Goal: Task Accomplishment & Management: Complete application form

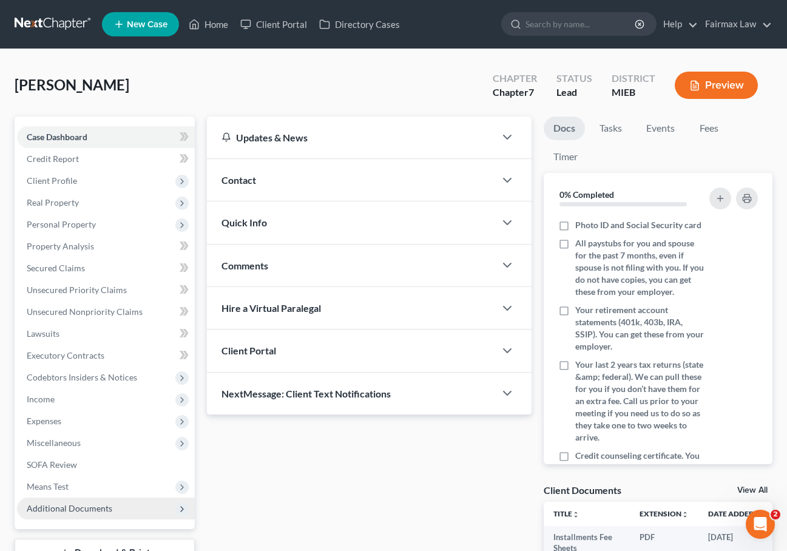
click at [66, 508] on span "Additional Documents" at bounding box center [70, 508] width 86 height 10
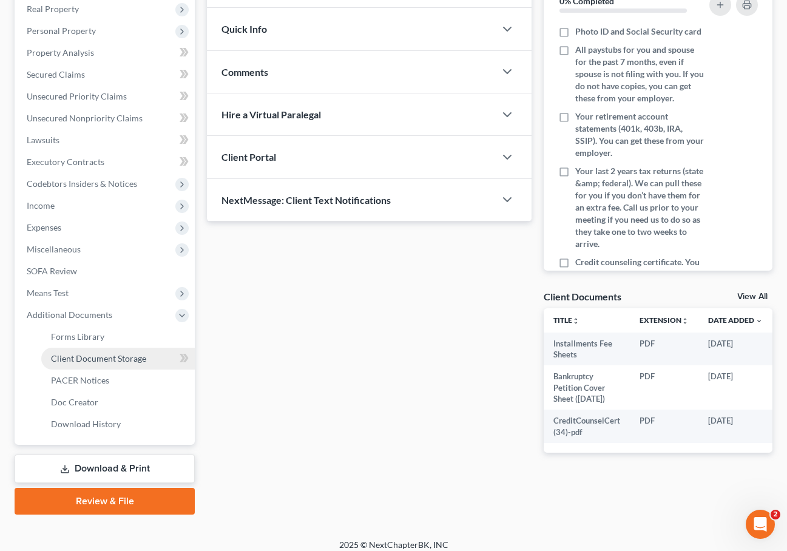
click at [98, 363] on span "Client Document Storage" at bounding box center [98, 358] width 95 height 10
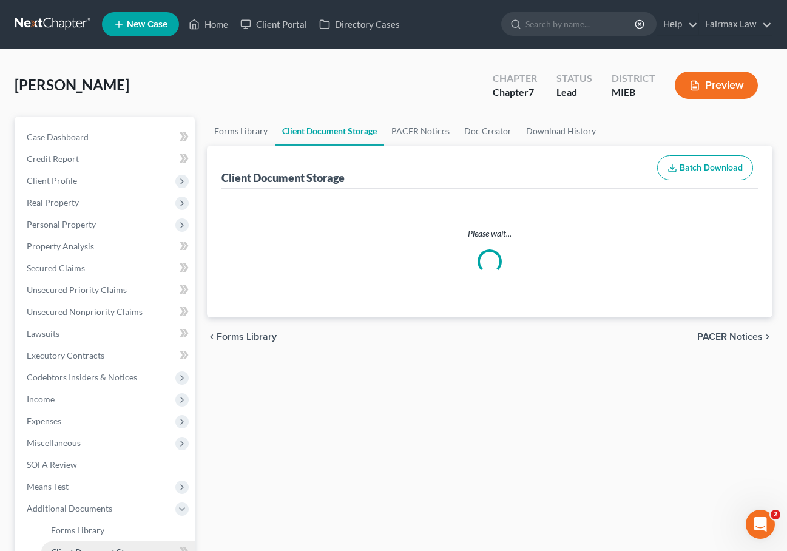
select select "7"
select select "6"
select select "32"
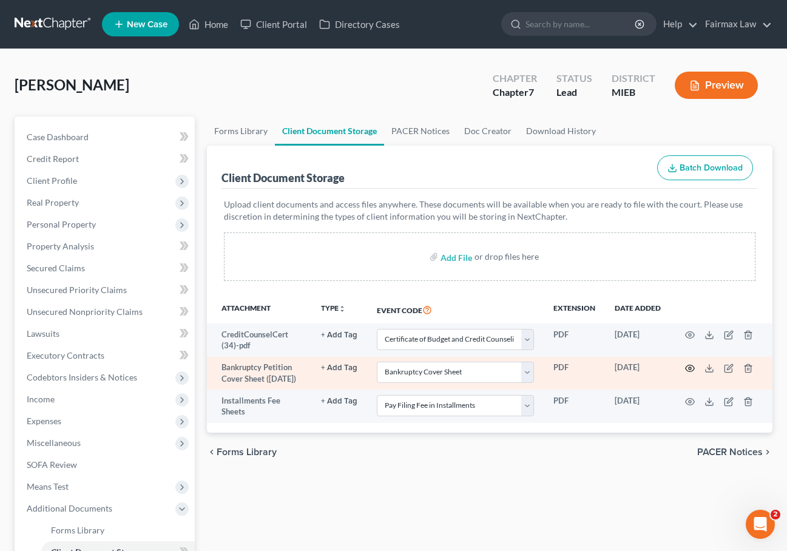
click at [690, 367] on circle "button" at bounding box center [689, 368] width 2 height 2
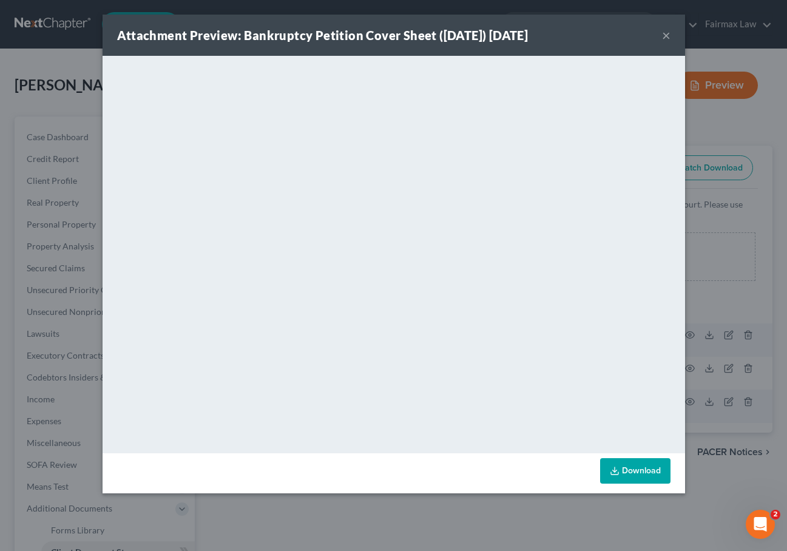
click at [667, 37] on button "×" at bounding box center [666, 35] width 8 height 15
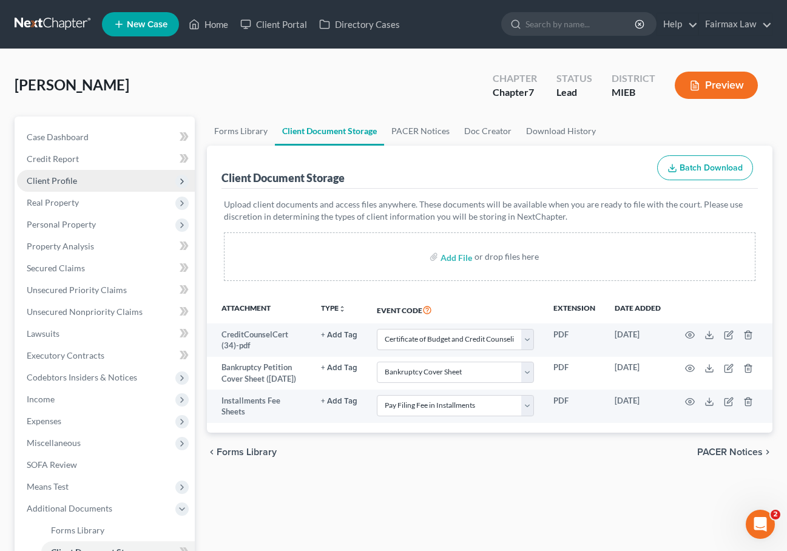
click at [69, 182] on span "Client Profile" at bounding box center [52, 180] width 50 height 10
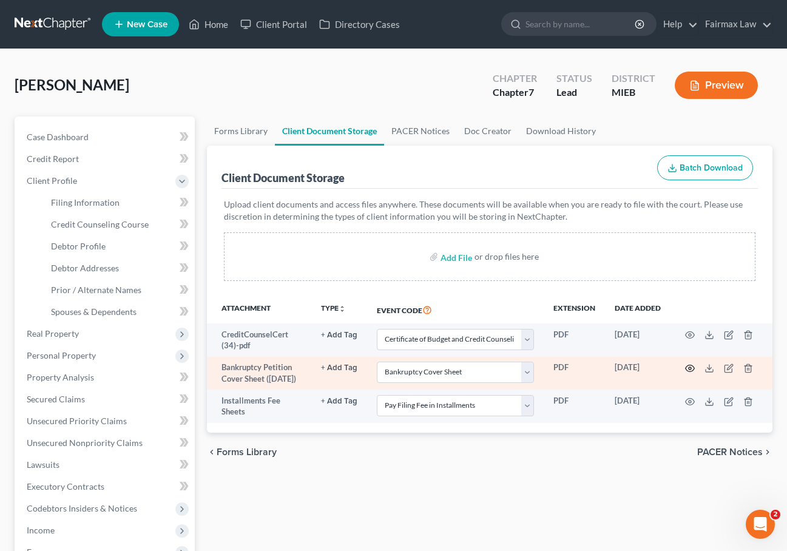
click at [692, 365] on icon "button" at bounding box center [689, 368] width 9 height 7
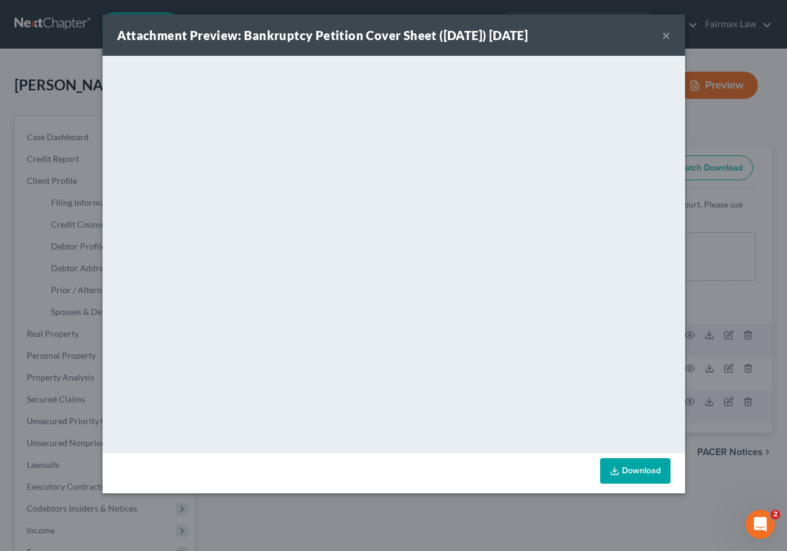
click at [671, 33] on div "Attachment Preview: Bankruptcy Petition Cover Sheet (09/11/2025) 09/11/2025 ×" at bounding box center [394, 35] width 582 height 41
click at [662, 36] on button "×" at bounding box center [666, 35] width 8 height 15
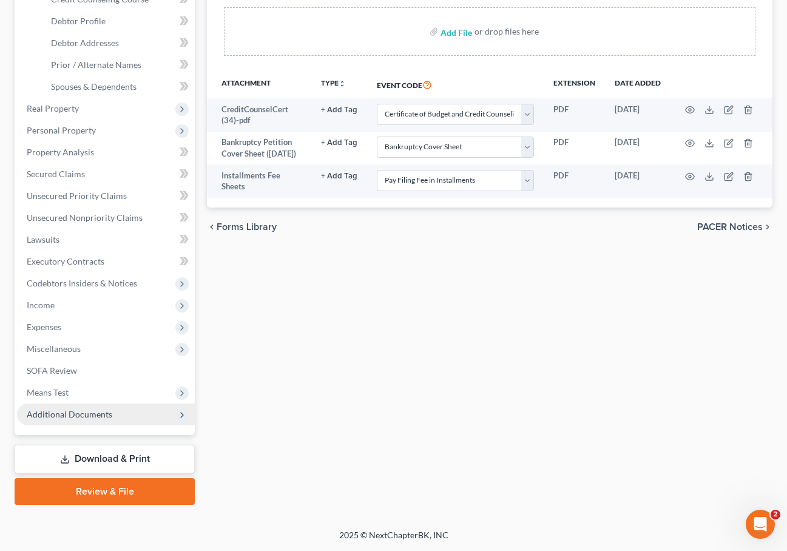
click at [81, 410] on span "Additional Documents" at bounding box center [70, 414] width 86 height 10
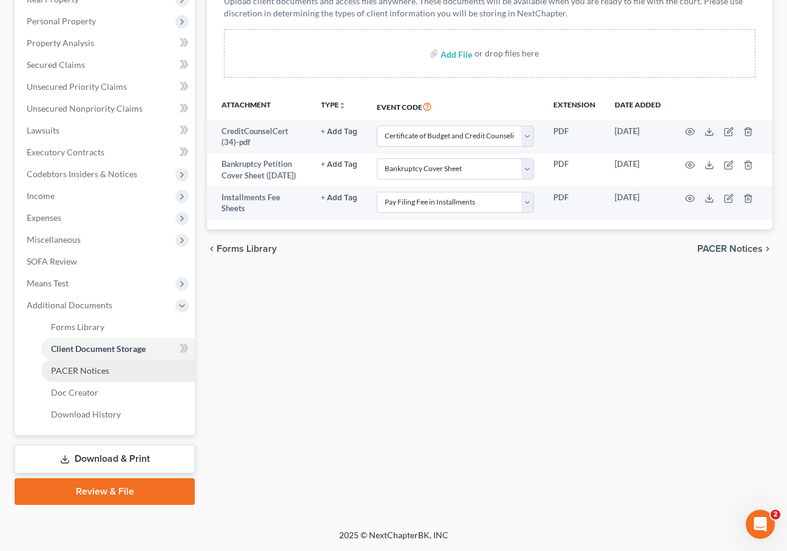
scroll to position [203, 0]
click at [79, 334] on link "Forms Library" at bounding box center [117, 327] width 153 height 22
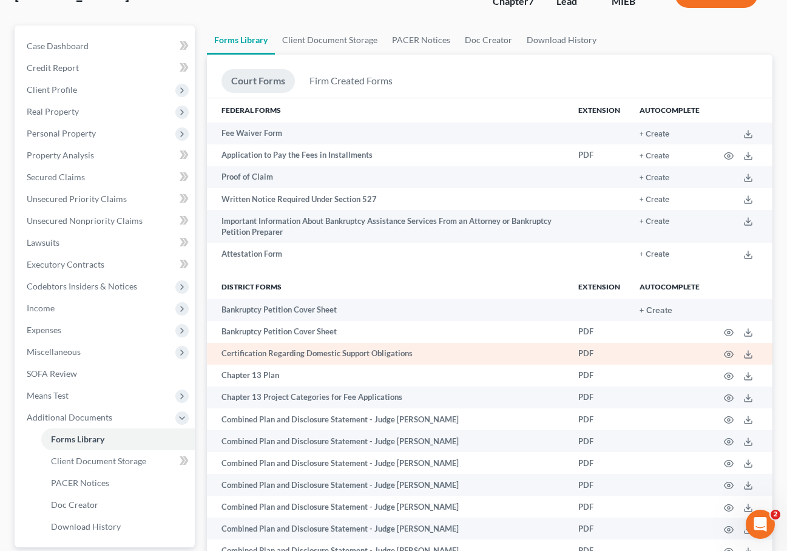
scroll to position [95, 0]
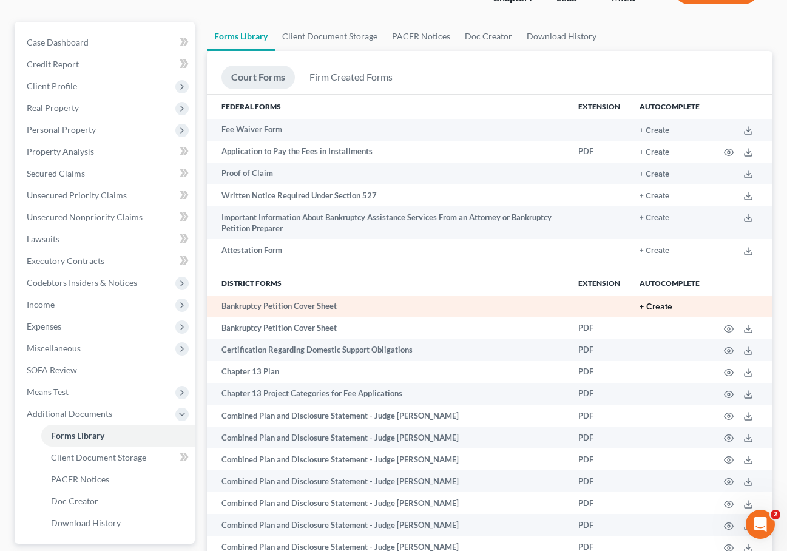
click at [665, 308] on button "+ Create" at bounding box center [655, 307] width 33 height 8
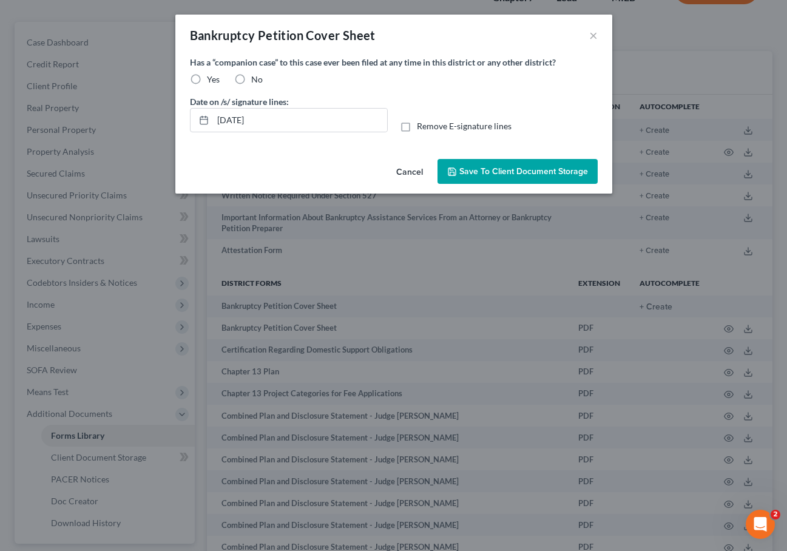
click at [251, 76] on label "No" at bounding box center [257, 79] width 12 height 12
click at [256, 76] on input "No" at bounding box center [260, 77] width 8 height 8
radio input "true"
click at [545, 175] on span "Save to Client Document Storage" at bounding box center [523, 171] width 129 height 10
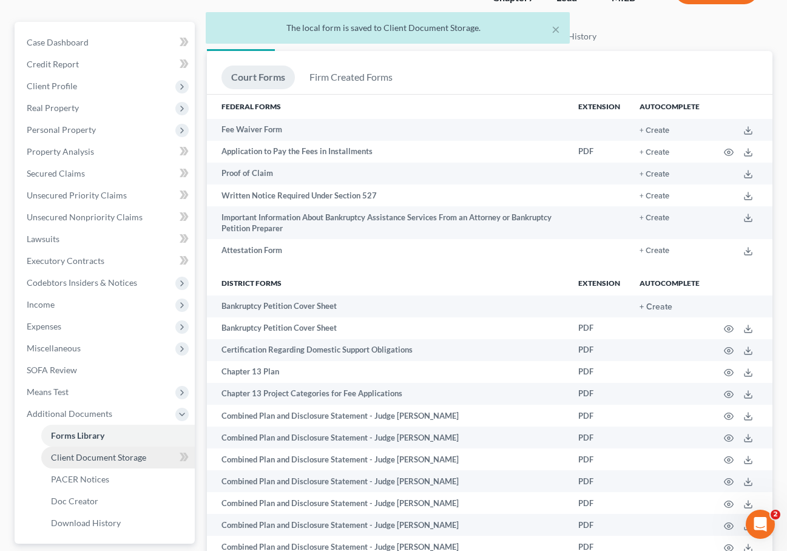
click at [100, 454] on span "Client Document Storage" at bounding box center [98, 457] width 95 height 10
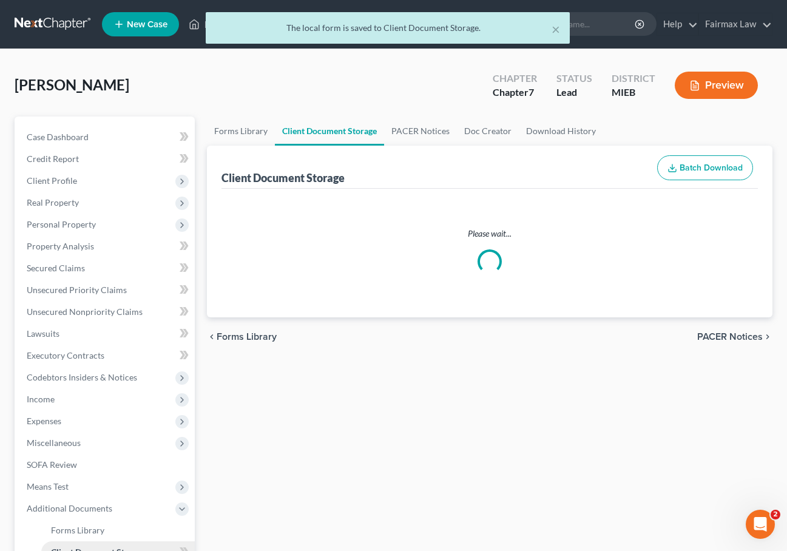
select select "7"
select select "6"
select select "32"
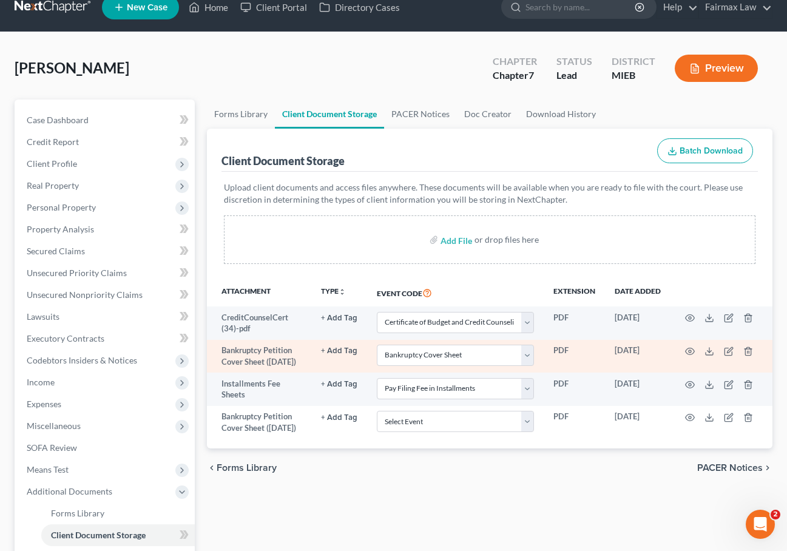
scroll to position [26, 0]
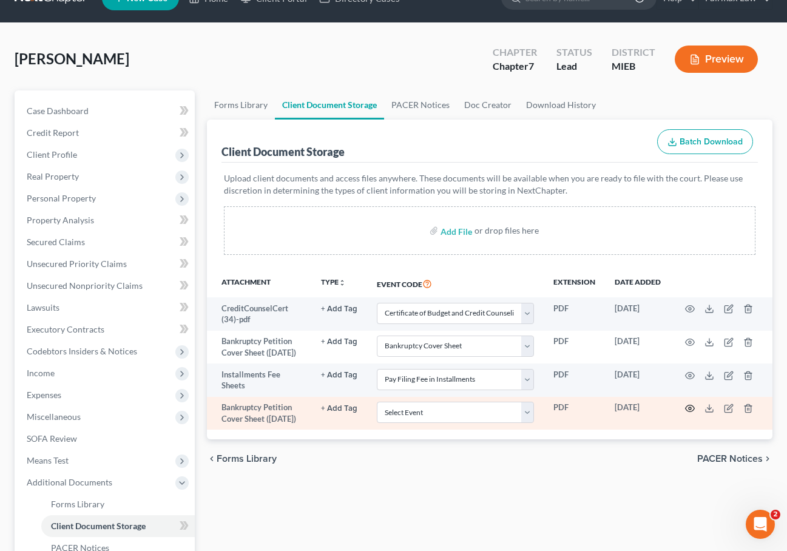
click at [690, 413] on icon "button" at bounding box center [690, 408] width 10 height 10
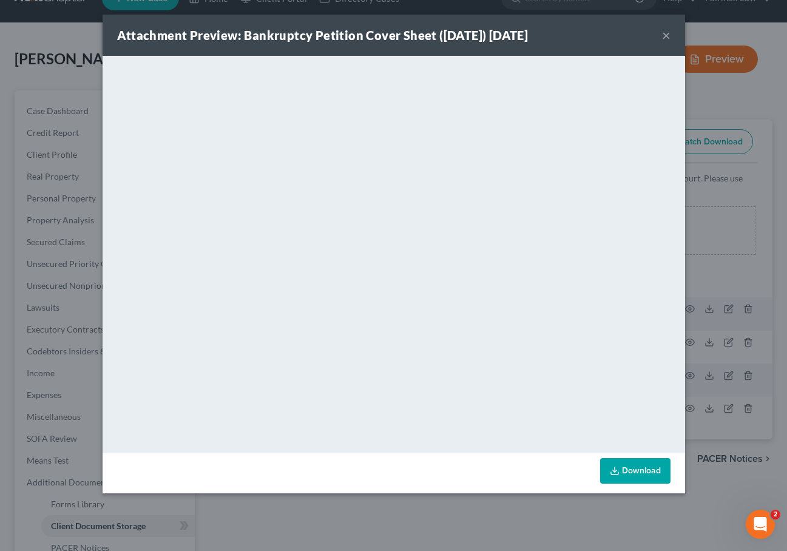
click at [667, 39] on button "×" at bounding box center [666, 35] width 8 height 15
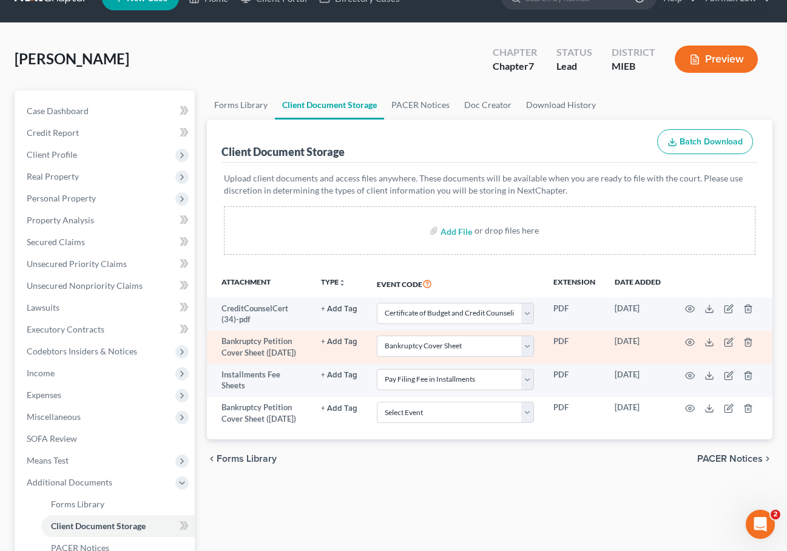
click at [742, 344] on td at bounding box center [721, 347] width 102 height 33
click at [745, 344] on icon "button" at bounding box center [747, 342] width 5 height 8
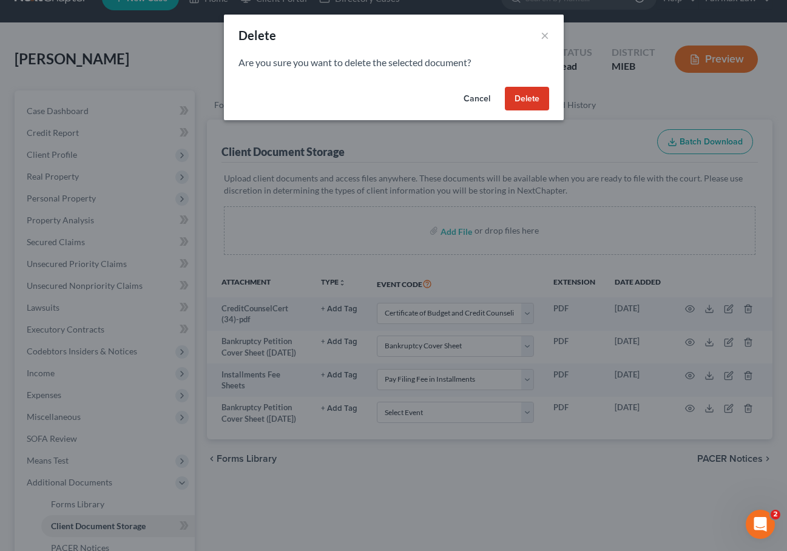
click at [533, 100] on button "Delete" at bounding box center [527, 99] width 44 height 24
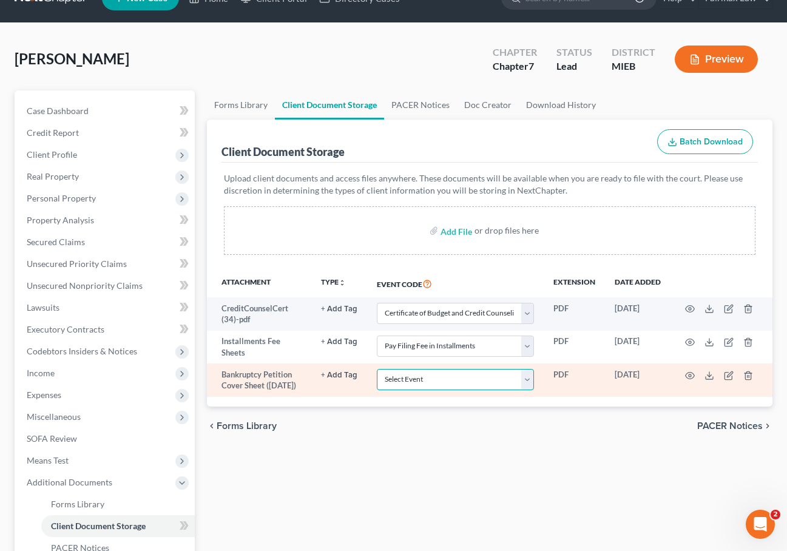
select select "6"
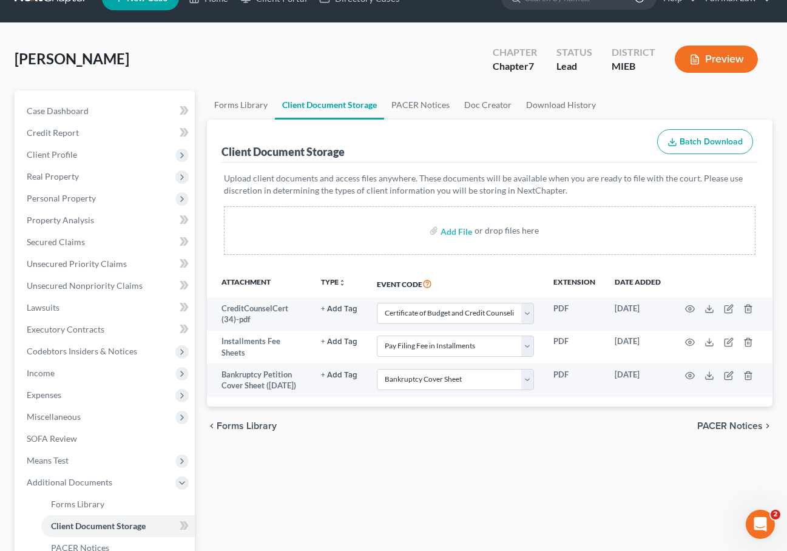
click at [465, 465] on div "Forms Library Client Document Storage PACER Notices Doc Creator Download Histor…" at bounding box center [489, 385] width 577 height 591
click at [122, 151] on span "Client Profile" at bounding box center [106, 155] width 178 height 22
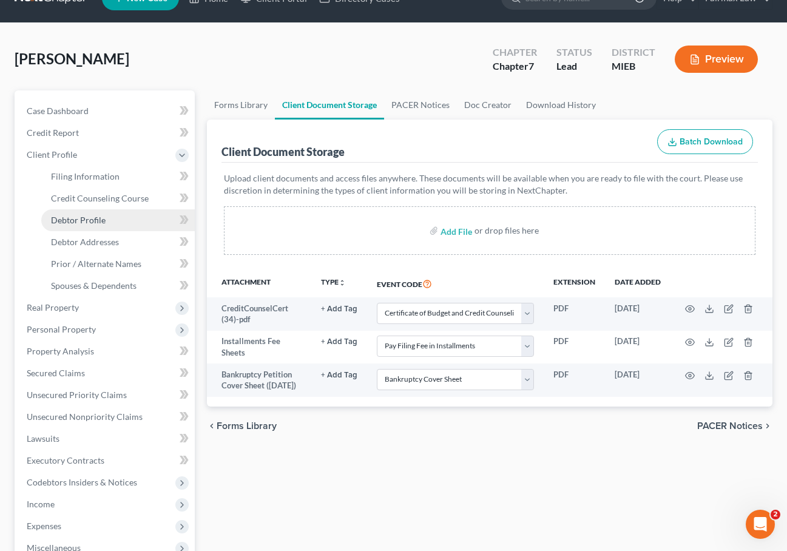
click at [102, 217] on span "Debtor Profile" at bounding box center [78, 220] width 55 height 10
select select "0"
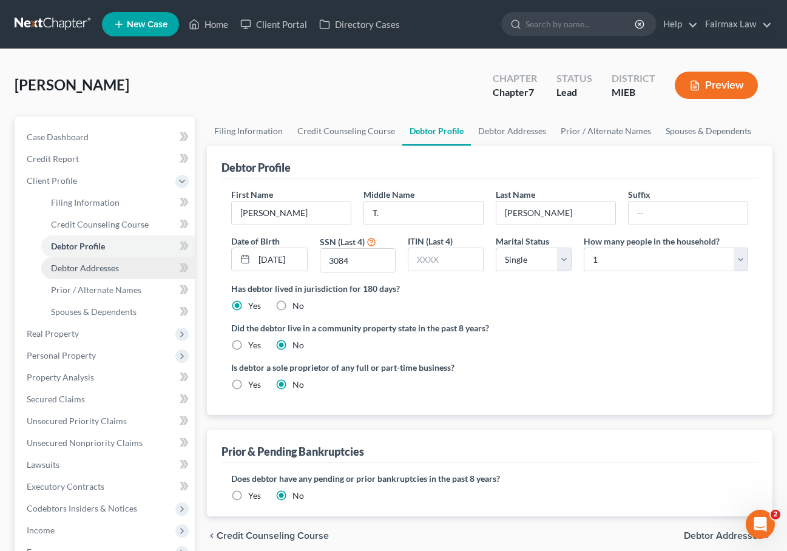
click at [113, 277] on link "Debtor Addresses" at bounding box center [117, 268] width 153 height 22
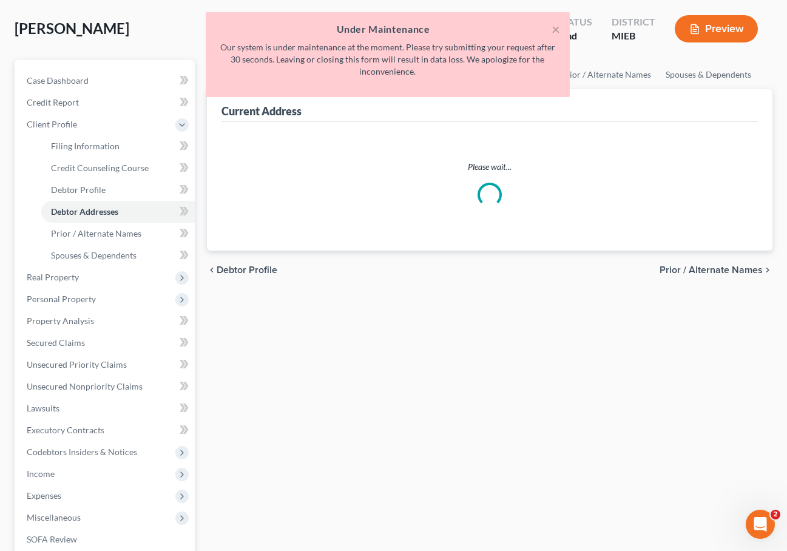
scroll to position [66, 0]
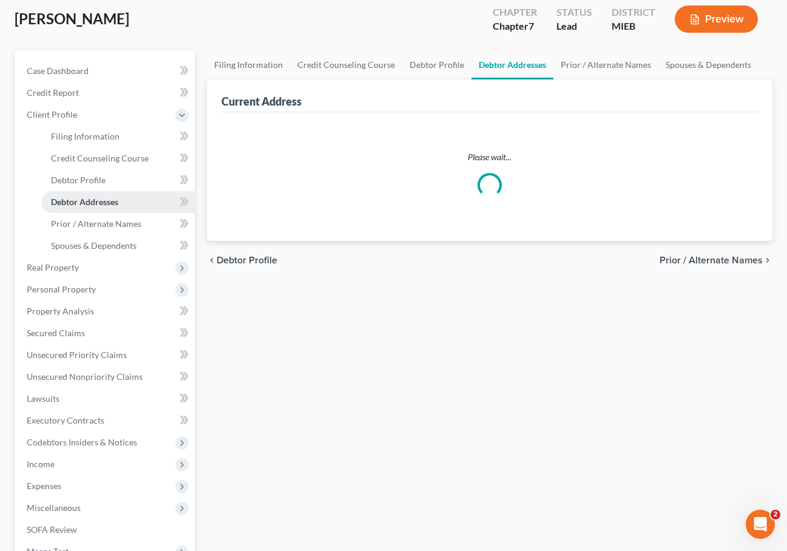
click at [95, 204] on span "Debtor Addresses" at bounding box center [84, 202] width 67 height 10
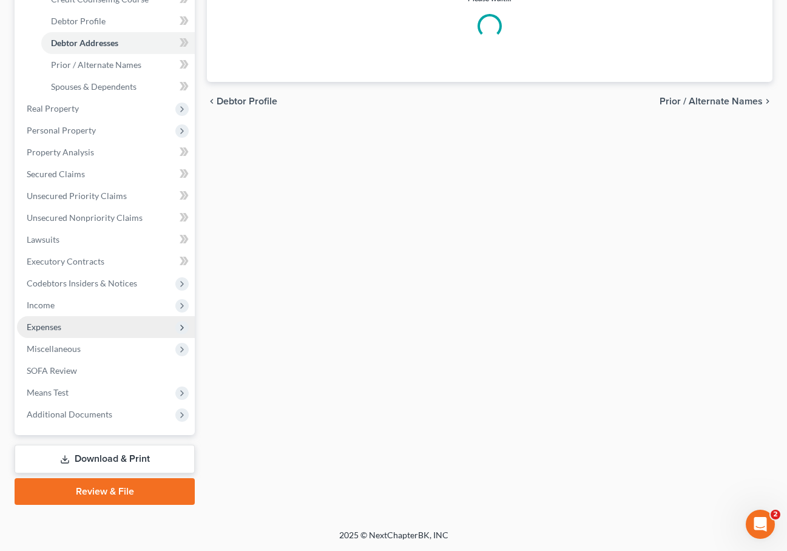
click at [58, 324] on span "Expenses" at bounding box center [44, 326] width 35 height 10
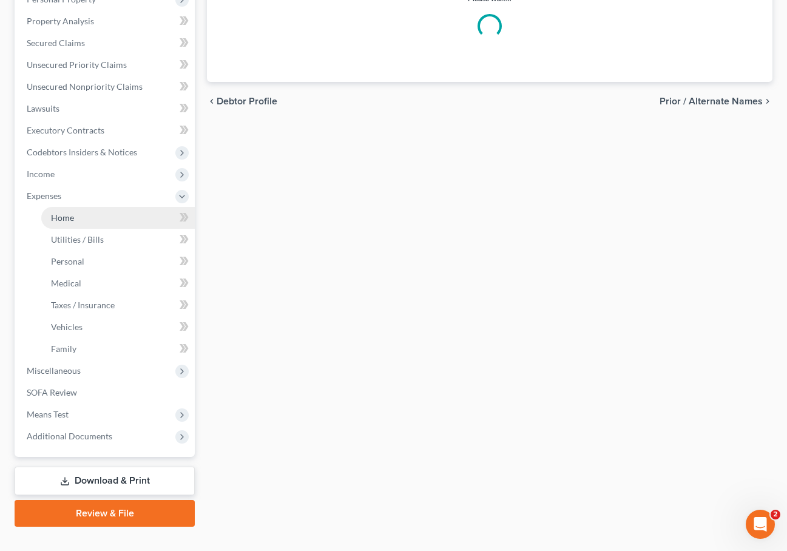
click at [76, 224] on link "Home" at bounding box center [117, 218] width 153 height 22
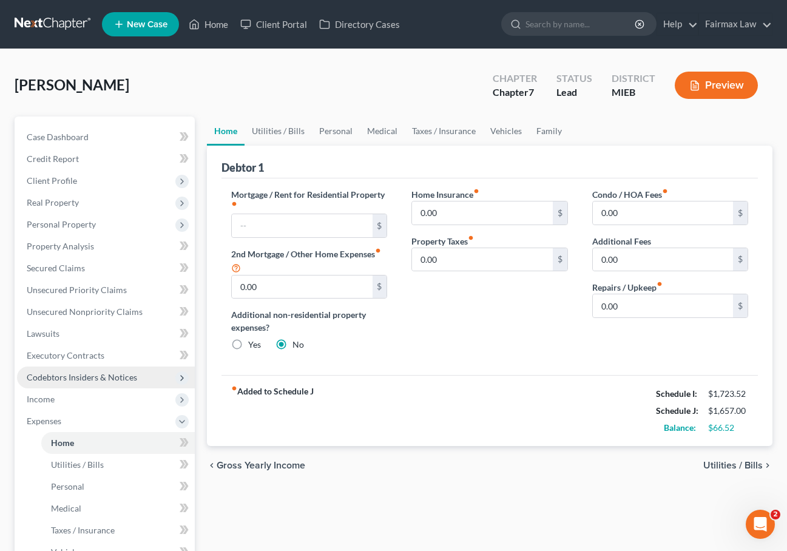
scroll to position [160, 0]
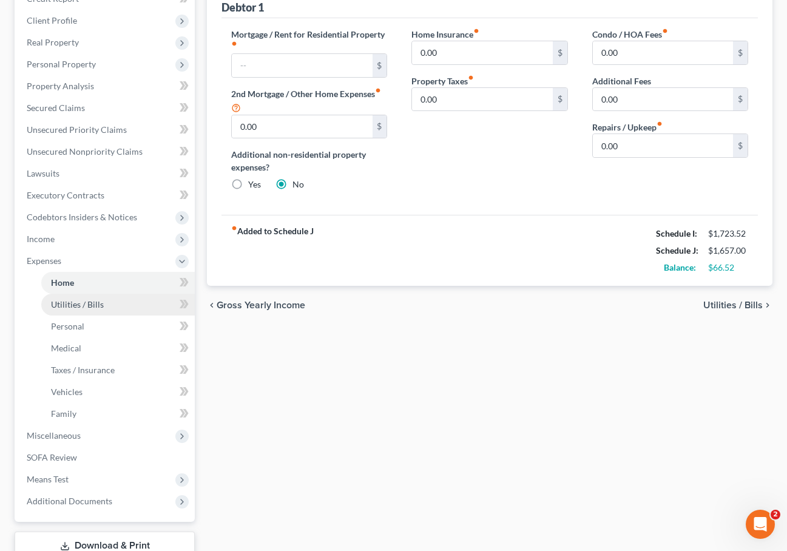
click at [105, 305] on link "Utilities / Bills" at bounding box center [117, 305] width 153 height 22
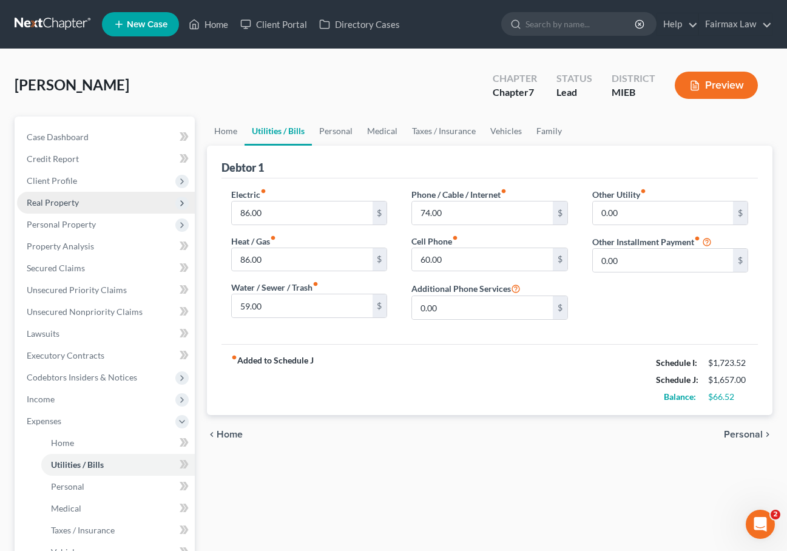
click at [89, 203] on span "Real Property" at bounding box center [106, 203] width 178 height 22
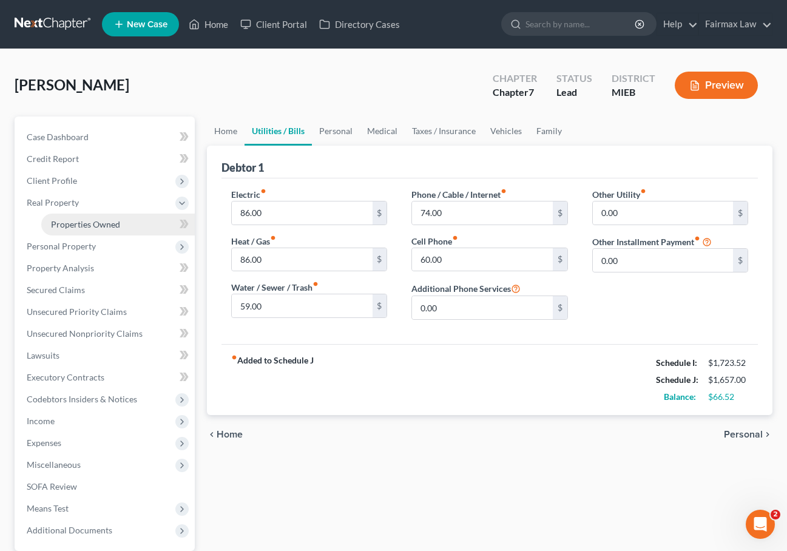
click at [81, 221] on span "Properties Owned" at bounding box center [85, 224] width 69 height 10
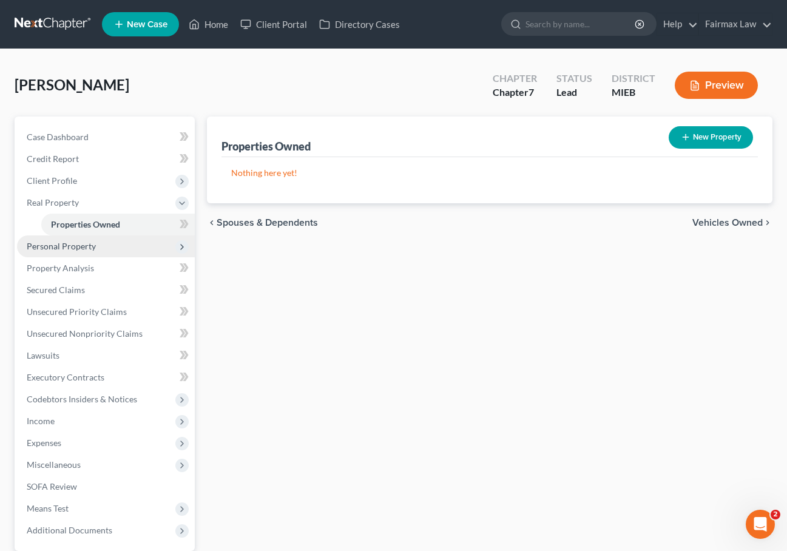
click at [79, 251] on span "Personal Property" at bounding box center [106, 246] width 178 height 22
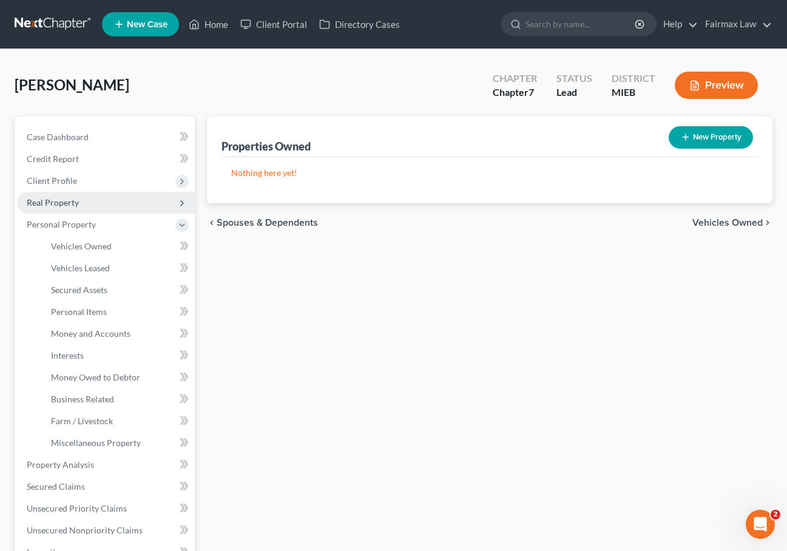
click at [86, 198] on span "Real Property" at bounding box center [106, 203] width 178 height 22
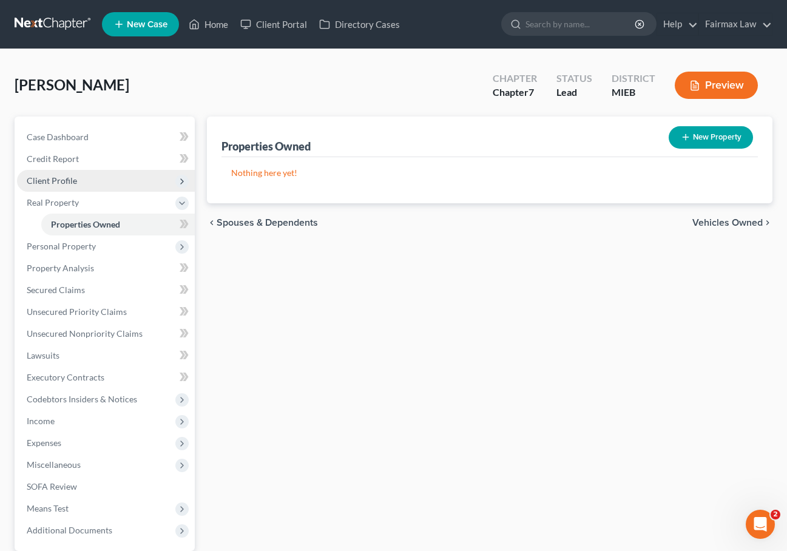
click at [86, 174] on span "Client Profile" at bounding box center [106, 181] width 178 height 22
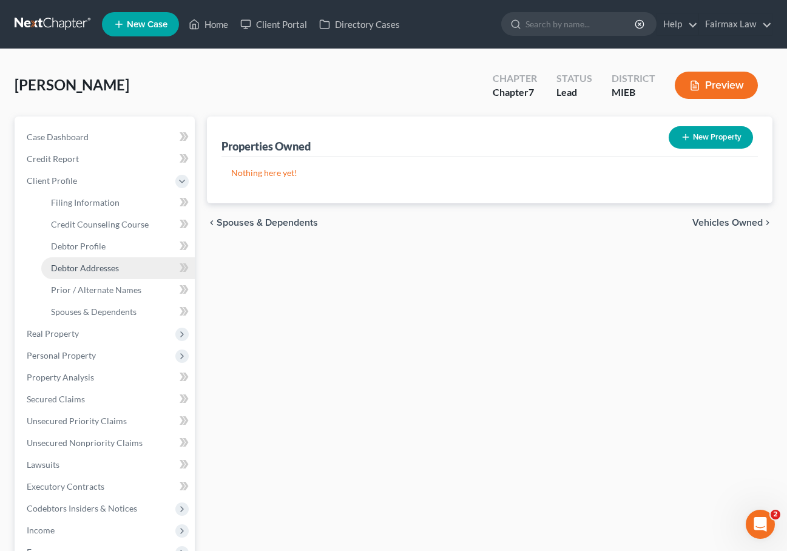
click at [77, 265] on span "Debtor Addresses" at bounding box center [85, 268] width 68 height 10
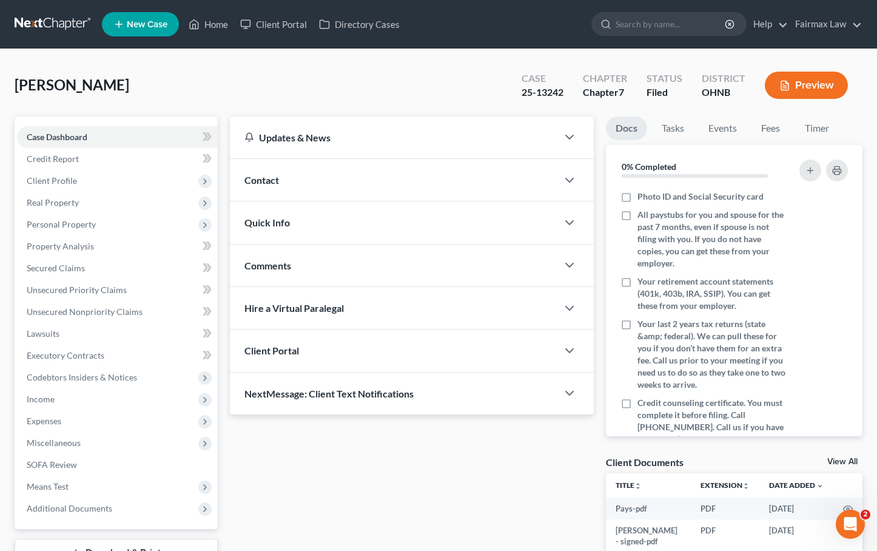
click at [826, 98] on button "Preview" at bounding box center [806, 85] width 83 height 27
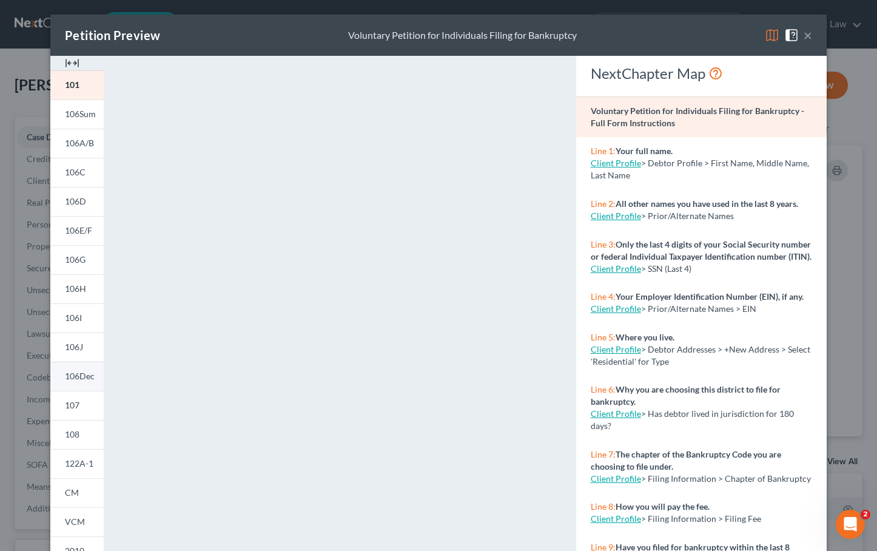
click at [82, 382] on link "106Dec" at bounding box center [76, 376] width 53 height 29
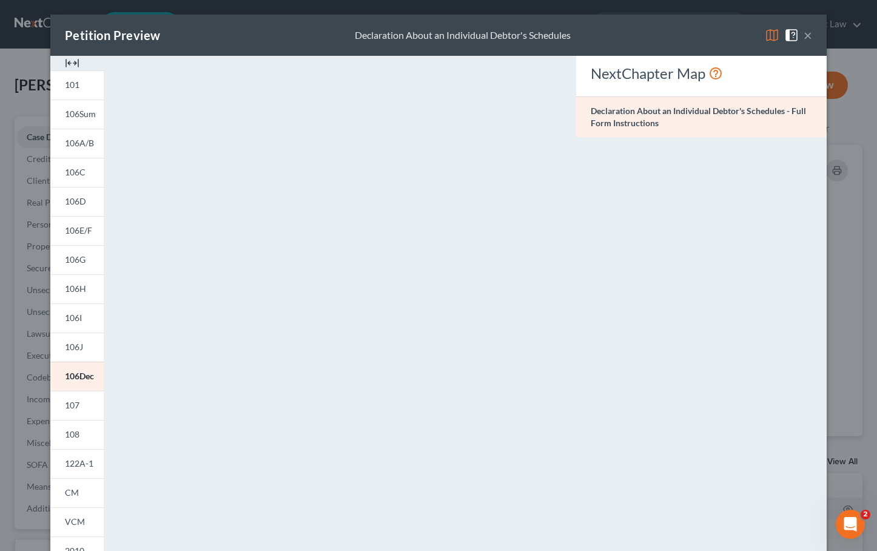
click at [805, 39] on button "×" at bounding box center [808, 35] width 8 height 15
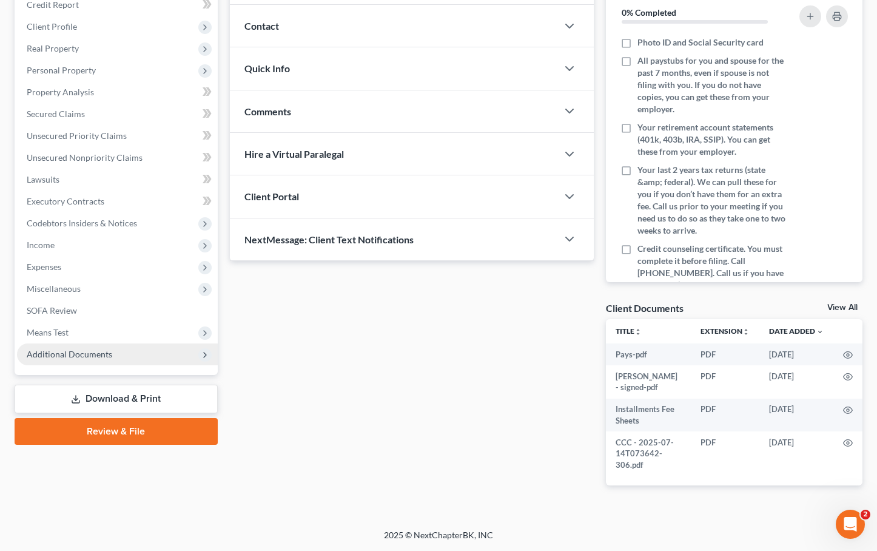
scroll to position [162, 0]
click at [91, 372] on div "Case Dashboard Payments Invoices Payments Payments Credit Report Client Profile" at bounding box center [115, 233] width 215 height 542
click at [91, 385] on link "Download & Print" at bounding box center [116, 399] width 203 height 29
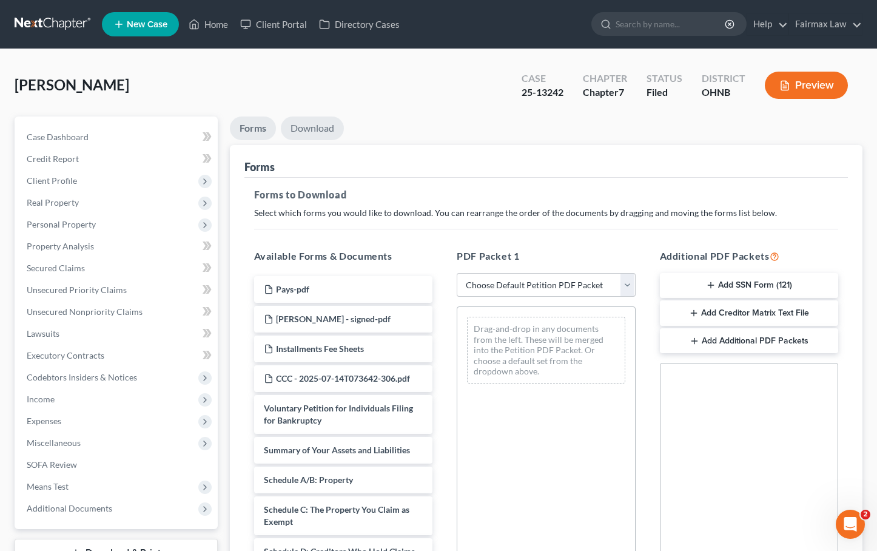
click at [324, 128] on link "Download" at bounding box center [312, 128] width 63 height 24
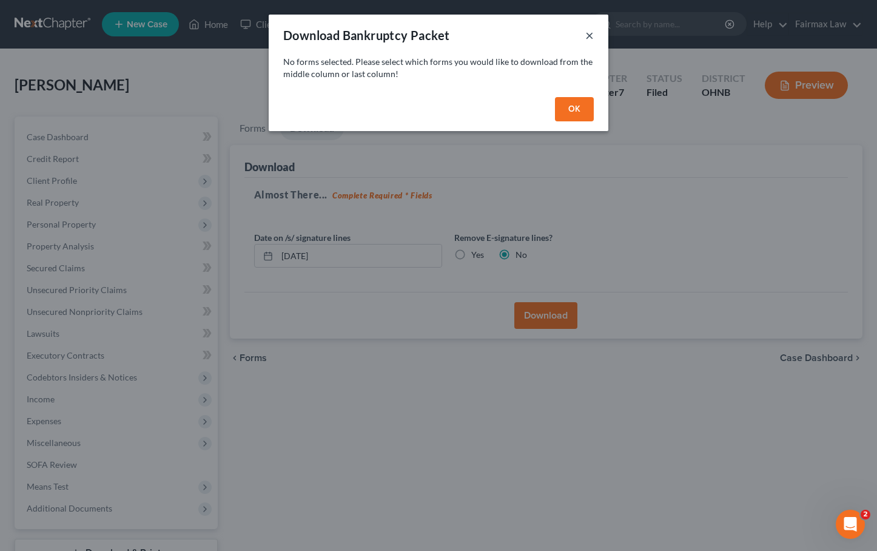
click at [591, 41] on button "×" at bounding box center [589, 35] width 8 height 15
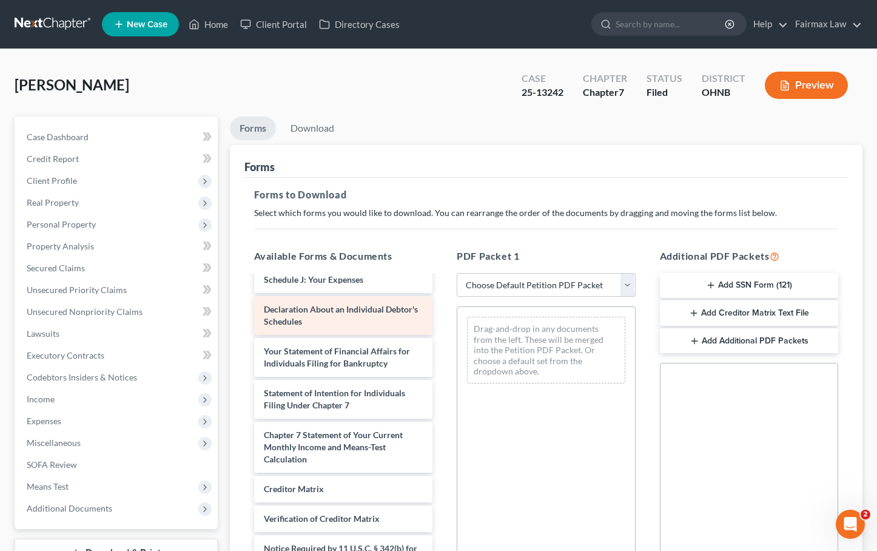
scroll to position [415, 0]
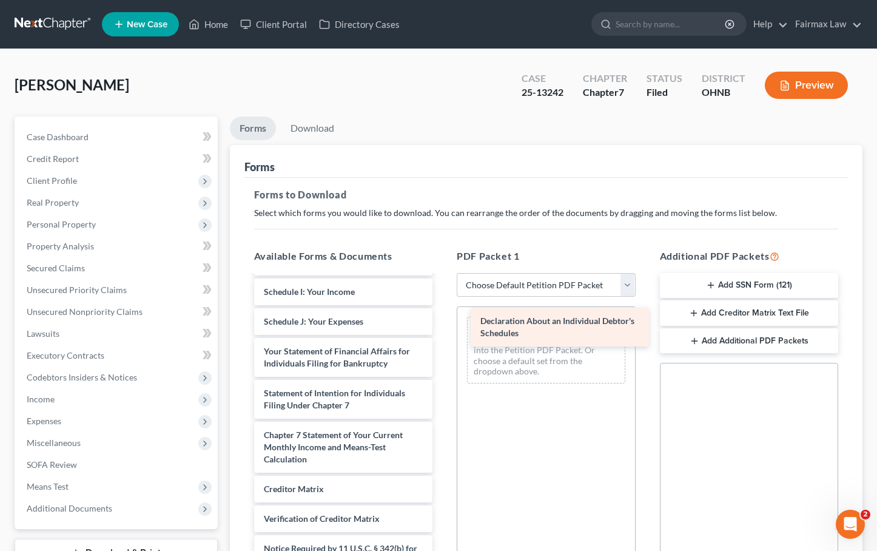
drag, startPoint x: 304, startPoint y: 312, endPoint x: 531, endPoint y: 325, distance: 227.8
click at [443, 325] on div "Declaration About an Individual Debtor's Schedules Pays-pdf Andre George Decree…" at bounding box center [343, 232] width 198 height 742
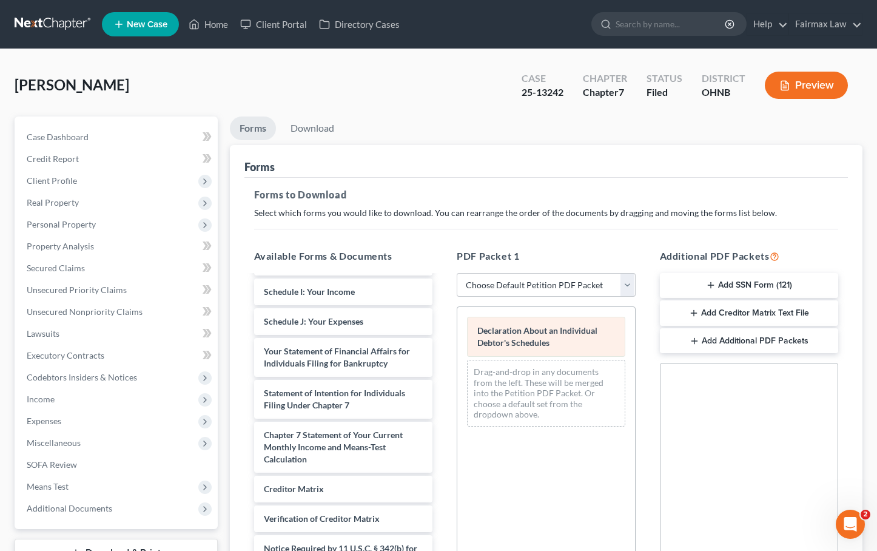
click at [521, 342] on span "Declaration About an Individual Debtor's Schedules" at bounding box center [537, 336] width 120 height 22
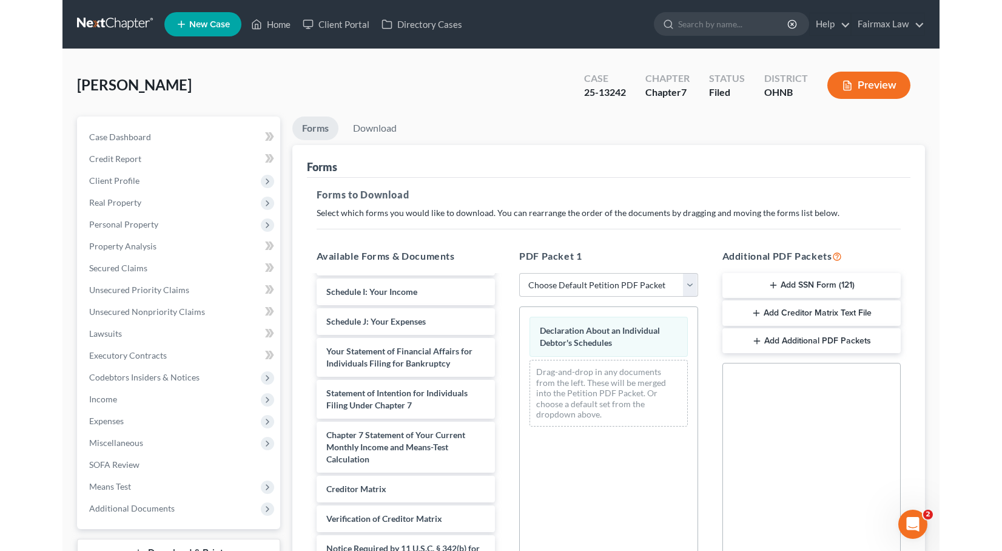
scroll to position [0, 0]
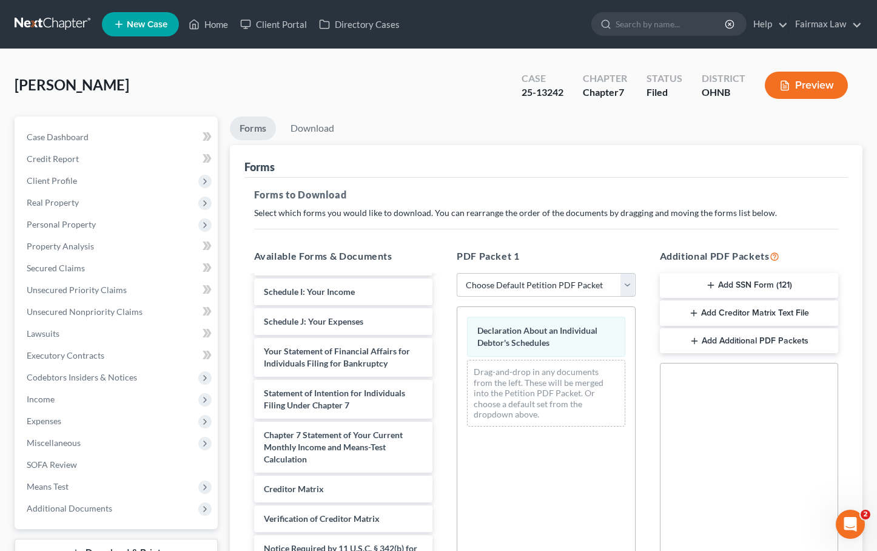
click at [306, 140] on li "Download" at bounding box center [312, 130] width 63 height 29
click at [310, 130] on link "Download" at bounding box center [312, 128] width 63 height 24
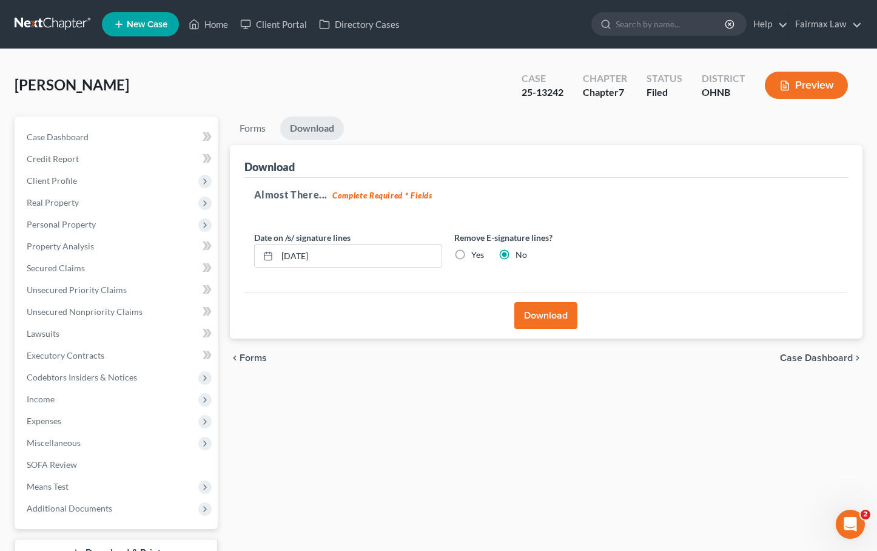
click at [553, 306] on button "Download" at bounding box center [545, 315] width 63 height 27
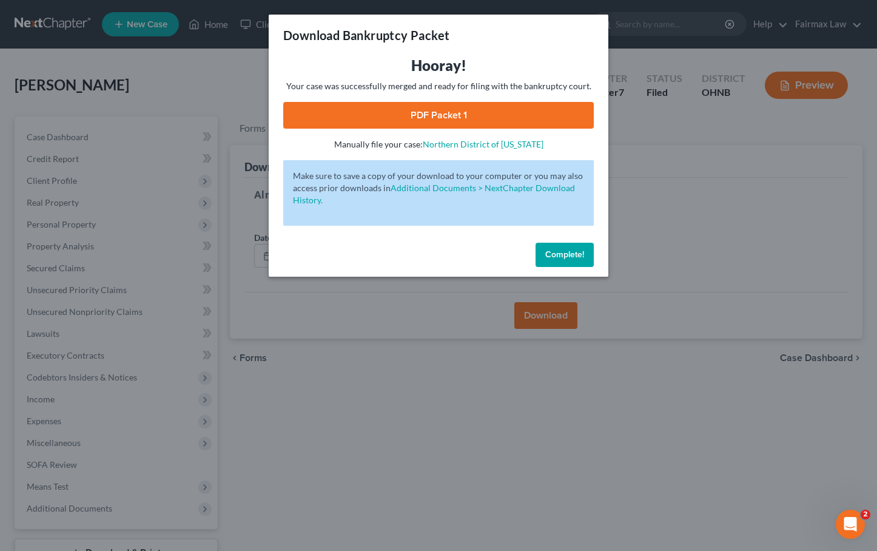
click at [416, 112] on link "PDF Packet 1" at bounding box center [438, 115] width 311 height 27
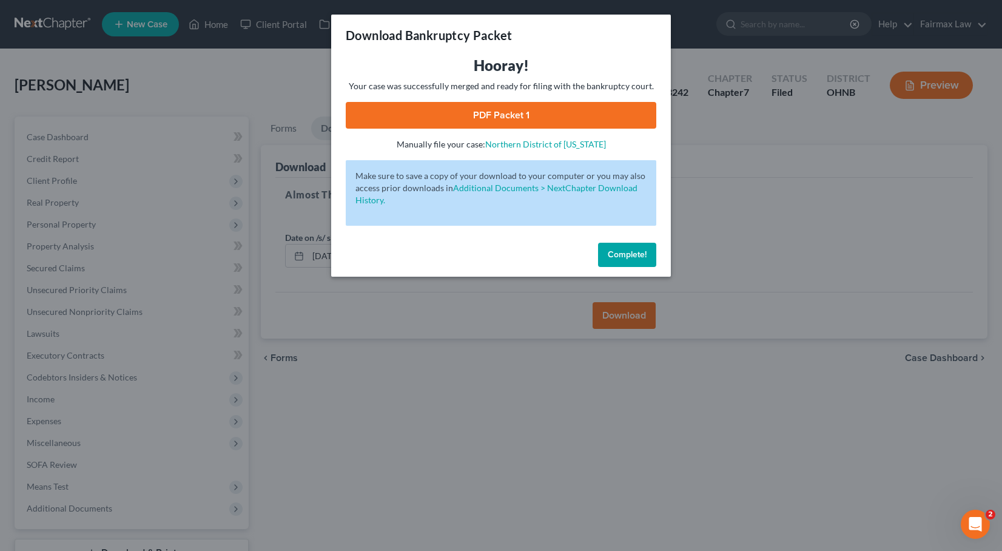
click at [628, 260] on button "Complete!" at bounding box center [627, 255] width 58 height 24
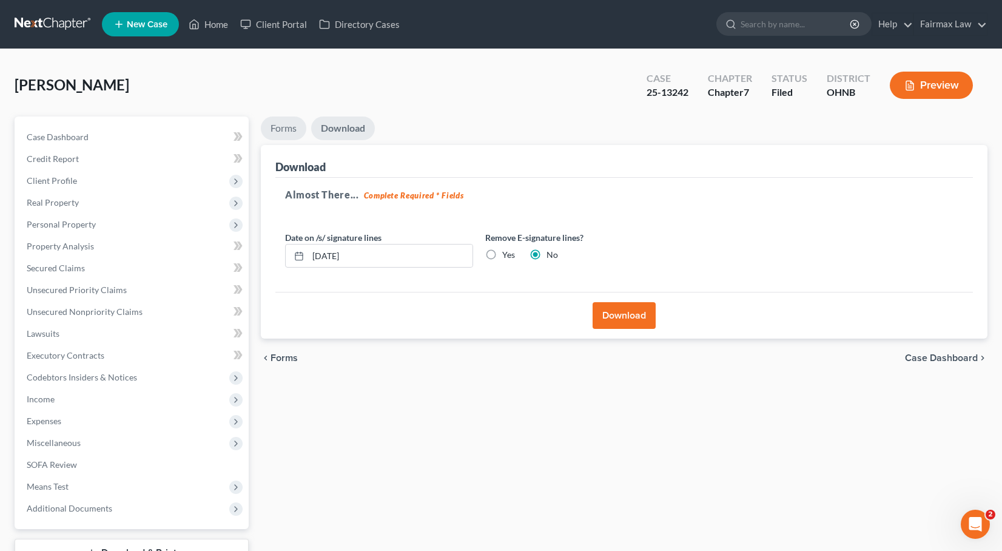
click at [295, 130] on link "Forms" at bounding box center [283, 128] width 45 height 24
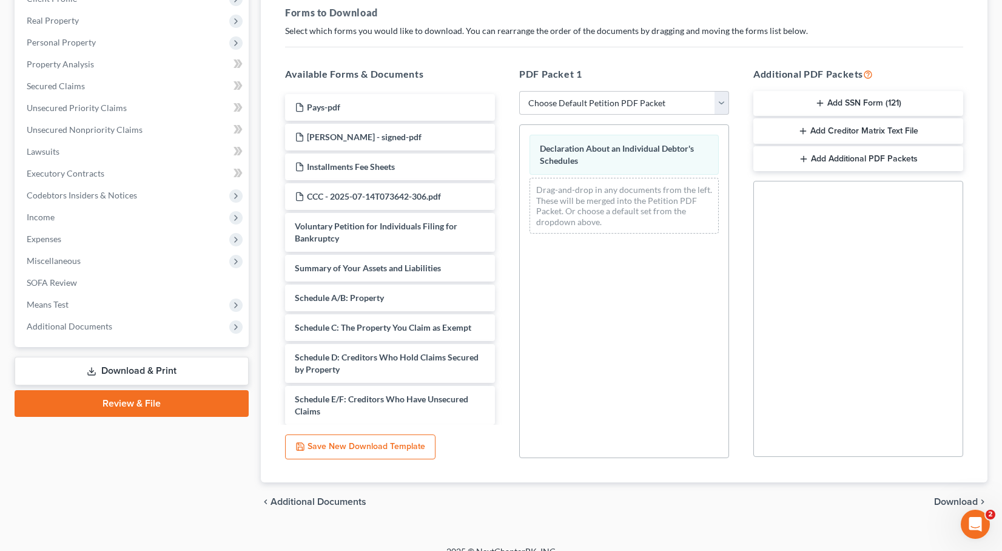
scroll to position [1, 0]
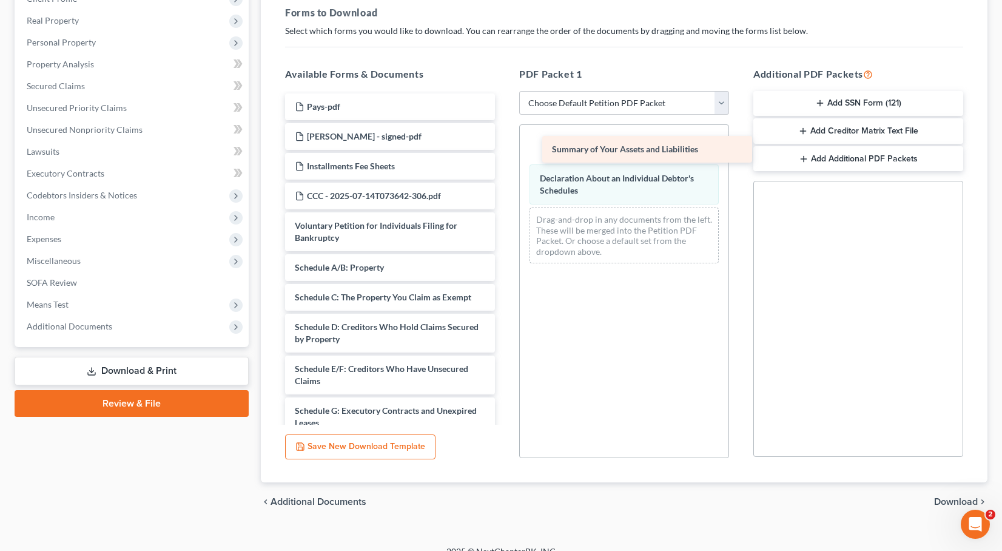
drag, startPoint x: 377, startPoint y: 266, endPoint x: 632, endPoint y: 147, distance: 281.1
click at [505, 147] on div "Summary of Your Assets and Liabilities Pays-pdf Andre George Decree - signed-pd…" at bounding box center [389, 437] width 229 height 688
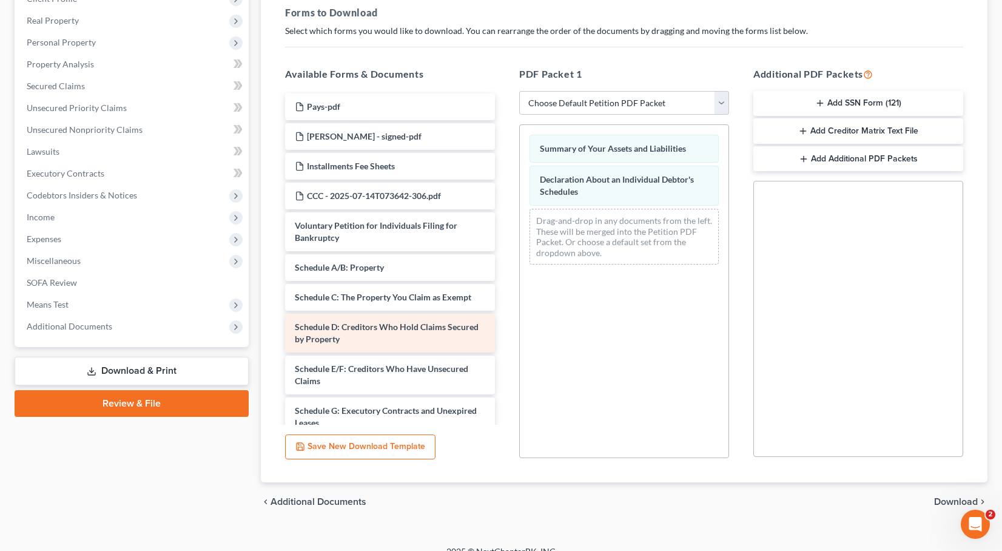
scroll to position [69, 0]
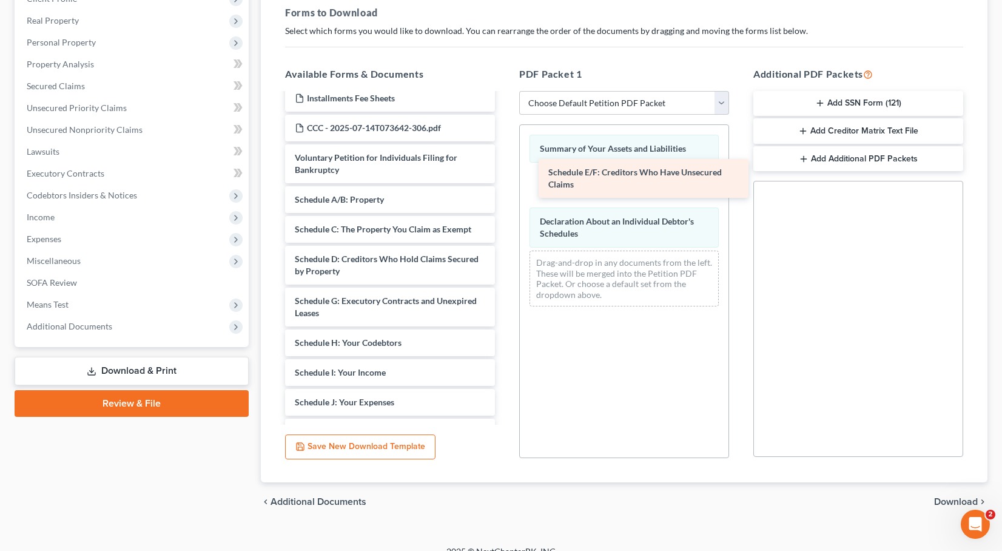
drag, startPoint x: 348, startPoint y: 318, endPoint x: 599, endPoint y: 191, distance: 281.6
click at [505, 191] on div "Schedule E/F: Creditors Who Have Unsecured Claims Pays-pdf Andre George Decree …" at bounding box center [389, 348] width 229 height 647
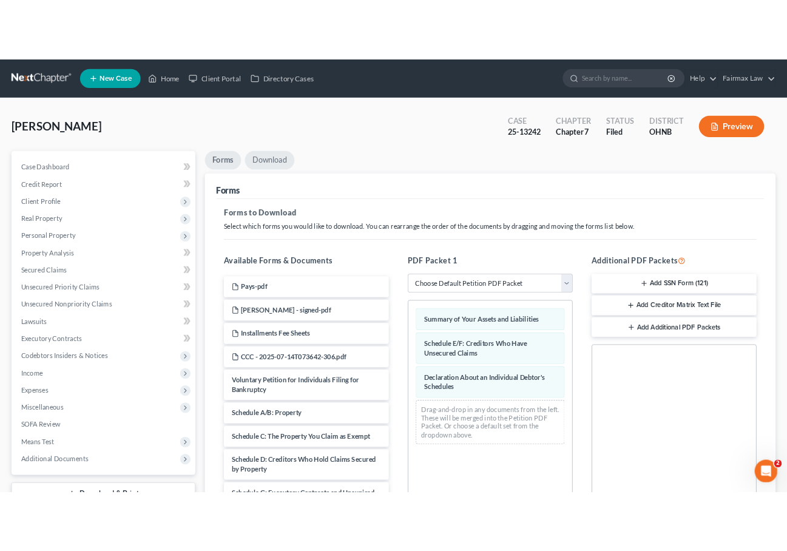
scroll to position [0, 0]
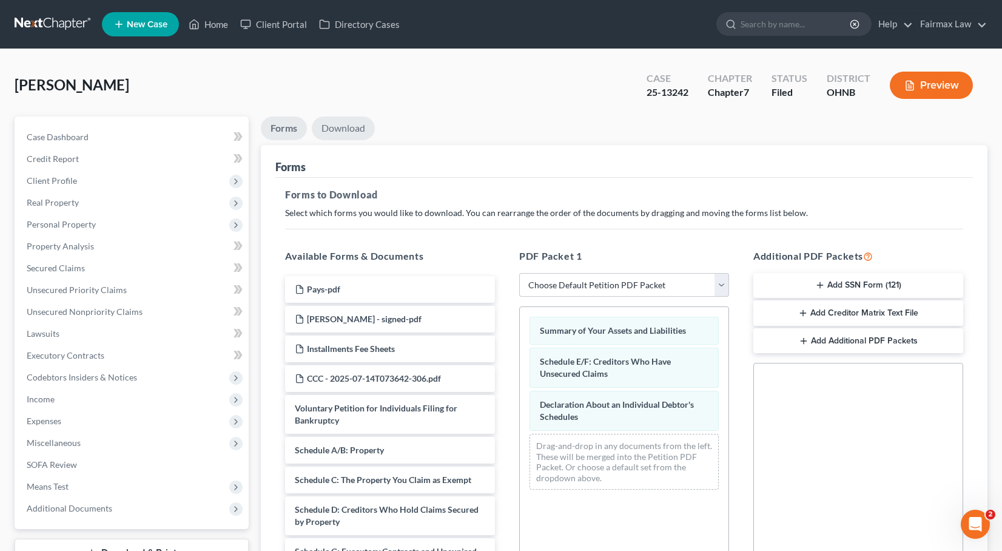
click at [353, 134] on link "Download" at bounding box center [343, 128] width 63 height 24
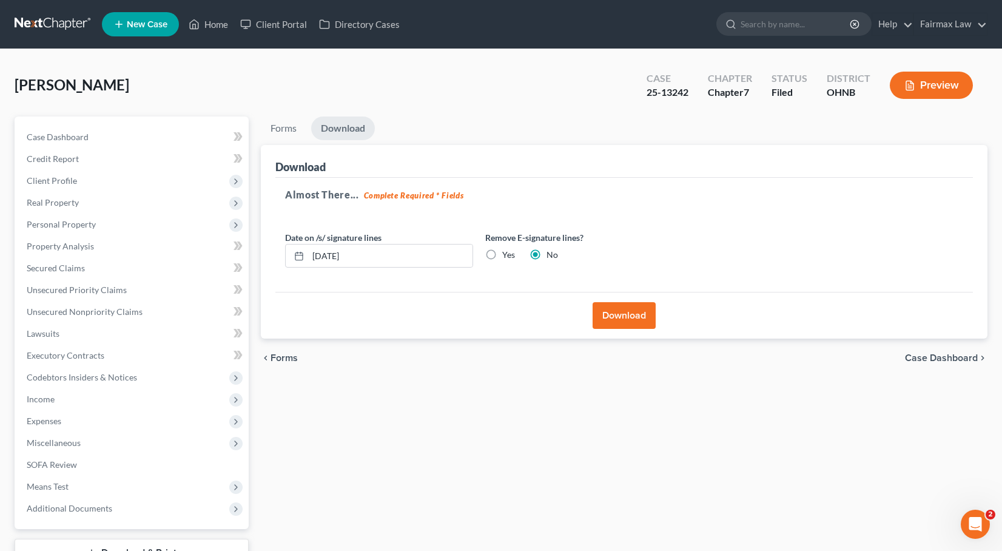
click at [613, 309] on button "Download" at bounding box center [624, 315] width 63 height 27
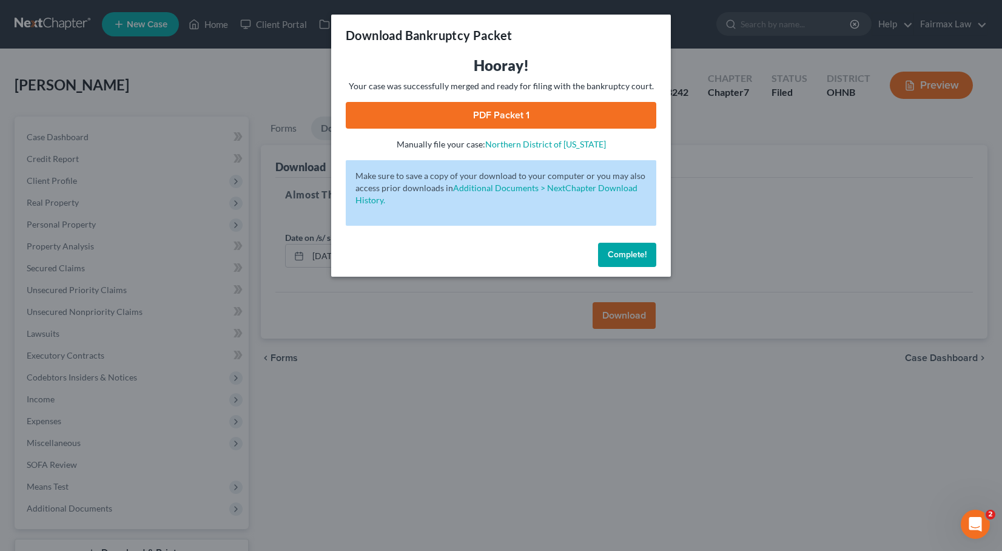
click at [479, 113] on link "PDF Packet 1" at bounding box center [501, 115] width 311 height 27
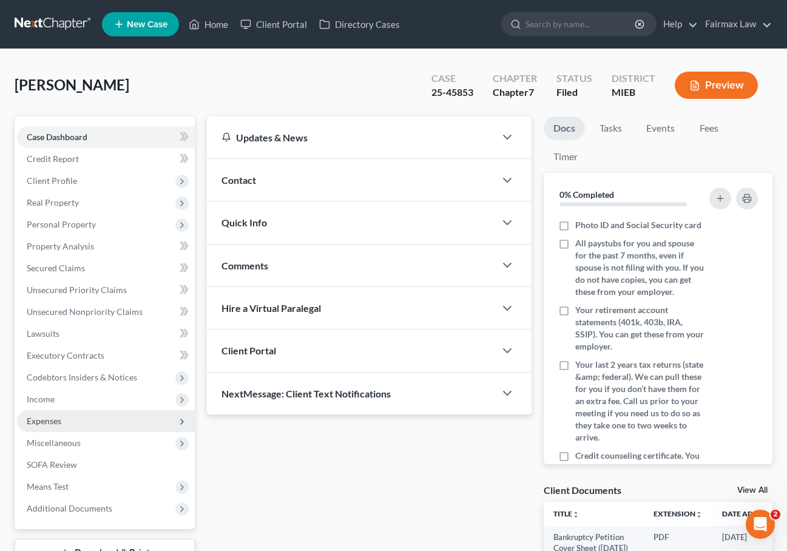
click at [103, 416] on span "Expenses" at bounding box center [106, 421] width 178 height 22
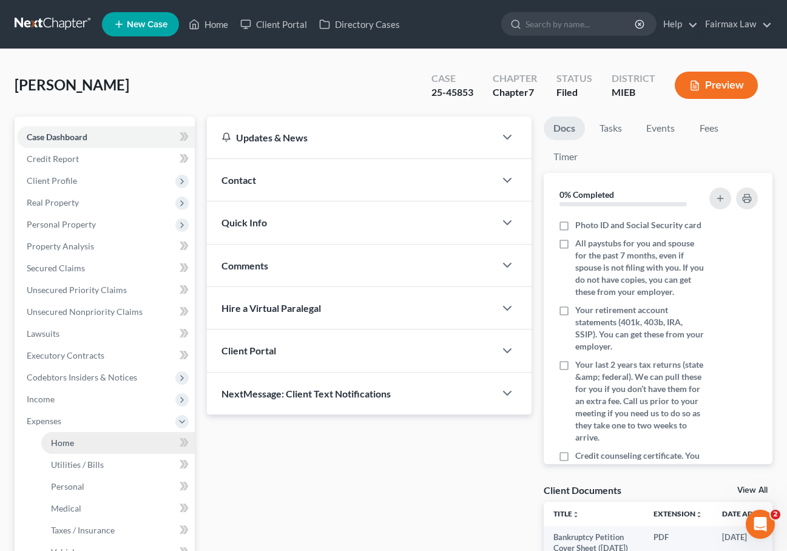
click at [81, 453] on link "Home" at bounding box center [117, 443] width 153 height 22
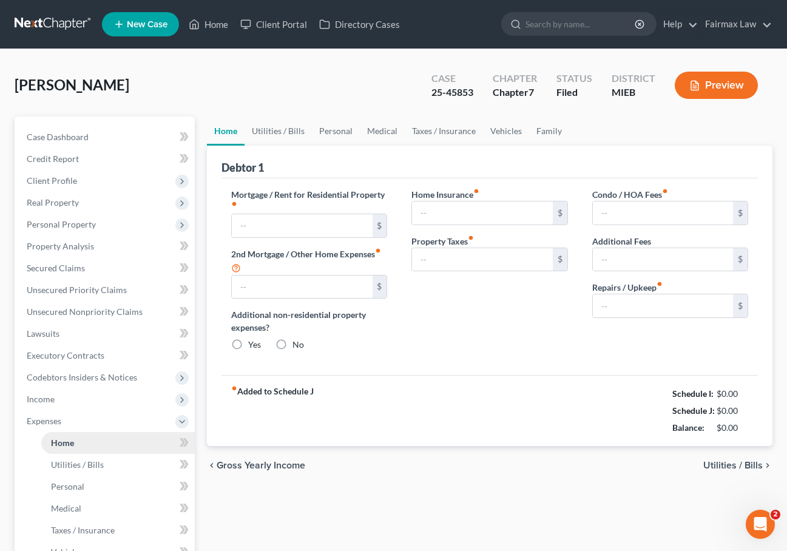
type input "0.00"
radio input "true"
type input "0.00"
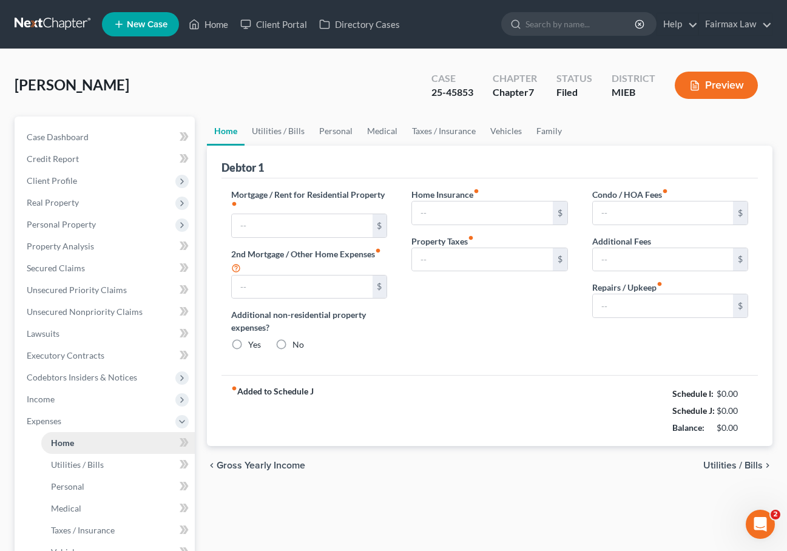
type input "0.00"
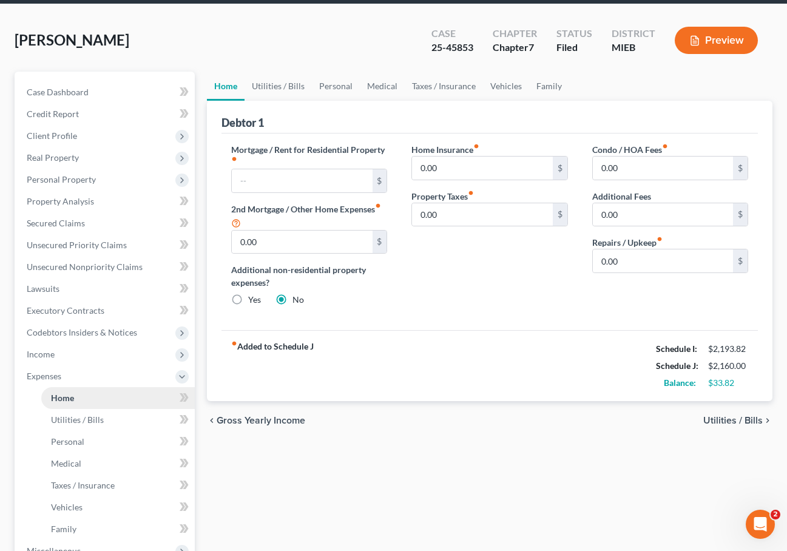
scroll to position [45, 0]
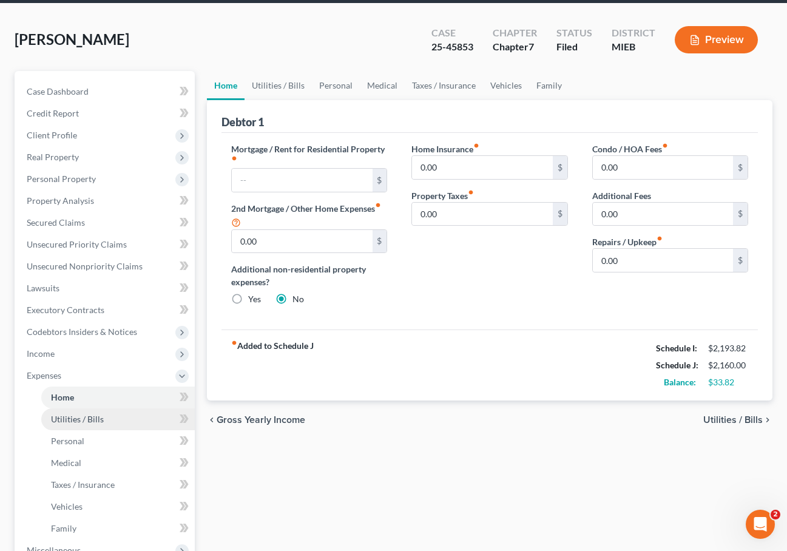
click at [82, 420] on span "Utilities / Bills" at bounding box center [77, 419] width 53 height 10
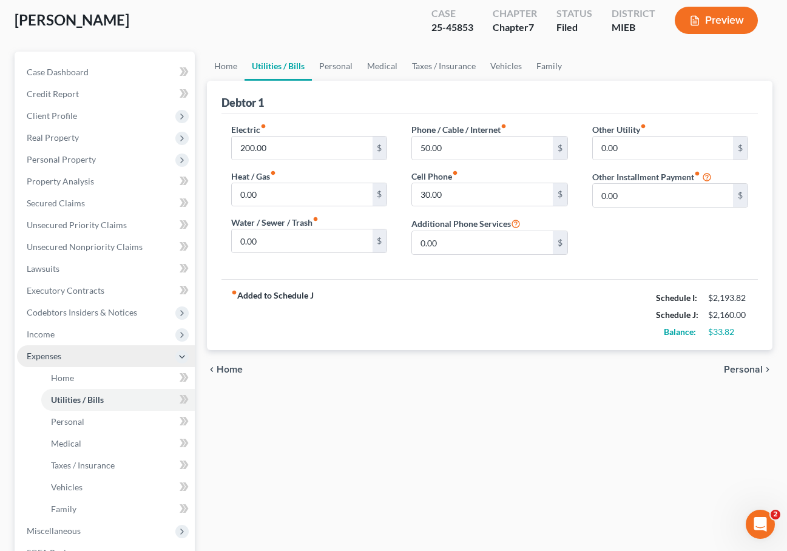
scroll to position [69, 0]
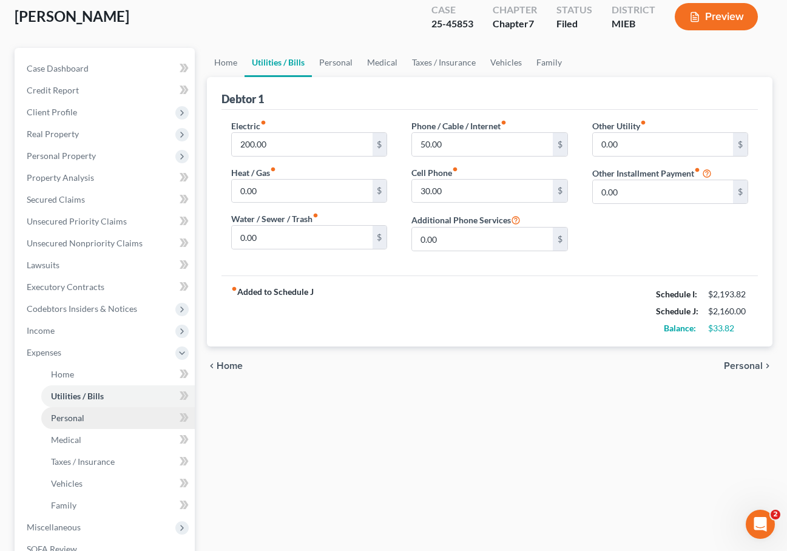
click at [79, 416] on span "Personal" at bounding box center [67, 417] width 33 height 10
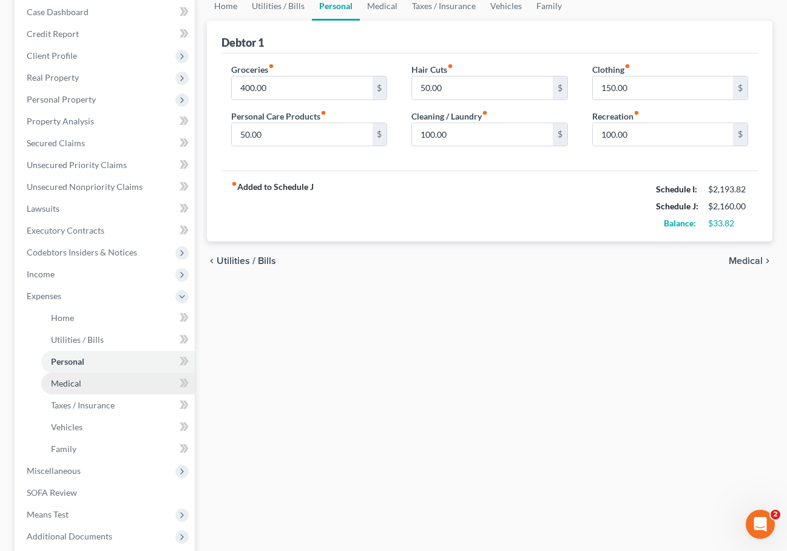
scroll to position [223, 1]
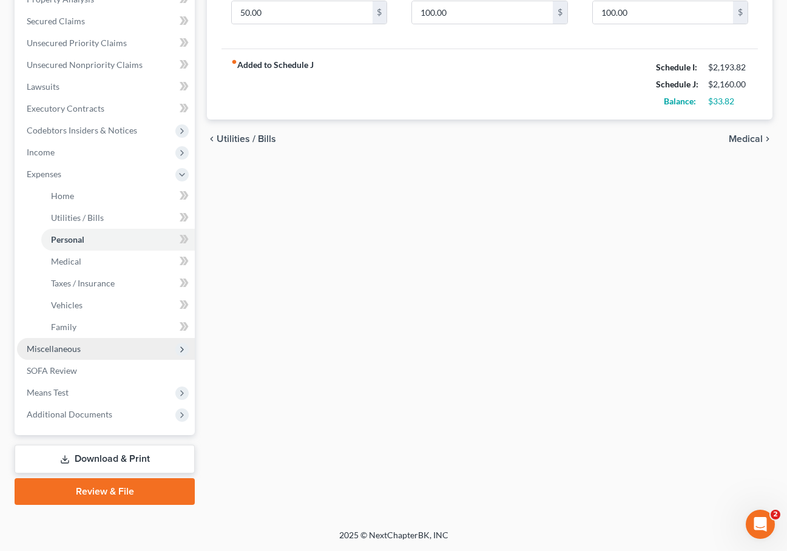
click at [85, 353] on span "Miscellaneous" at bounding box center [106, 349] width 178 height 22
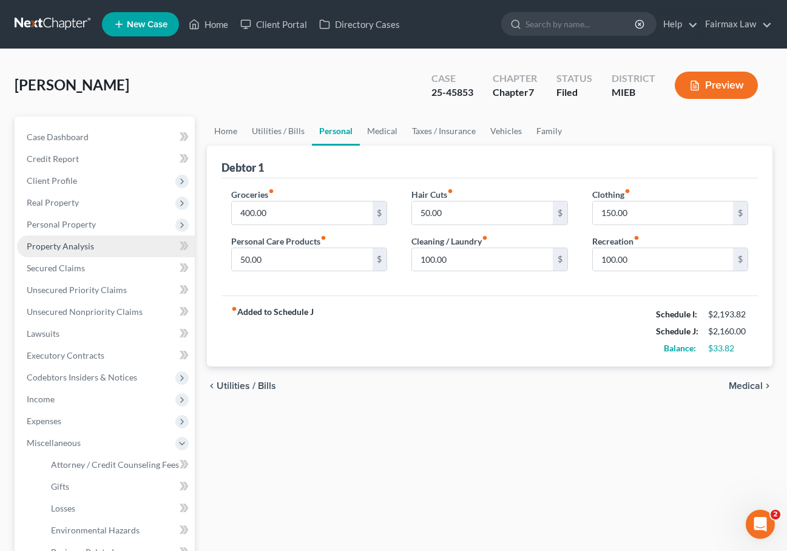
scroll to position [0, 0]
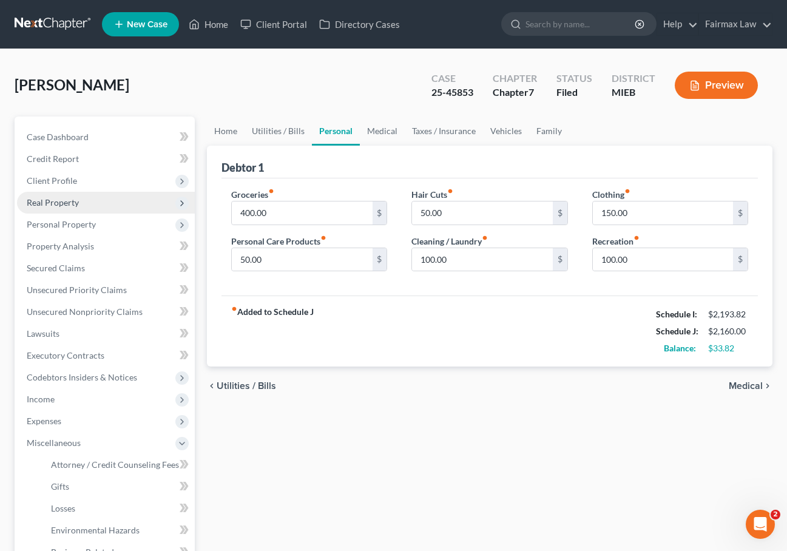
click at [75, 209] on span "Real Property" at bounding box center [106, 203] width 178 height 22
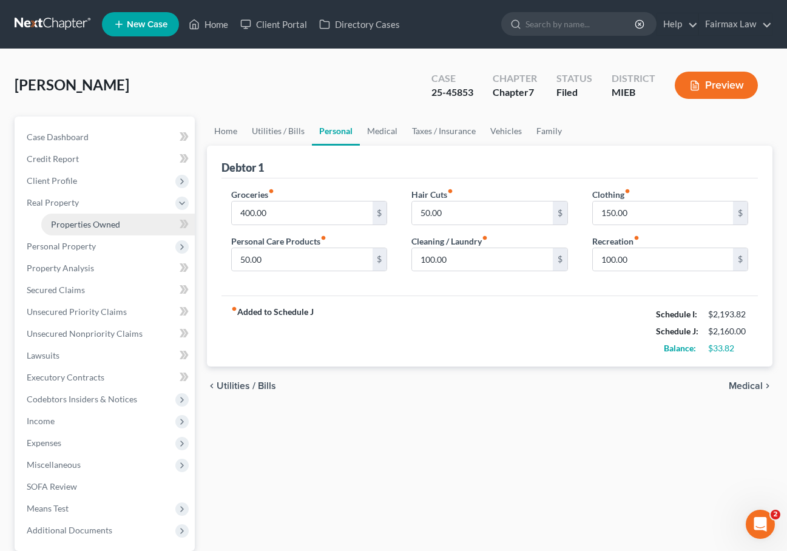
click at [69, 227] on span "Properties Owned" at bounding box center [85, 224] width 69 height 10
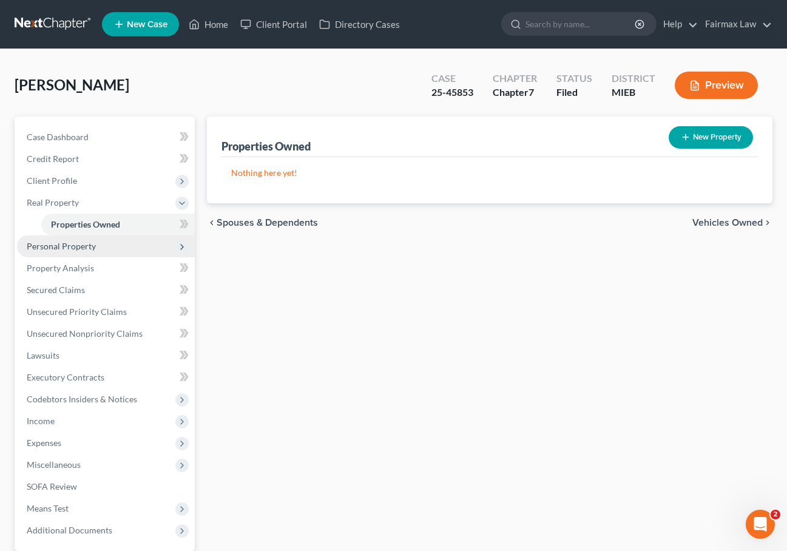
click at [72, 244] on span "Personal Property" at bounding box center [61, 246] width 69 height 10
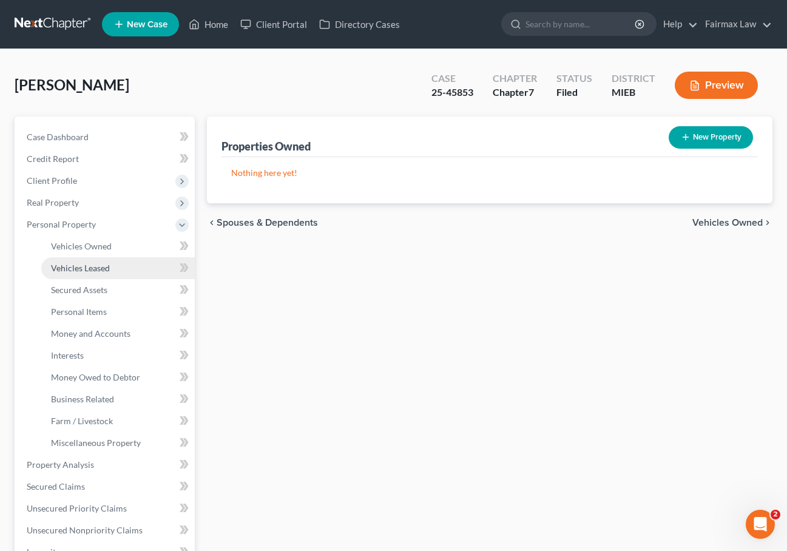
click at [70, 267] on span "Vehicles Leased" at bounding box center [80, 268] width 59 height 10
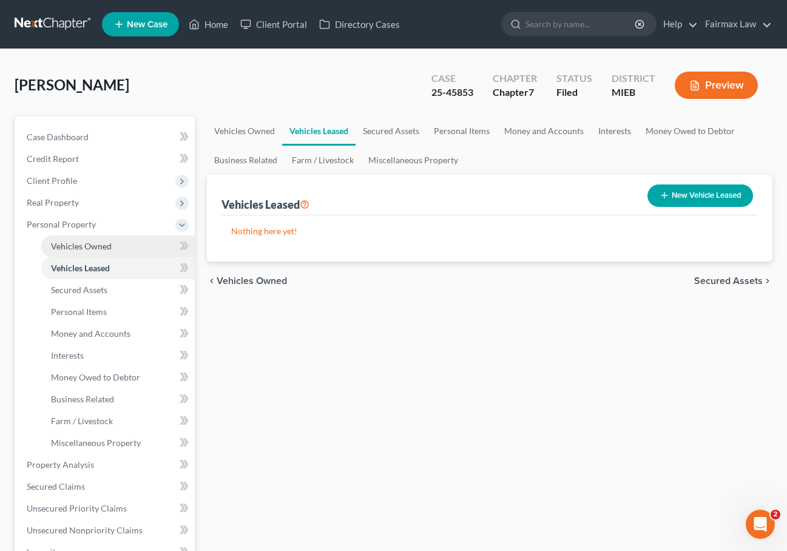
click at [70, 255] on link "Vehicles Owned" at bounding box center [117, 246] width 153 height 22
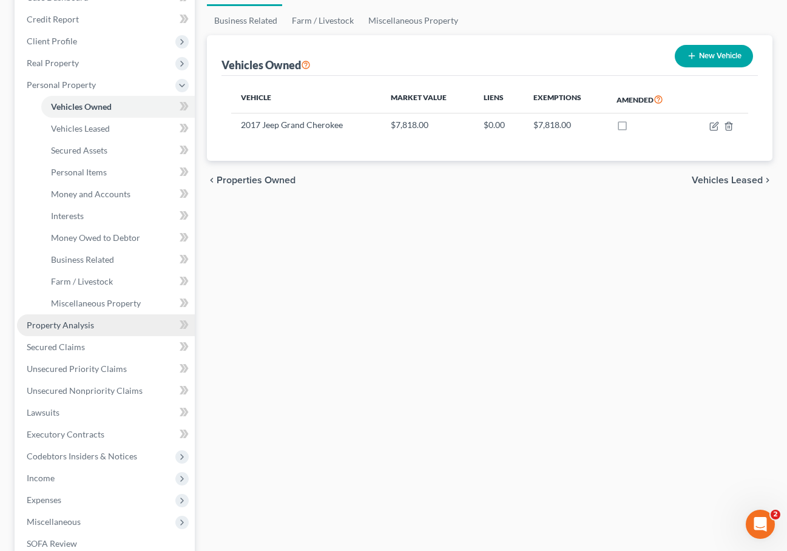
scroll to position [142, 0]
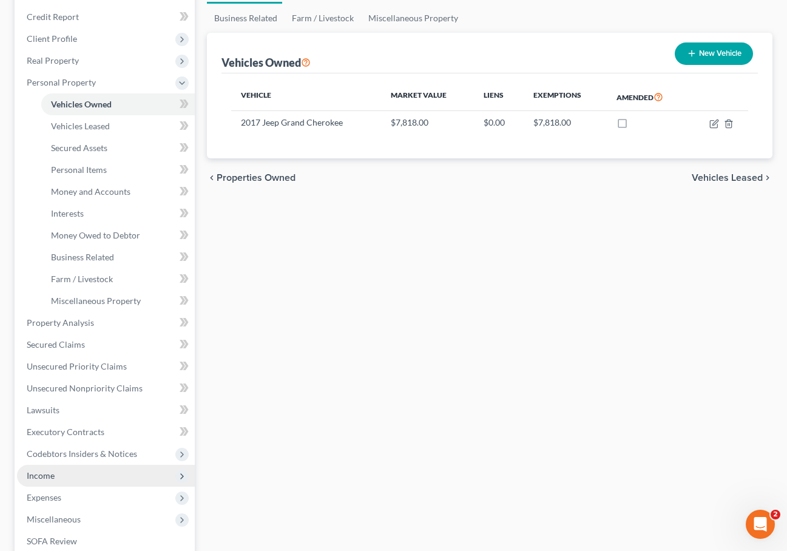
click at [50, 470] on span "Income" at bounding box center [41, 475] width 28 height 10
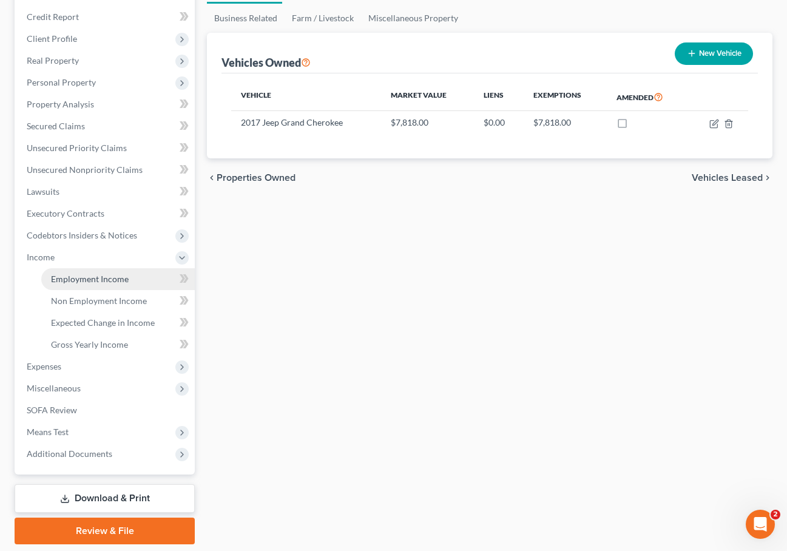
click at [84, 278] on span "Employment Income" at bounding box center [90, 279] width 78 height 10
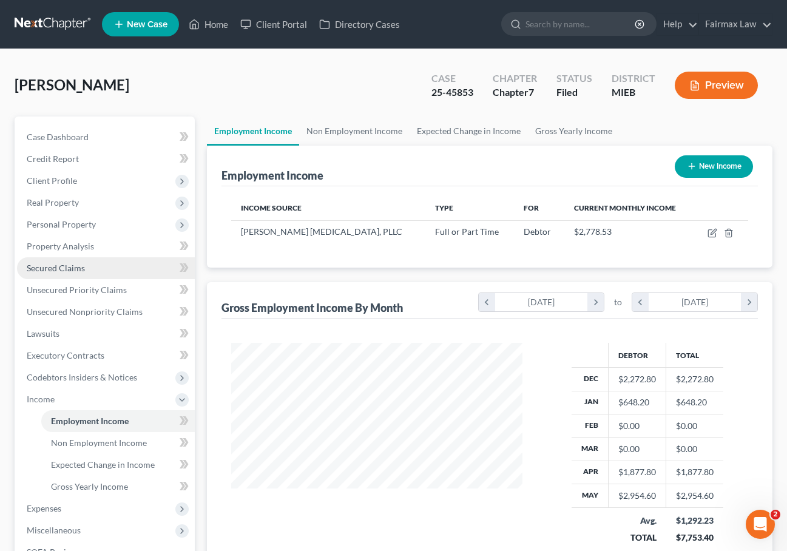
scroll to position [217, 315]
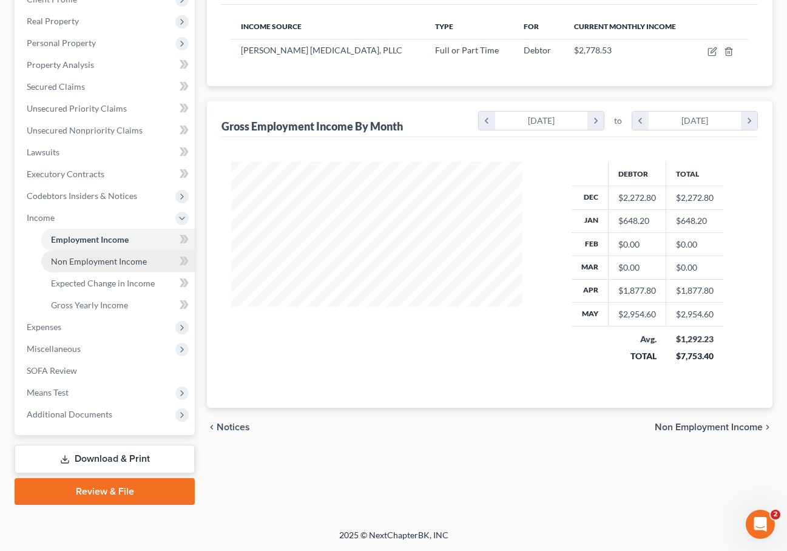
click at [135, 259] on span "Non Employment Income" at bounding box center [99, 261] width 96 height 10
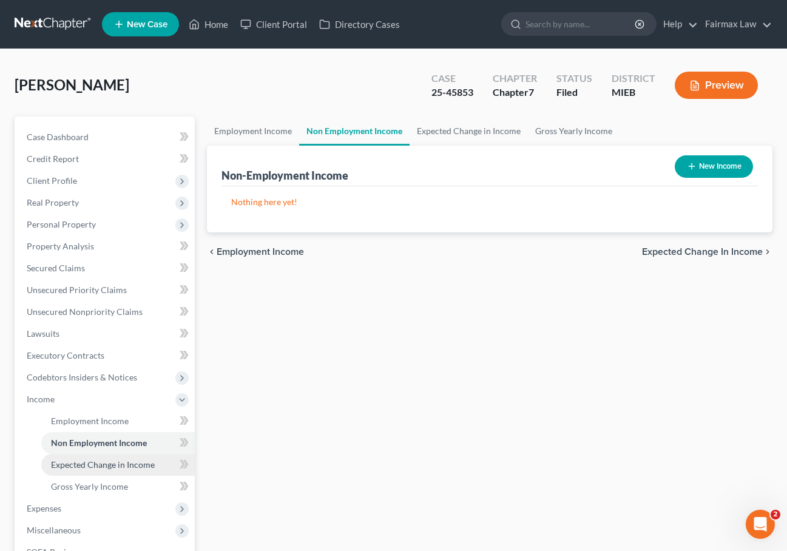
click at [92, 463] on span "Expected Change in Income" at bounding box center [103, 464] width 104 height 10
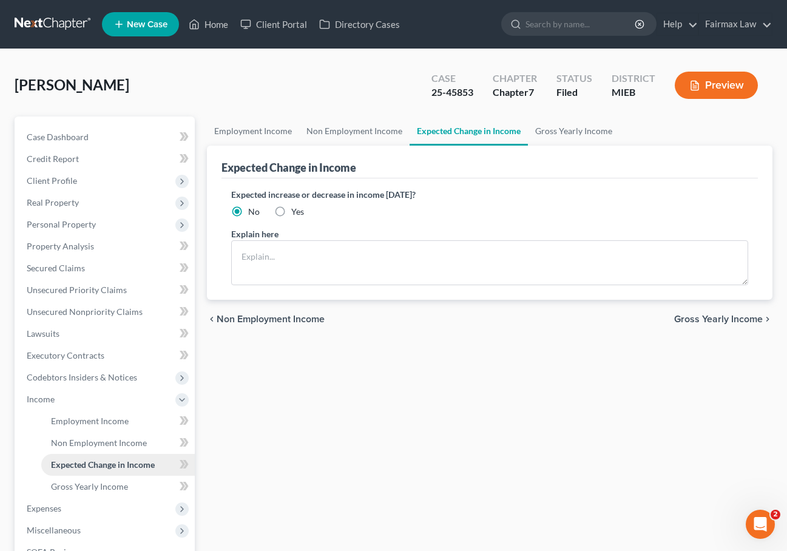
scroll to position [2, 0]
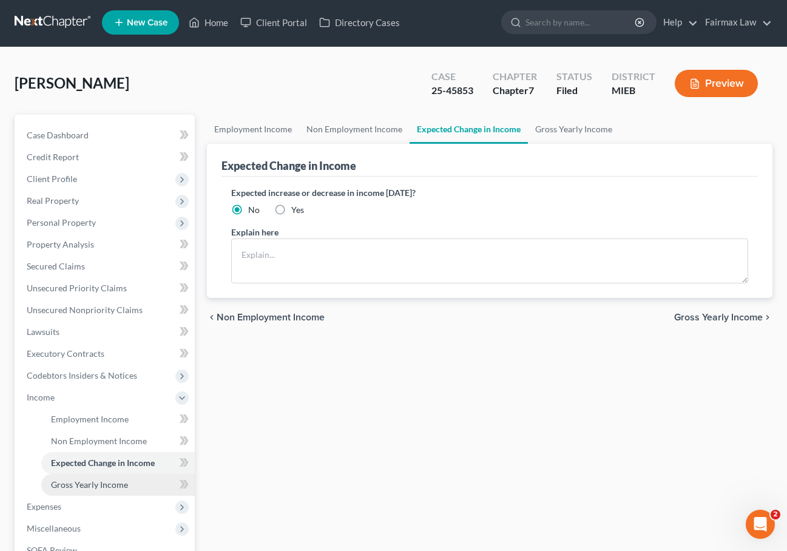
click at [84, 485] on span "Gross Yearly Income" at bounding box center [89, 484] width 77 height 10
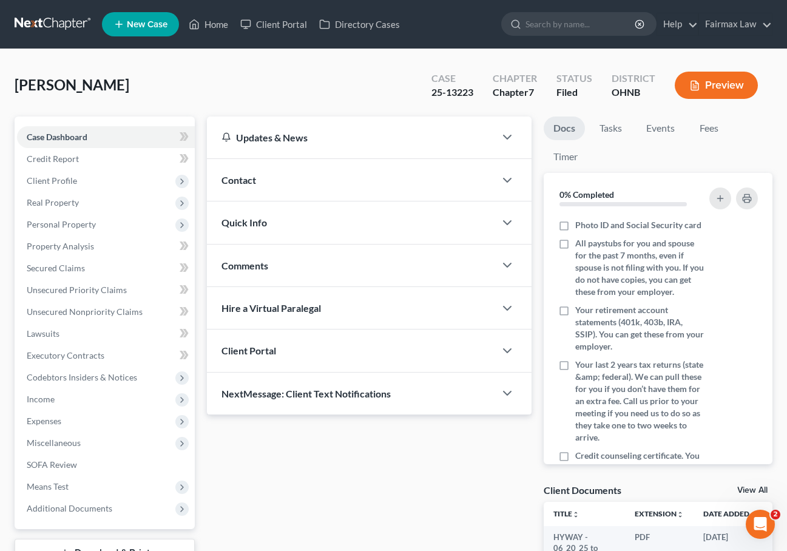
click at [62, 4] on nav "Home New Case Client Portal Directory Cases Fairmax Law farrah@fairmaxlaw.com M…" at bounding box center [393, 24] width 787 height 49
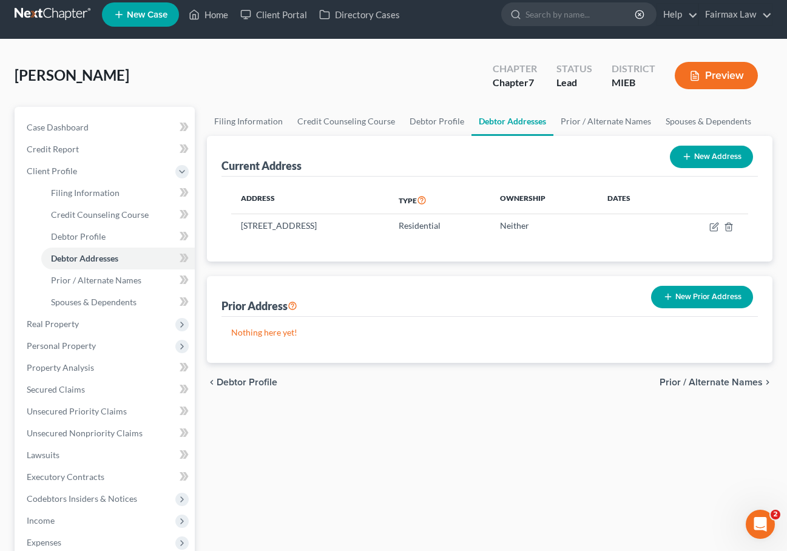
scroll to position [16, 0]
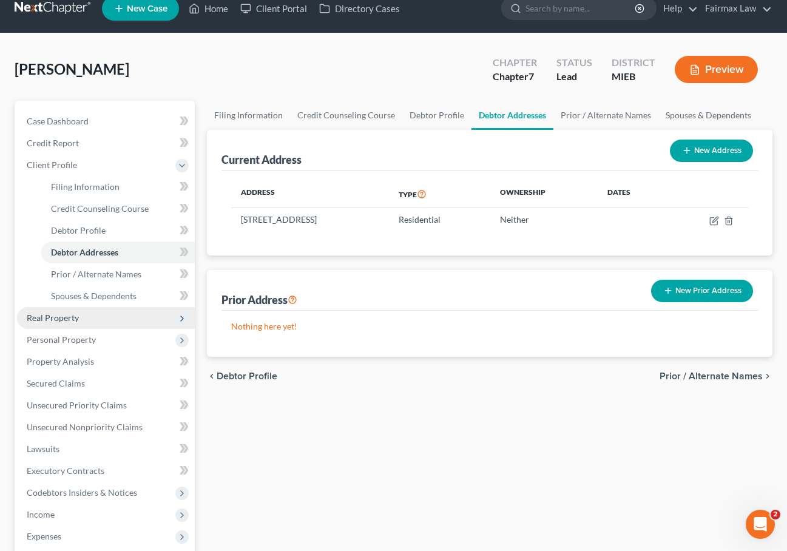
click at [64, 319] on span "Real Property" at bounding box center [53, 317] width 52 height 10
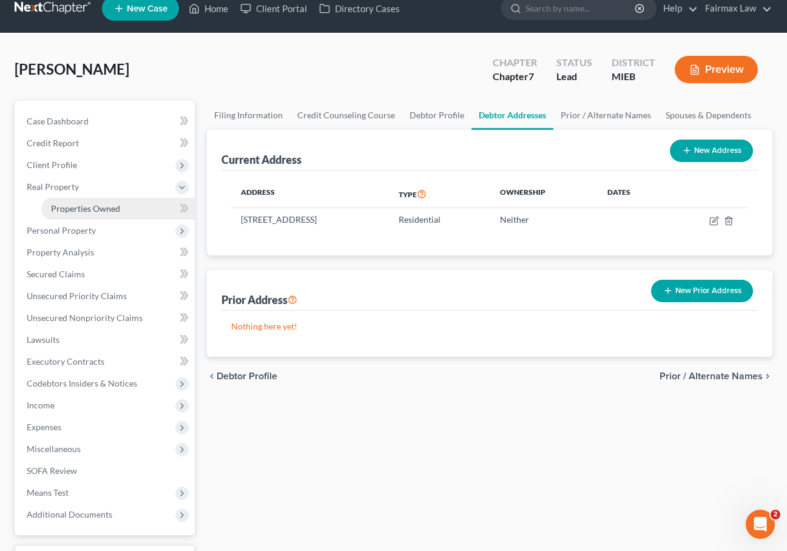
click at [98, 208] on span "Properties Owned" at bounding box center [85, 208] width 69 height 10
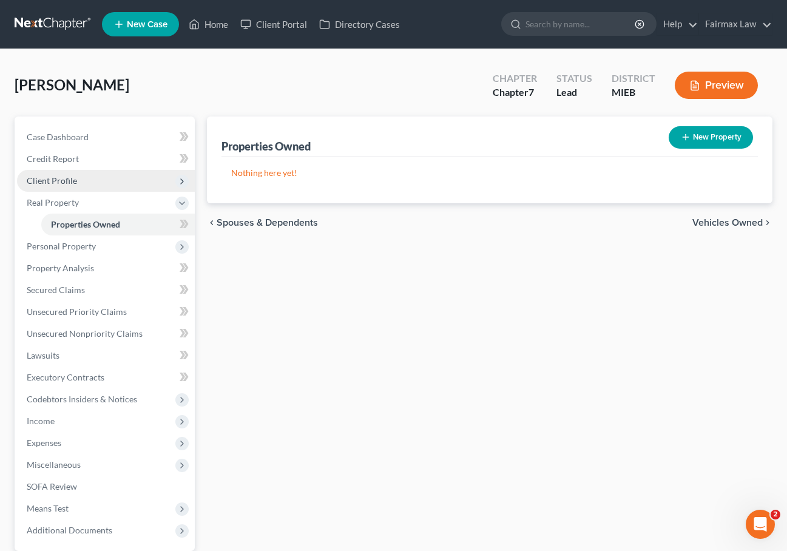
click at [88, 190] on span "Client Profile" at bounding box center [106, 181] width 178 height 22
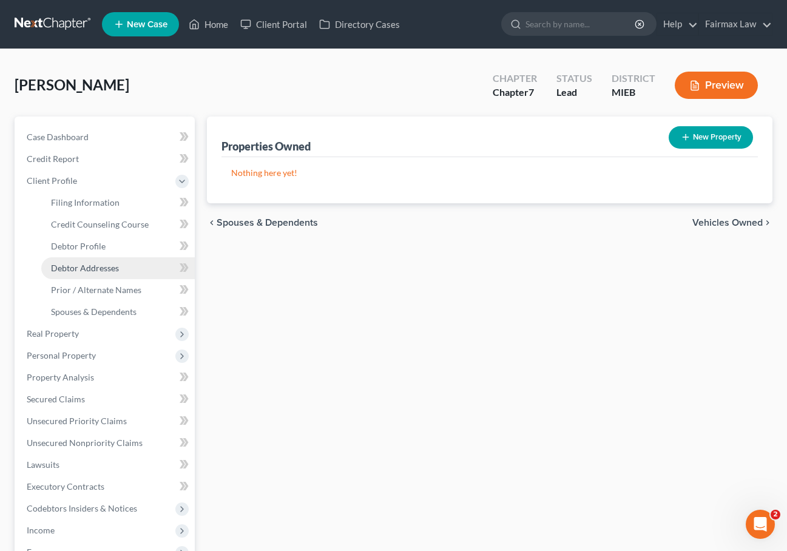
click at [87, 270] on span "Debtor Addresses" at bounding box center [85, 268] width 68 height 10
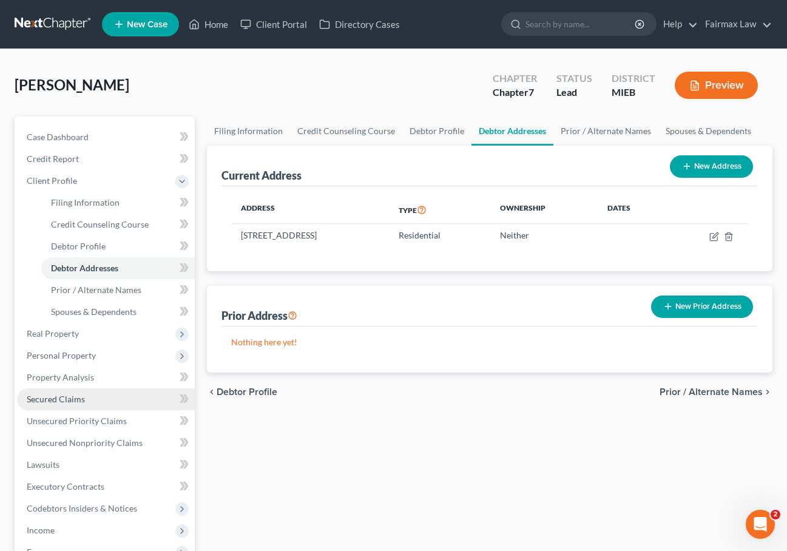
click at [130, 401] on link "Secured Claims" at bounding box center [106, 399] width 178 height 22
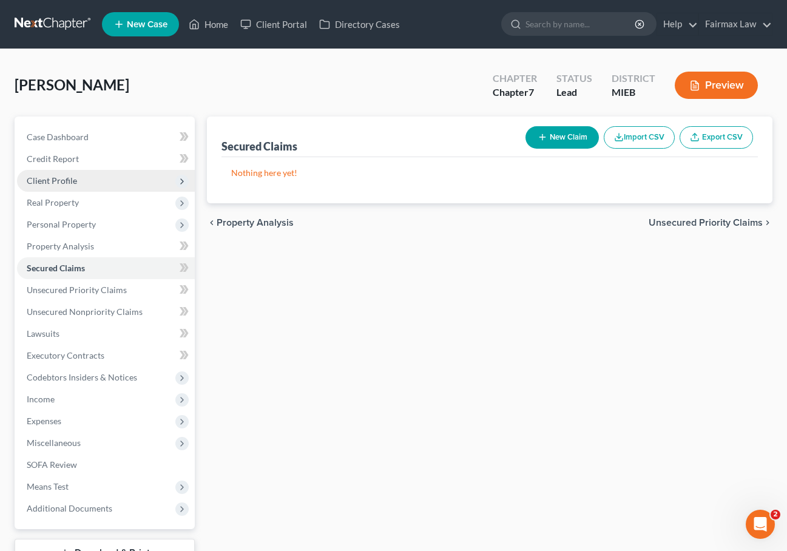
click at [93, 179] on span "Client Profile" at bounding box center [106, 181] width 178 height 22
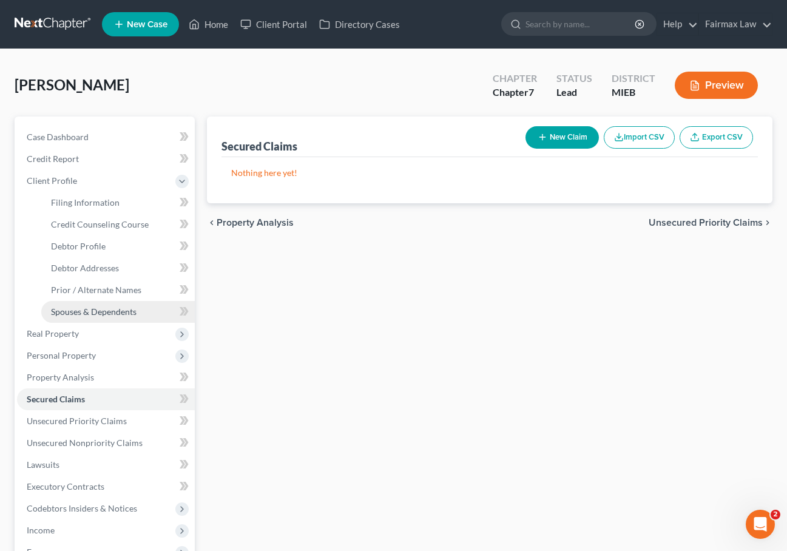
click at [93, 314] on span "Spouses & Dependents" at bounding box center [94, 311] width 86 height 10
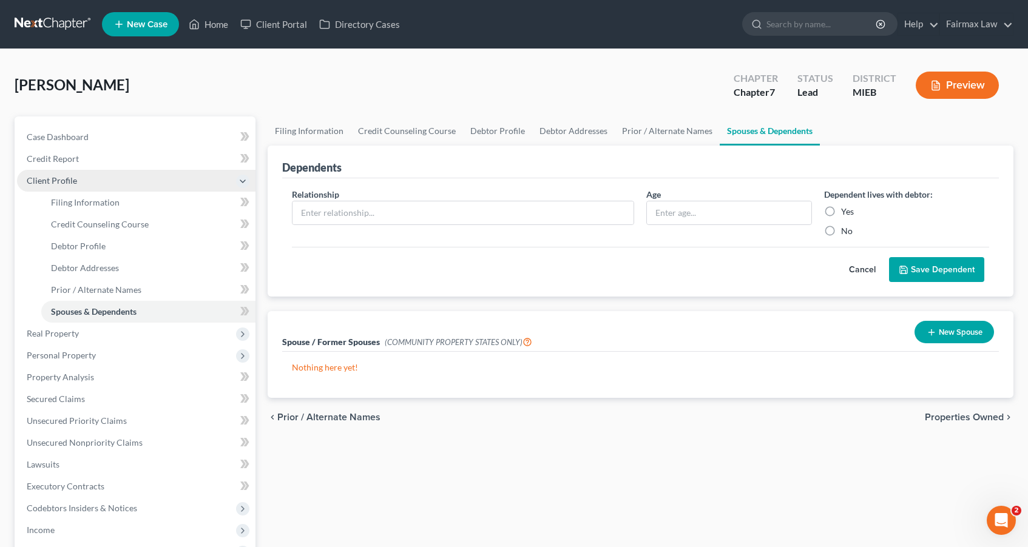
click at [95, 180] on span "Client Profile" at bounding box center [136, 181] width 238 height 22
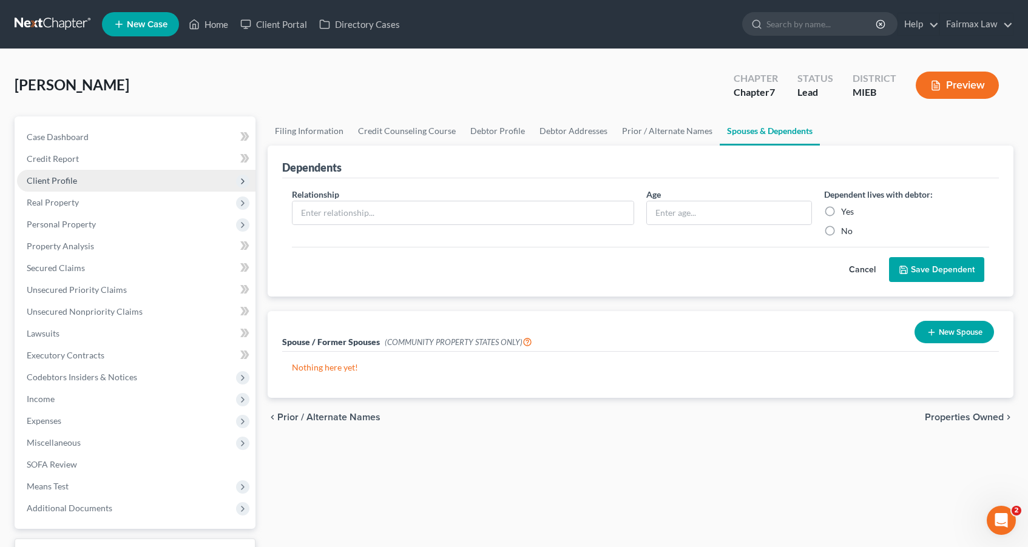
click at [62, 181] on span "Client Profile" at bounding box center [52, 180] width 50 height 10
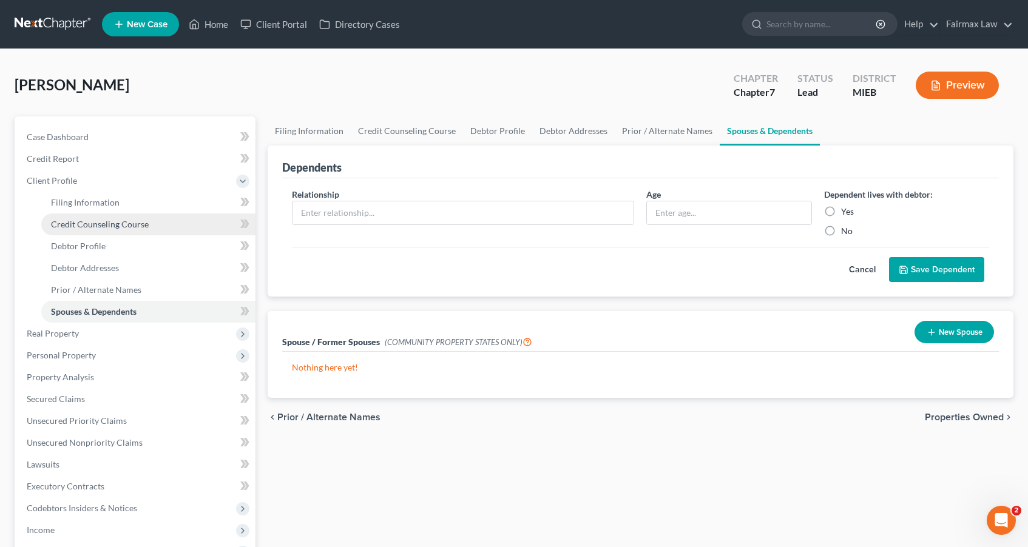
click at [73, 219] on span "Credit Counseling Course" at bounding box center [100, 224] width 98 height 10
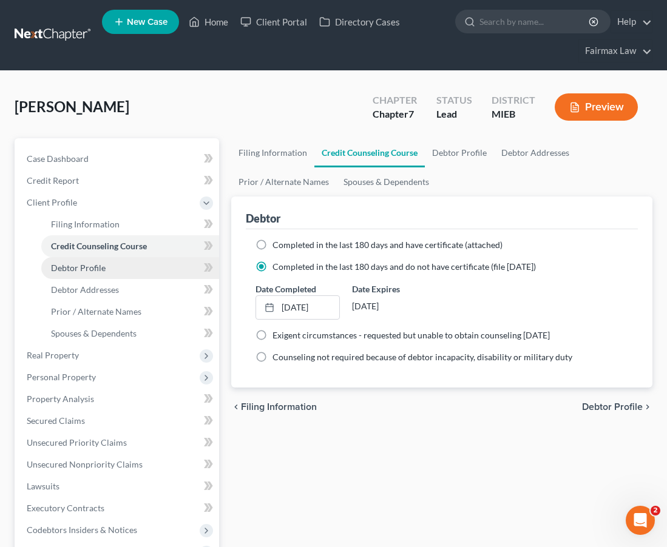
click at [83, 270] on span "Debtor Profile" at bounding box center [78, 268] width 55 height 10
select select "0"
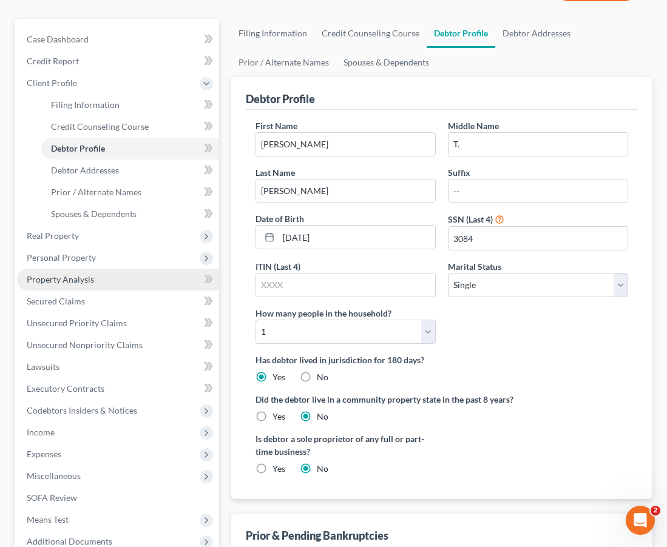
scroll to position [110, 0]
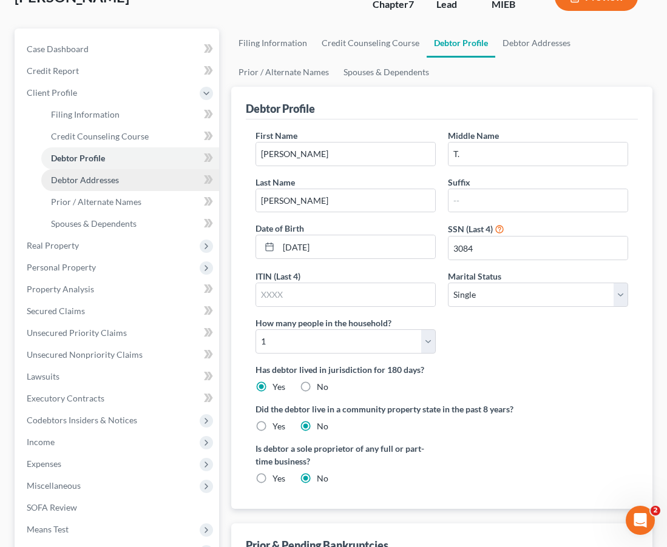
click at [110, 178] on span "Debtor Addresses" at bounding box center [85, 180] width 68 height 10
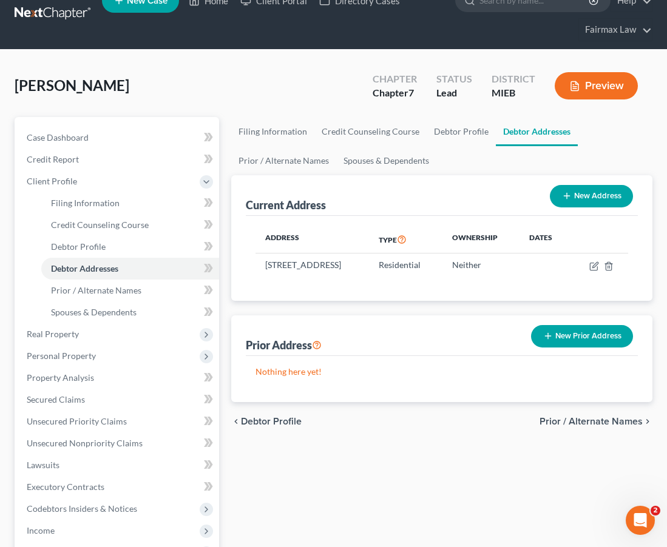
scroll to position [22, 0]
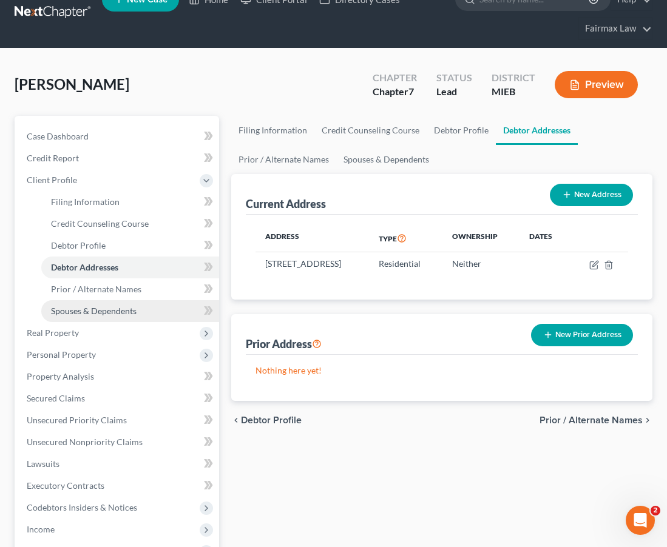
click at [87, 310] on span "Spouses & Dependents" at bounding box center [94, 311] width 86 height 10
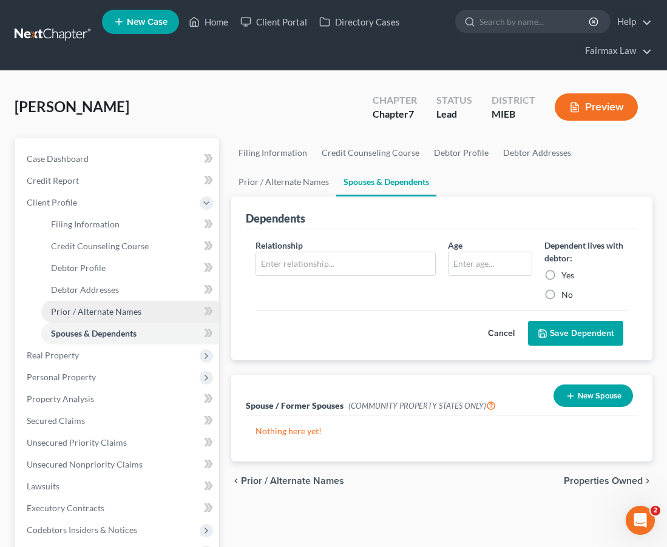
click at [87, 310] on span "Prior / Alternate Names" at bounding box center [96, 311] width 90 height 10
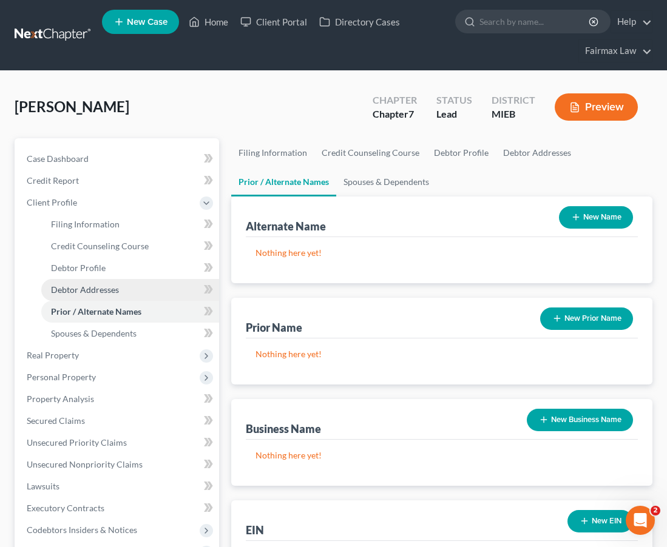
click at [88, 283] on link "Debtor Addresses" at bounding box center [130, 290] width 178 height 22
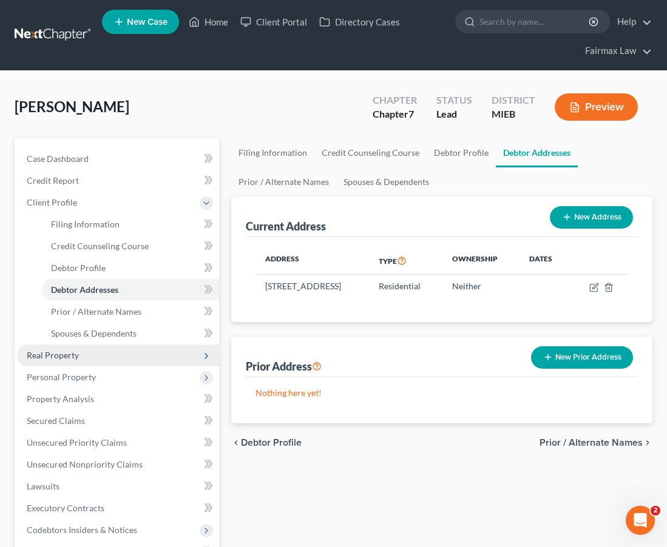
click at [96, 361] on span "Real Property" at bounding box center [118, 356] width 202 height 22
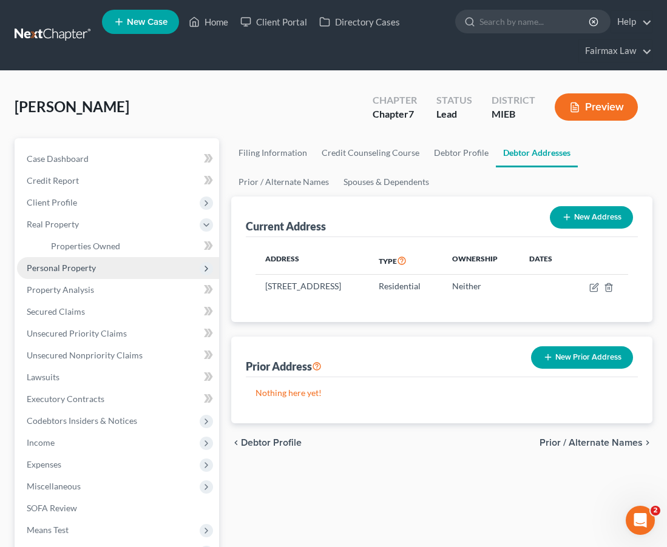
click at [62, 274] on span "Personal Property" at bounding box center [118, 268] width 202 height 22
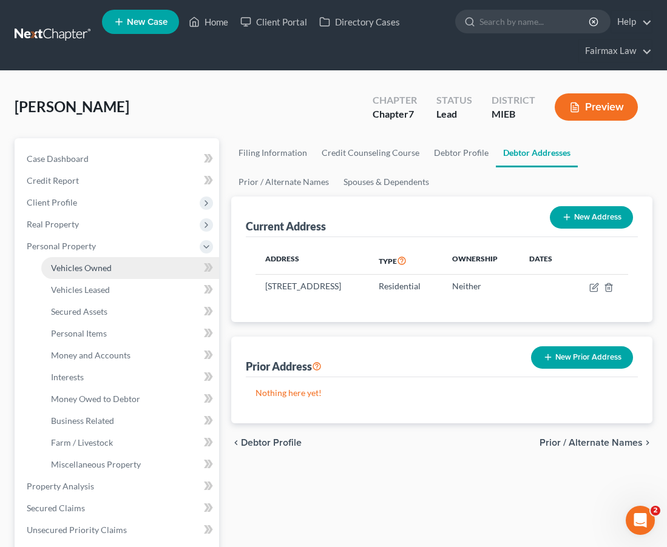
click at [70, 263] on span "Vehicles Owned" at bounding box center [81, 268] width 61 height 10
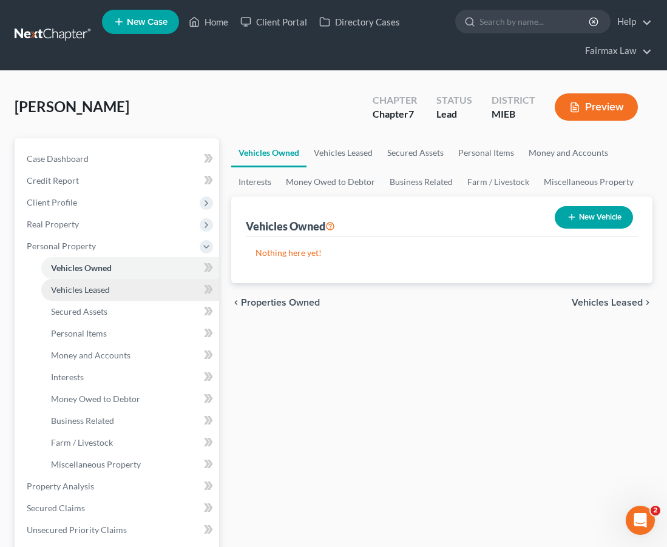
click at [103, 286] on span "Vehicles Leased" at bounding box center [80, 289] width 59 height 10
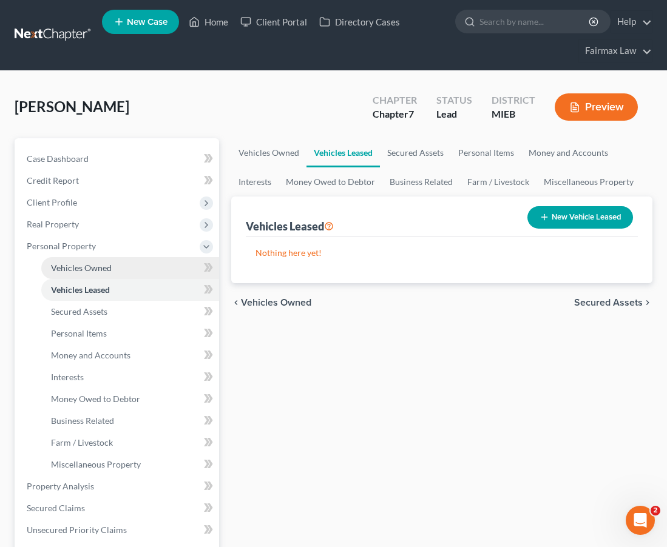
click at [103, 274] on link "Vehicles Owned" at bounding box center [130, 268] width 178 height 22
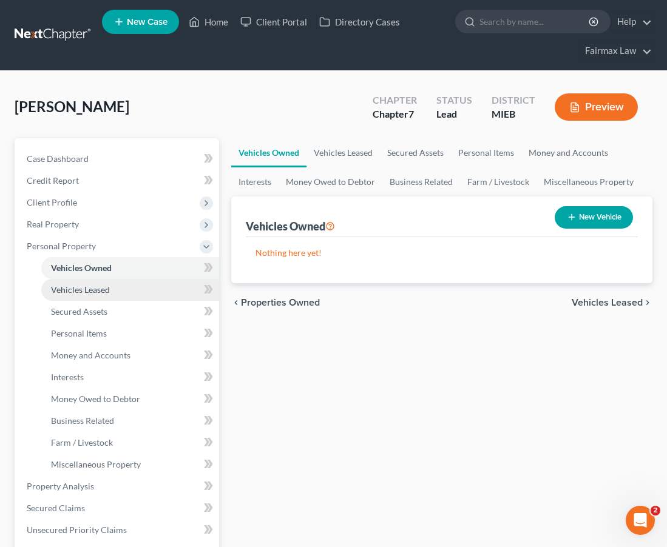
click at [102, 288] on span "Vehicles Leased" at bounding box center [80, 289] width 59 height 10
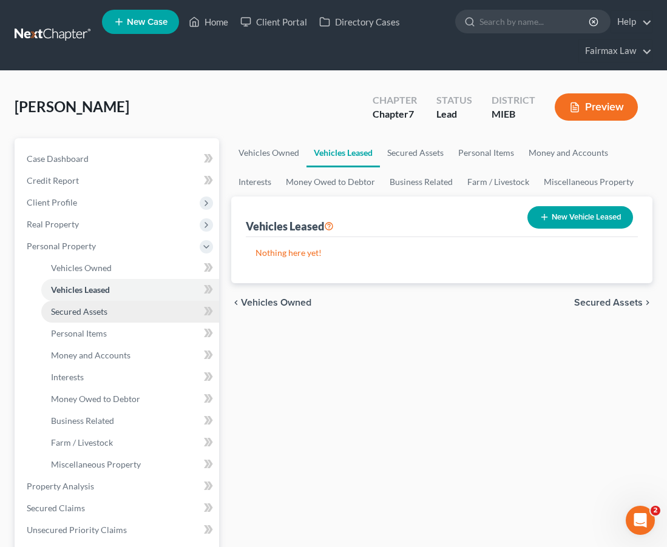
click at [87, 318] on link "Secured Assets" at bounding box center [130, 312] width 178 height 22
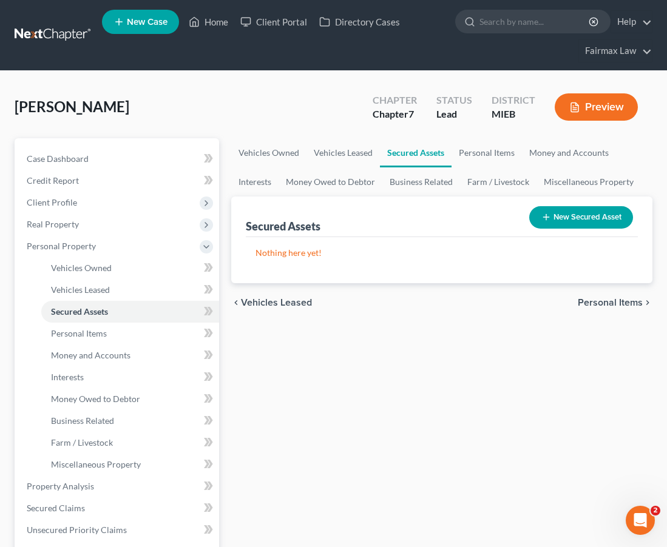
click at [590, 218] on button "New Secured Asset" at bounding box center [581, 217] width 104 height 22
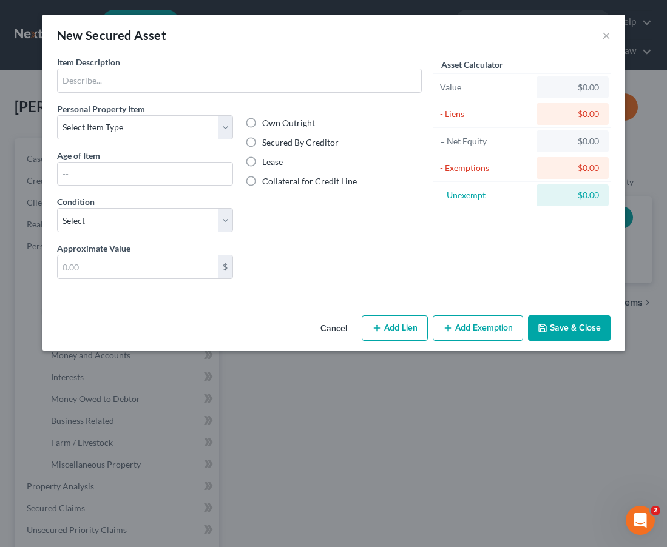
click at [343, 326] on button "Cancel" at bounding box center [334, 329] width 46 height 24
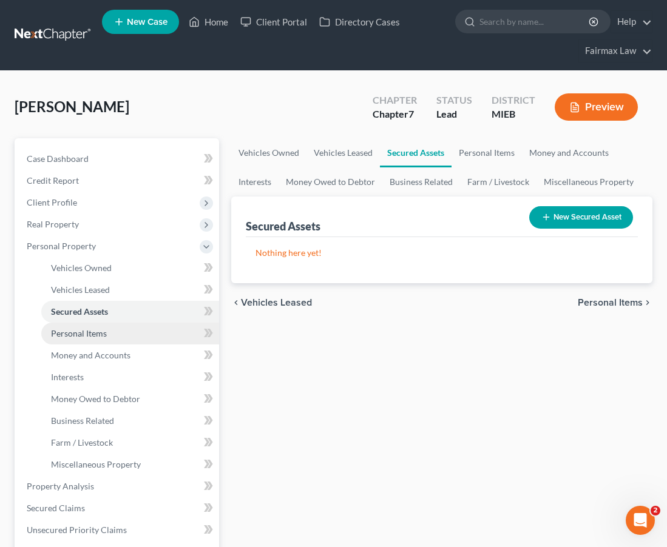
click at [95, 329] on span "Personal Items" at bounding box center [79, 333] width 56 height 10
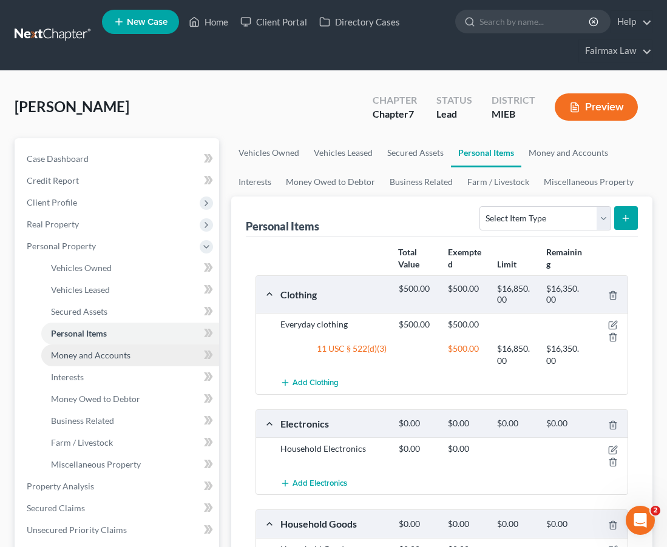
click at [106, 346] on link "Money and Accounts" at bounding box center [130, 356] width 178 height 22
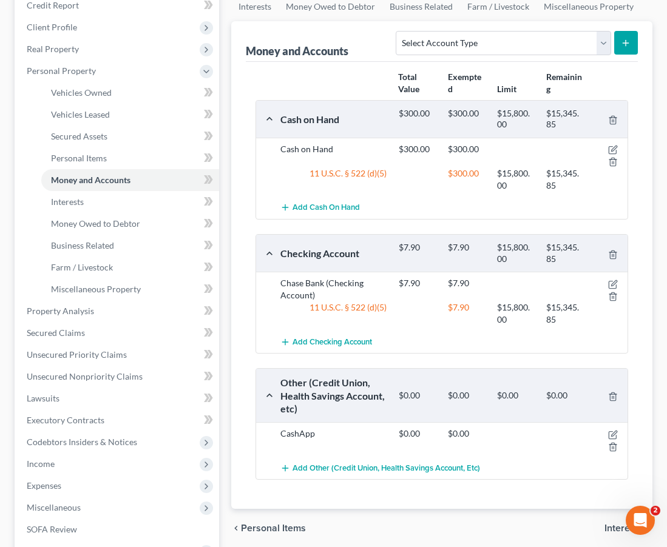
scroll to position [176, 0]
click at [126, 199] on link "Interests" at bounding box center [130, 201] width 178 height 22
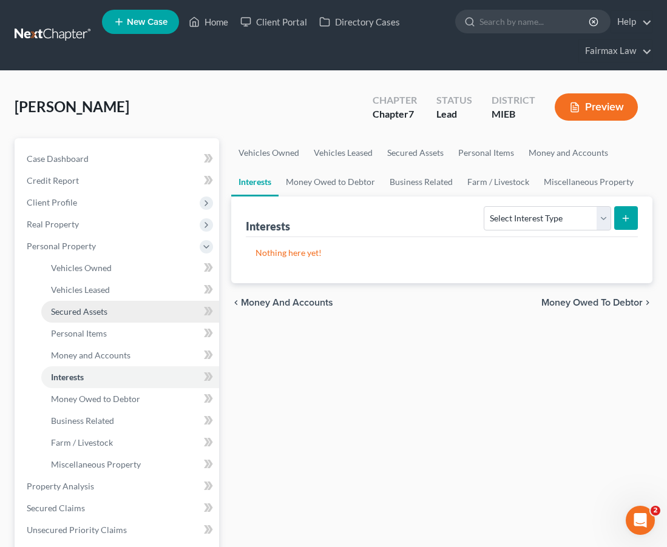
click at [106, 316] on span "Secured Assets" at bounding box center [79, 311] width 56 height 10
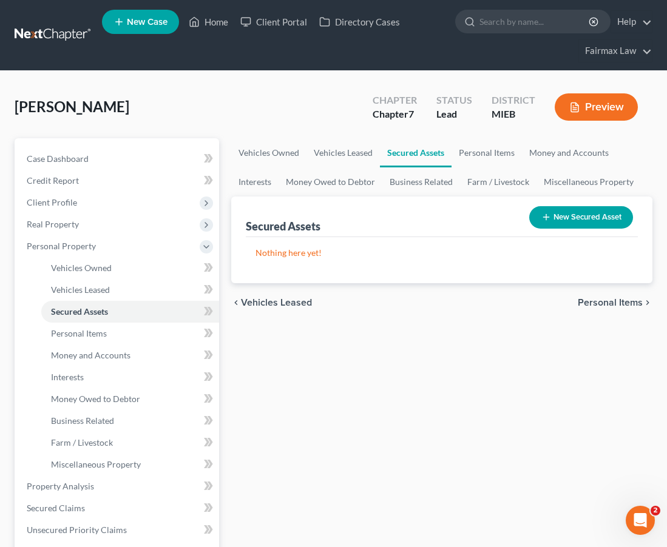
click at [596, 221] on button "New Secured Asset" at bounding box center [581, 217] width 104 height 22
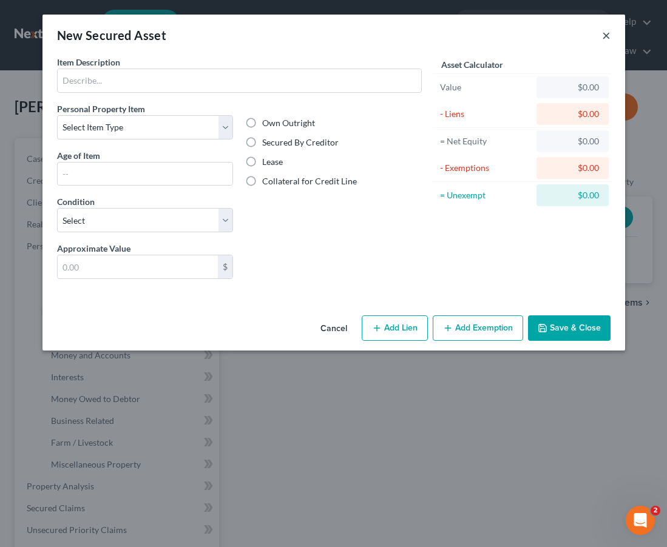
click at [605, 35] on button "×" at bounding box center [606, 35] width 8 height 15
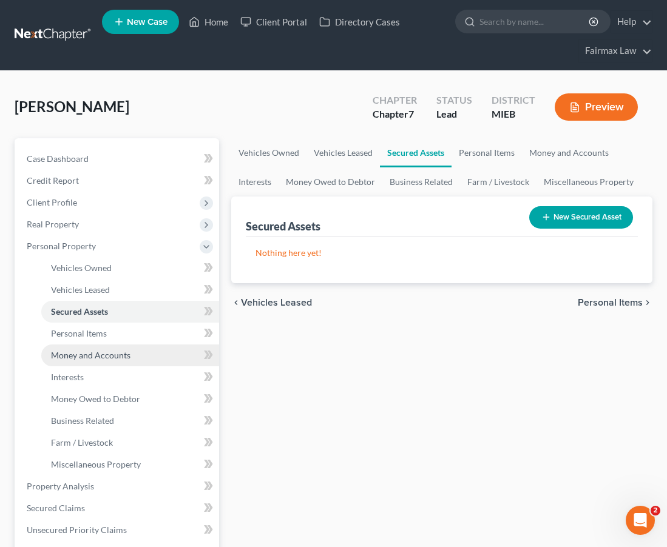
click at [92, 355] on span "Money and Accounts" at bounding box center [90, 355] width 79 height 10
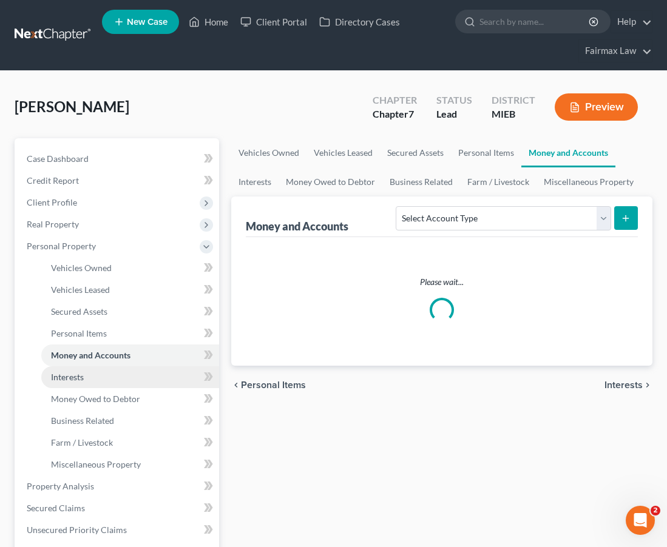
click at [87, 383] on link "Interests" at bounding box center [130, 377] width 178 height 22
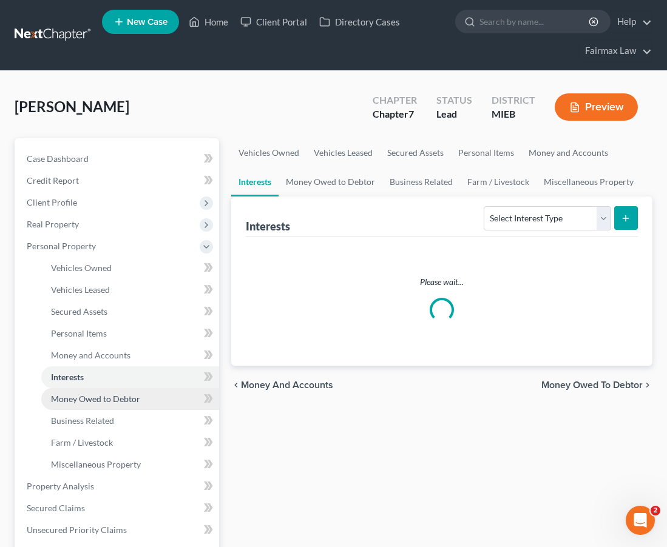
click at [88, 403] on span "Money Owed to Debtor" at bounding box center [95, 399] width 89 height 10
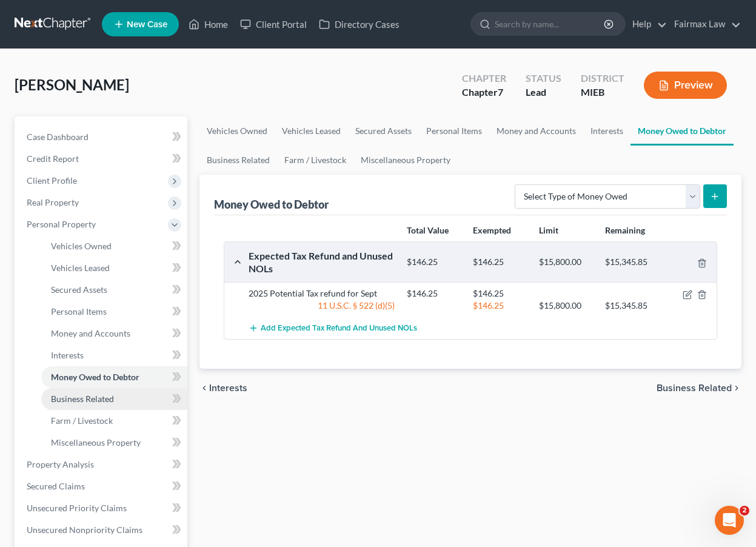
click at [103, 404] on link "Business Related" at bounding box center [114, 399] width 146 height 22
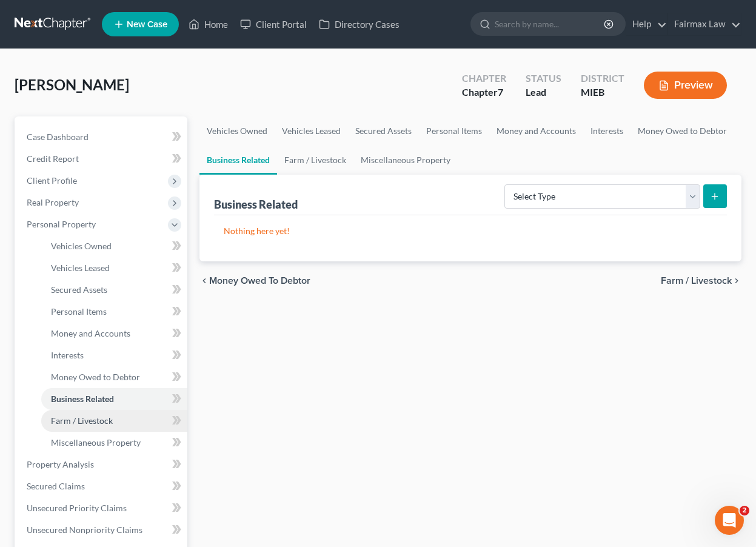
click at [83, 419] on span "Farm / Livestock" at bounding box center [82, 421] width 62 height 10
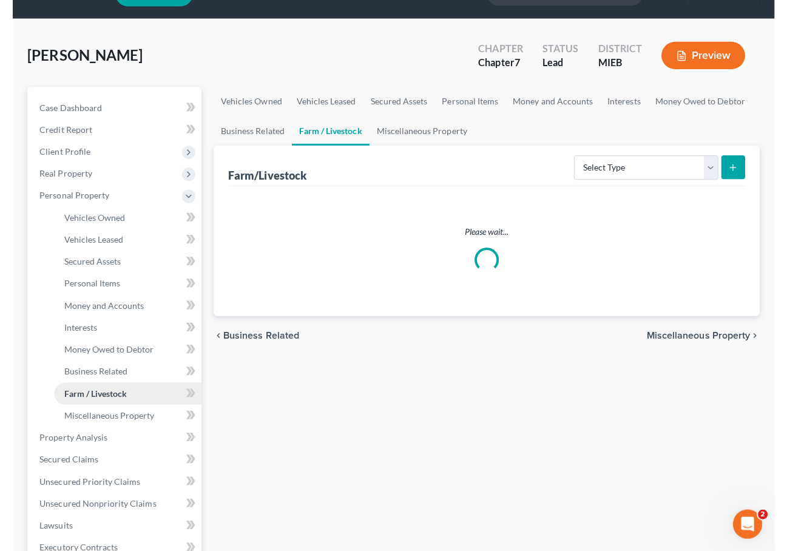
scroll to position [31, 0]
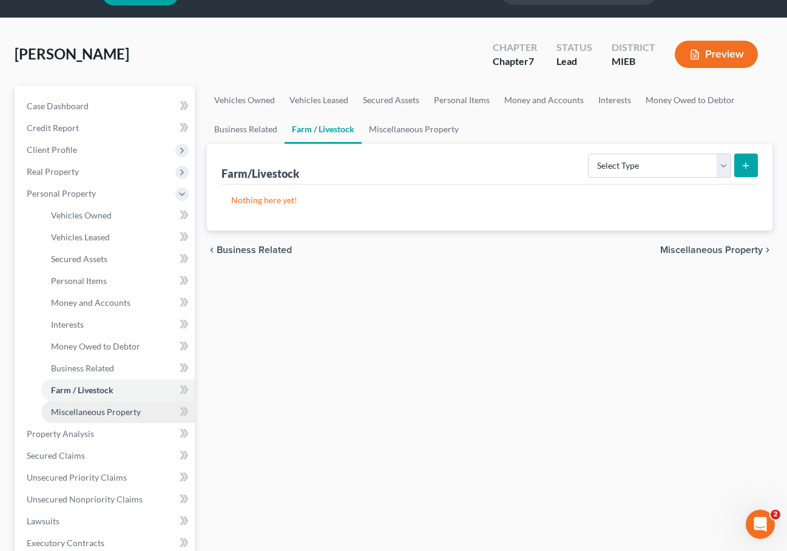
click at [80, 408] on span "Miscellaneous Property" at bounding box center [96, 411] width 90 height 10
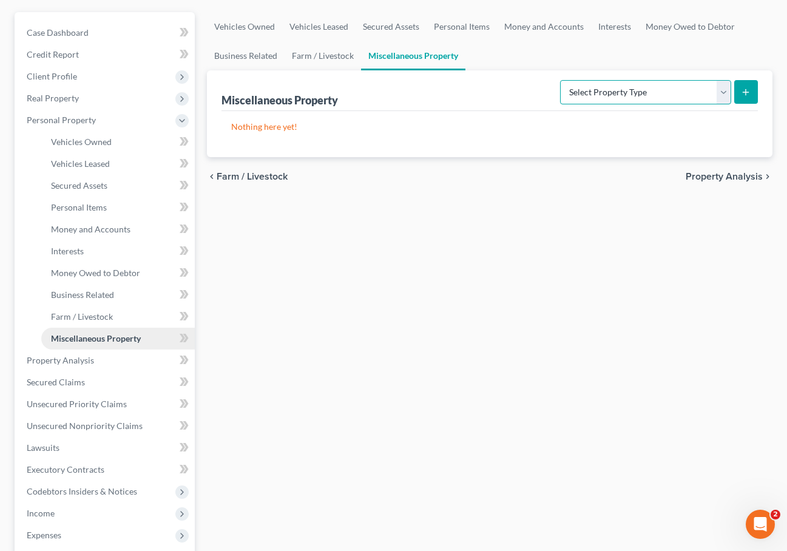
scroll to position [155, 0]
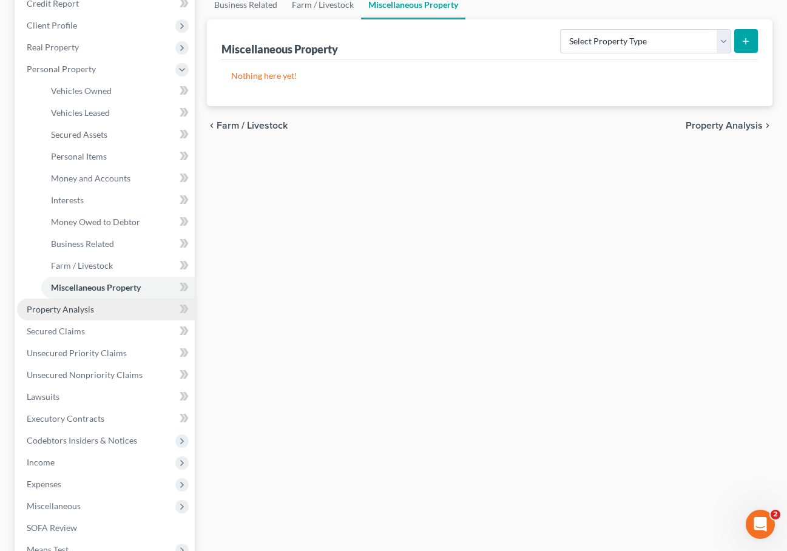
click at [89, 312] on span "Property Analysis" at bounding box center [60, 309] width 67 height 10
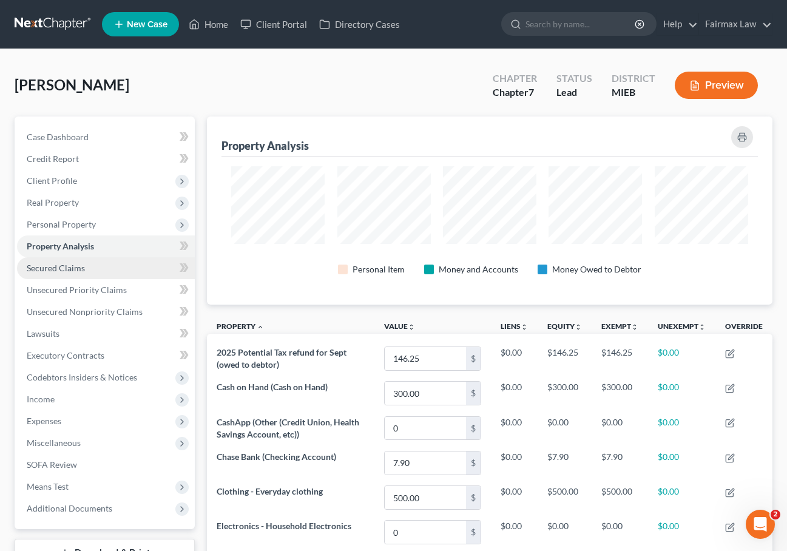
click at [85, 274] on link "Secured Claims" at bounding box center [106, 268] width 178 height 22
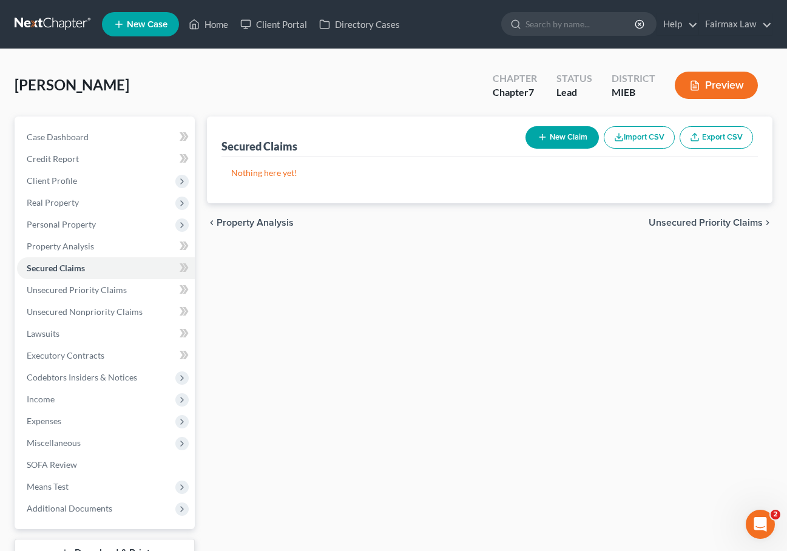
click at [588, 143] on button "New Claim" at bounding box center [561, 137] width 73 height 22
select select "0"
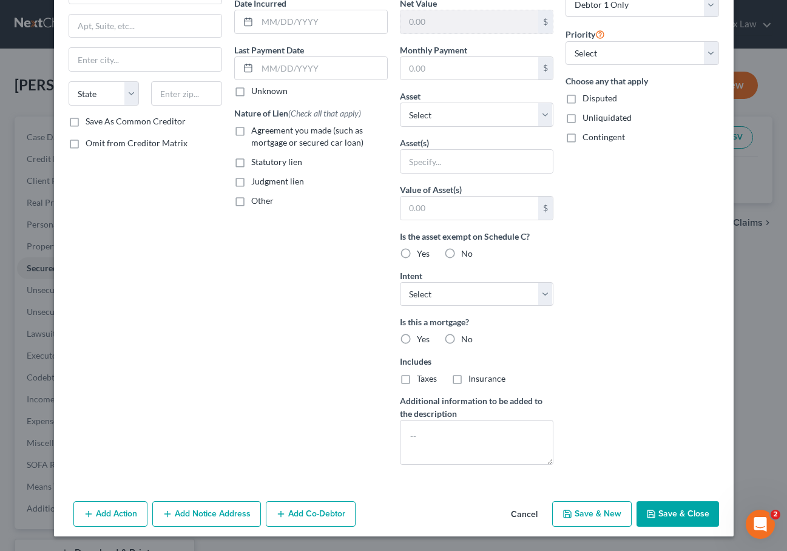
scroll to position [123, 0]
click at [531, 520] on button "Cancel" at bounding box center [524, 514] width 46 height 24
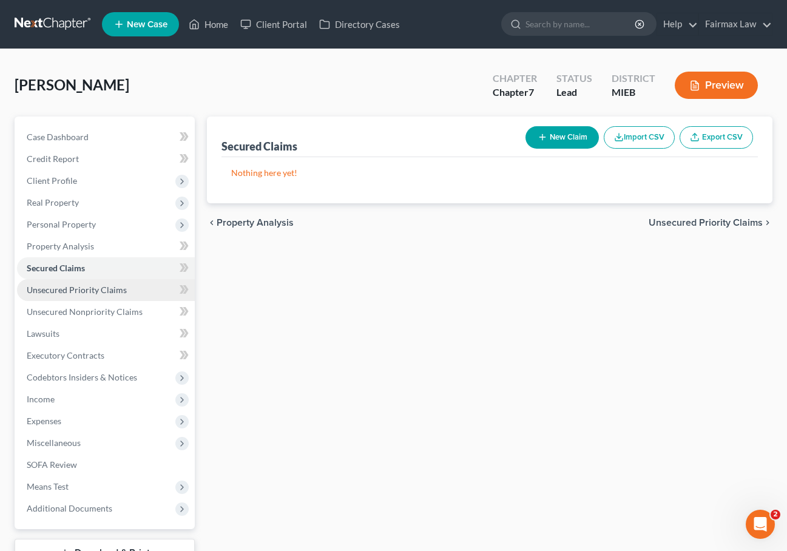
click at [110, 291] on span "Unsecured Priority Claims" at bounding box center [77, 289] width 100 height 10
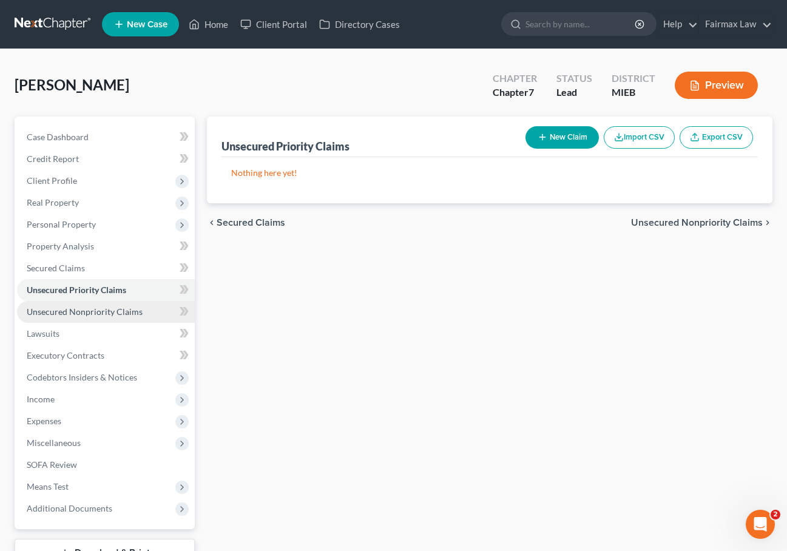
click at [103, 310] on span "Unsecured Nonpriority Claims" at bounding box center [85, 311] width 116 height 10
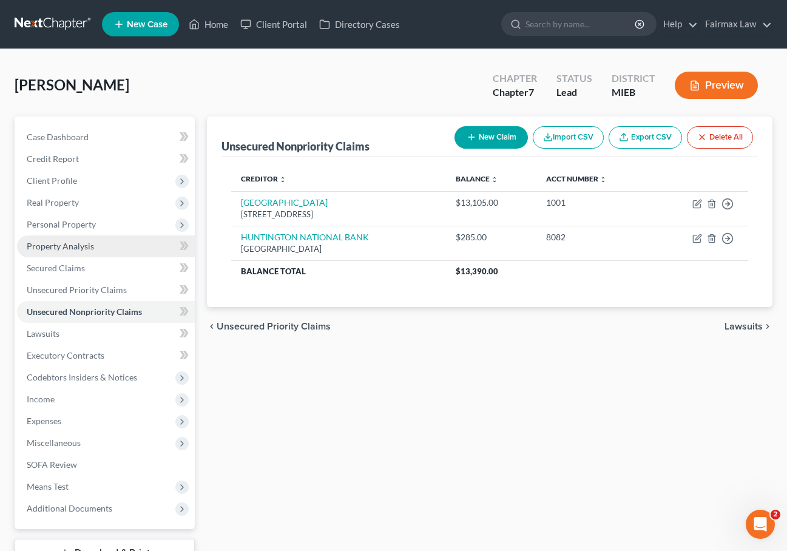
click at [93, 247] on link "Property Analysis" at bounding box center [106, 246] width 178 height 22
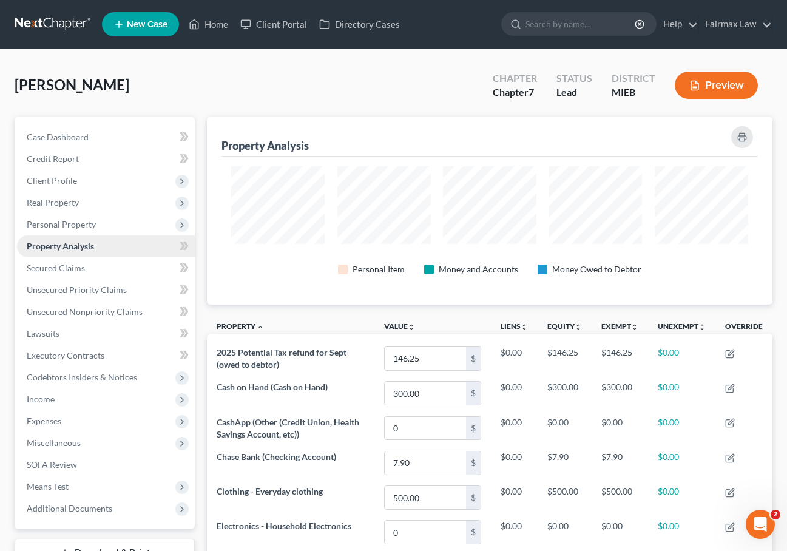
scroll to position [188, 565]
click at [93, 268] on link "Secured Claims" at bounding box center [106, 268] width 178 height 22
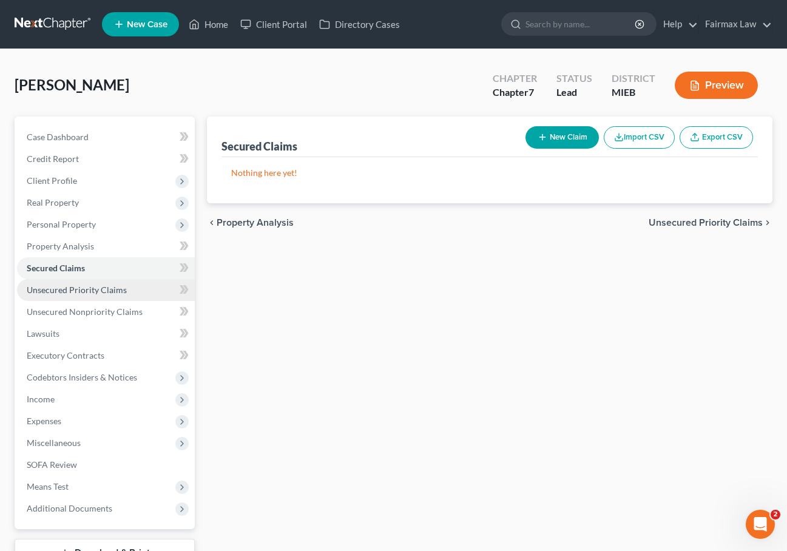
click at [89, 294] on span "Unsecured Priority Claims" at bounding box center [77, 289] width 100 height 10
click at [96, 274] on link "Secured Claims" at bounding box center [106, 268] width 178 height 22
click at [98, 289] on span "Unsecured Priority Claims" at bounding box center [77, 289] width 100 height 10
click at [92, 268] on link "Secured Claims" at bounding box center [106, 268] width 178 height 22
click at [566, 143] on button "New Claim" at bounding box center [561, 137] width 73 height 22
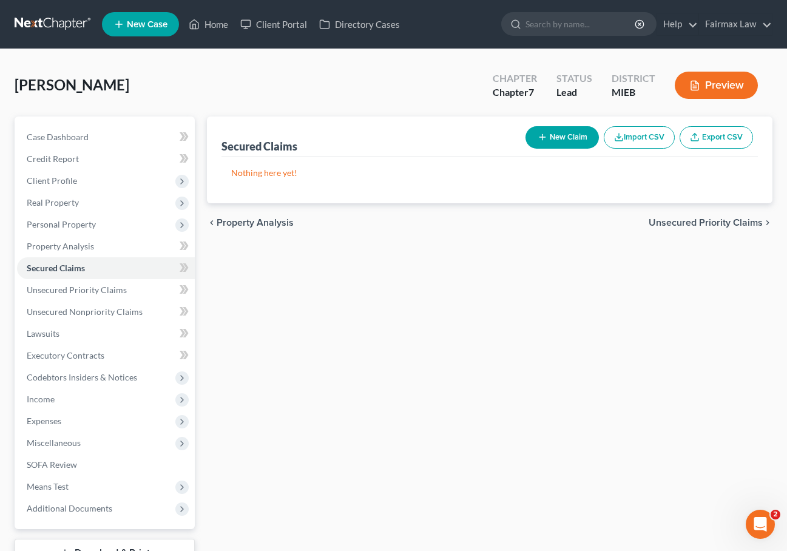
select select "0"
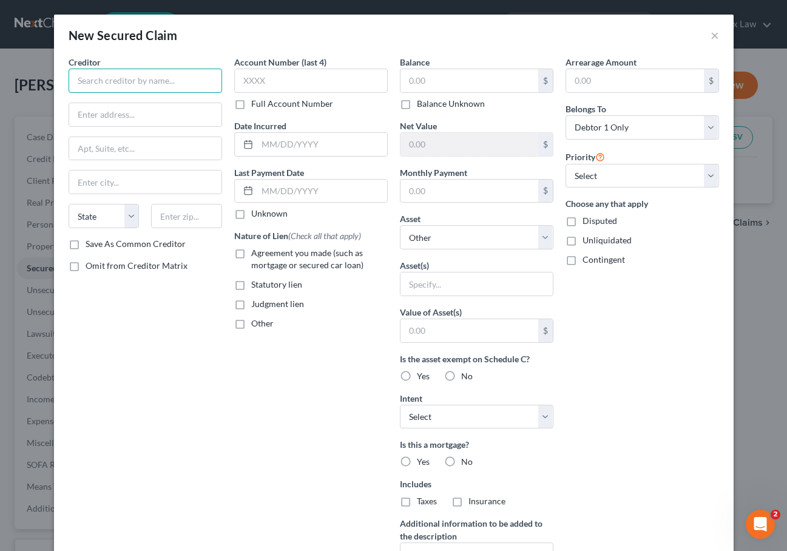
click at [177, 79] on input "text" at bounding box center [145, 81] width 153 height 24
click at [440, 79] on input "text" at bounding box center [469, 80] width 138 height 23
type input "State of Michigan"
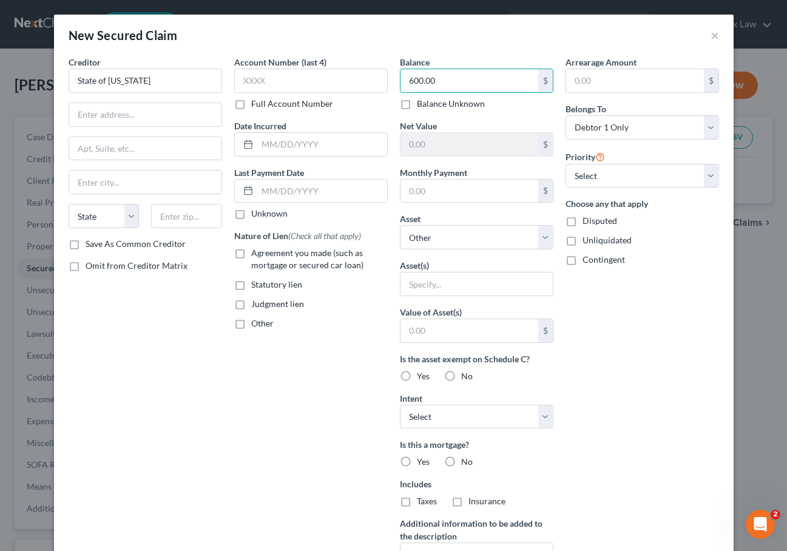
scroll to position [1, 0]
type input "600.00"
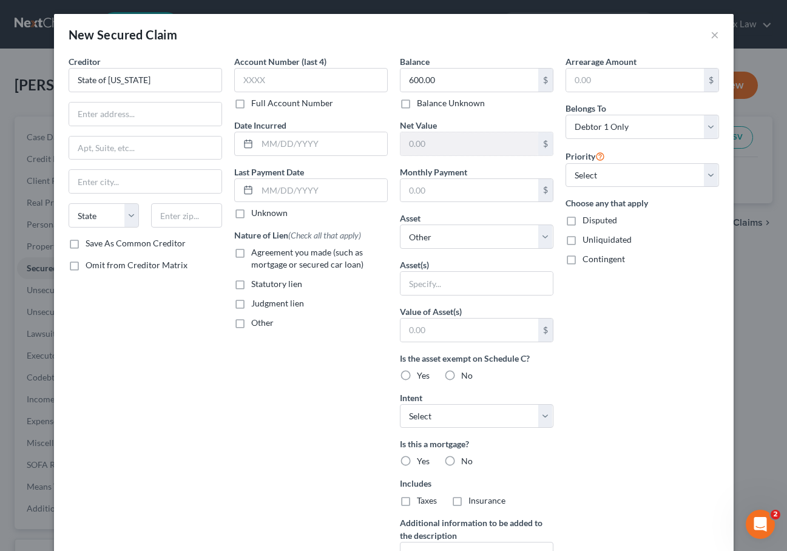
click at [300, 464] on div "Account Number (last 4) Full Account Number Date Incurred Last Payment Date Unk…" at bounding box center [311, 325] width 166 height 541
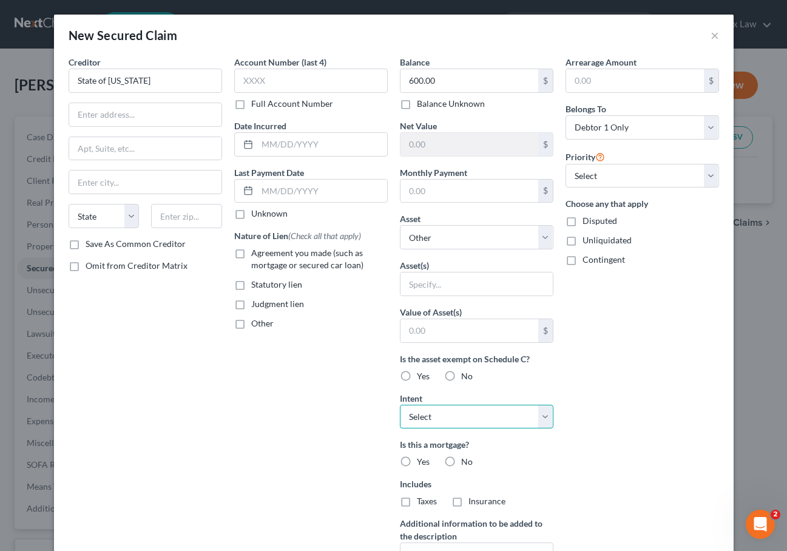
scroll to position [0, 0]
click at [716, 32] on button "×" at bounding box center [714, 35] width 8 height 15
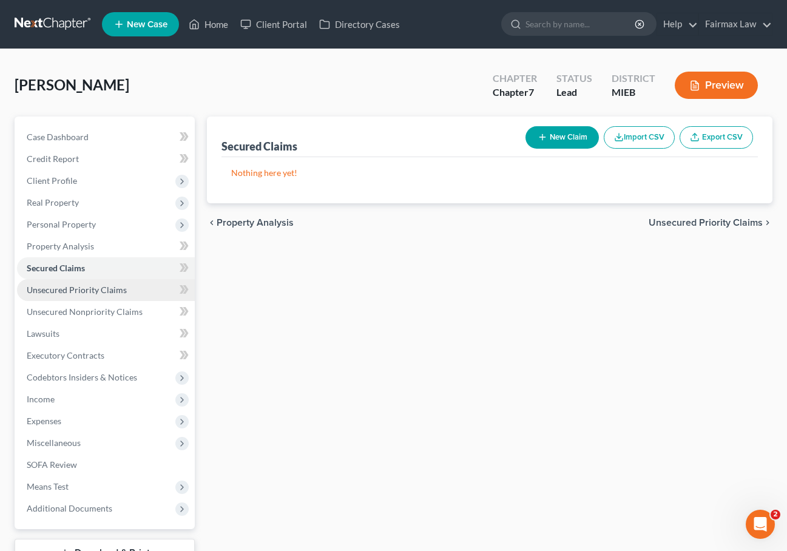
click at [87, 288] on span "Unsecured Priority Claims" at bounding box center [77, 289] width 100 height 10
click at [565, 146] on button "New Claim" at bounding box center [561, 137] width 73 height 22
select select "0"
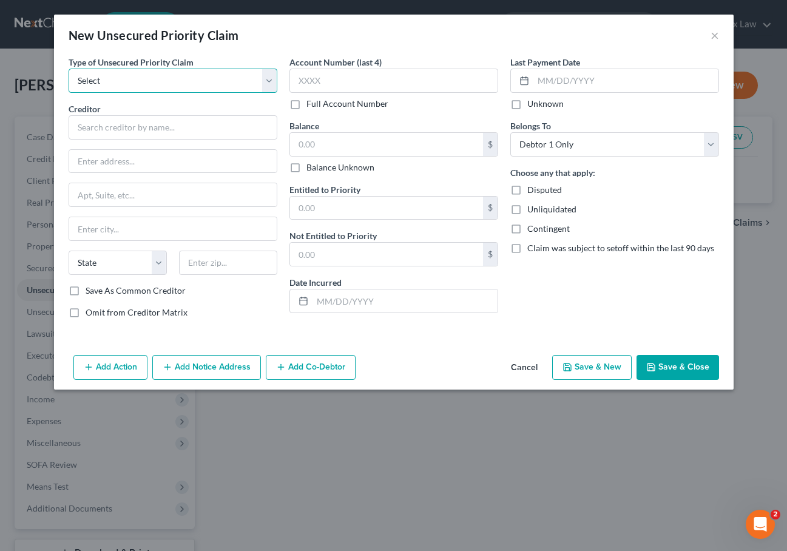
select select "0"
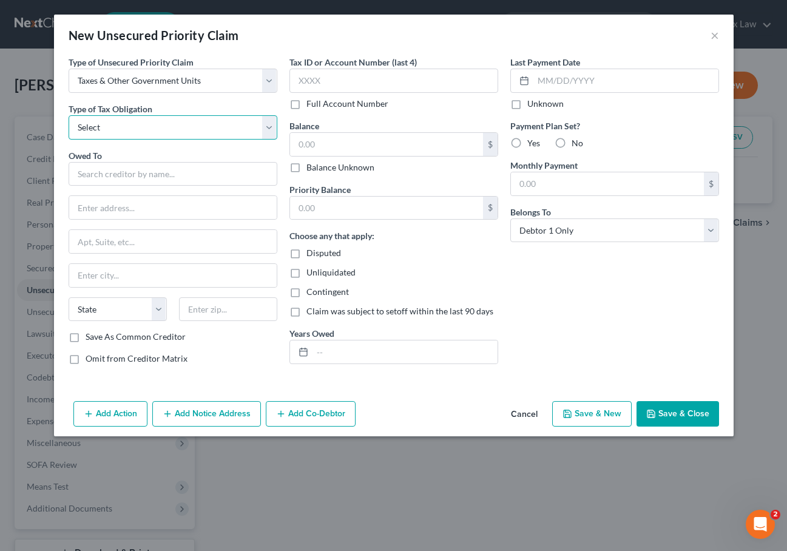
select select "2"
click at [115, 173] on input "text" at bounding box center [173, 174] width 209 height 24
click at [331, 136] on input "text" at bounding box center [386, 144] width 193 height 23
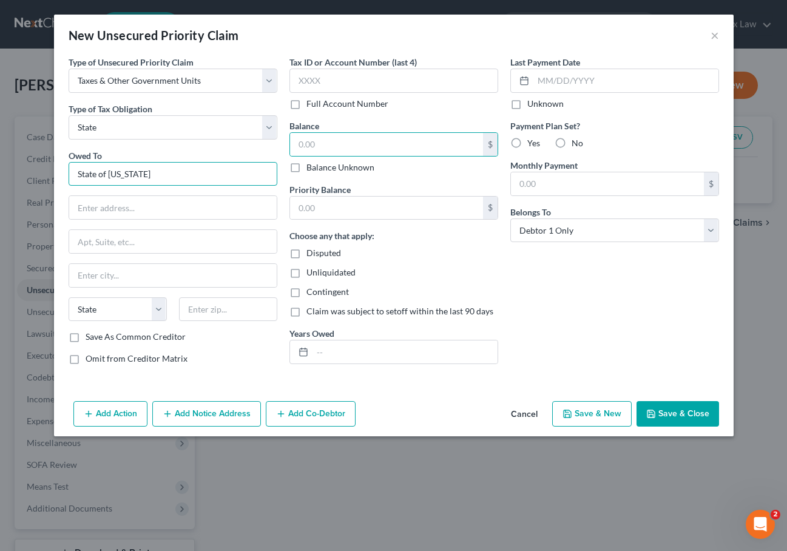
click at [195, 164] on input "State of Michigan" at bounding box center [173, 174] width 209 height 24
click at [170, 177] on input "State of Michigan" at bounding box center [173, 174] width 209 height 24
type input "State of Michigan"
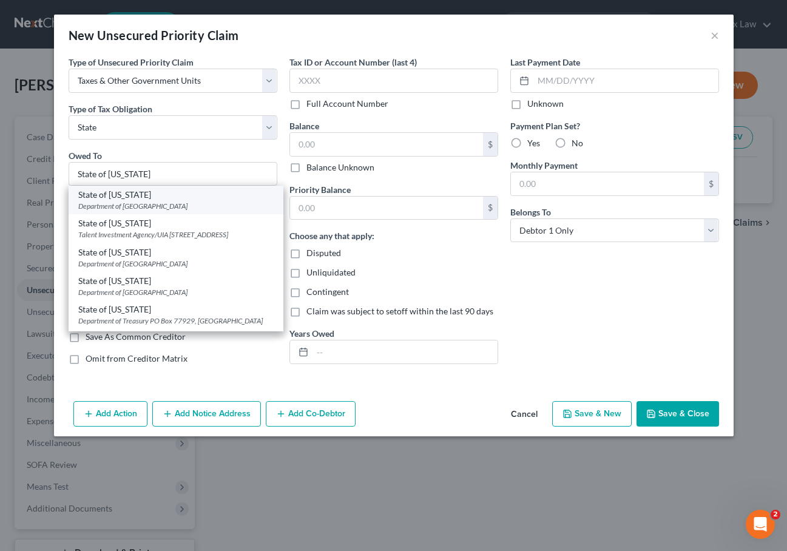
click at [163, 204] on div "Department of Treasury PO Box 30199, Lansing, MI 48909" at bounding box center [175, 206] width 195 height 10
type input "Department of Treasury"
type input "PO Box 30199"
type input "Lansing"
select select "23"
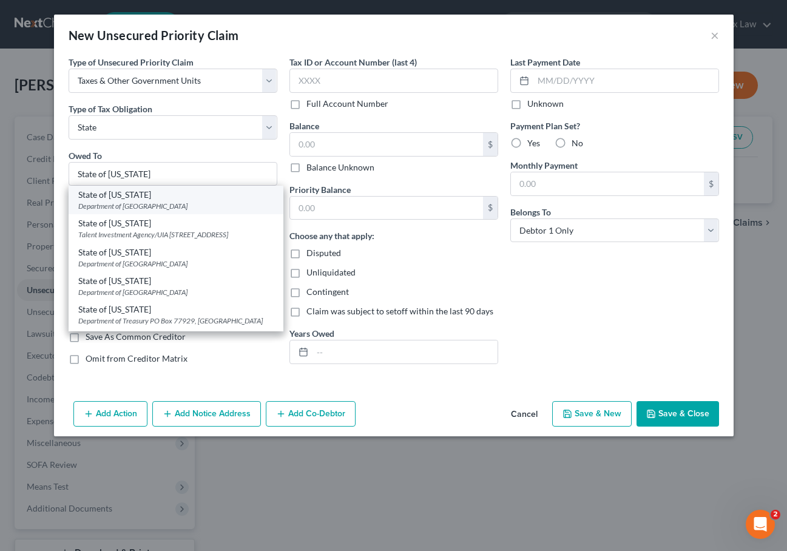
type input "48909"
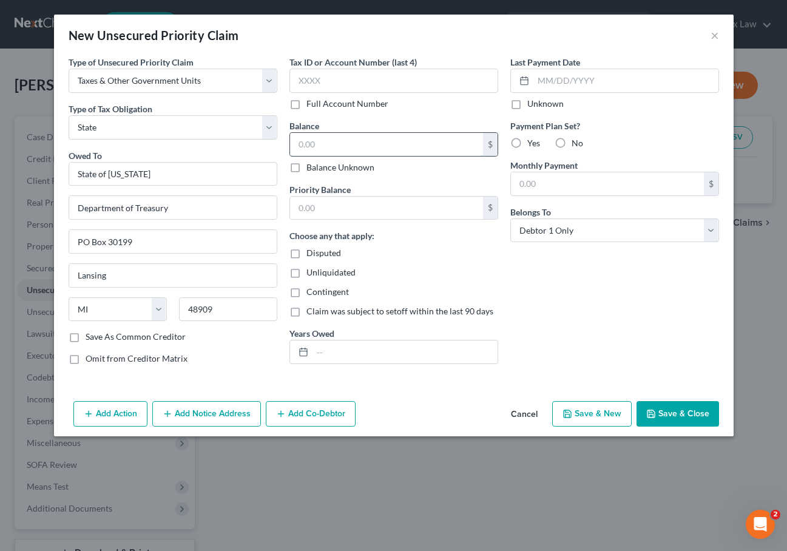
click at [348, 141] on input "text" at bounding box center [386, 144] width 193 height 23
type input "600.00"
click at [638, 288] on div "Last Payment Date Unknown Payment Plan Set? Yes No Monthly Payment $ Belongs To…" at bounding box center [614, 215] width 221 height 318
click at [237, 404] on button "Add Notice Address" at bounding box center [206, 413] width 109 height 25
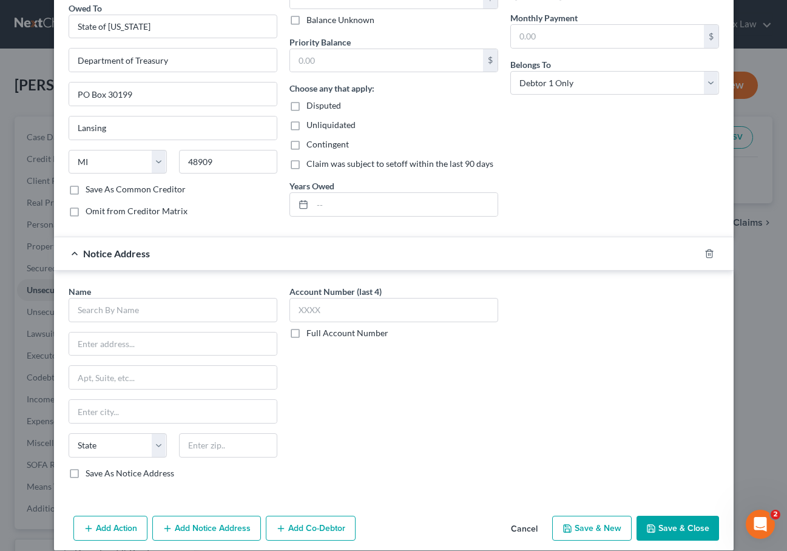
scroll to position [150, 0]
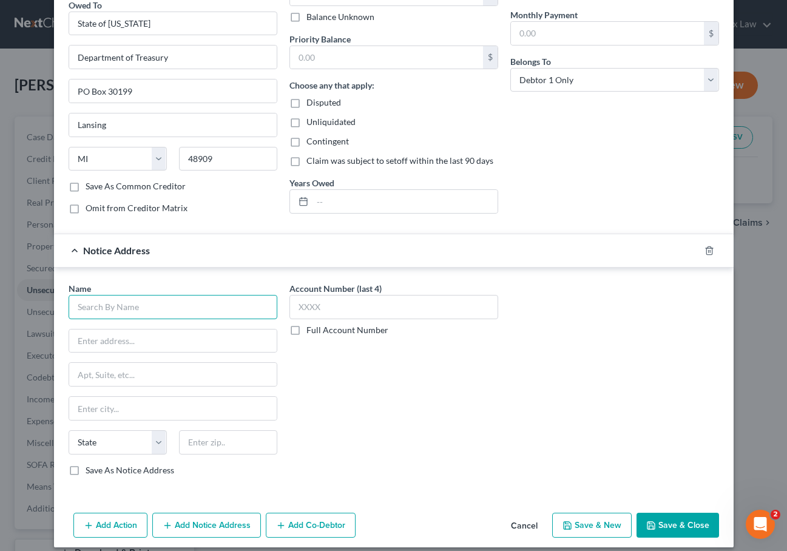
click at [201, 318] on input "text" at bounding box center [173, 307] width 209 height 24
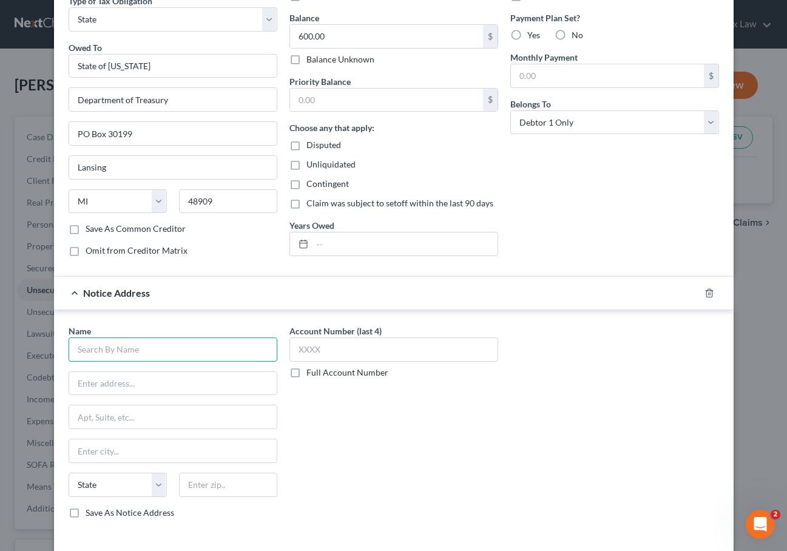
scroll to position [109, 0]
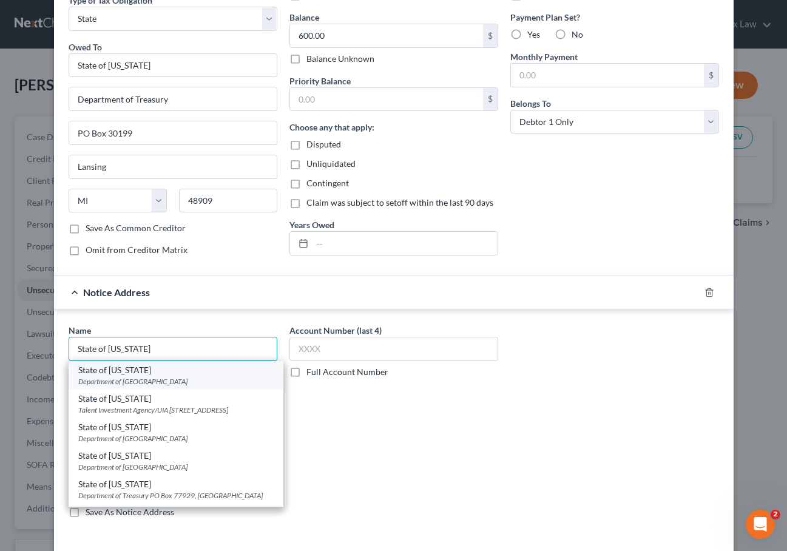
type input "State of Michigan"
click at [211, 386] on div "Department of Treasury PO Box 30199, Lansing, MI 48909" at bounding box center [175, 381] width 195 height 10
type input "Department of Treasury"
type input "PO Box 30199"
type input "Lansing"
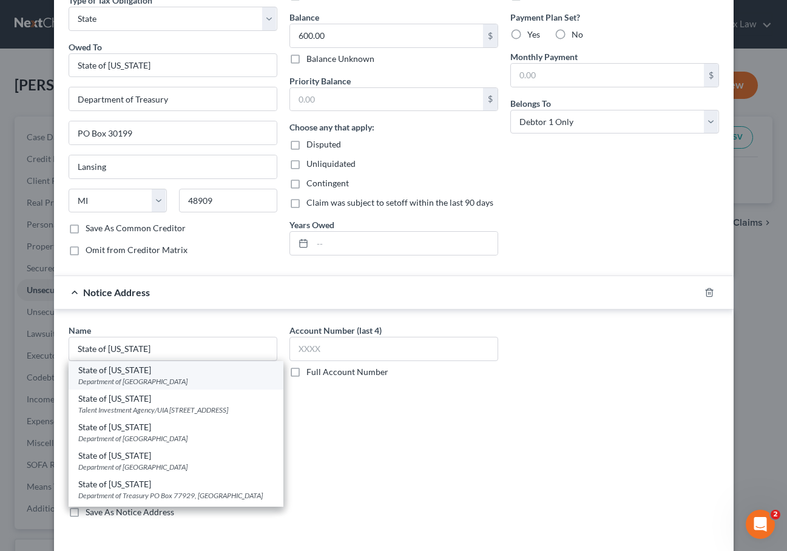
select select "23"
type input "48909"
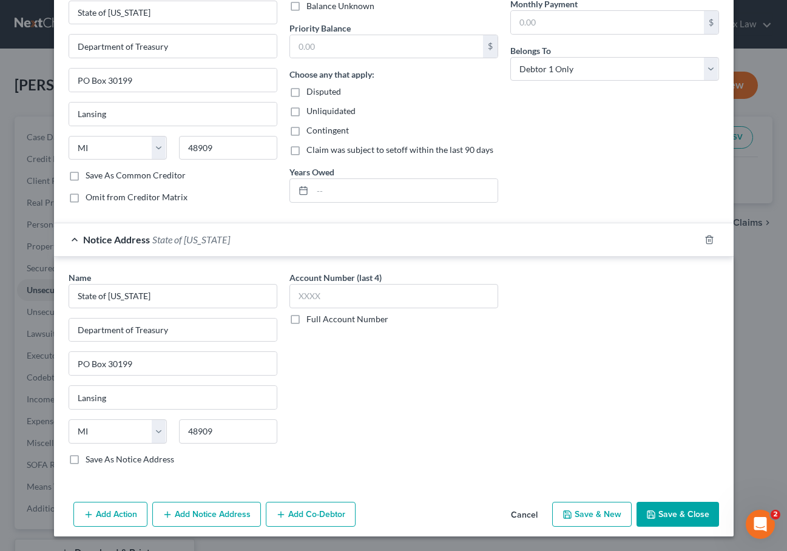
scroll to position [161, 0]
click at [695, 517] on button "Save & Close" at bounding box center [677, 514] width 82 height 25
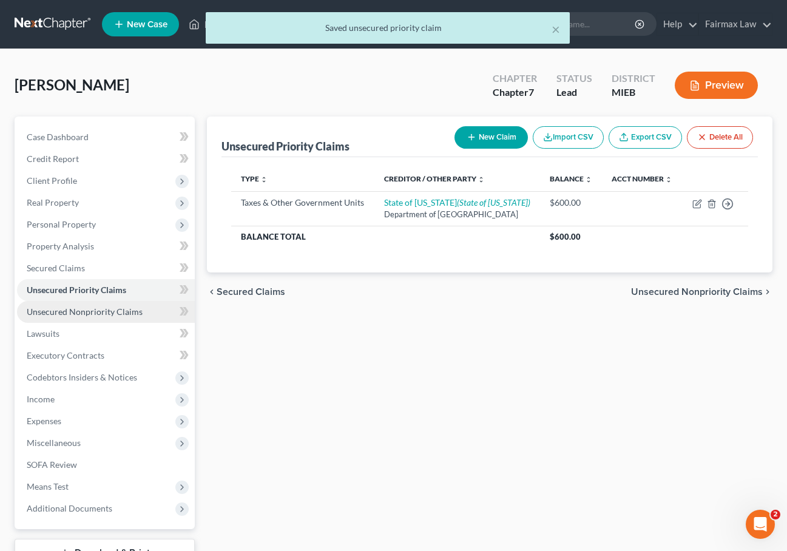
click at [87, 305] on link "Unsecured Nonpriority Claims" at bounding box center [106, 312] width 178 height 22
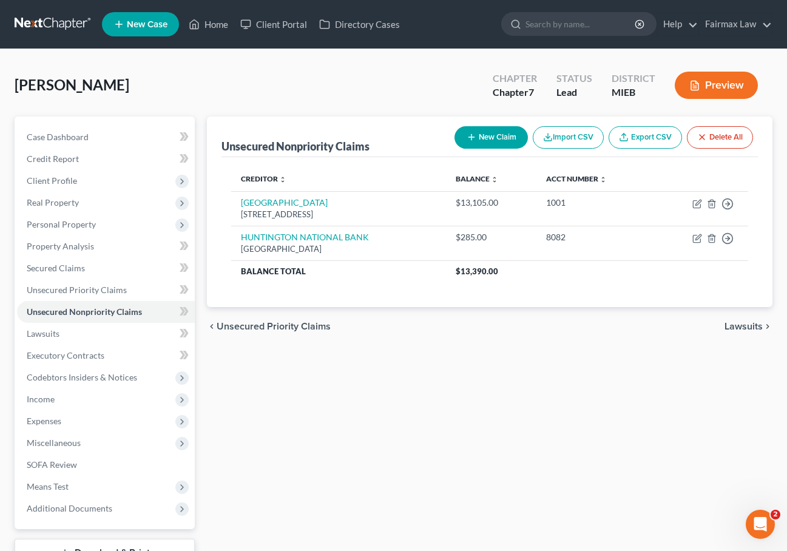
click at [463, 149] on div "New Claim Import CSV Export CSV Delete All" at bounding box center [603, 137] width 308 height 32
click at [468, 143] on button "New Claim" at bounding box center [490, 137] width 73 height 22
select select "0"
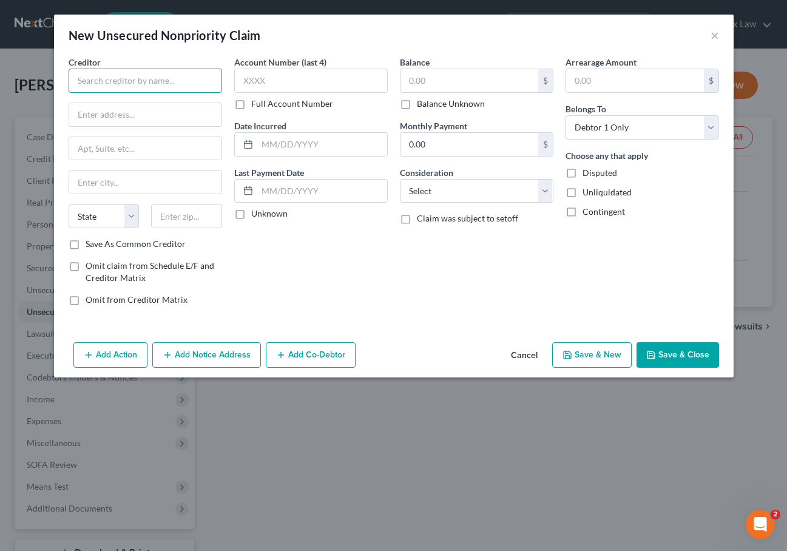
click at [138, 75] on input "text" at bounding box center [145, 81] width 153 height 24
click at [181, 85] on input "Henry Ford Hospital" at bounding box center [145, 81] width 153 height 24
type input "H"
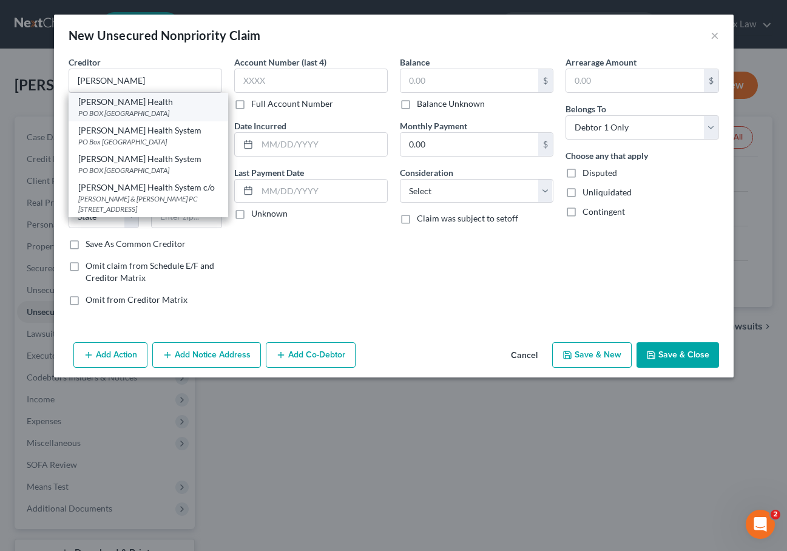
click at [181, 116] on div "PO BOX 553920, Detroit, MI 48255" at bounding box center [148, 113] width 140 height 10
type input "Henry Ford Health"
type input "PO BOX 553920"
type input "Detroit"
select select "23"
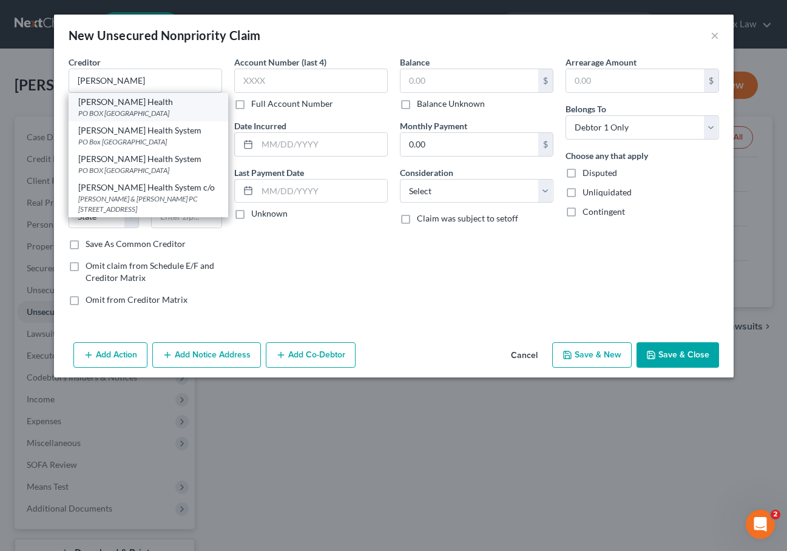
type input "48255"
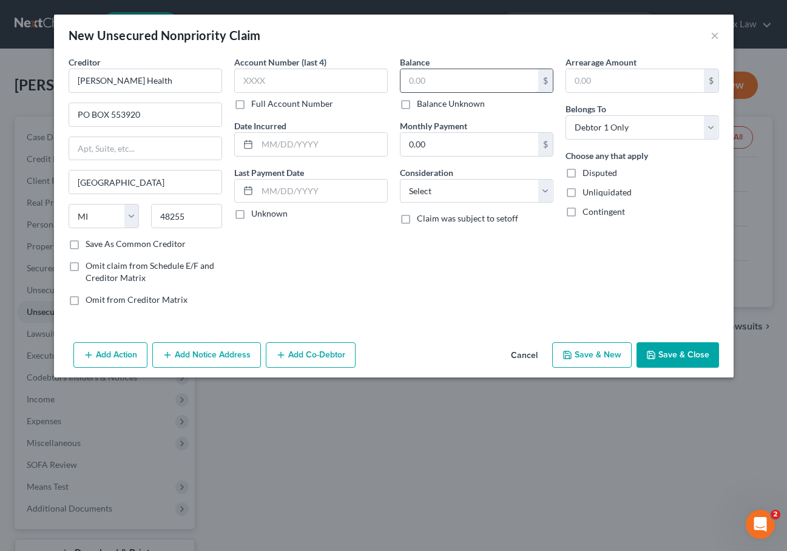
click at [425, 86] on input "text" at bounding box center [469, 80] width 138 height 23
select select "9"
click at [421, 104] on label "Balance Unknown" at bounding box center [451, 104] width 68 height 12
click at [422, 104] on input "Balance Unknown" at bounding box center [426, 102] width 8 height 8
checkbox input "true"
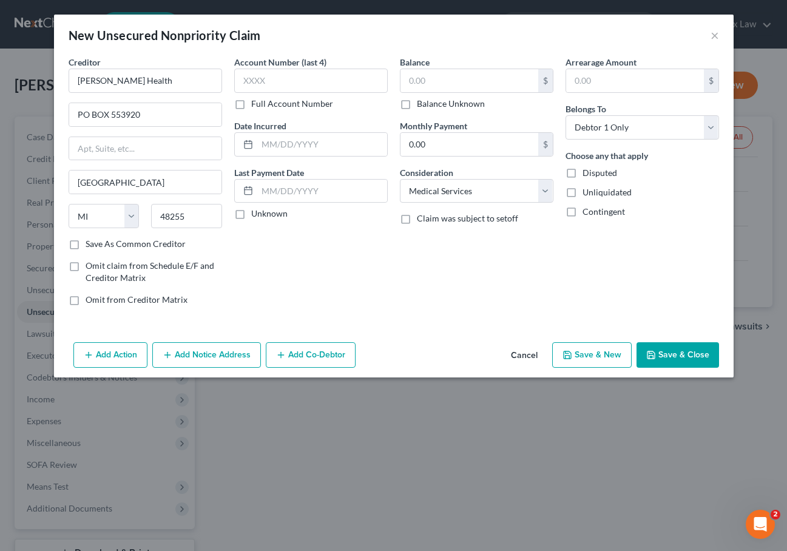
type input "0.00"
click at [251, 214] on label "Unknown" at bounding box center [269, 213] width 36 height 12
click at [256, 214] on input "Unknown" at bounding box center [260, 211] width 8 height 8
checkbox input "true"
click at [672, 351] on button "Save & Close" at bounding box center [677, 354] width 82 height 25
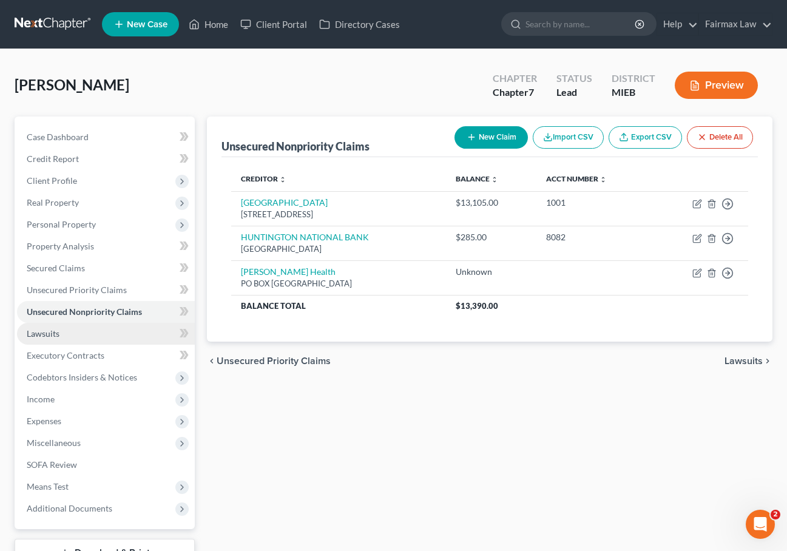
click at [134, 332] on link "Lawsuits" at bounding box center [106, 334] width 178 height 22
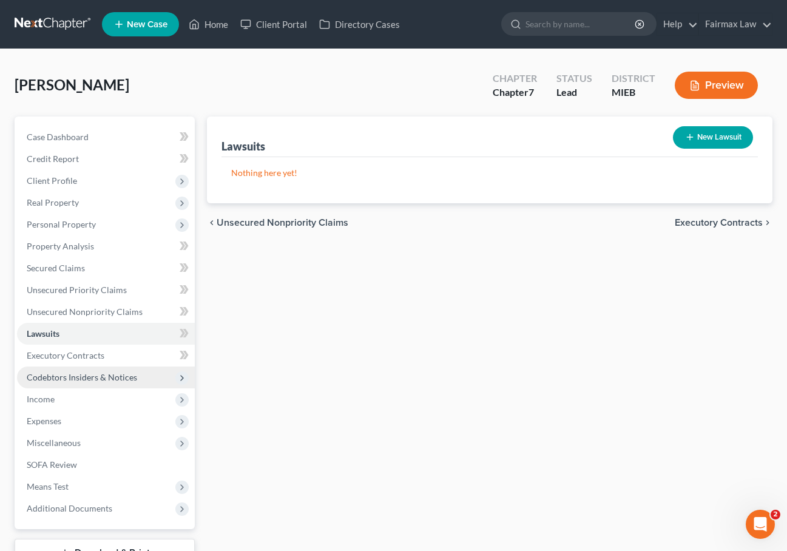
click at [132, 378] on span "Codebtors Insiders & Notices" at bounding box center [82, 377] width 110 height 10
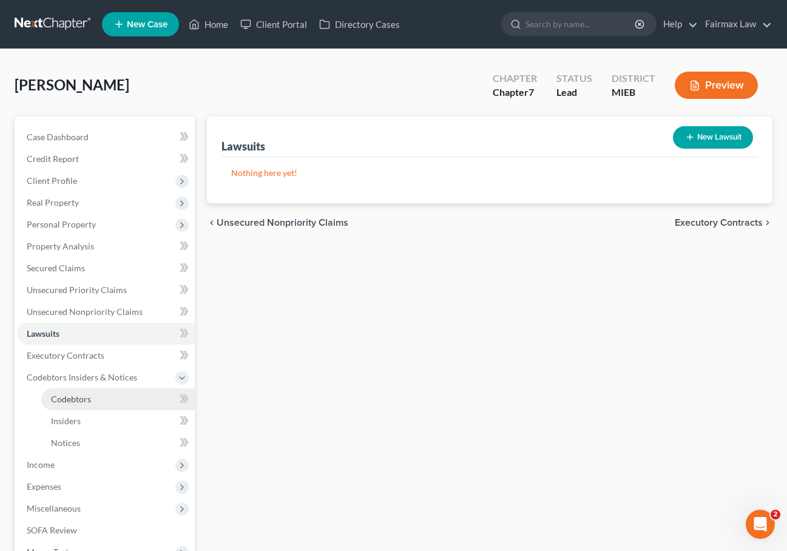
click at [108, 400] on link "Codebtors" at bounding box center [117, 399] width 153 height 22
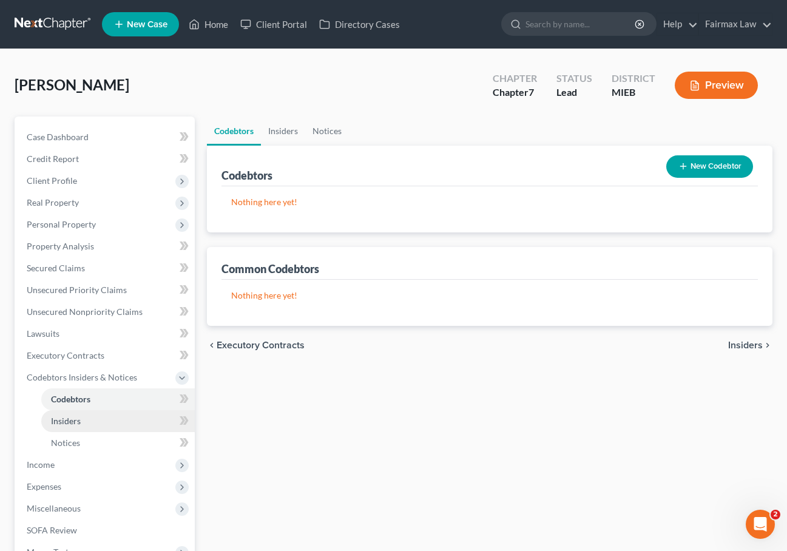
click at [94, 419] on link "Insiders" at bounding box center [117, 421] width 153 height 22
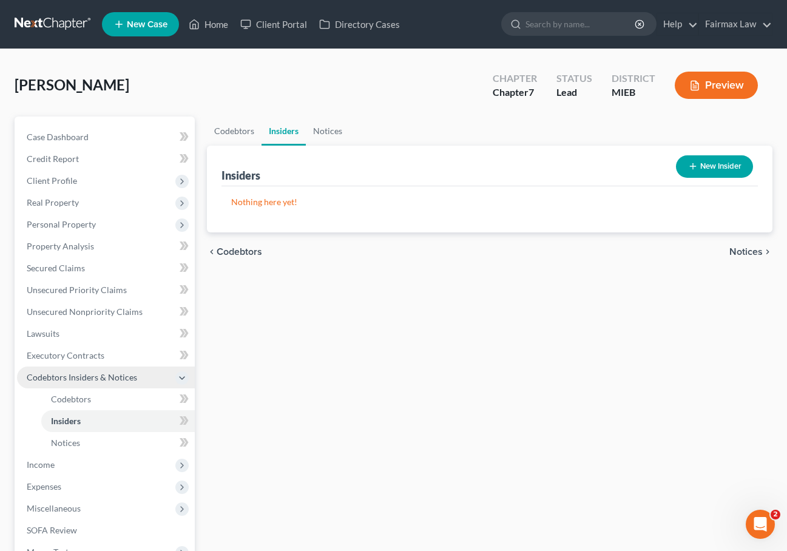
click at [177, 375] on icon at bounding box center [182, 378] width 10 height 10
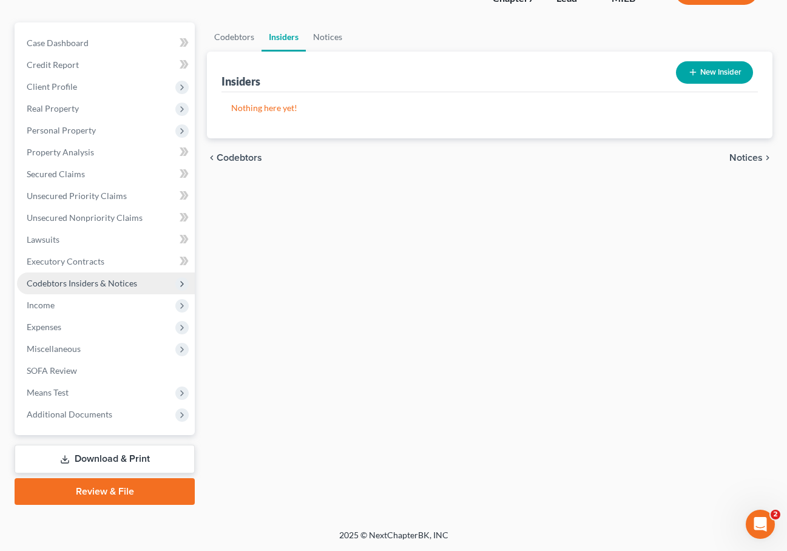
scroll to position [94, 0]
click at [153, 309] on span "Income" at bounding box center [106, 305] width 178 height 22
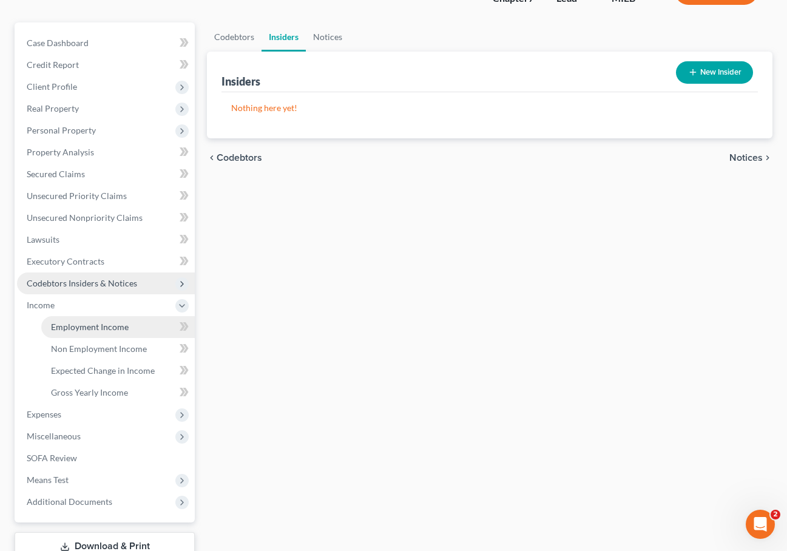
click at [144, 333] on link "Employment Income" at bounding box center [117, 327] width 153 height 22
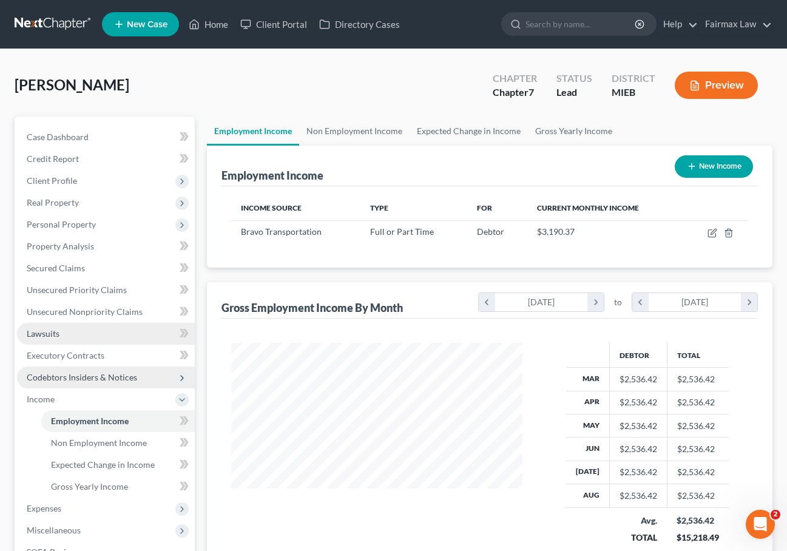
scroll to position [217, 315]
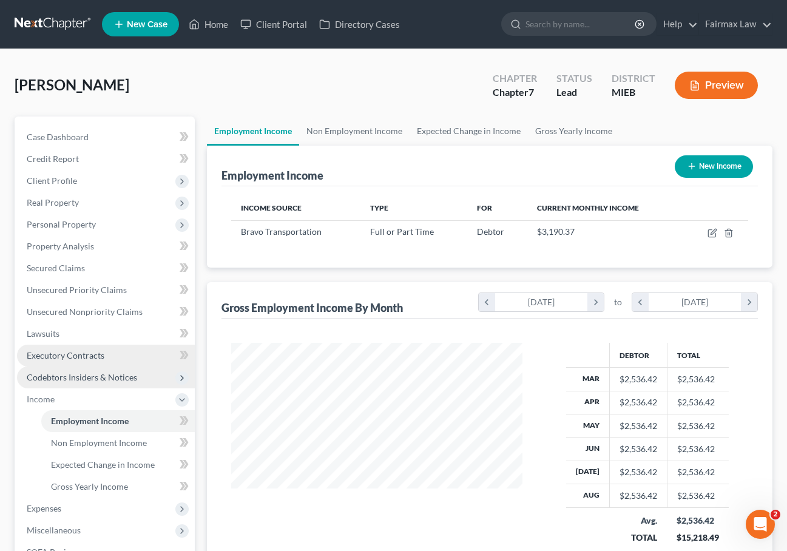
click at [126, 353] on link "Executory Contracts" at bounding box center [106, 356] width 178 height 22
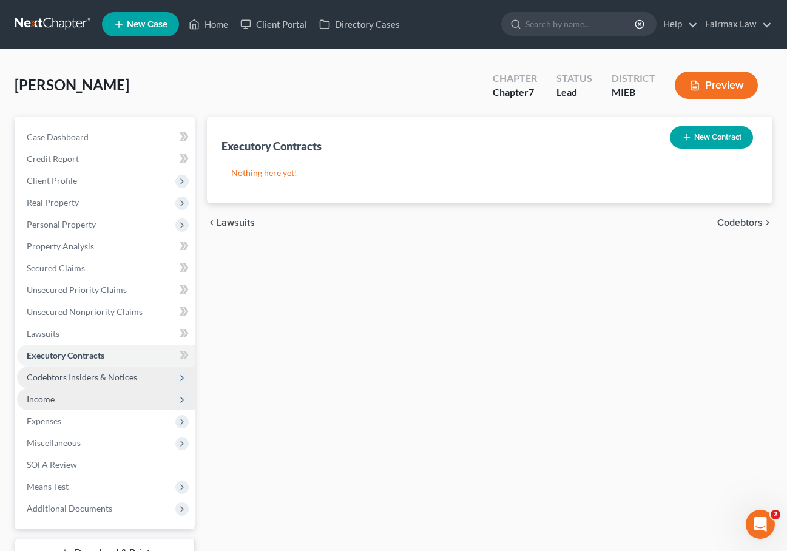
click at [92, 396] on span "Income" at bounding box center [106, 399] width 178 height 22
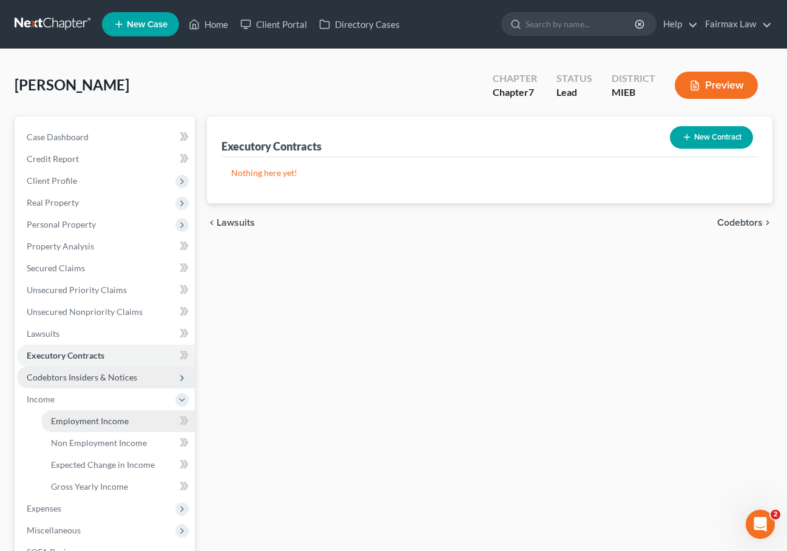
click at [98, 417] on span "Employment Income" at bounding box center [90, 421] width 78 height 10
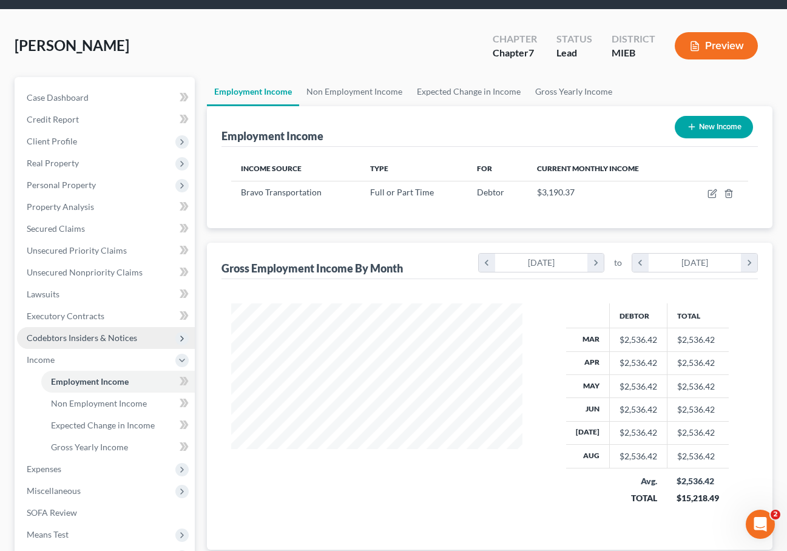
scroll to position [42, 0]
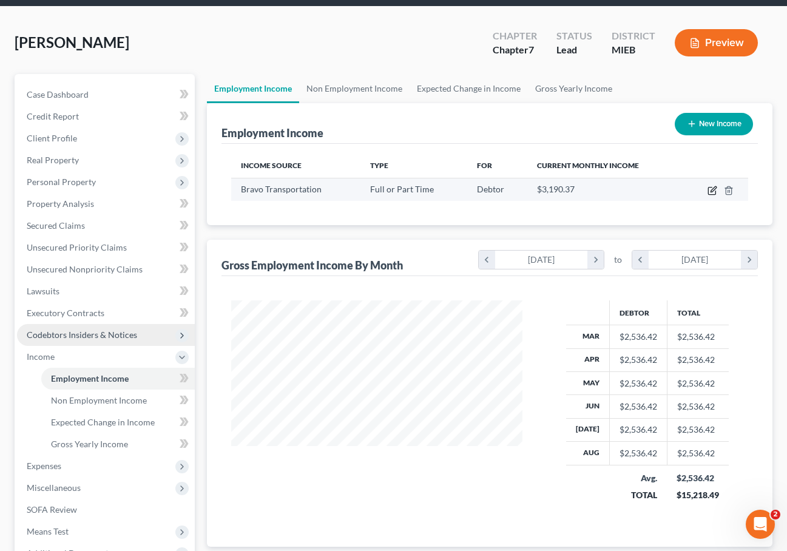
click at [712, 192] on icon "button" at bounding box center [712, 191] width 10 height 10
select select "0"
select select "23"
select select "2"
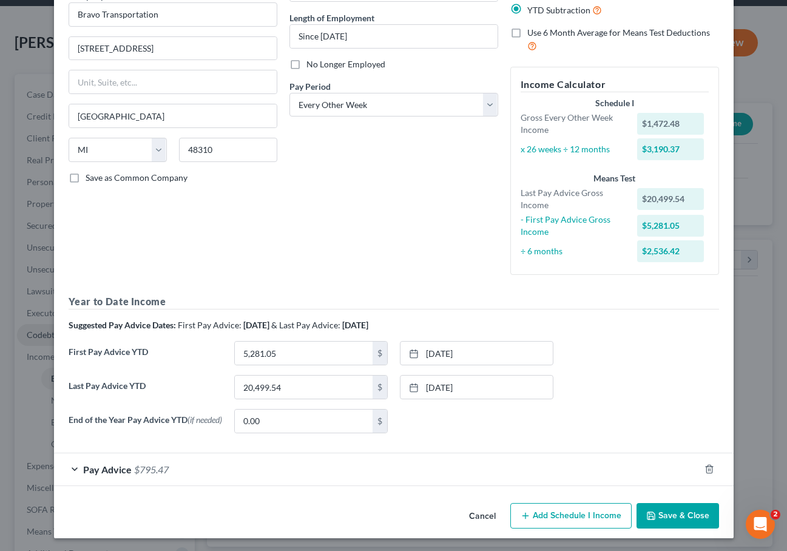
scroll to position [115, 0]
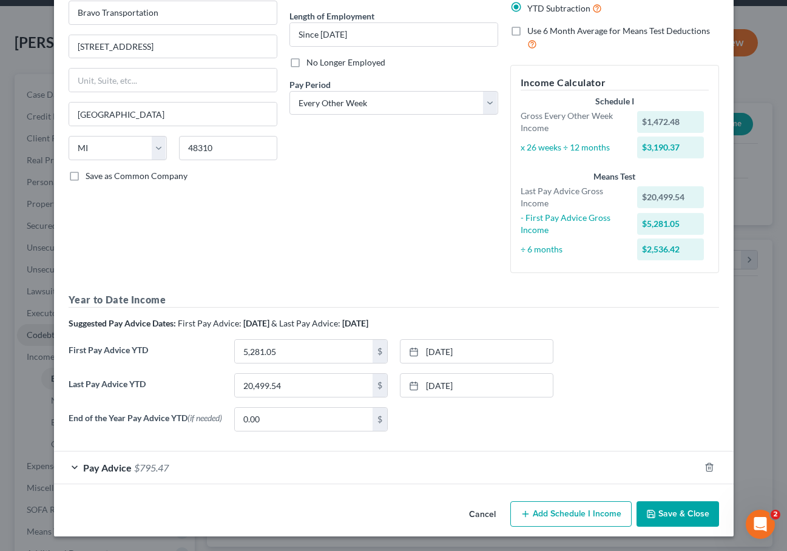
click at [111, 466] on span "Pay Advice" at bounding box center [107, 468] width 49 height 12
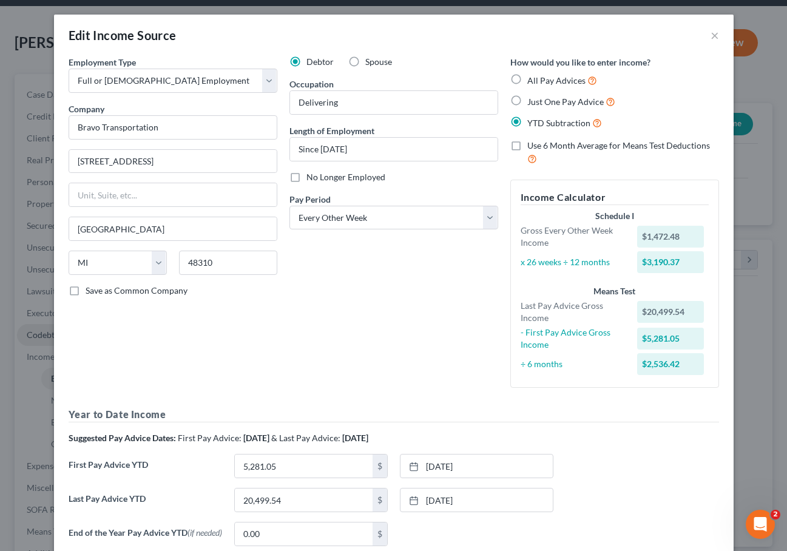
scroll to position [0, 0]
click at [717, 31] on button "×" at bounding box center [714, 35] width 8 height 15
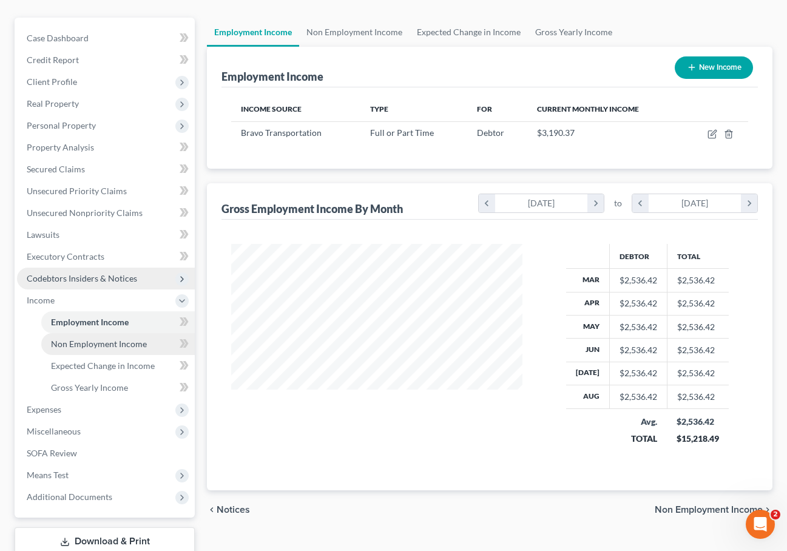
click at [78, 349] on link "Non Employment Income" at bounding box center [117, 344] width 153 height 22
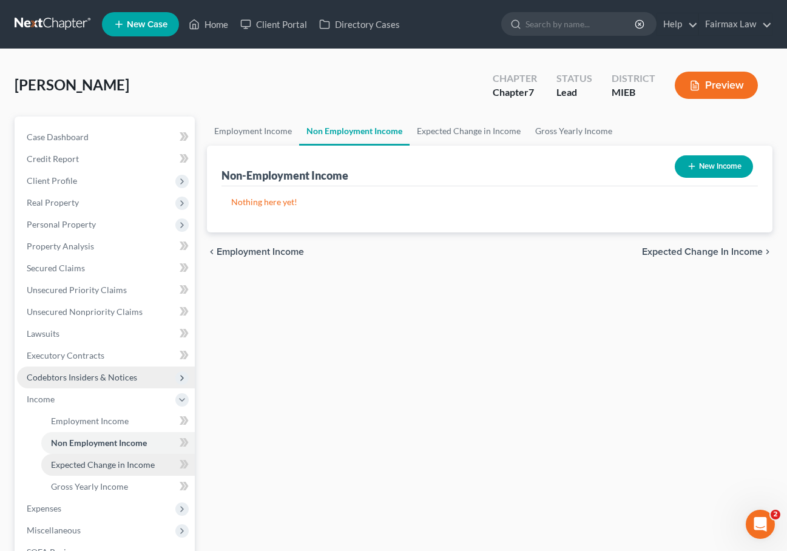
click at [80, 463] on span "Expected Change in Income" at bounding box center [103, 464] width 104 height 10
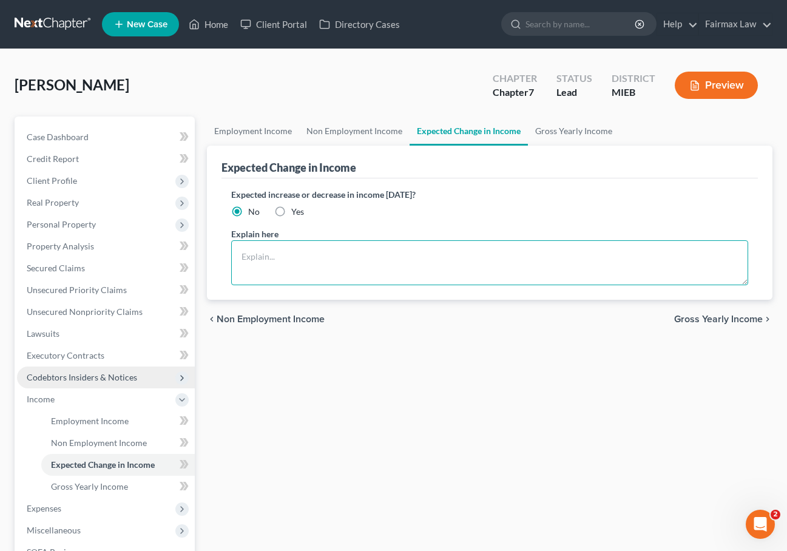
click at [288, 279] on textarea at bounding box center [489, 262] width 517 height 45
type textarea "None."
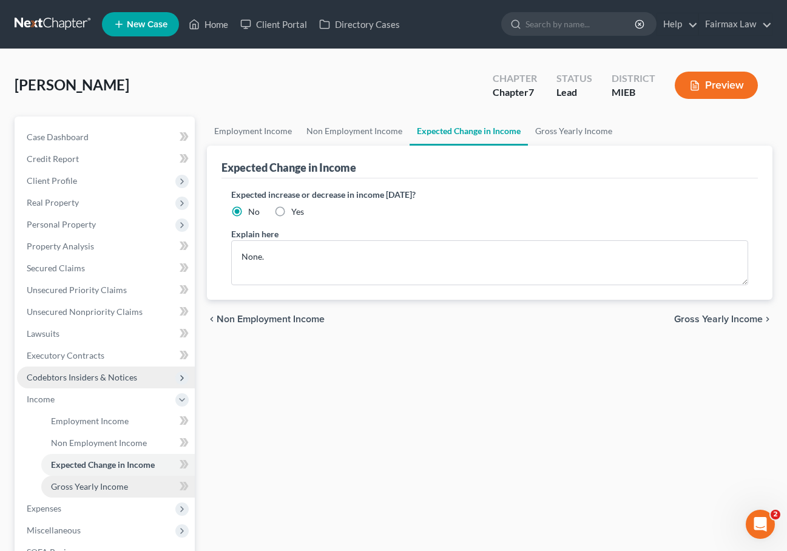
click at [119, 485] on span "Gross Yearly Income" at bounding box center [89, 486] width 77 height 10
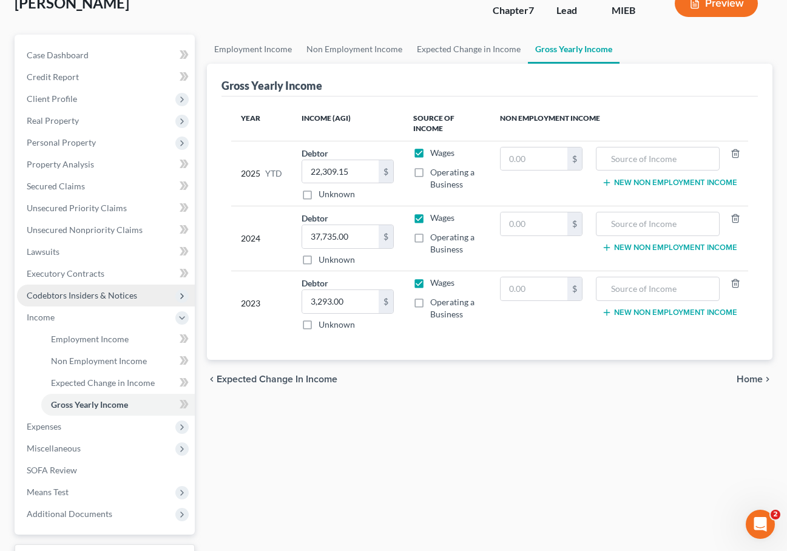
scroll to position [82, 0]
click at [90, 425] on span "Expenses" at bounding box center [106, 426] width 178 height 22
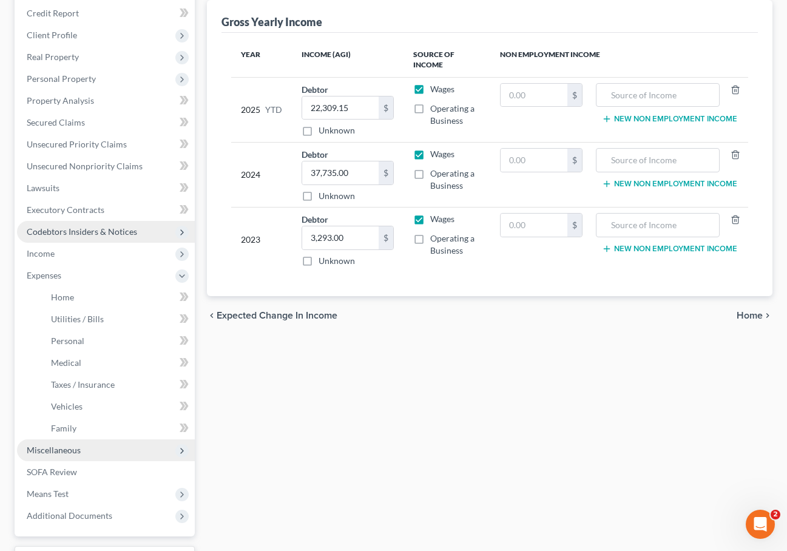
scroll to position [166, 0]
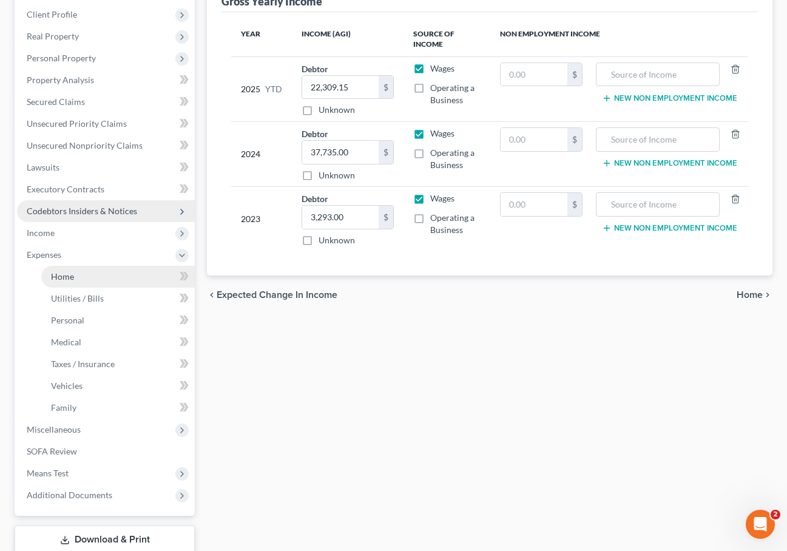
click at [98, 275] on link "Home" at bounding box center [117, 277] width 153 height 22
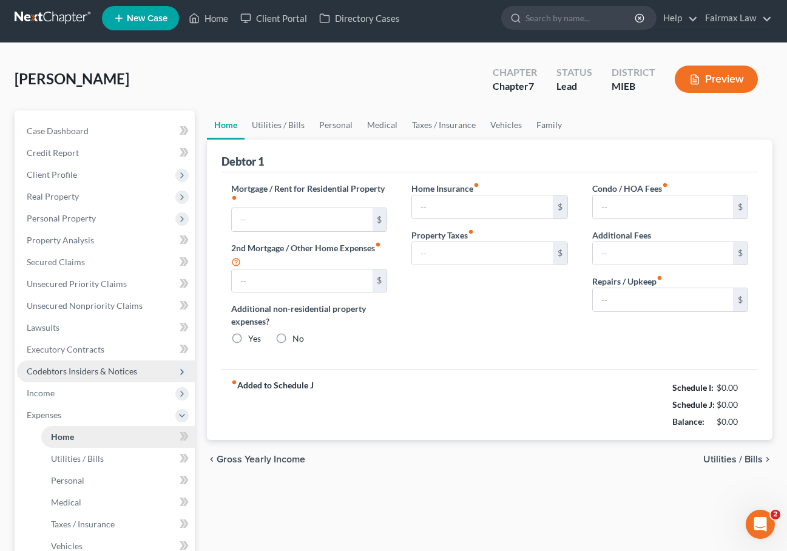
type input "0.00"
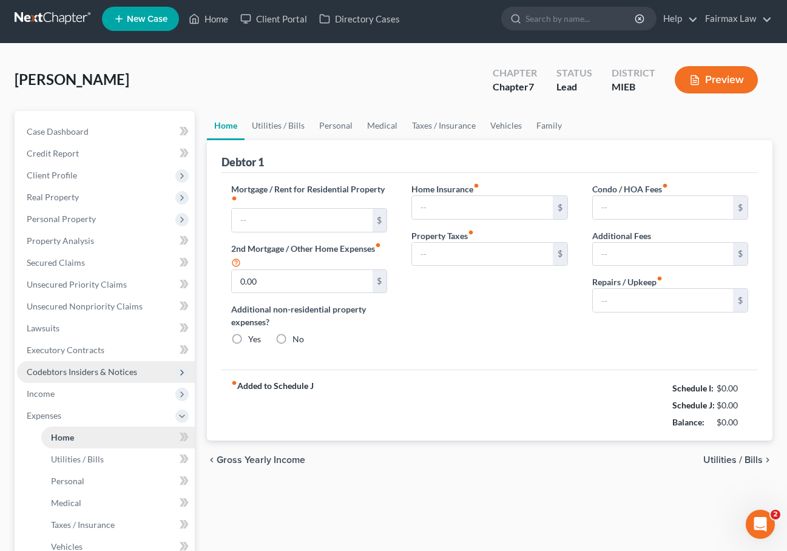
radio input "true"
type input "0.00"
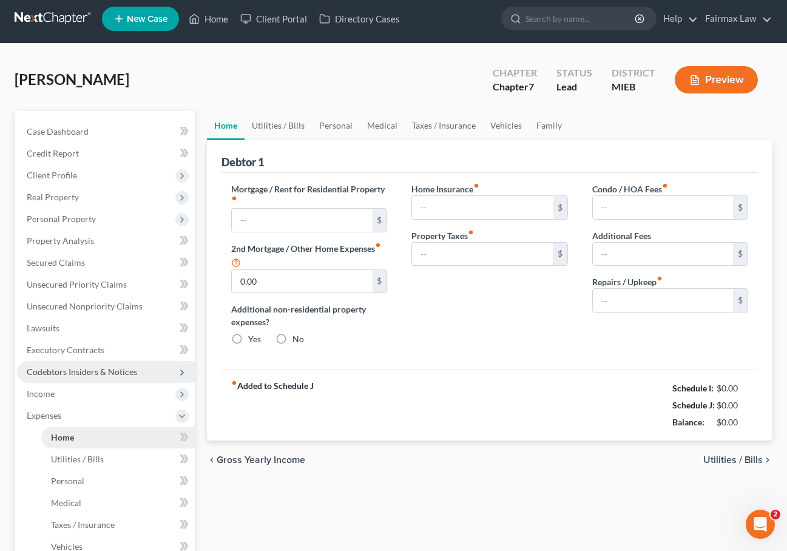
type input "0.00"
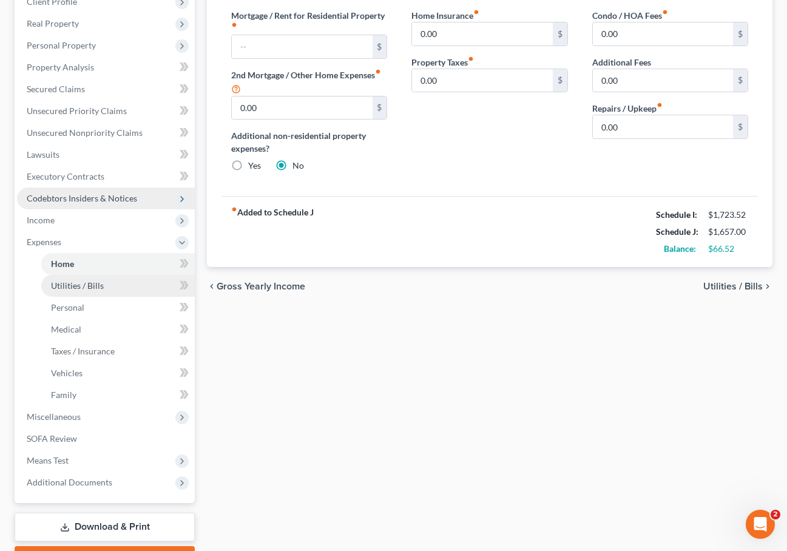
click at [90, 290] on span "Utilities / Bills" at bounding box center [77, 285] width 53 height 10
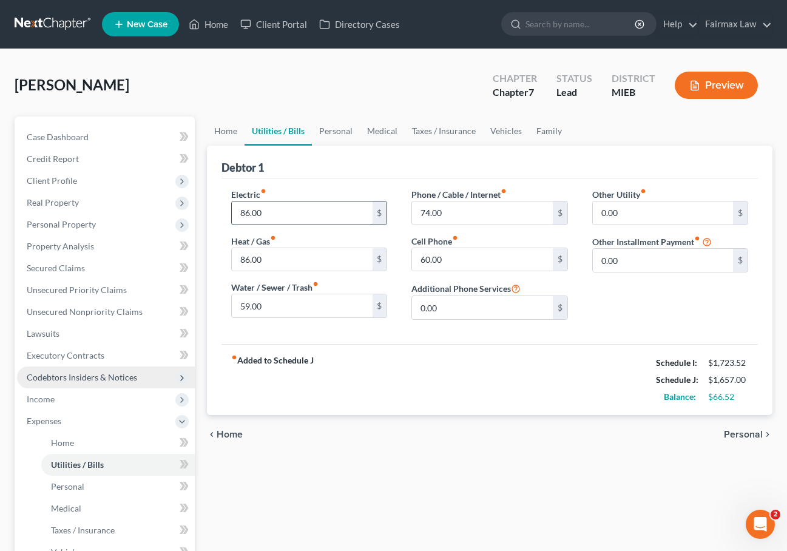
click at [246, 214] on input "86.00" at bounding box center [302, 212] width 140 height 23
type input "0.00"
click at [281, 260] on input "86.00" at bounding box center [302, 259] width 140 height 23
type input "8"
type input "0.00"
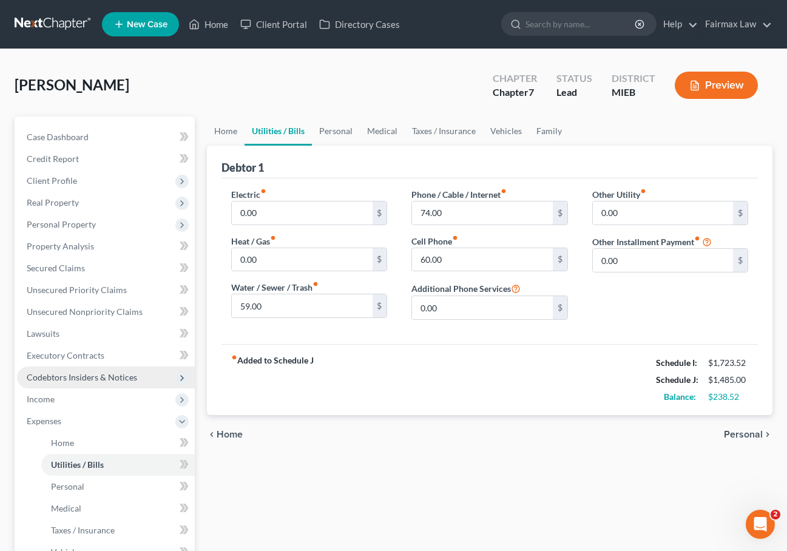
click at [428, 403] on div "fiber_manual_record Added to Schedule J Schedule I: $1,723.52 Schedule J: $1,48…" at bounding box center [489, 379] width 536 height 71
click at [65, 231] on span "Personal Property" at bounding box center [106, 225] width 178 height 22
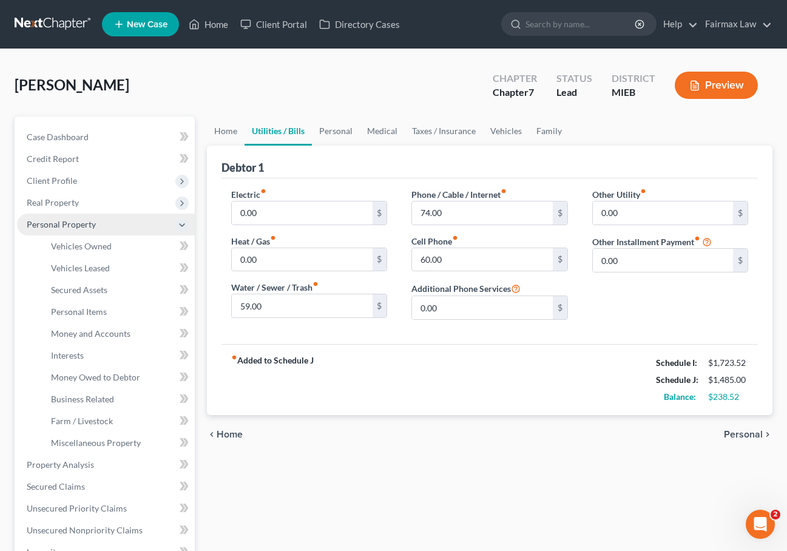
click at [69, 226] on span "Personal Property" at bounding box center [61, 224] width 69 height 10
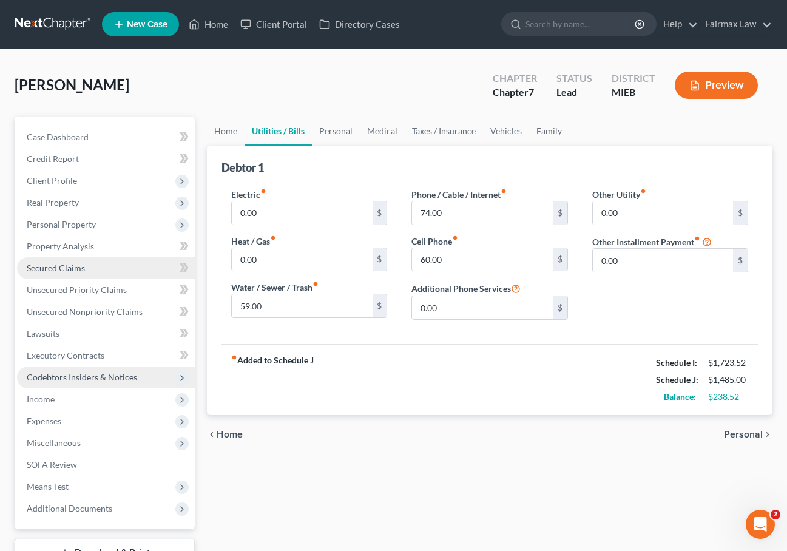
click at [47, 269] on span "Secured Claims" at bounding box center [56, 268] width 58 height 10
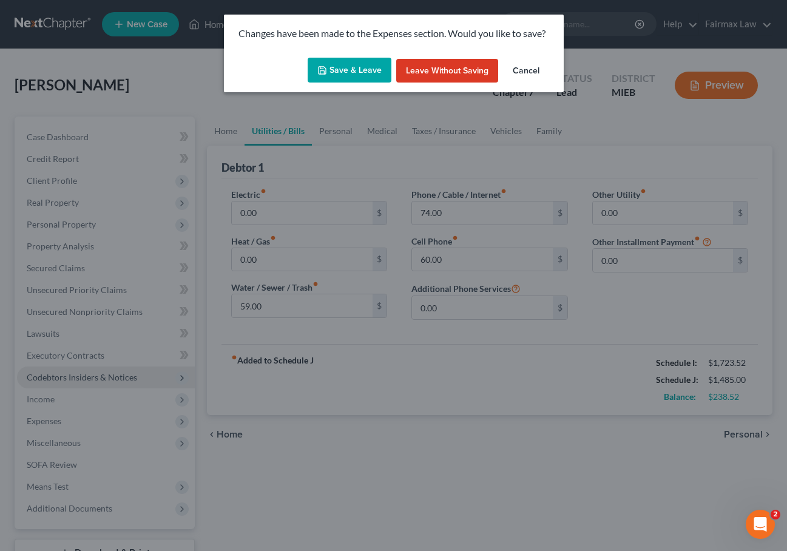
click at [369, 66] on button "Save & Leave" at bounding box center [350, 70] width 84 height 25
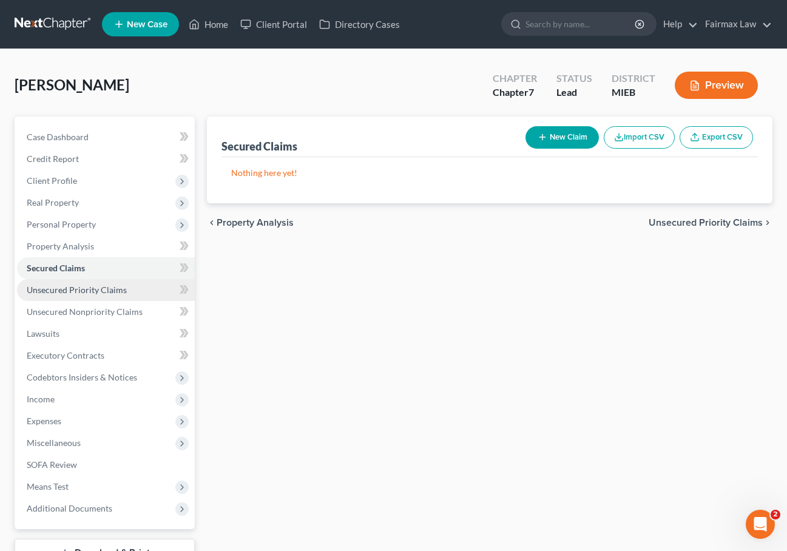
click at [89, 294] on span "Unsecured Priority Claims" at bounding box center [77, 289] width 100 height 10
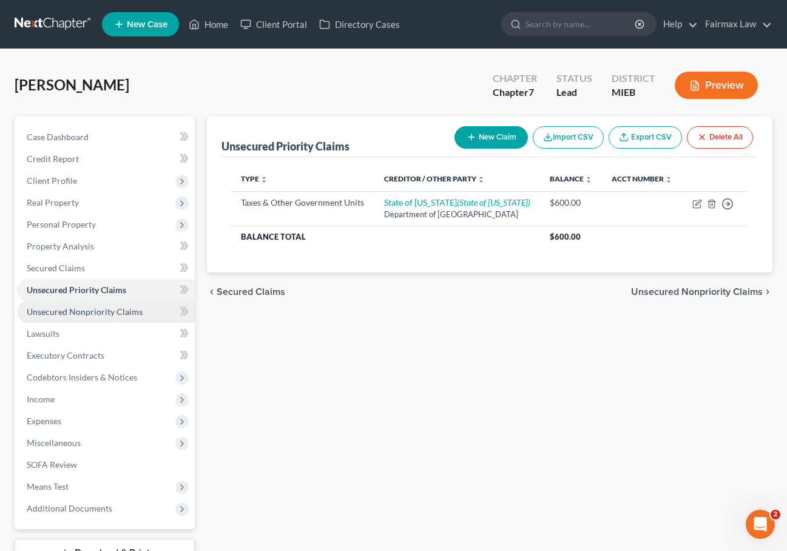
click at [76, 313] on span "Unsecured Nonpriority Claims" at bounding box center [85, 311] width 116 height 10
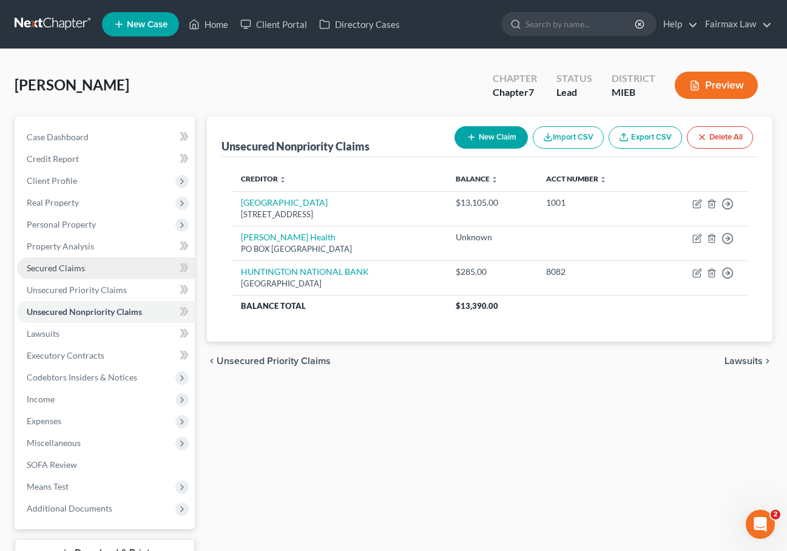
click at [74, 264] on span "Secured Claims" at bounding box center [56, 268] width 58 height 10
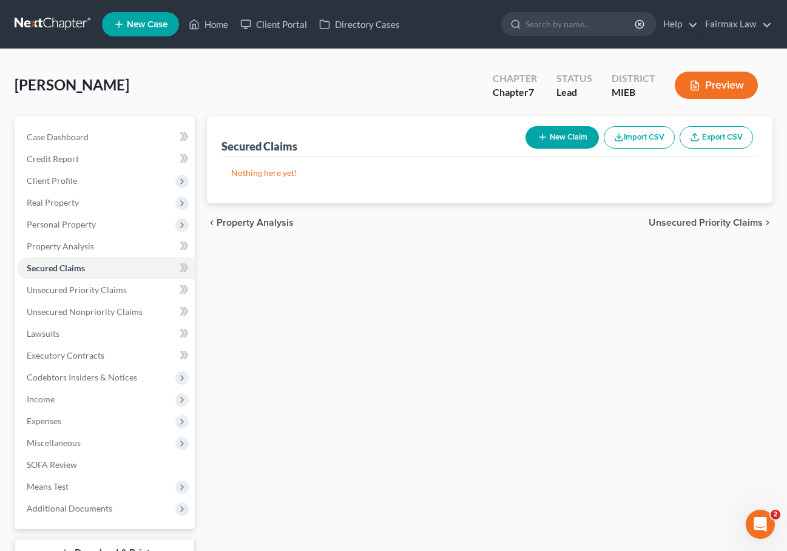
click at [553, 134] on button "New Claim" at bounding box center [561, 137] width 73 height 22
select select "0"
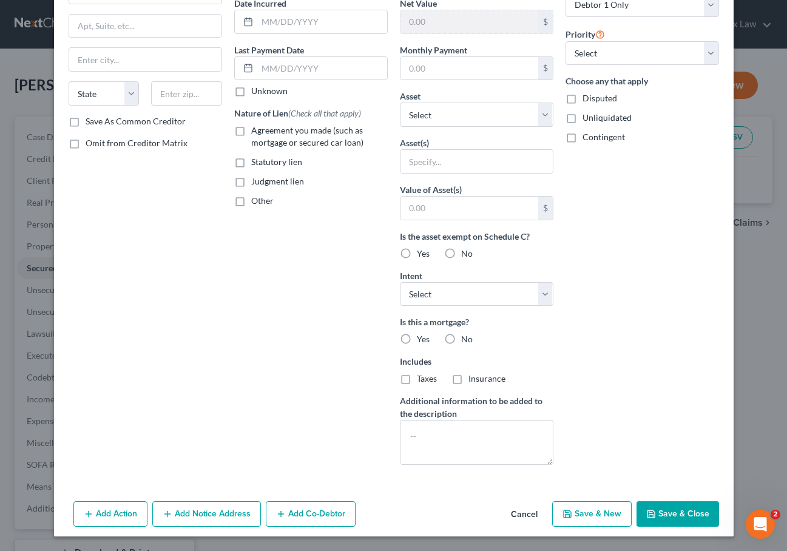
scroll to position [123, 0]
click at [522, 513] on button "Cancel" at bounding box center [524, 514] width 46 height 24
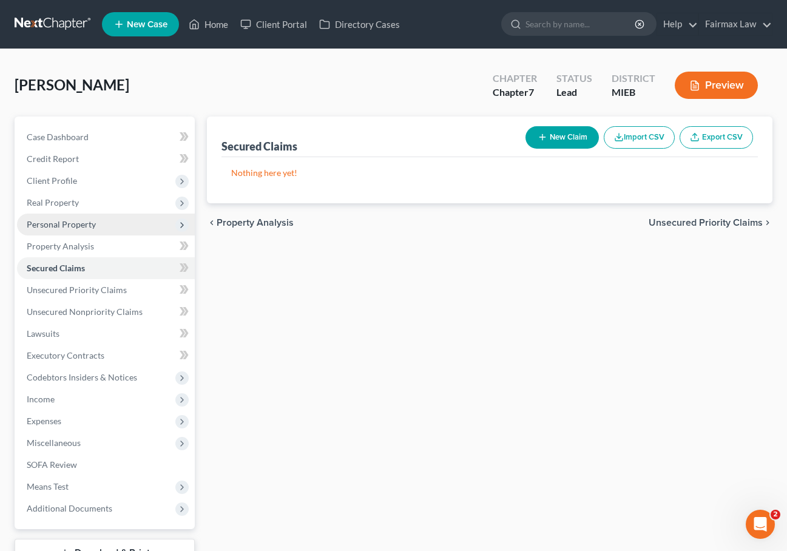
click at [116, 223] on span "Personal Property" at bounding box center [106, 225] width 178 height 22
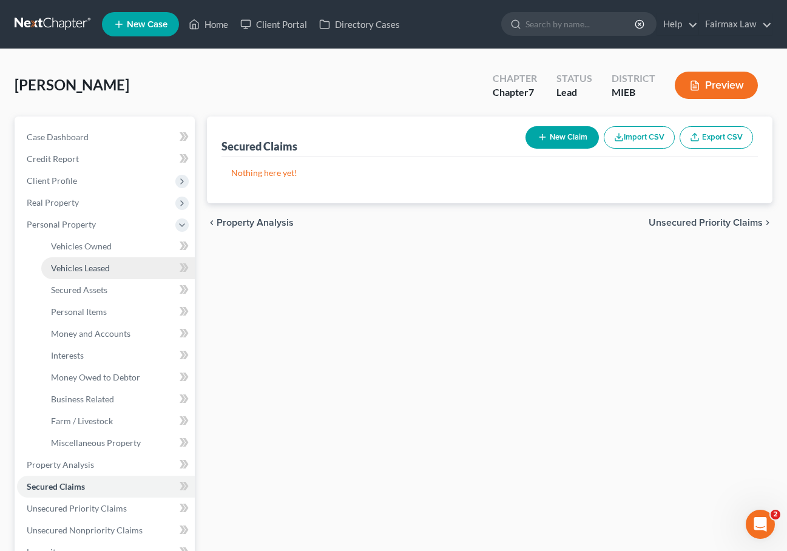
click at [98, 271] on span "Vehicles Leased" at bounding box center [80, 268] width 59 height 10
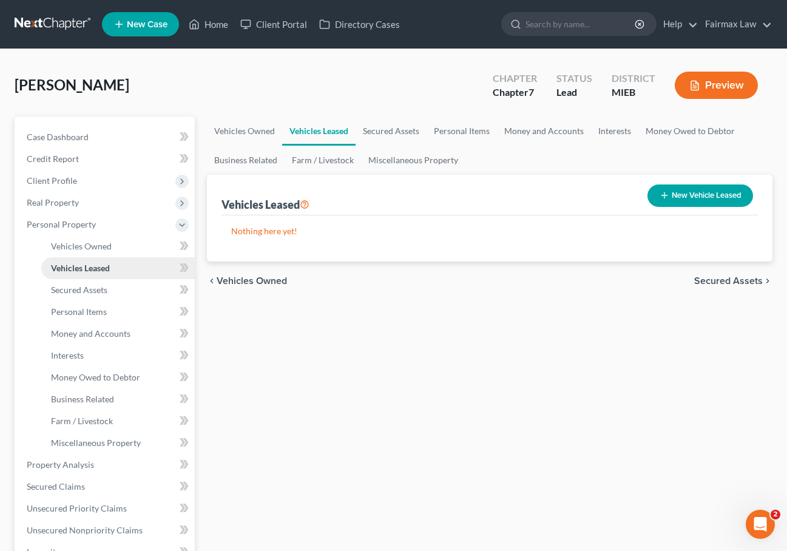
click at [101, 260] on link "Vehicles Leased" at bounding box center [117, 268] width 153 height 22
click at [104, 251] on span "Vehicles Owned" at bounding box center [81, 246] width 61 height 10
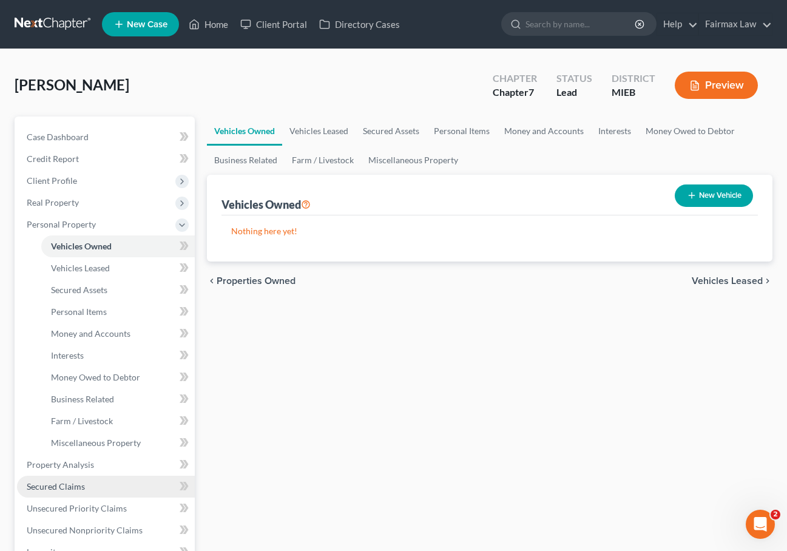
click at [108, 482] on link "Secured Claims" at bounding box center [106, 487] width 178 height 22
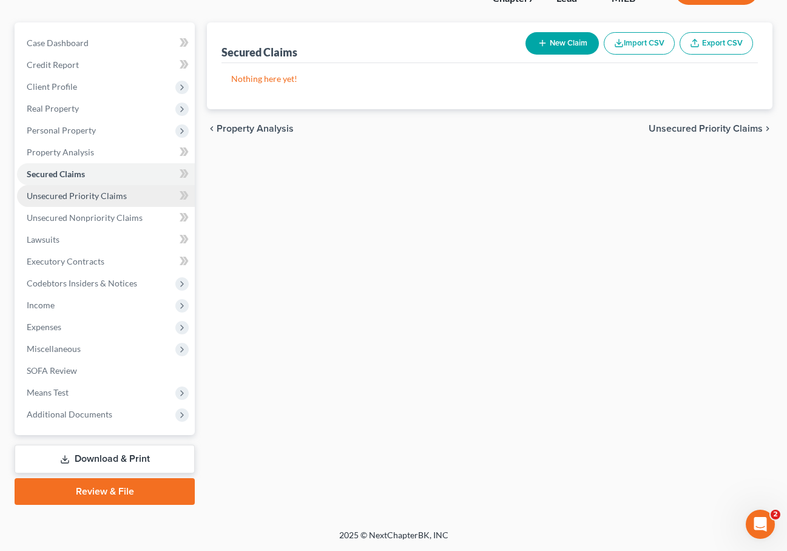
click at [104, 199] on span "Unsecured Priority Claims" at bounding box center [77, 195] width 100 height 10
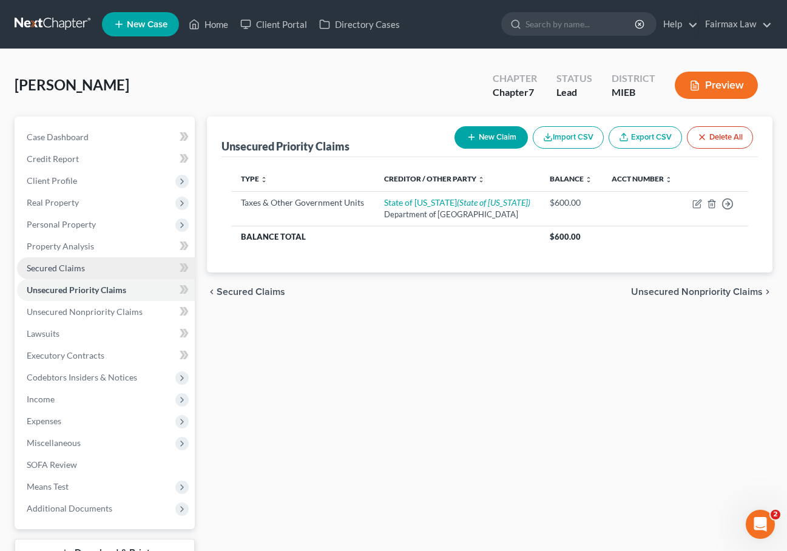
click at [90, 267] on link "Secured Claims" at bounding box center [106, 268] width 178 height 22
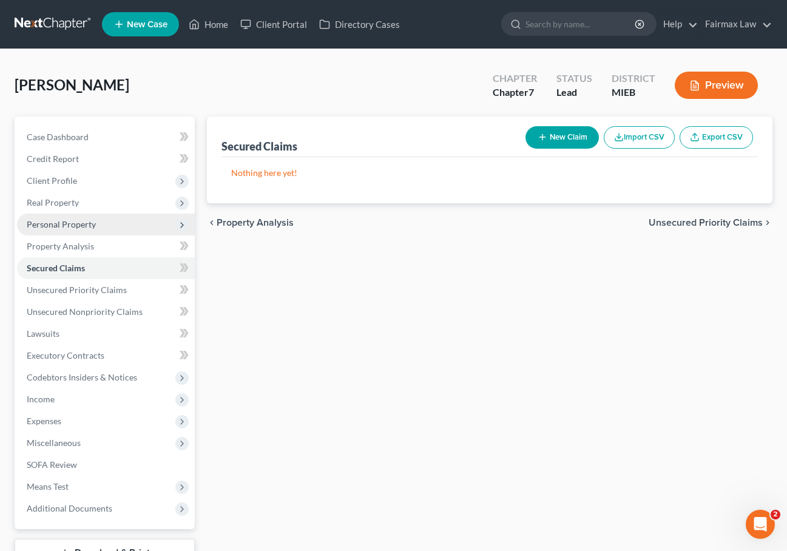
click at [145, 221] on span "Personal Property" at bounding box center [106, 225] width 178 height 22
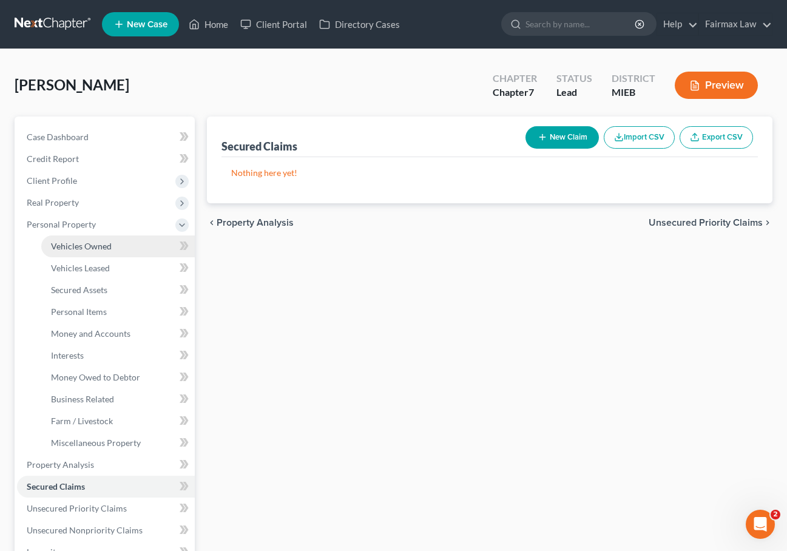
click at [118, 246] on link "Vehicles Owned" at bounding box center [117, 246] width 153 height 22
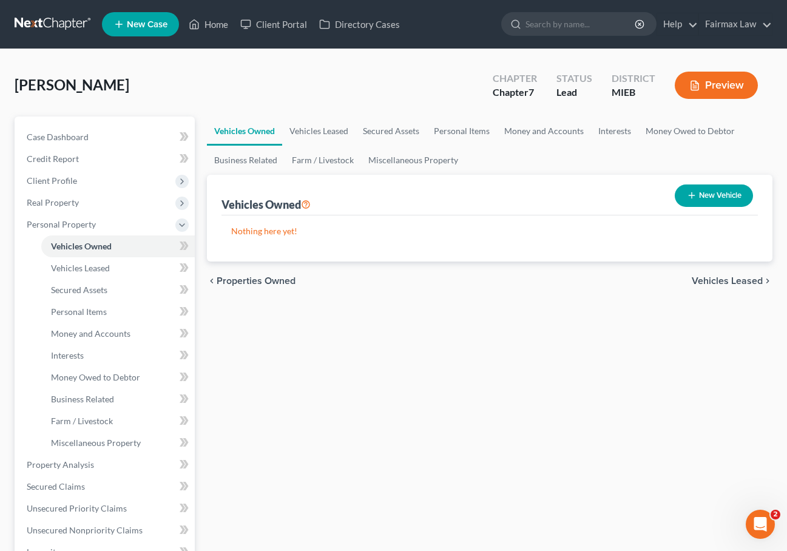
click at [725, 200] on button "New Vehicle" at bounding box center [714, 195] width 78 height 22
select select "0"
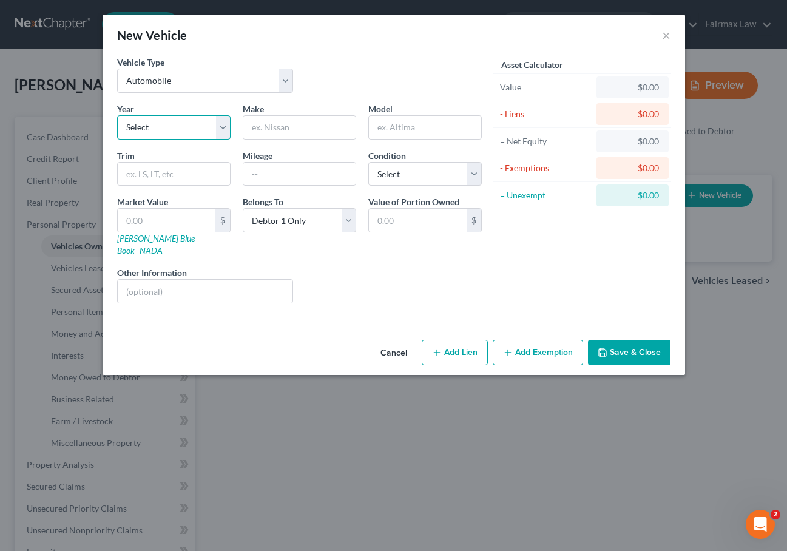
select select "10"
click at [276, 120] on input "text" at bounding box center [299, 127] width 112 height 23
type input "Jeep"
type input "Grand Cherokee"
click at [275, 184] on input "text" at bounding box center [299, 174] width 112 height 23
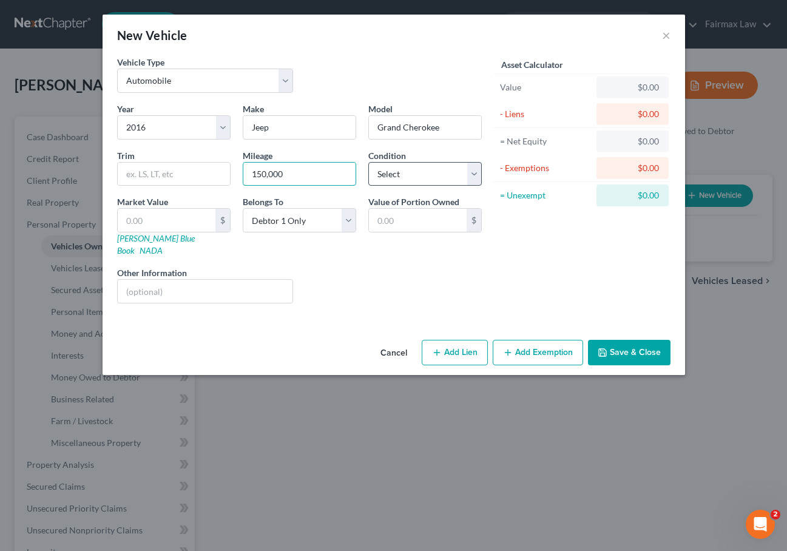
type input "150,000"
select select "4"
click at [412, 266] on div "Liens Select" at bounding box center [393, 284] width 189 height 37
click at [163, 245] on link "NADA" at bounding box center [151, 250] width 23 height 10
click at [144, 239] on link "Kelly Blue Book" at bounding box center [156, 244] width 78 height 22
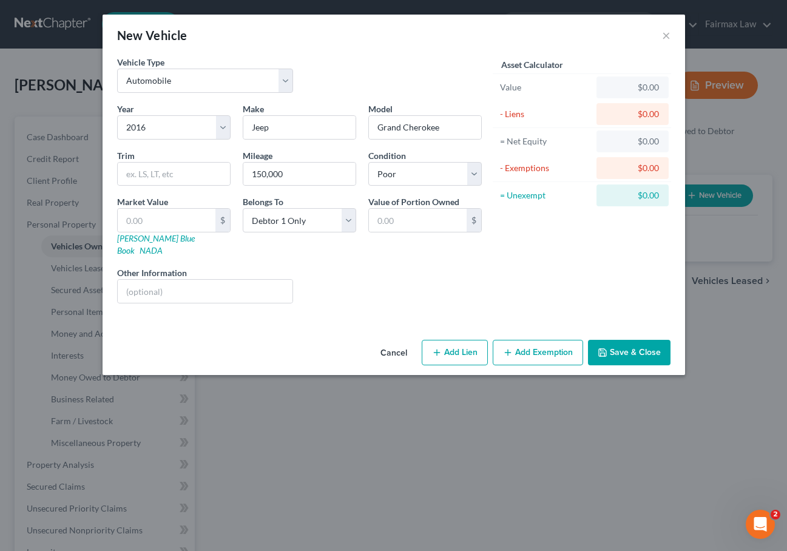
click at [439, 340] on button "Add Lien" at bounding box center [455, 352] width 66 height 25
select select "0"
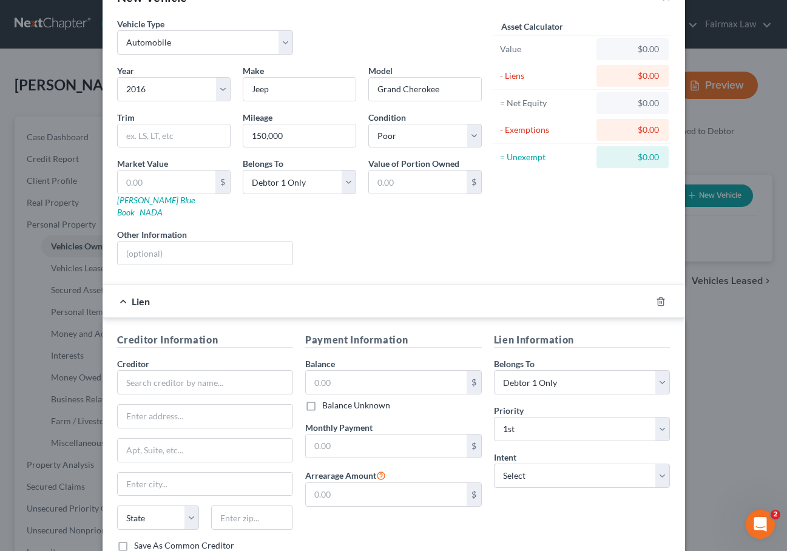
scroll to position [112, 0]
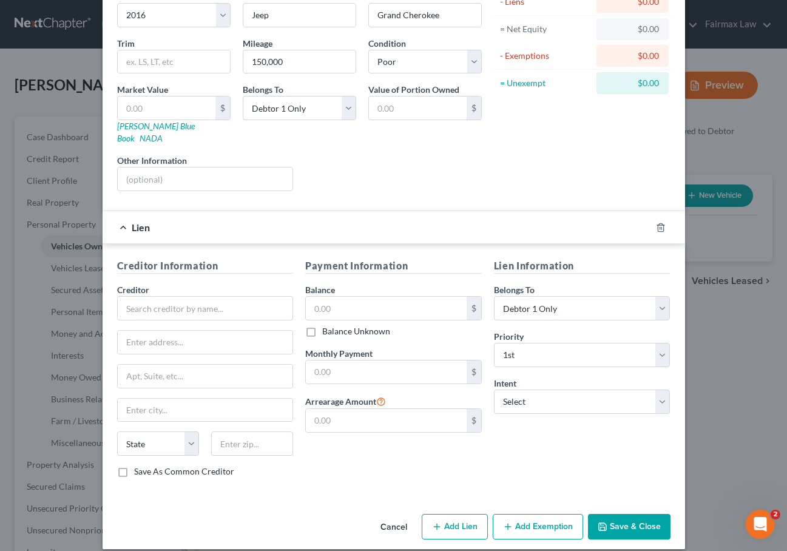
click at [622, 514] on button "Save & Close" at bounding box center [629, 526] width 82 height 25
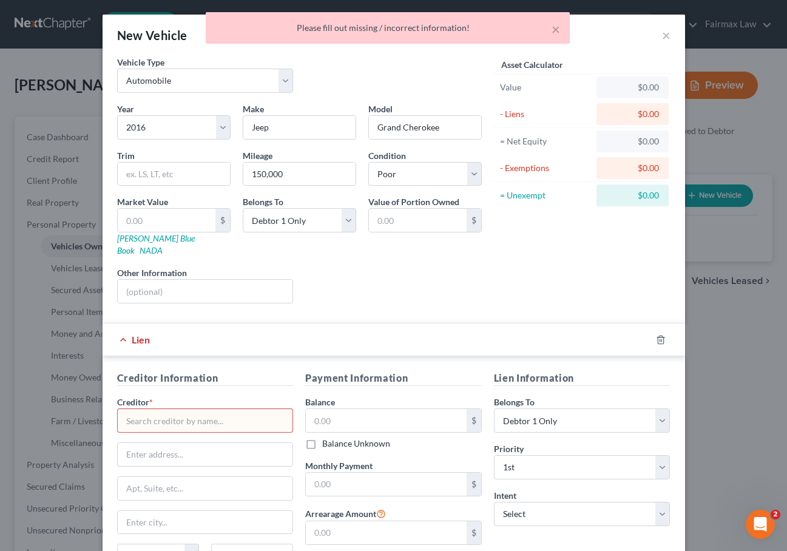
scroll to position [0, 0]
click at [666, 330] on div at bounding box center [668, 339] width 34 height 19
click at [658, 335] on icon "button" at bounding box center [660, 339] width 5 height 8
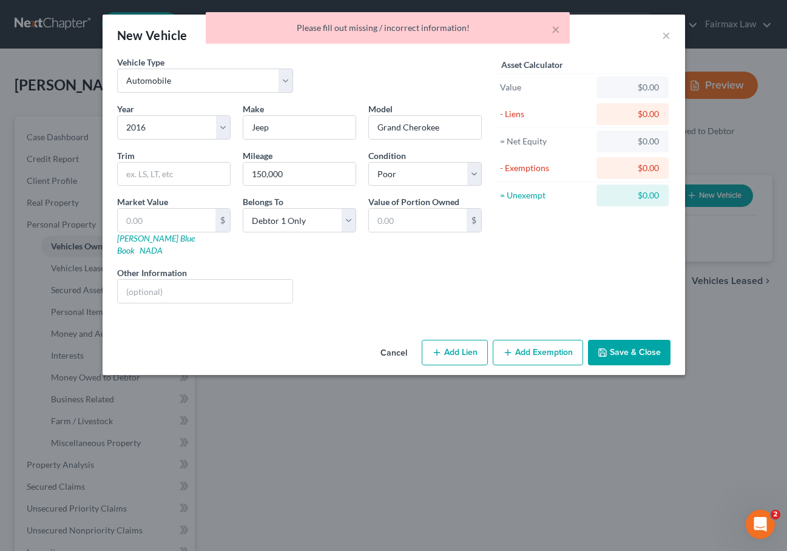
click at [644, 340] on button "Save & Close" at bounding box center [629, 352] width 82 height 25
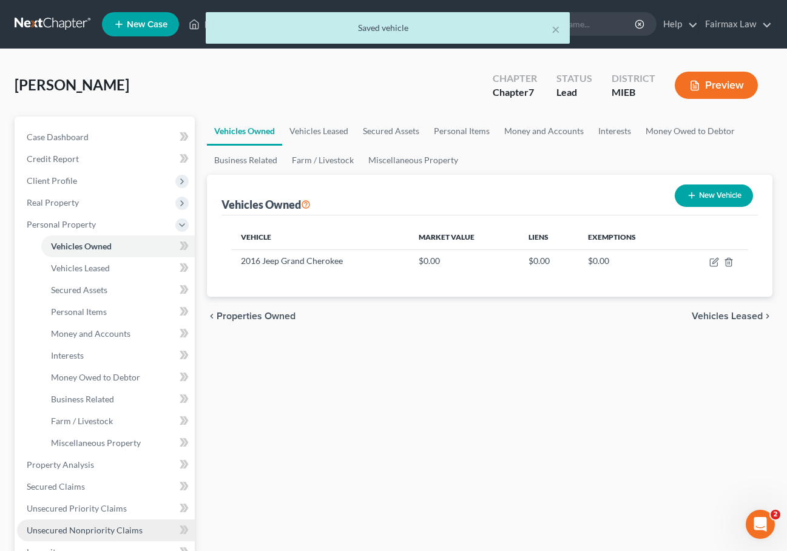
click at [75, 525] on span "Unsecured Nonpriority Claims" at bounding box center [85, 530] width 116 height 10
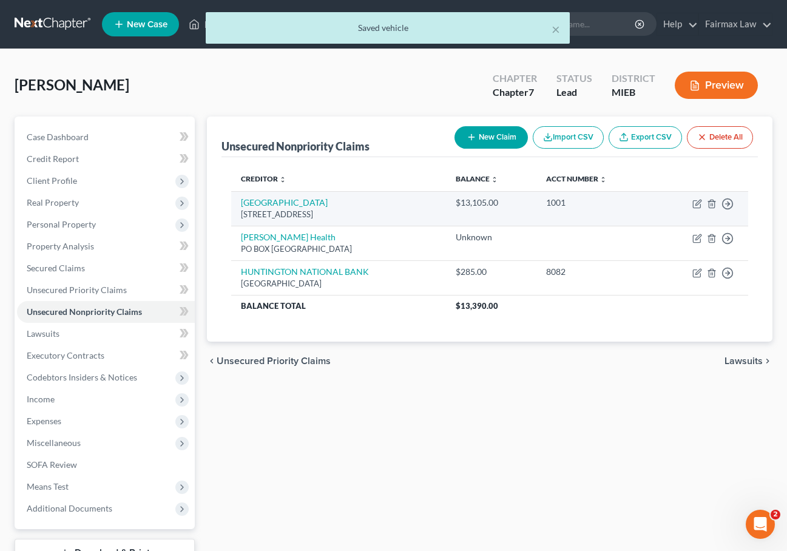
click at [474, 202] on div "$13,105.00" at bounding box center [491, 203] width 71 height 12
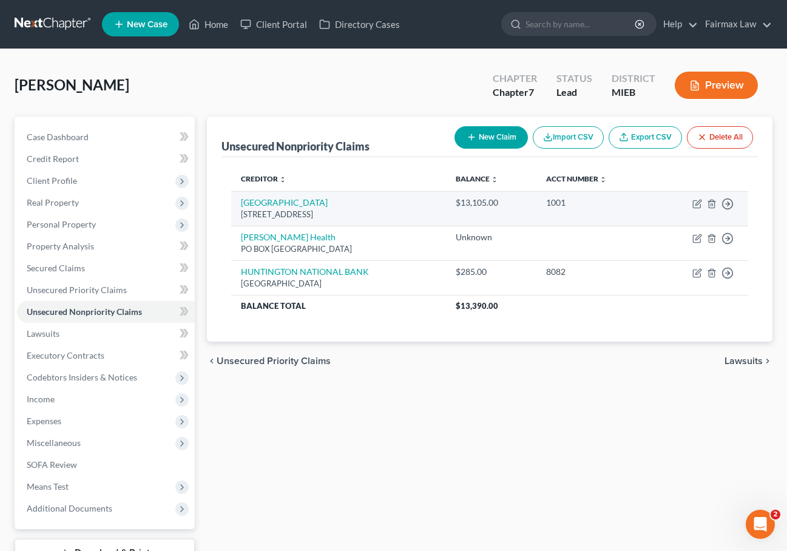
click at [310, 195] on td "EXETER PO BOX 166097, Irving, TX 75016" at bounding box center [338, 208] width 215 height 35
drag, startPoint x: 259, startPoint y: 204, endPoint x: 272, endPoint y: 212, distance: 15.0
click at [272, 212] on td "EXETER PO BOX 166097, Irving, TX 75016" at bounding box center [338, 208] width 215 height 35
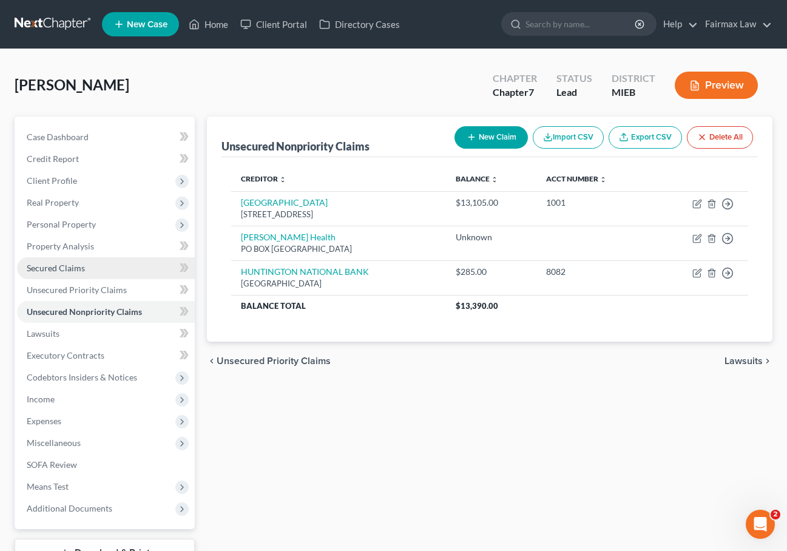
click at [90, 264] on link "Secured Claims" at bounding box center [106, 268] width 178 height 22
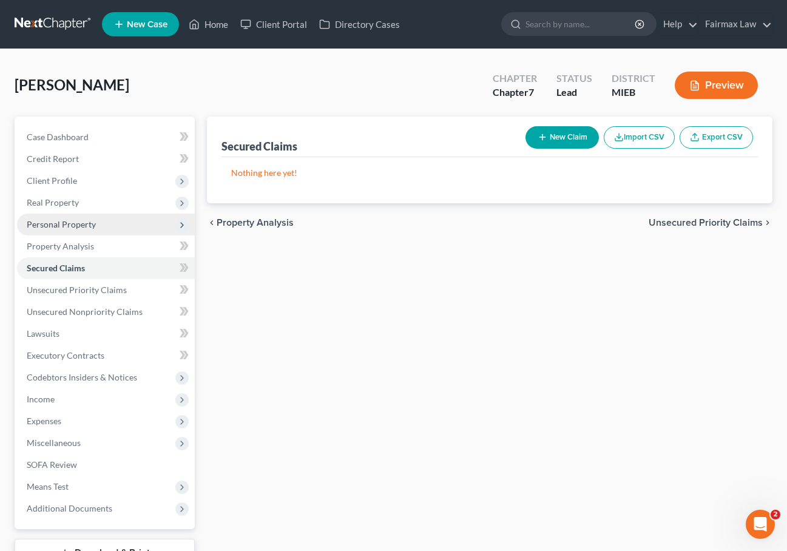
click at [67, 230] on span "Personal Property" at bounding box center [106, 225] width 178 height 22
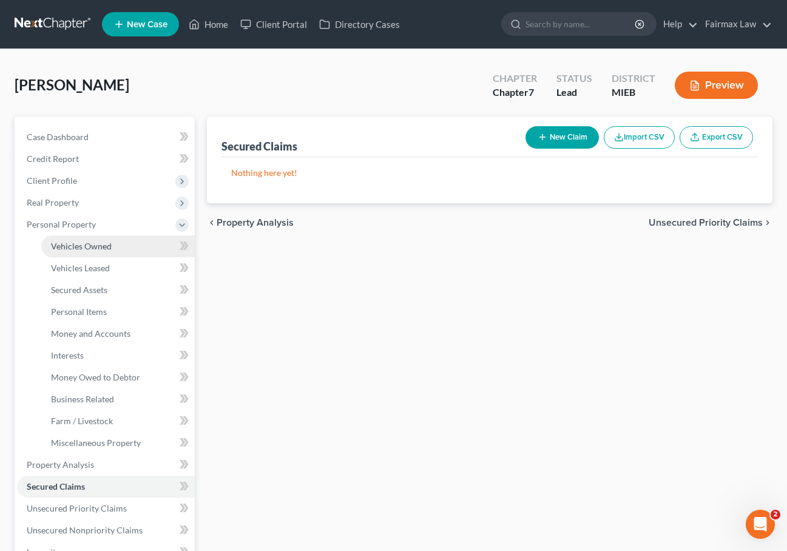
click at [96, 247] on span "Vehicles Owned" at bounding box center [81, 246] width 61 height 10
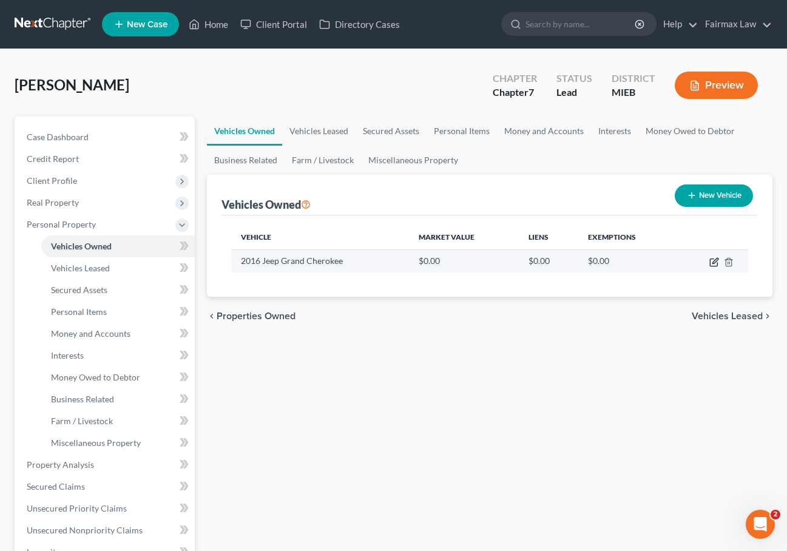
click at [715, 263] on icon "button" at bounding box center [714, 262] width 10 height 10
select select "0"
select select "10"
select select "4"
select select "0"
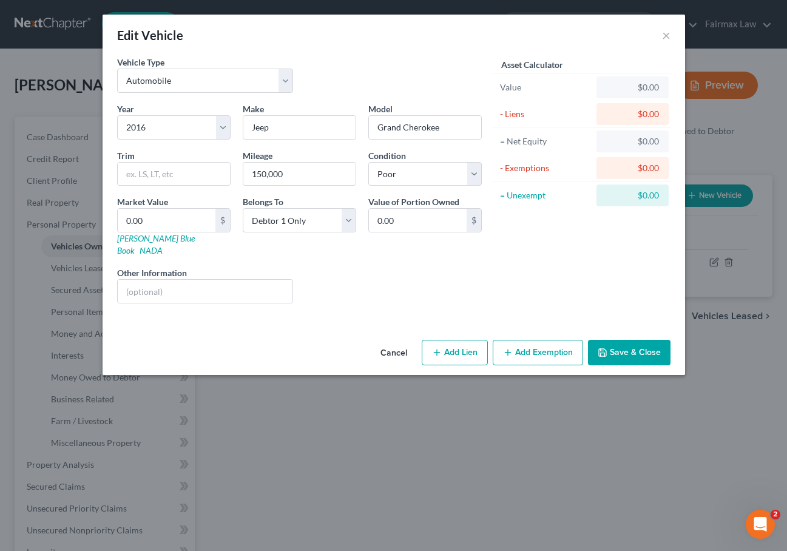
click at [465, 341] on button "Add Lien" at bounding box center [455, 352] width 66 height 25
select select "0"
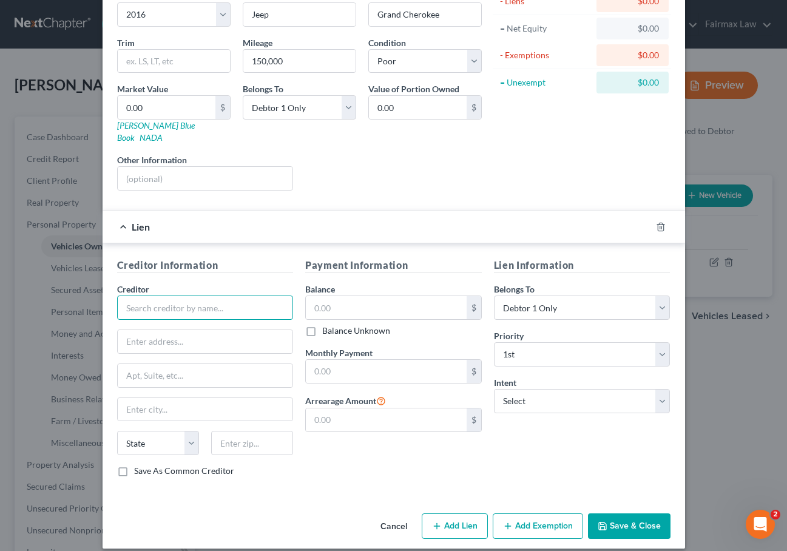
scroll to position [112, 0]
click at [226, 304] on input "text" at bounding box center [205, 308] width 177 height 24
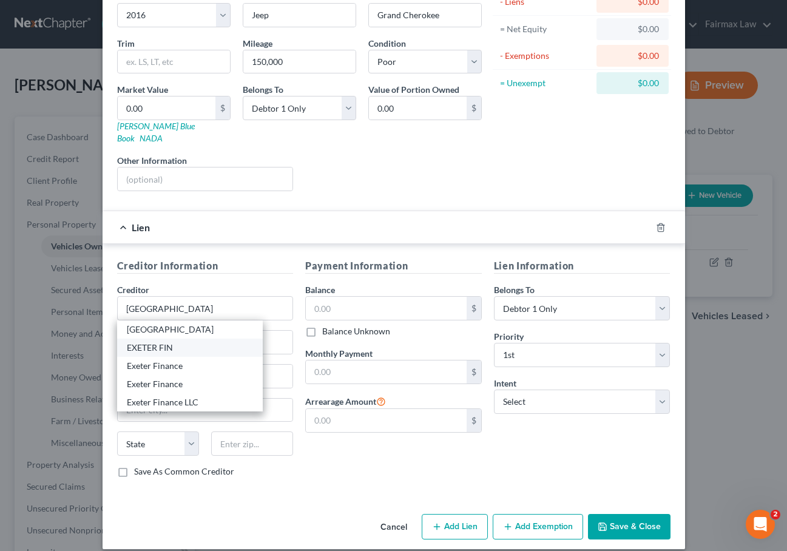
click at [208, 342] on div "EXETER FIN" at bounding box center [190, 348] width 126 height 12
type input "EXETER FIN"
type input "PO BOX 166097"
type input "Irving"
select select "45"
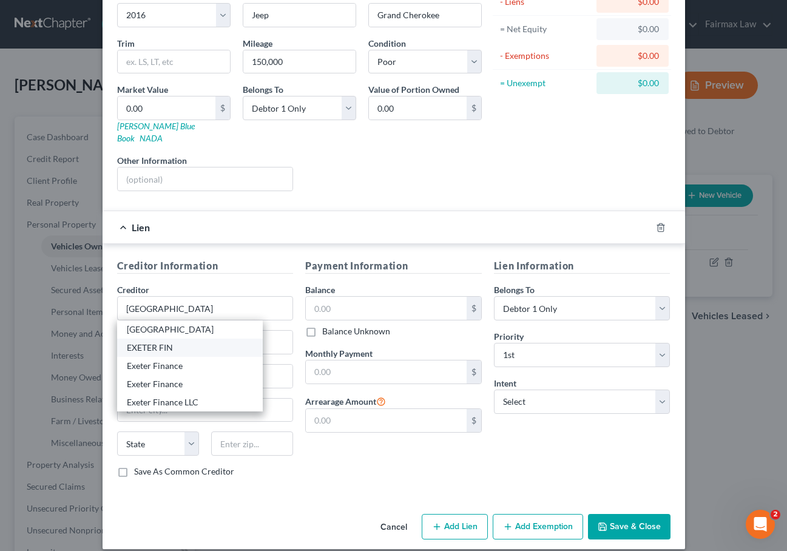
type input "75016"
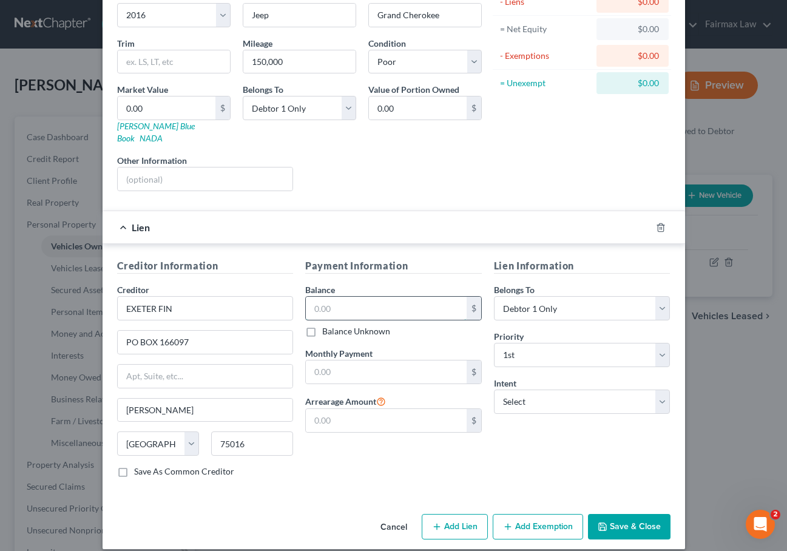
click at [324, 297] on input "text" at bounding box center [386, 308] width 161 height 23
type input "13,105"
select select "0"
click at [520, 428] on div "Lien Information Belongs To * Select Debtor 1 Only Debtor 2 Only Debtor 1 And D…" at bounding box center [582, 372] width 189 height 229
click at [616, 514] on button "Save & Close" at bounding box center [629, 526] width 82 height 25
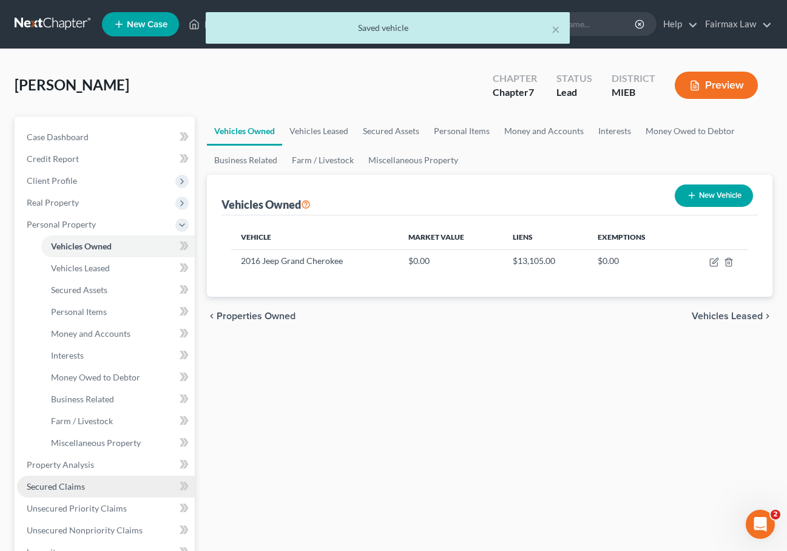
click at [66, 484] on span "Secured Claims" at bounding box center [56, 486] width 58 height 10
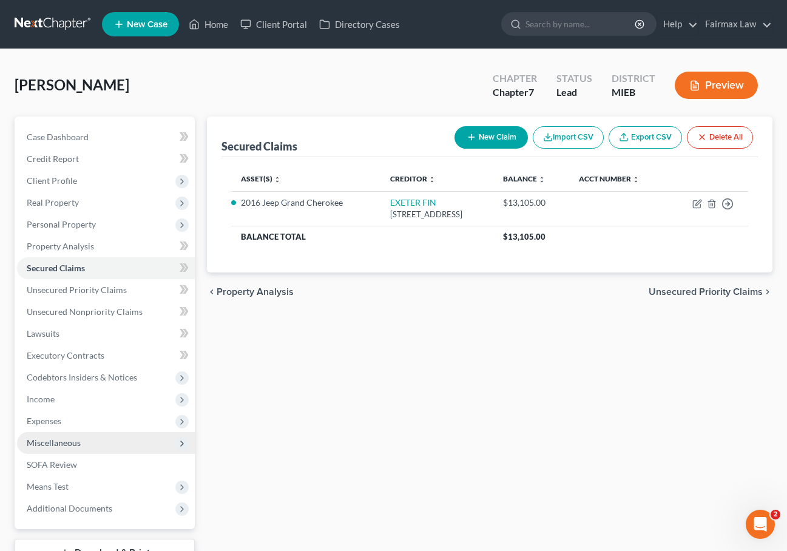
click at [78, 441] on span "Miscellaneous" at bounding box center [54, 442] width 54 height 10
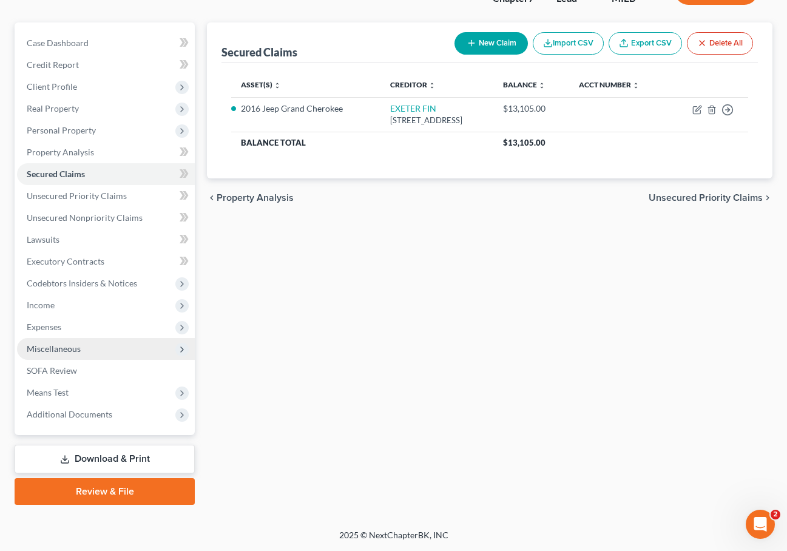
scroll to position [94, 0]
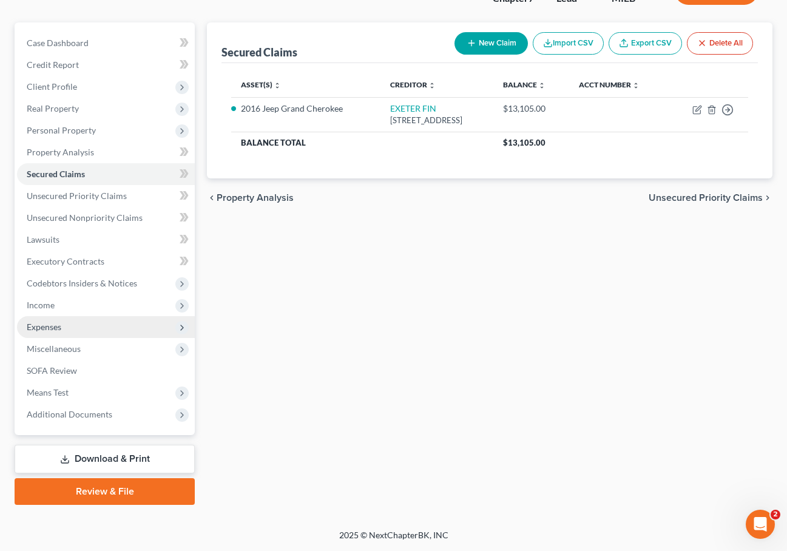
click at [130, 327] on span "Expenses" at bounding box center [106, 327] width 178 height 22
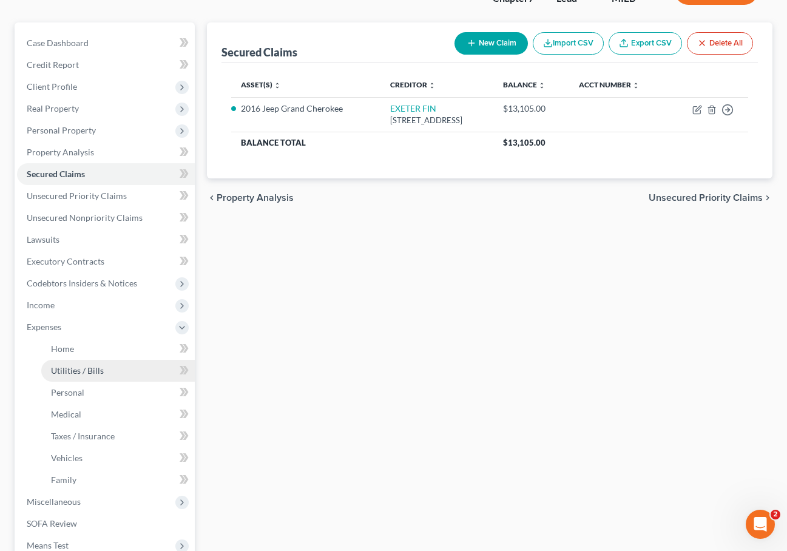
click at [114, 372] on link "Utilities / Bills" at bounding box center [117, 371] width 153 height 22
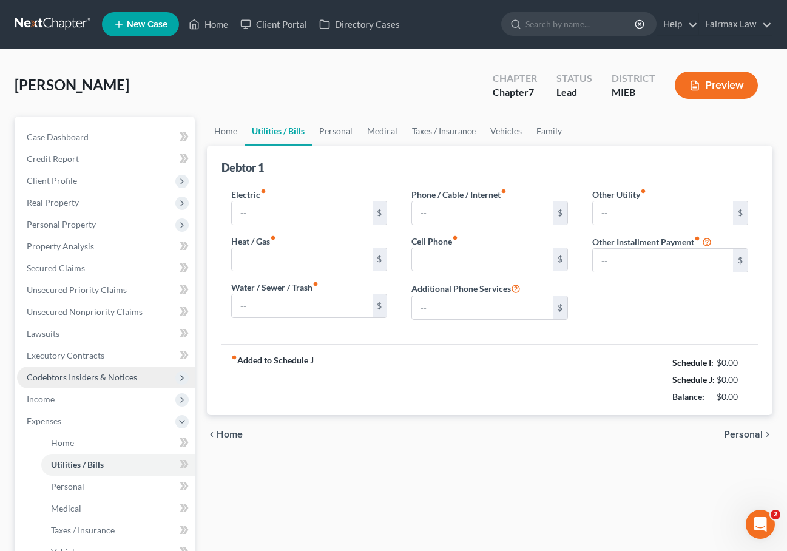
type input "0.00"
type input "59.00"
type input "74.00"
type input "60.00"
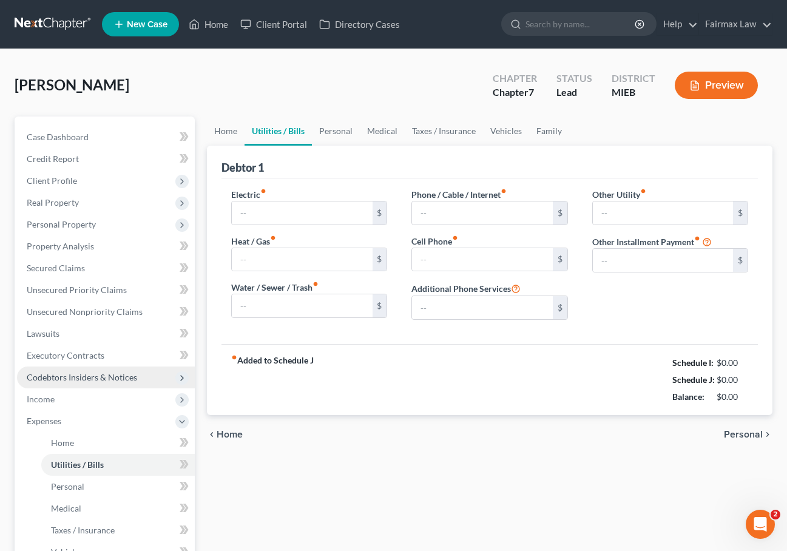
type input "0.00"
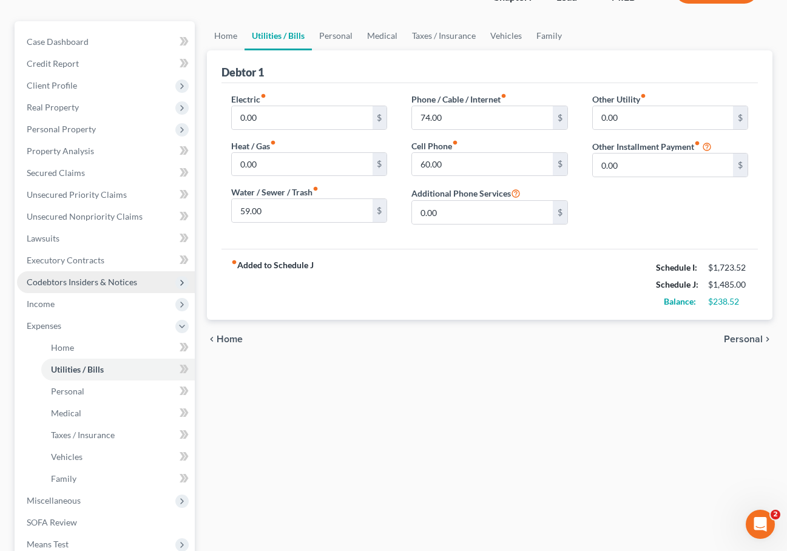
scroll to position [96, 0]
click at [417, 400] on div "Home Utilities / Bills Personal Medical Taxes / Insurance Vehicles Family Debto…" at bounding box center [489, 338] width 577 height 635
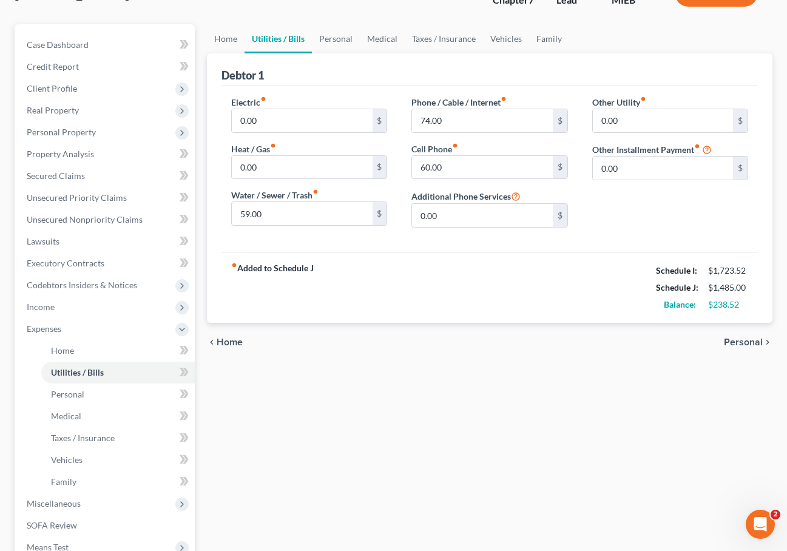
scroll to position [92, 0]
click at [328, 422] on div "Home Utilities / Bills Personal Medical Taxes / Insurance Vehicles Family Debto…" at bounding box center [489, 341] width 577 height 635
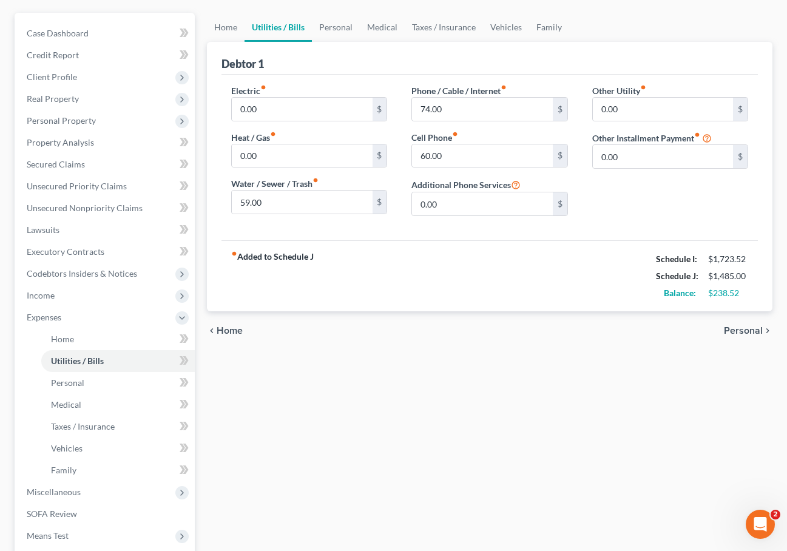
scroll to position [104, 0]
type input "0"
type input "121.00"
type input "0.00"
click at [543, 349] on div "chevron_left Home Personal chevron_right" at bounding box center [489, 330] width 565 height 39
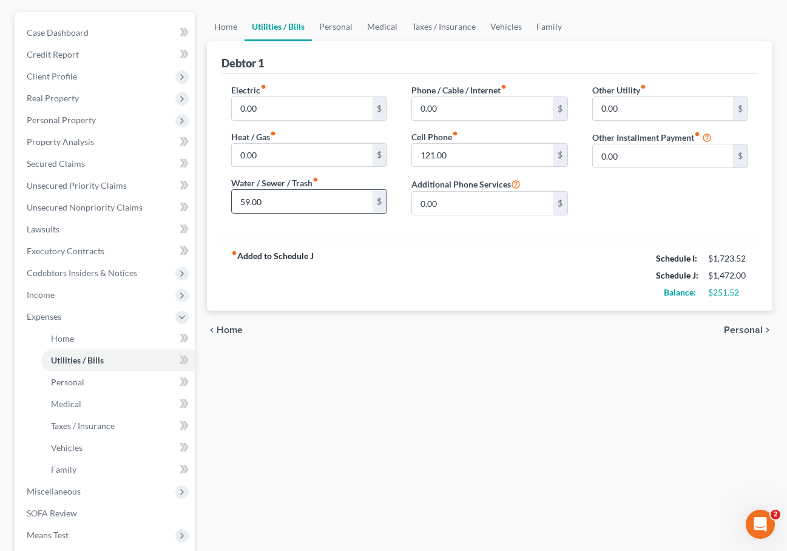
click at [249, 201] on input "59.00" at bounding box center [302, 201] width 140 height 23
type input "0.00"
click at [321, 331] on div "chevron_left Home Personal chevron_right" at bounding box center [489, 330] width 565 height 39
click at [125, 378] on link "Personal" at bounding box center [117, 382] width 153 height 22
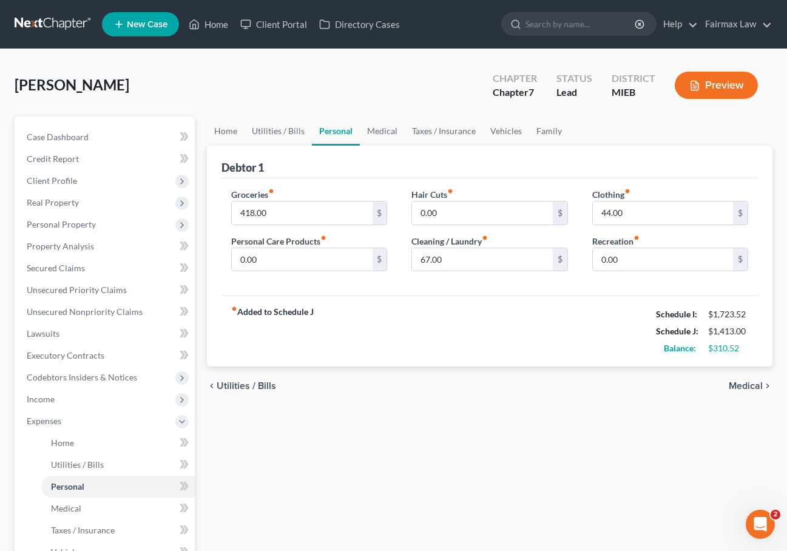
click at [422, 426] on div "Home Utilities / Bills Personal Medical Taxes / Insurance Vehicles Family Debto…" at bounding box center [489, 433] width 577 height 635
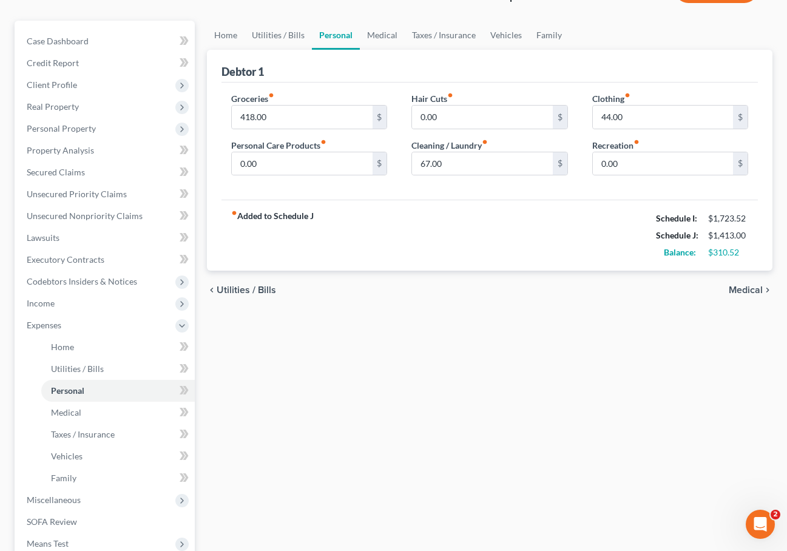
scroll to position [95, 0]
click at [133, 409] on link "Medical" at bounding box center [117, 413] width 153 height 22
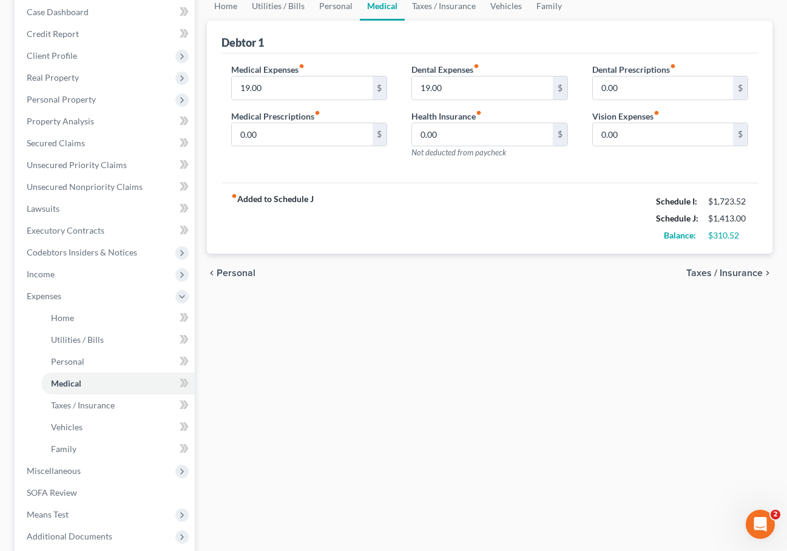
scroll to position [128, 0]
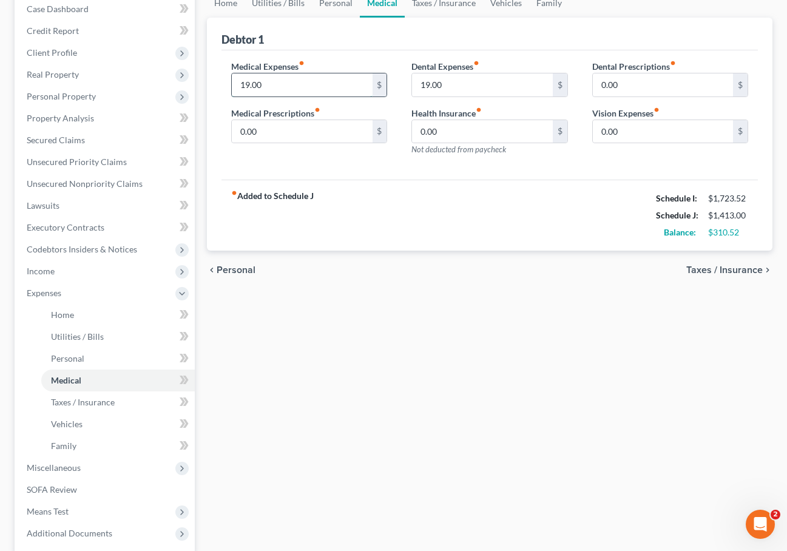
click at [251, 90] on input "19.00" at bounding box center [302, 84] width 140 height 23
click at [248, 81] on input "19.00" at bounding box center [302, 84] width 140 height 23
type input "0.00"
click at [429, 82] on input "19.00" at bounding box center [482, 84] width 140 height 23
type input "0.00"
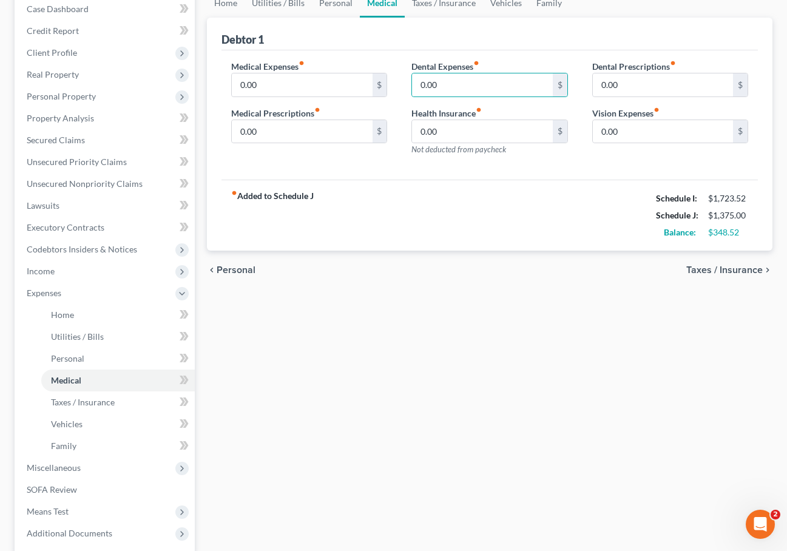
click at [479, 289] on div "chevron_left Personal Taxes / Insurance chevron_right" at bounding box center [489, 270] width 565 height 39
click at [66, 402] on span "Taxes / Insurance" at bounding box center [83, 402] width 64 height 10
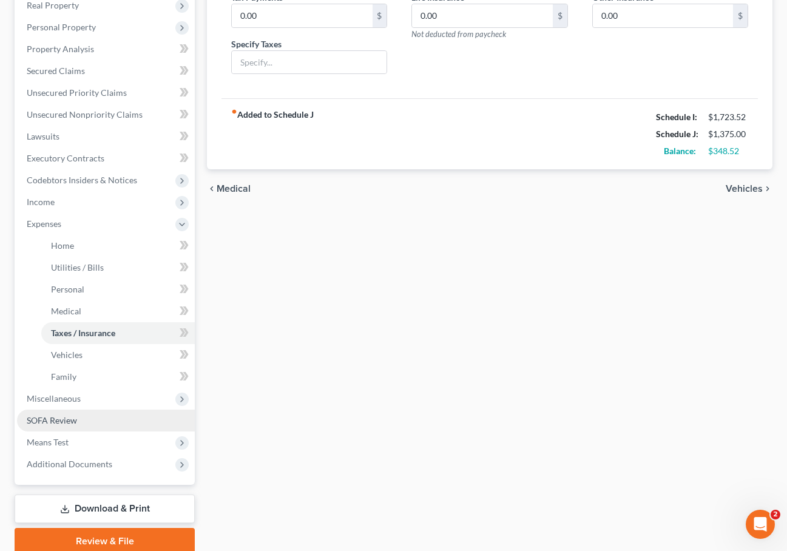
scroll to position [204, 0]
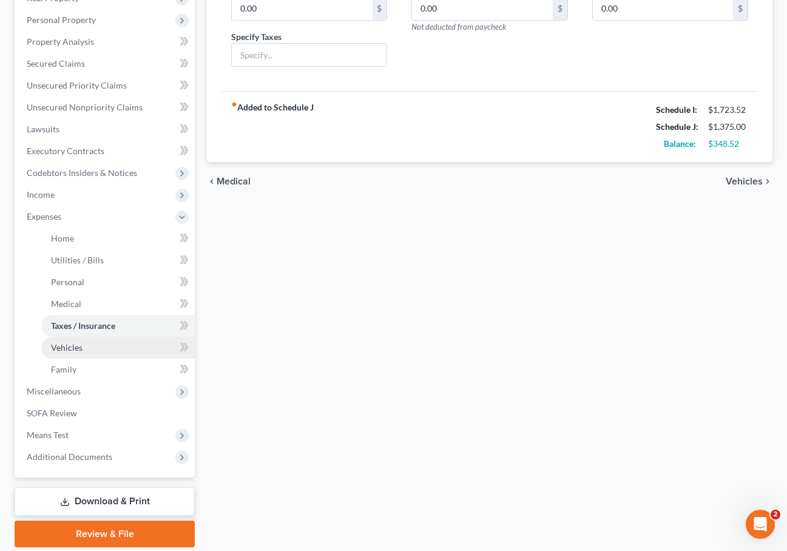
click at [82, 341] on link "Vehicles" at bounding box center [117, 348] width 153 height 22
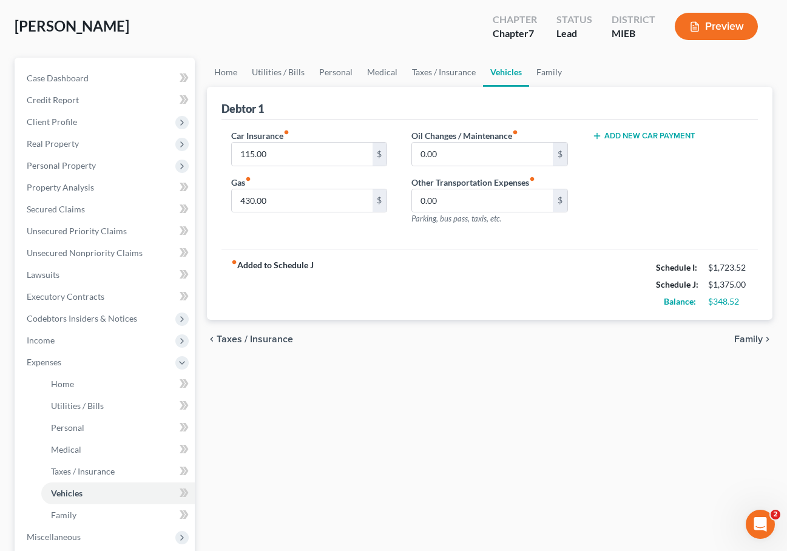
scroll to position [101, 0]
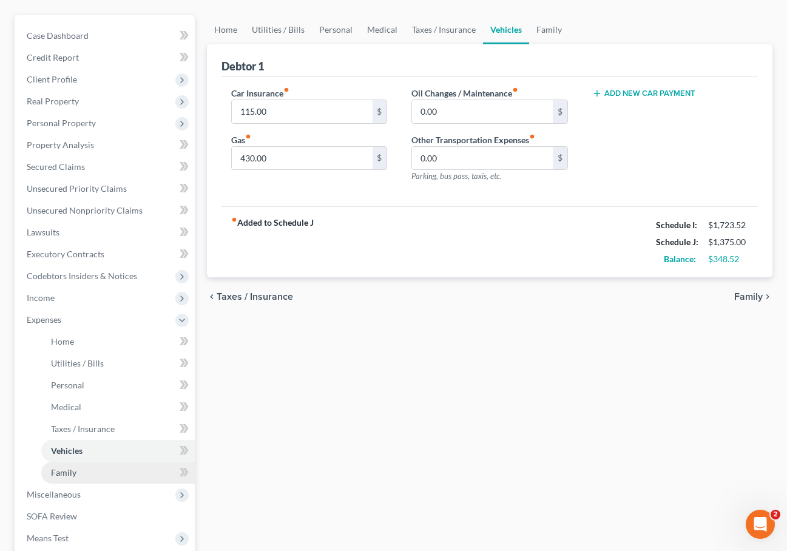
click at [107, 467] on link "Family" at bounding box center [117, 473] width 153 height 22
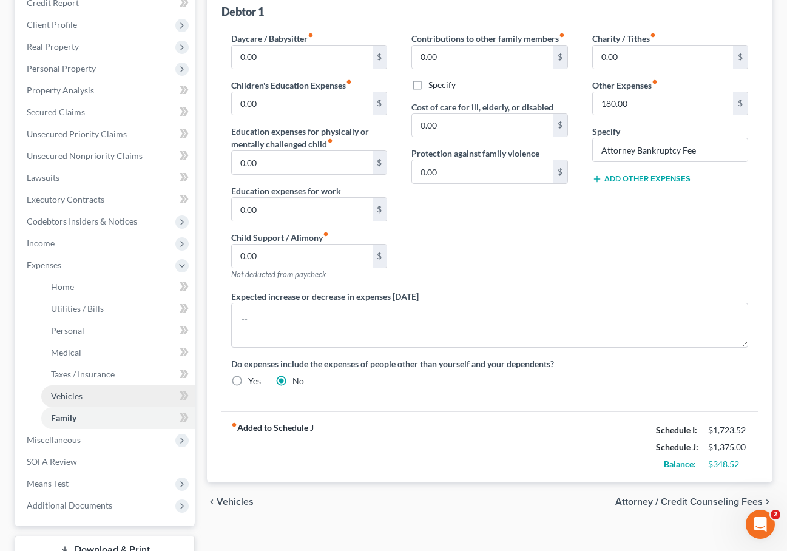
click at [93, 402] on link "Vehicles" at bounding box center [117, 396] width 153 height 22
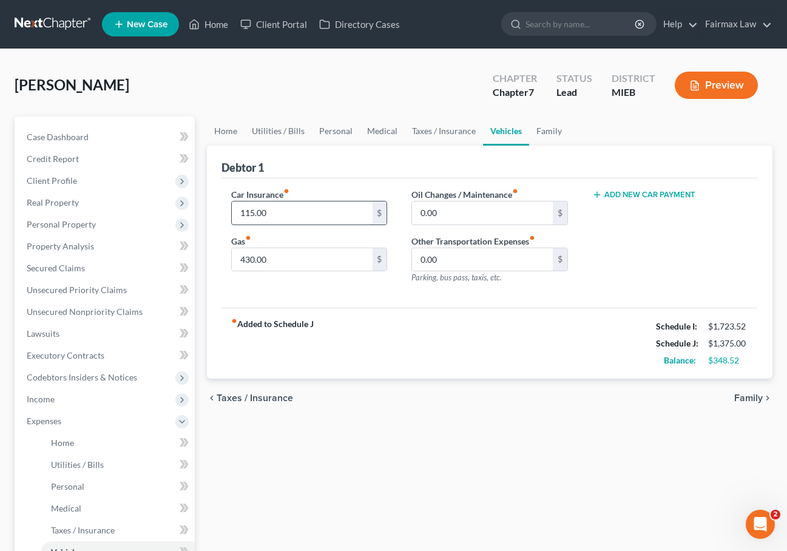
click at [254, 214] on input "115.00" at bounding box center [302, 212] width 140 height 23
type input "0.00"
click at [348, 275] on div "Car Insurance fiber_manual_record 0.00 $ Gas fiber_manual_record 430.00 $" at bounding box center [309, 241] width 180 height 106
click at [254, 257] on input "430.00" at bounding box center [302, 259] width 140 height 23
click at [249, 262] on input "430.00" at bounding box center [302, 259] width 140 height 23
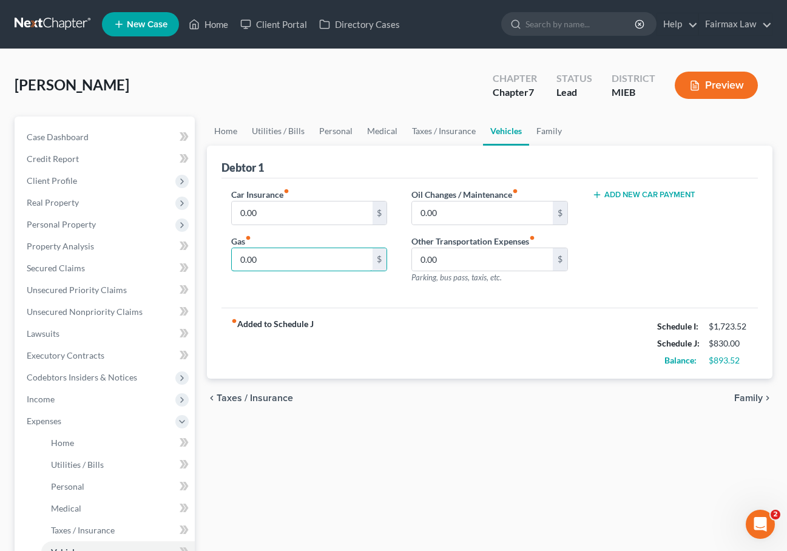
type input "0.00"
click at [479, 383] on div "chevron_left Taxes / Insurance Family chevron_right" at bounding box center [489, 398] width 565 height 39
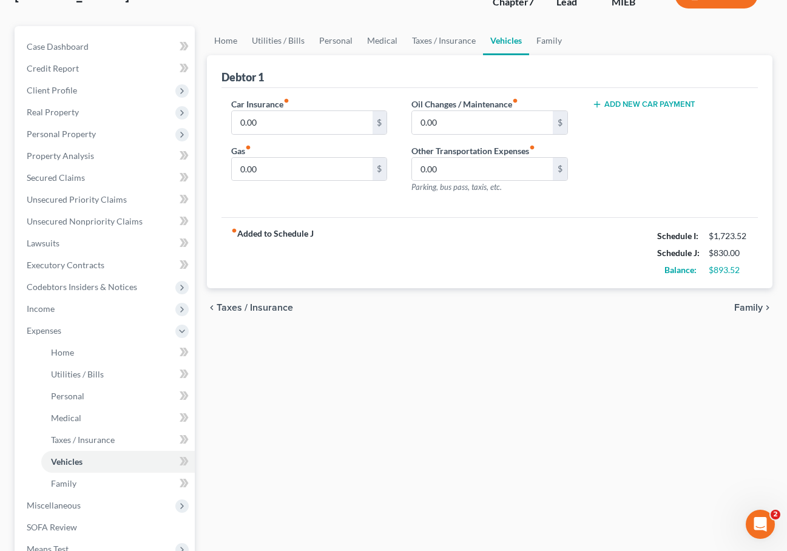
scroll to position [92, 0]
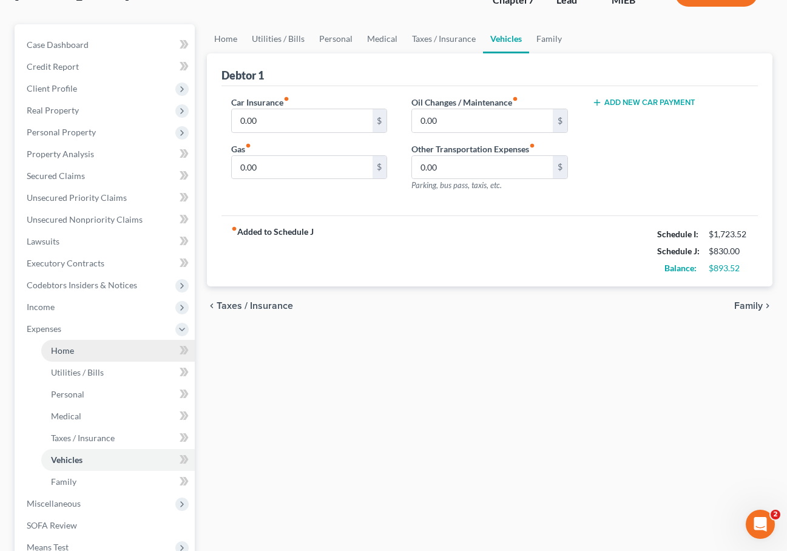
click at [137, 358] on link "Home" at bounding box center [117, 351] width 153 height 22
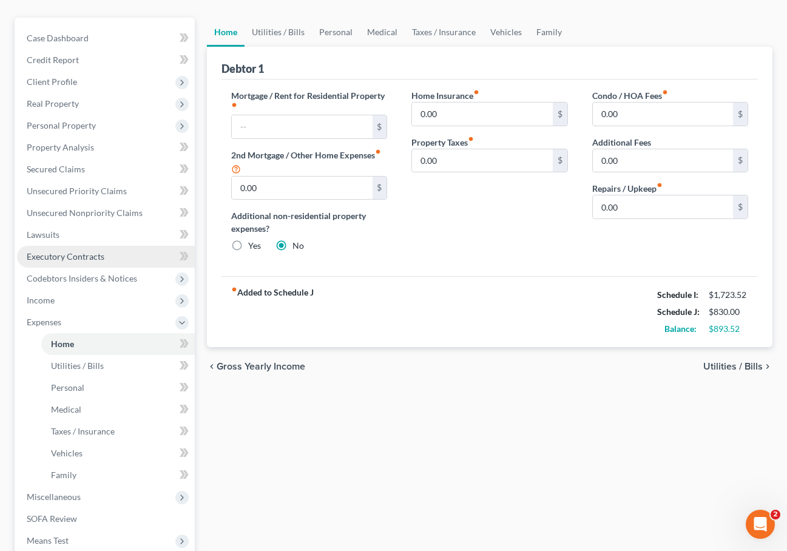
scroll to position [112, 0]
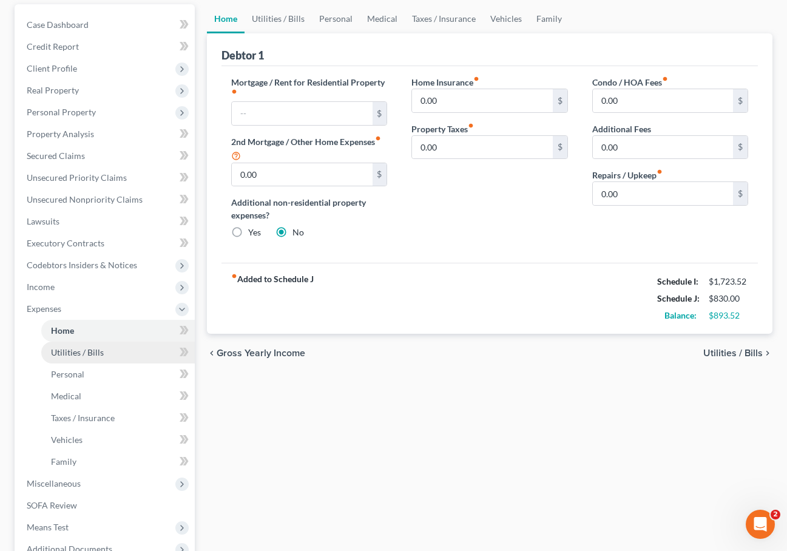
click at [135, 358] on link "Utilities / Bills" at bounding box center [117, 353] width 153 height 22
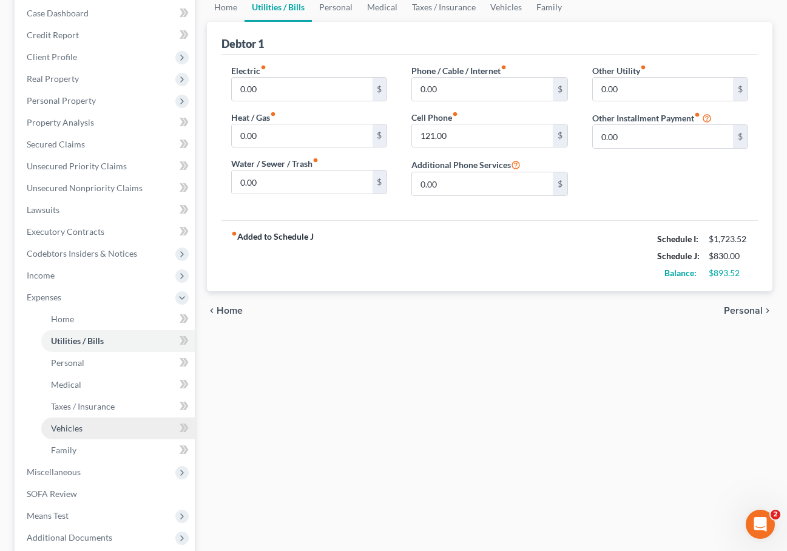
click at [87, 431] on link "Vehicles" at bounding box center [117, 428] width 153 height 22
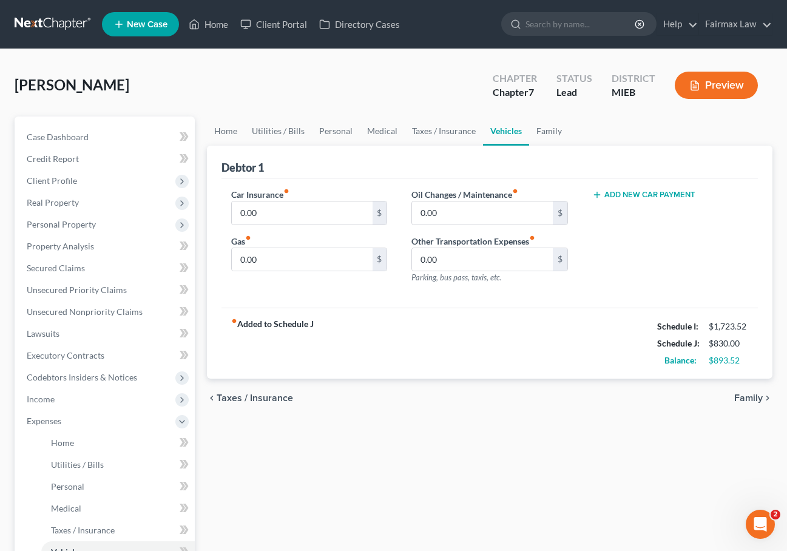
scroll to position [2, 0]
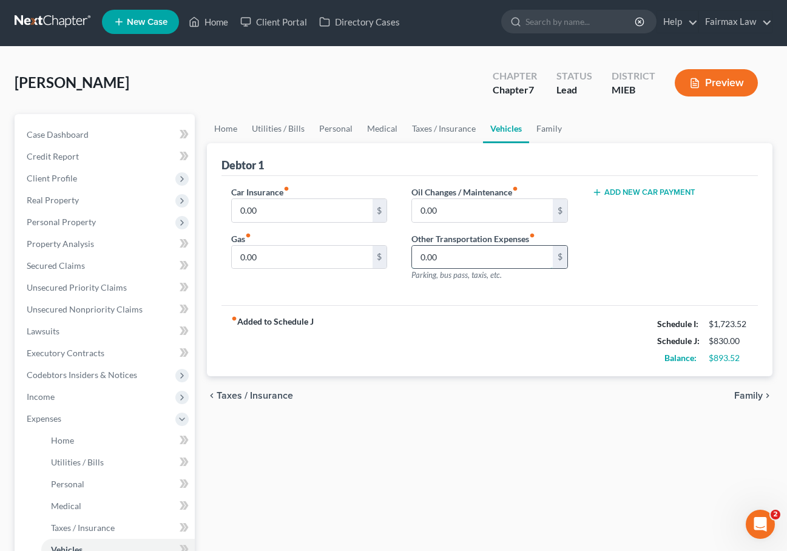
click at [513, 252] on input "0.00" at bounding box center [482, 257] width 140 height 23
type input "0"
click at [426, 258] on input "300.00" at bounding box center [482, 257] width 140 height 23
click at [437, 419] on div "Home Utilities / Bills Personal Medical Taxes / Insurance Vehicles Family Debto…" at bounding box center [489, 431] width 577 height 635
click at [434, 258] on input "550.00" at bounding box center [482, 257] width 140 height 23
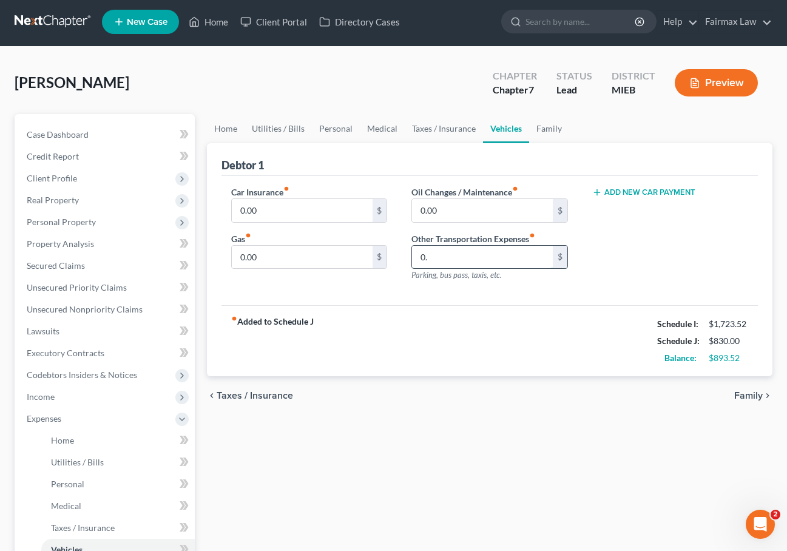
type input "0"
type input "5"
type input "6"
click at [431, 254] on input "650.00" at bounding box center [482, 257] width 140 height 23
type input "700.00"
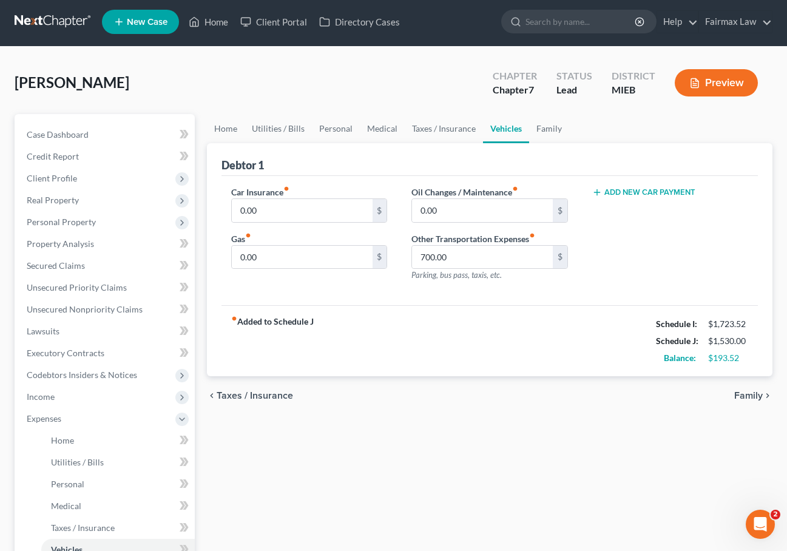
click at [519, 353] on div "fiber_manual_record Added to Schedule J Schedule I: $1,723.52 Schedule J: $1,53…" at bounding box center [489, 340] width 536 height 71
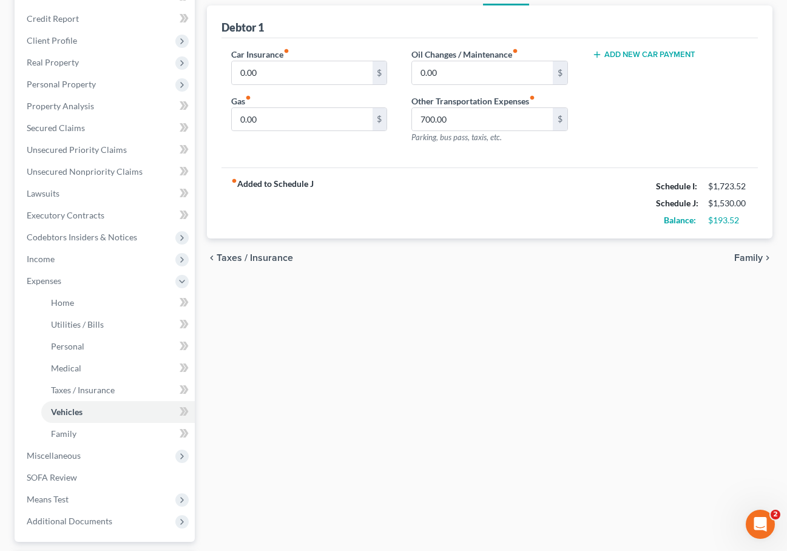
scroll to position [138, 0]
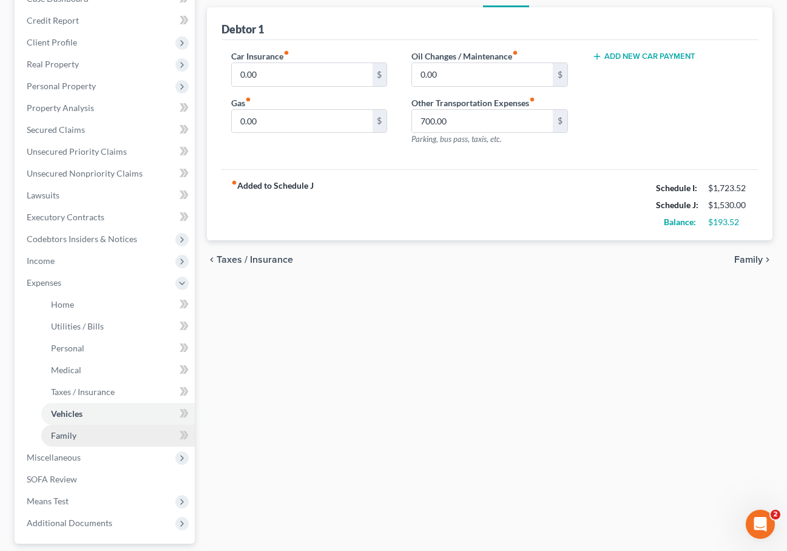
click at [107, 429] on link "Family" at bounding box center [117, 436] width 153 height 22
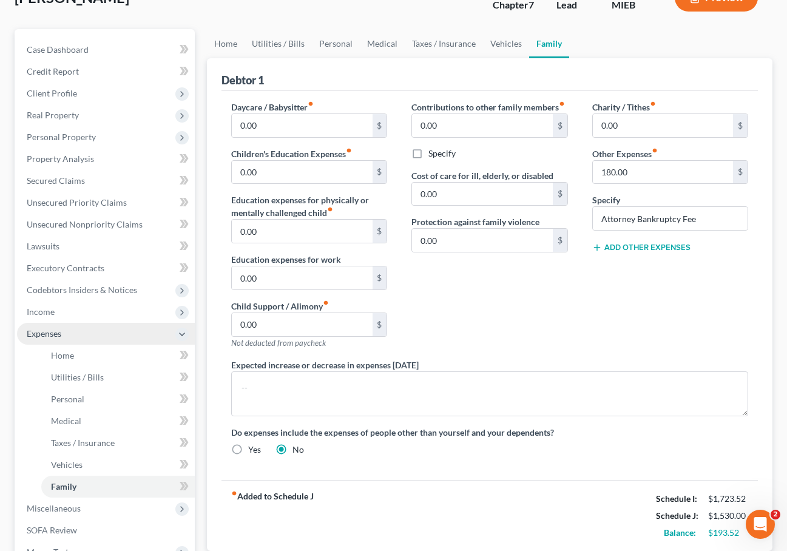
scroll to position [127, 0]
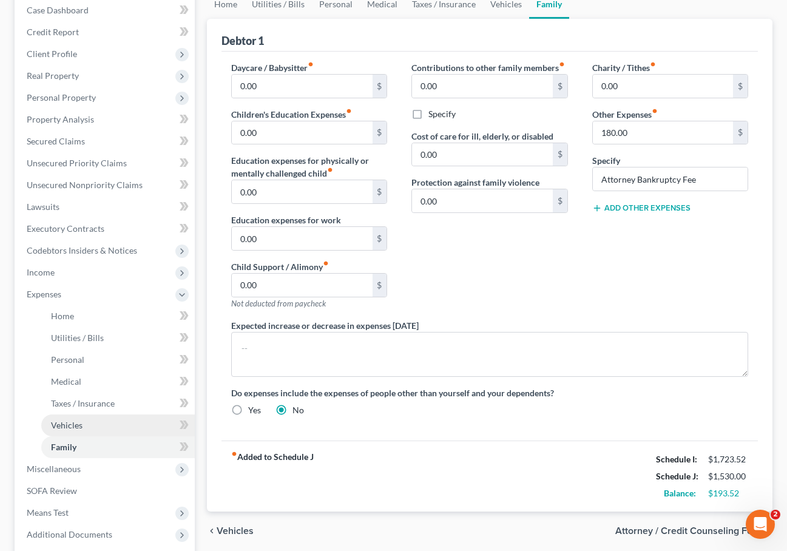
click at [111, 428] on link "Vehicles" at bounding box center [117, 425] width 153 height 22
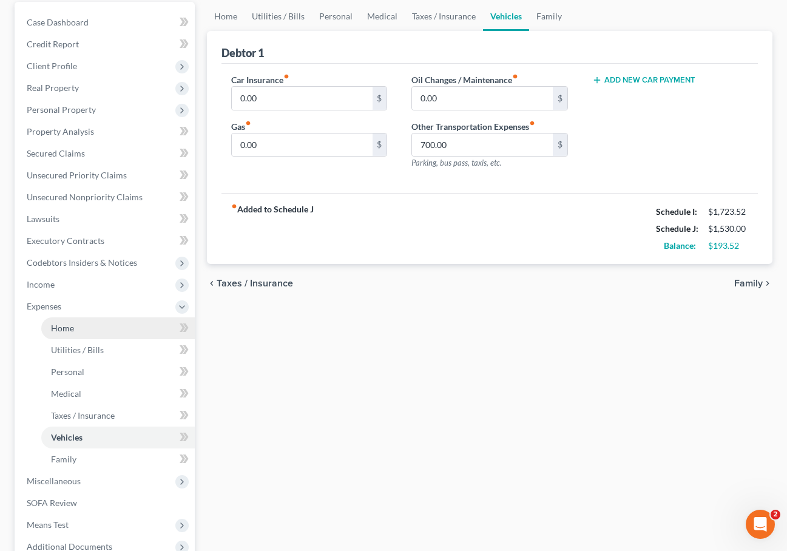
scroll to position [115, 0]
click at [244, 144] on input "0.00" at bounding box center [302, 144] width 140 height 23
type input "0"
type input "100.00"
click at [352, 367] on div "Home Utilities / Bills Personal Medical Taxes / Insurance Vehicles Family Debto…" at bounding box center [489, 318] width 577 height 635
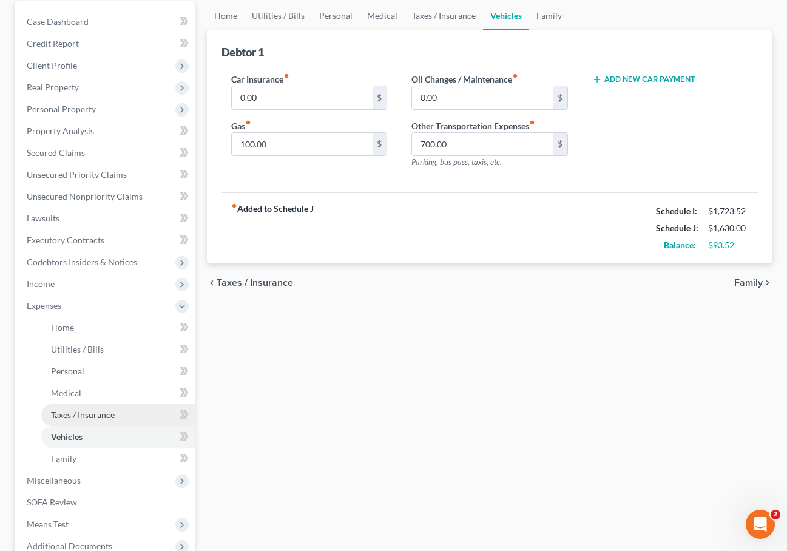
click at [84, 420] on link "Taxes / Insurance" at bounding box center [117, 415] width 153 height 22
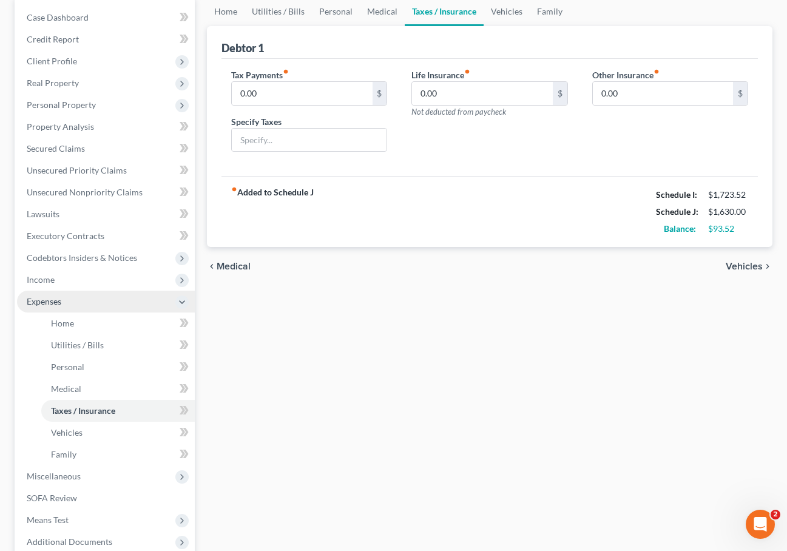
scroll to position [119, 0]
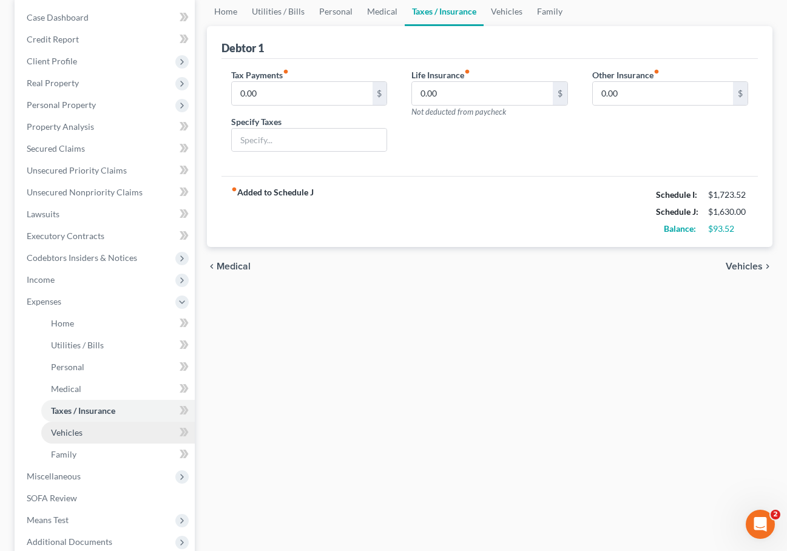
click at [77, 440] on link "Vehicles" at bounding box center [117, 433] width 153 height 22
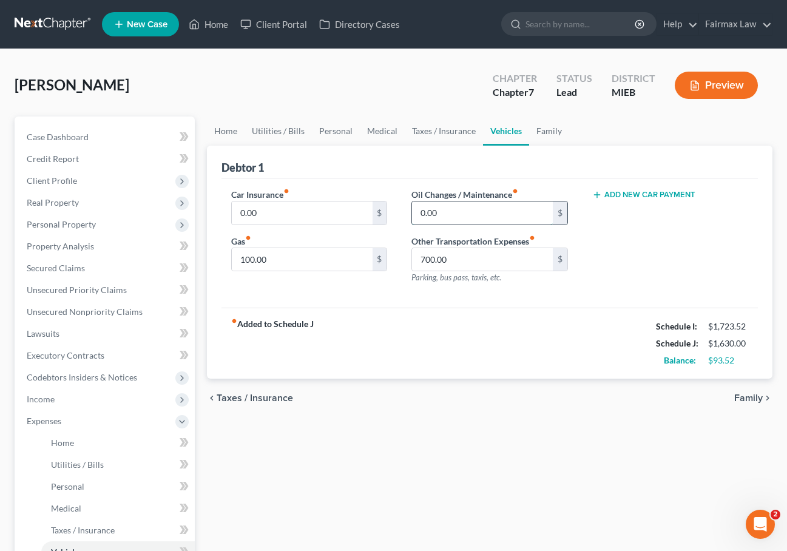
click at [424, 214] on input "0.00" at bounding box center [482, 212] width 140 height 23
type input "0"
type input "1"
type input "0.00"
click at [369, 362] on div "fiber_manual_record Added to Schedule J Schedule I: $1,723.52 Schedule J: $1,63…" at bounding box center [489, 343] width 536 height 71
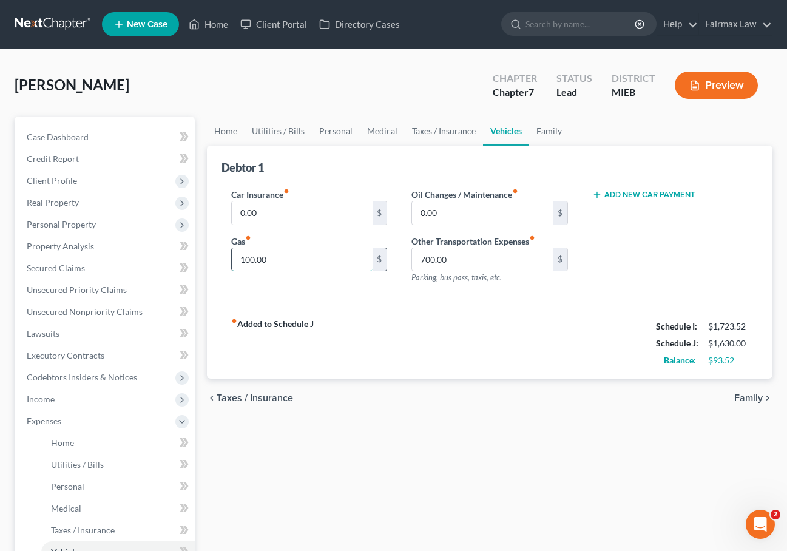
click at [244, 260] on input "100.00" at bounding box center [302, 259] width 140 height 23
type input "150.00"
click at [423, 258] on input "700.00" at bounding box center [482, 259] width 140 height 23
type input "600.00"
click at [423, 211] on input "0.00" at bounding box center [482, 212] width 140 height 23
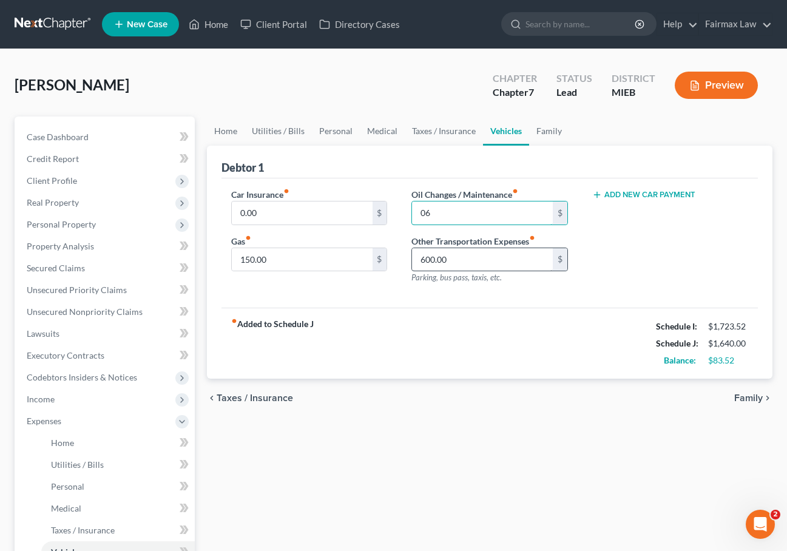
type input "0"
type input "60.00"
click at [412, 323] on div "fiber_manual_record Added to Schedule J Schedule I: $1,723.52 Schedule J: $1,64…" at bounding box center [489, 343] width 536 height 71
click at [249, 259] on input "150.00" at bounding box center [302, 259] width 140 height 23
type input "200.00"
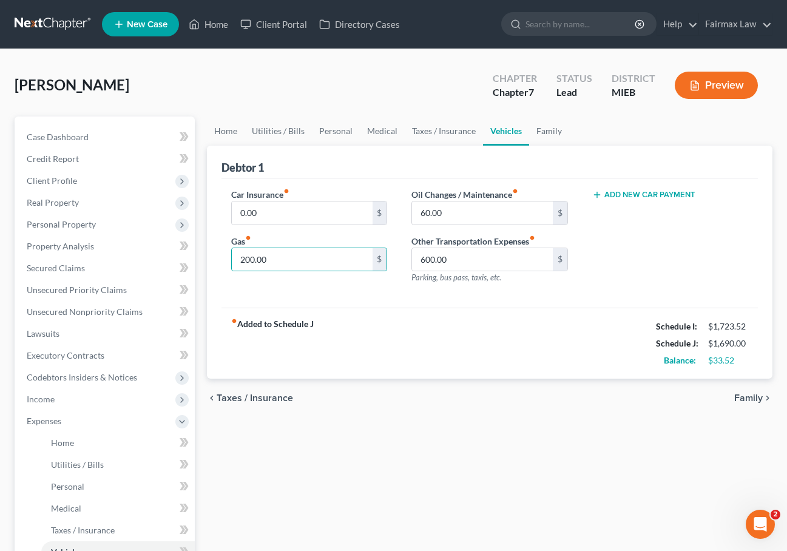
click at [324, 337] on div "fiber_manual_record Added to Schedule J Schedule I: $1,723.52 Schedule J: $1,69…" at bounding box center [489, 343] width 536 height 71
click at [429, 258] on input "600.00" at bounding box center [482, 259] width 140 height 23
type input "630.00"
click at [491, 422] on div "Home Utilities / Bills Personal Medical Taxes / Insurance Vehicles Family Debto…" at bounding box center [489, 433] width 577 height 635
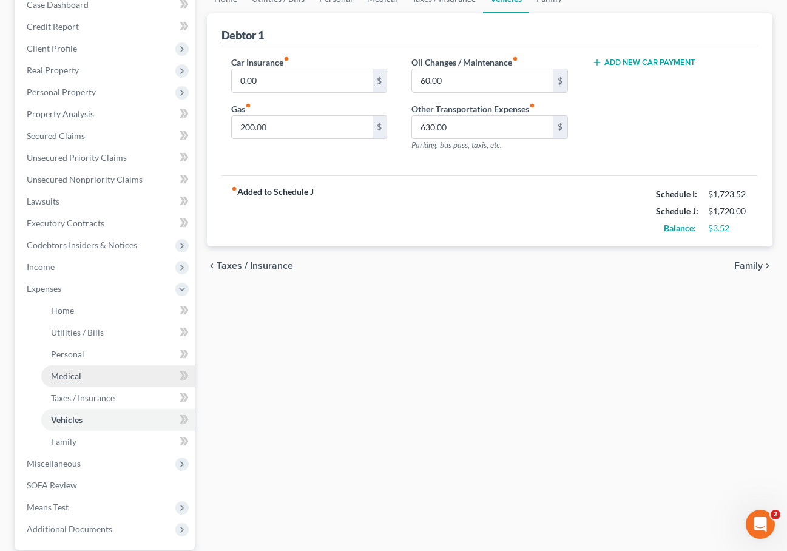
scroll to position [228, 0]
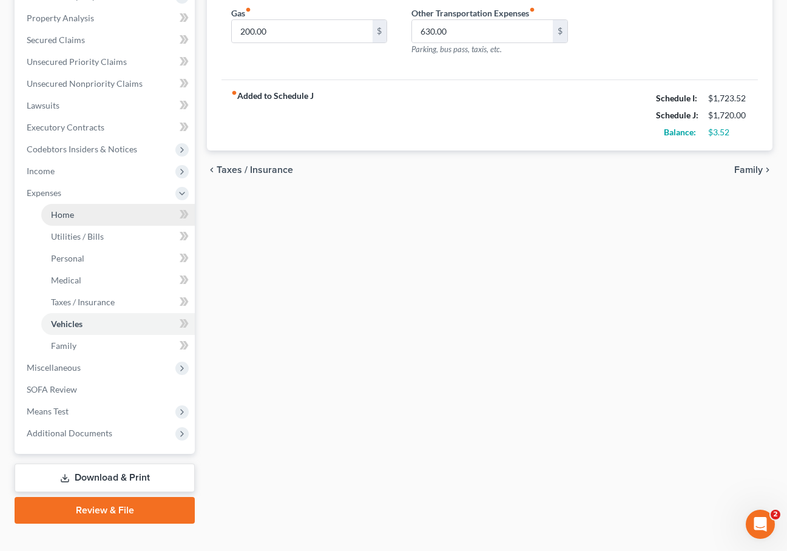
click at [110, 217] on link "Home" at bounding box center [117, 215] width 153 height 22
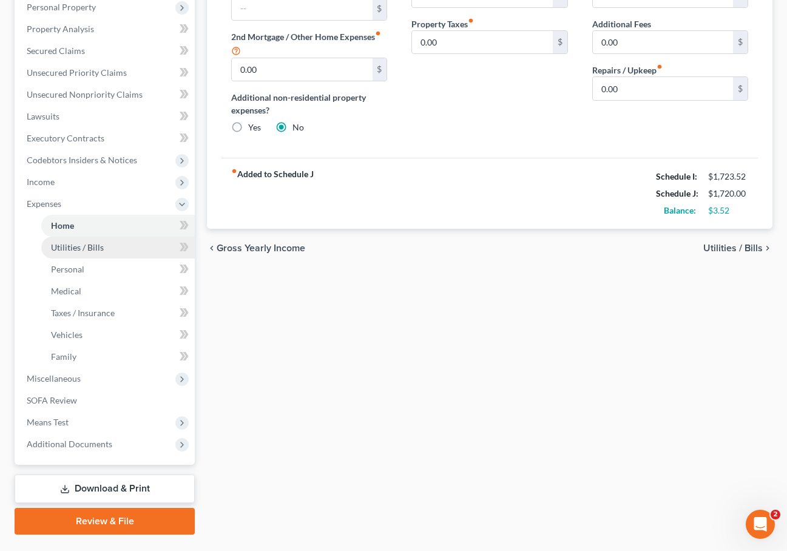
click at [95, 253] on link "Utilities / Bills" at bounding box center [117, 248] width 153 height 22
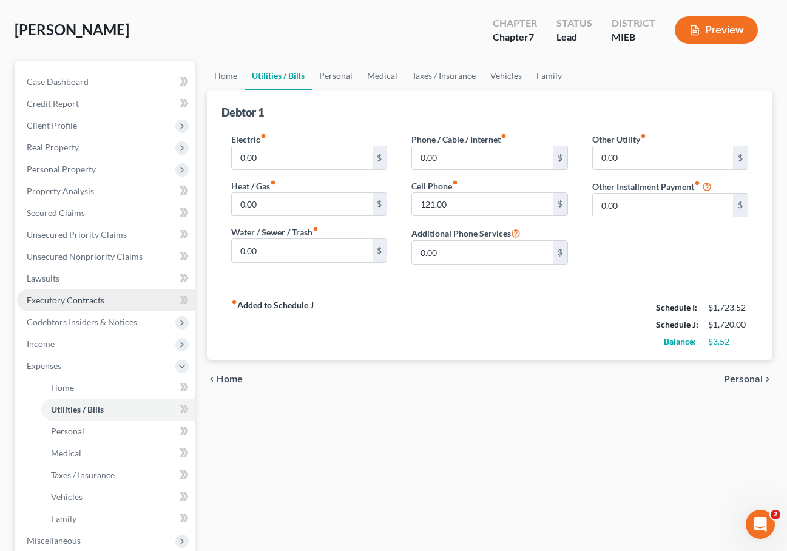
scroll to position [89, 0]
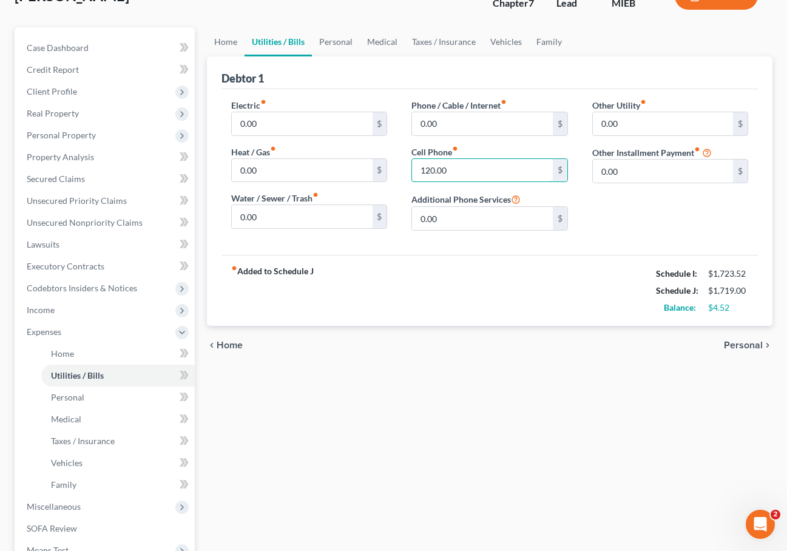
type input "120.00"
click at [418, 261] on div "fiber_manual_record Added to Schedule J Schedule I: $1,723.52 Schedule J: $1,71…" at bounding box center [489, 290] width 536 height 71
click at [74, 411] on link "Medical" at bounding box center [117, 419] width 153 height 22
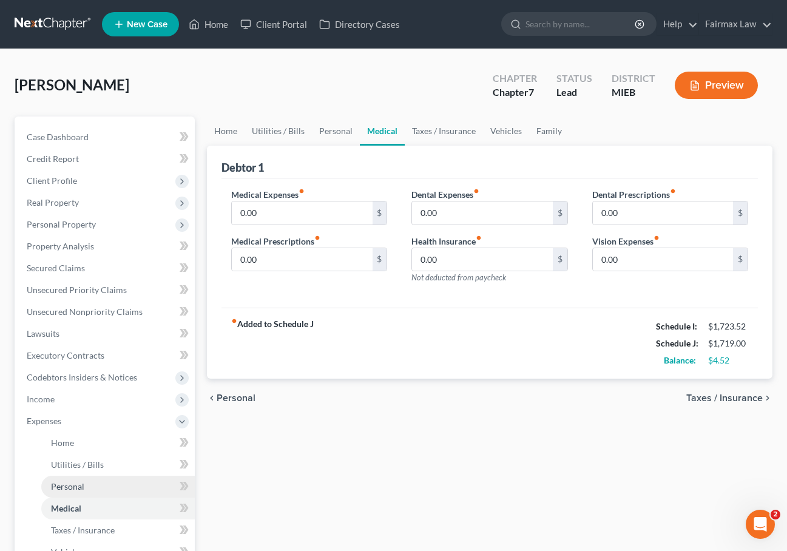
click at [97, 479] on link "Personal" at bounding box center [117, 487] width 153 height 22
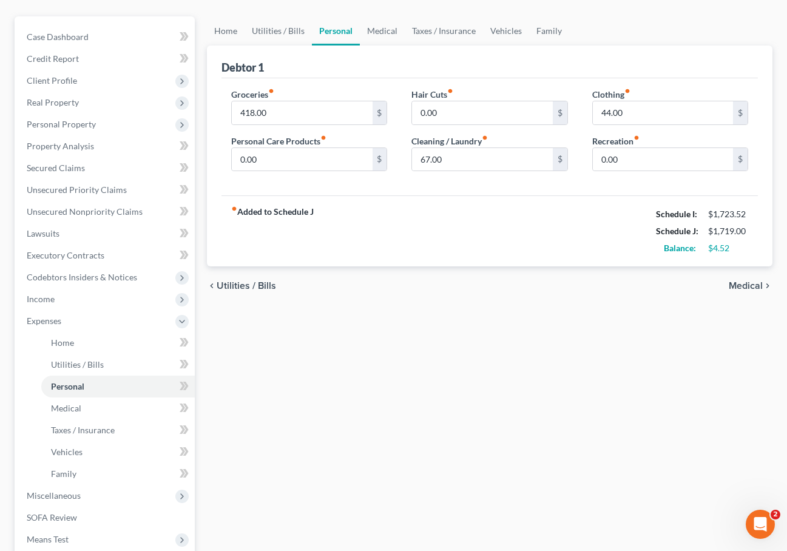
scroll to position [101, 0]
click at [428, 160] on input "67.00" at bounding box center [482, 158] width 140 height 23
click at [609, 112] on input "44.00" at bounding box center [663, 112] width 140 height 23
type input "0.00"
click at [606, 161] on input "0.00" at bounding box center [663, 158] width 140 height 23
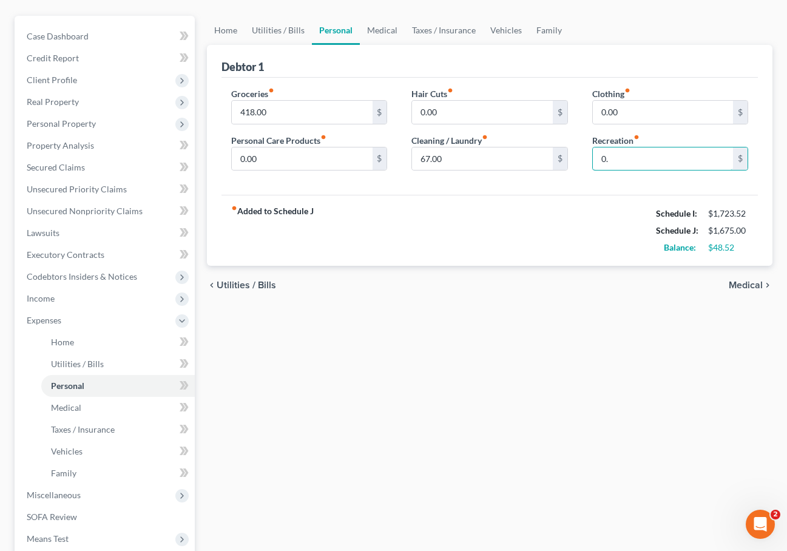
type input "0"
type input "60.00"
click at [427, 160] on input "67.00" at bounding box center [482, 158] width 140 height 23
type input "0.00"
click at [420, 367] on div "Home Utilities / Bills Personal Medical Taxes / Insurance Vehicles Family Debto…" at bounding box center [489, 333] width 577 height 635
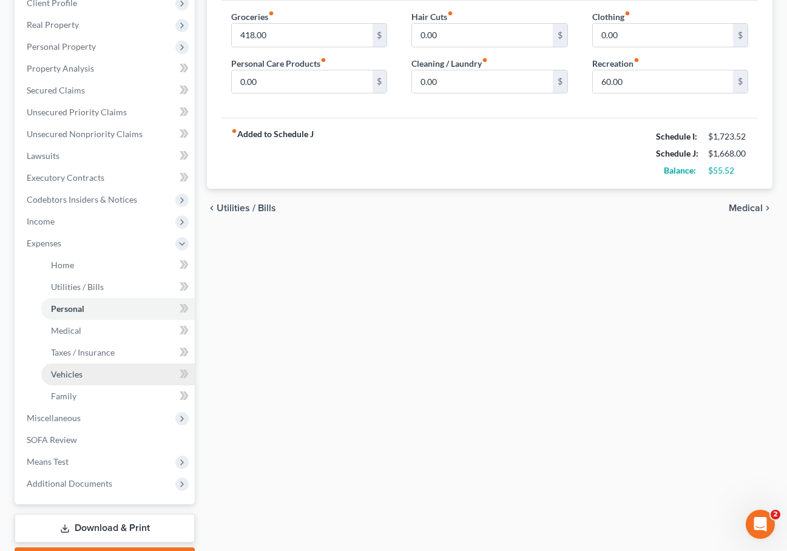
scroll to position [193, 0]
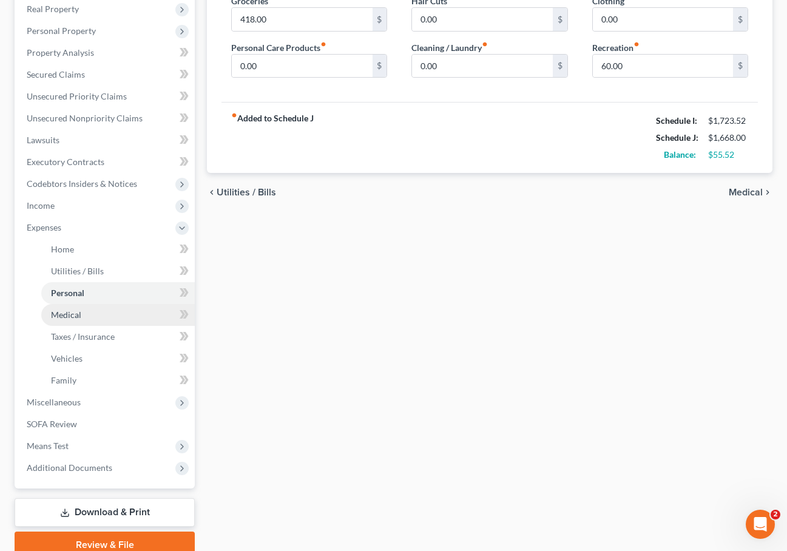
click at [117, 315] on link "Medical" at bounding box center [117, 315] width 153 height 22
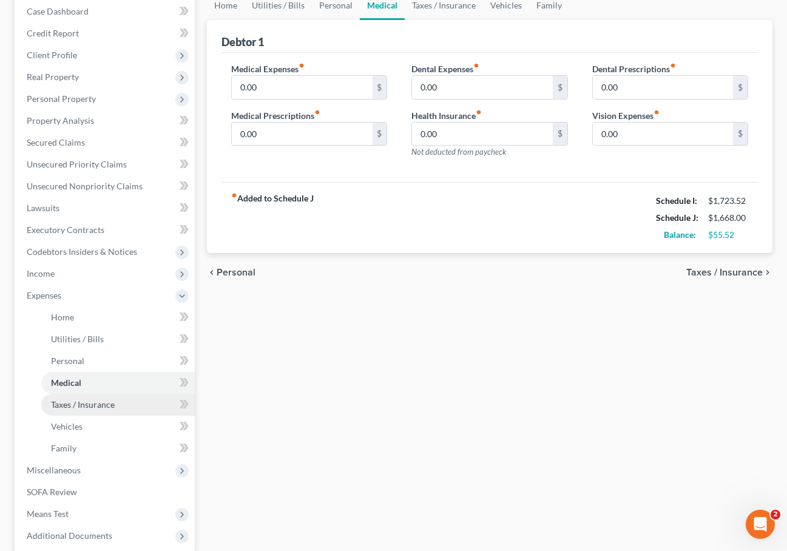
click at [90, 406] on span "Taxes / Insurance" at bounding box center [83, 404] width 64 height 10
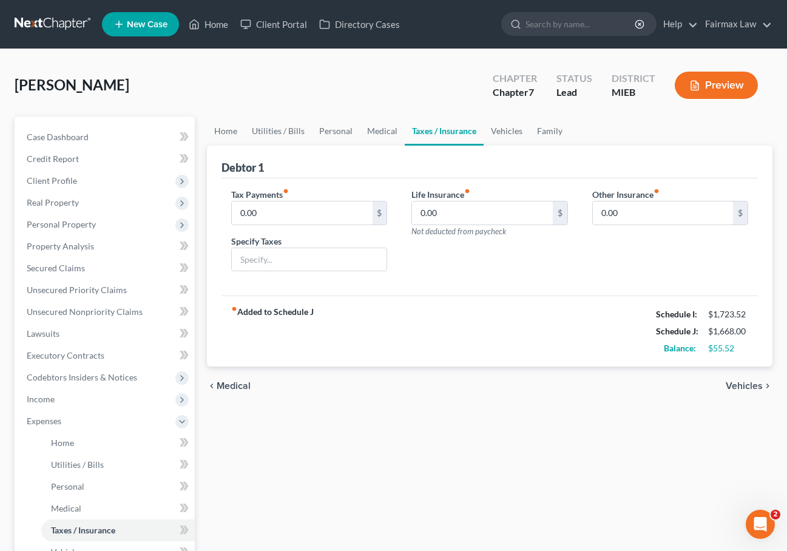
scroll to position [19, 0]
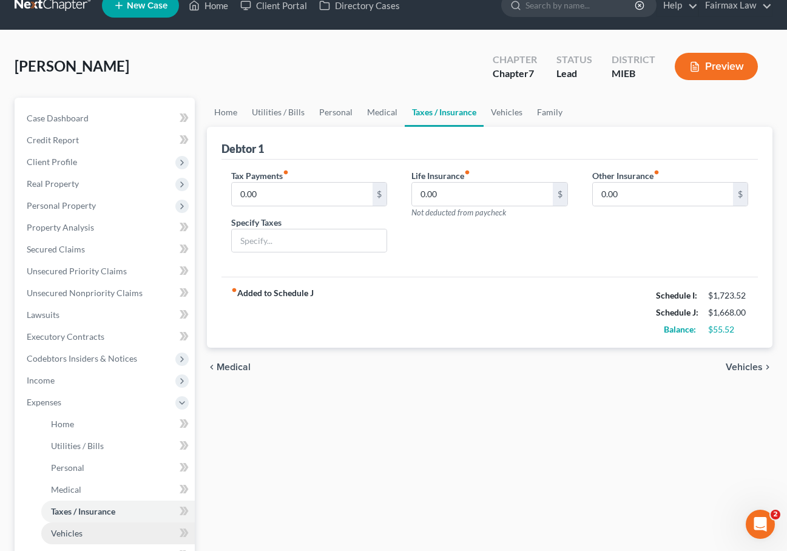
click at [75, 539] on link "Vehicles" at bounding box center [117, 533] width 153 height 22
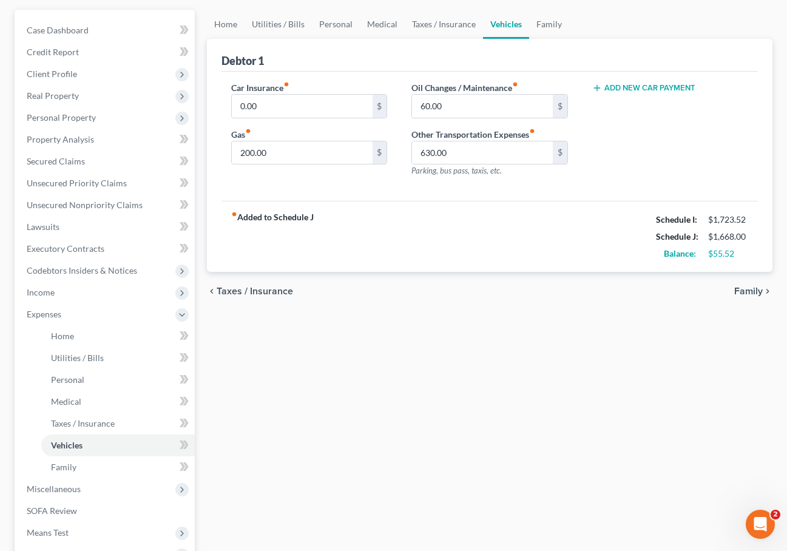
scroll to position [106, 0]
click at [428, 152] on input "630.00" at bounding box center [482, 154] width 140 height 23
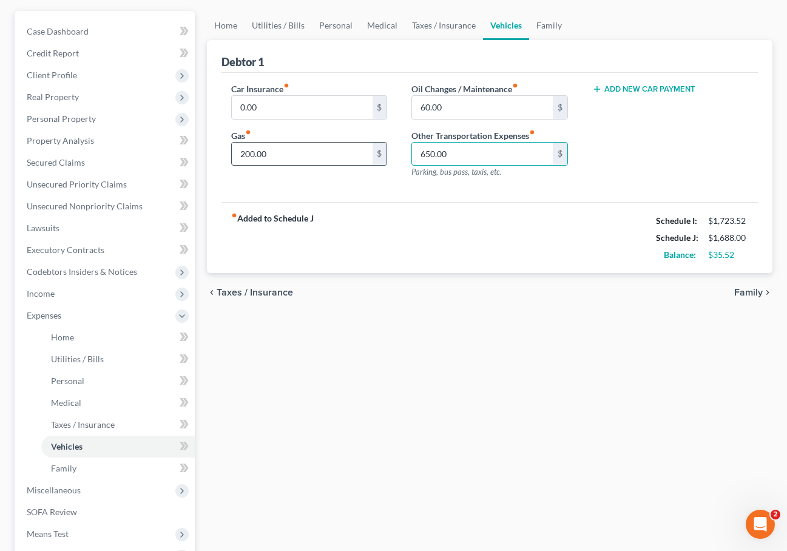
type input "650.00"
click at [251, 154] on input "200.00" at bounding box center [302, 154] width 140 height 23
click at [394, 292] on div "chevron_left Taxes / Insurance Family chevron_right" at bounding box center [489, 292] width 565 height 39
click at [250, 155] on input "250.00" at bounding box center [302, 154] width 140 height 23
type input "200.00"
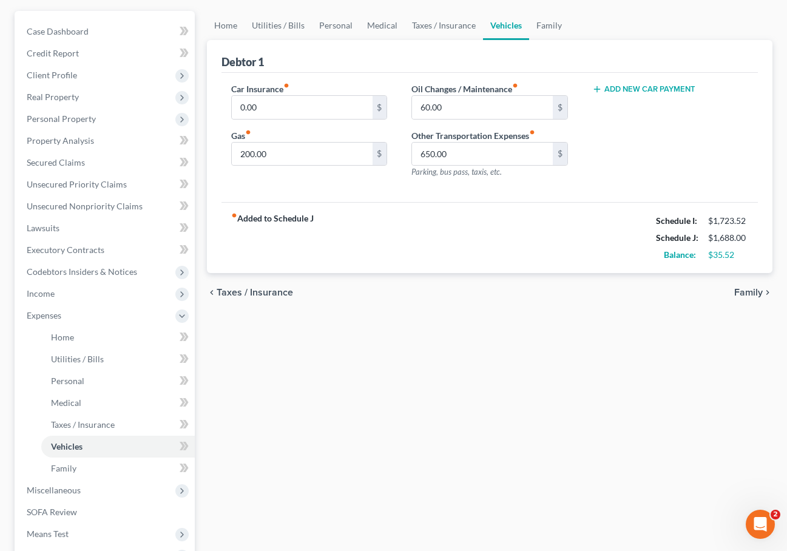
click at [377, 317] on div "Home Utilities / Bills Personal Medical Taxes / Insurance Vehicles Family Debto…" at bounding box center [489, 328] width 577 height 635
click at [78, 386] on link "Personal" at bounding box center [117, 381] width 153 height 22
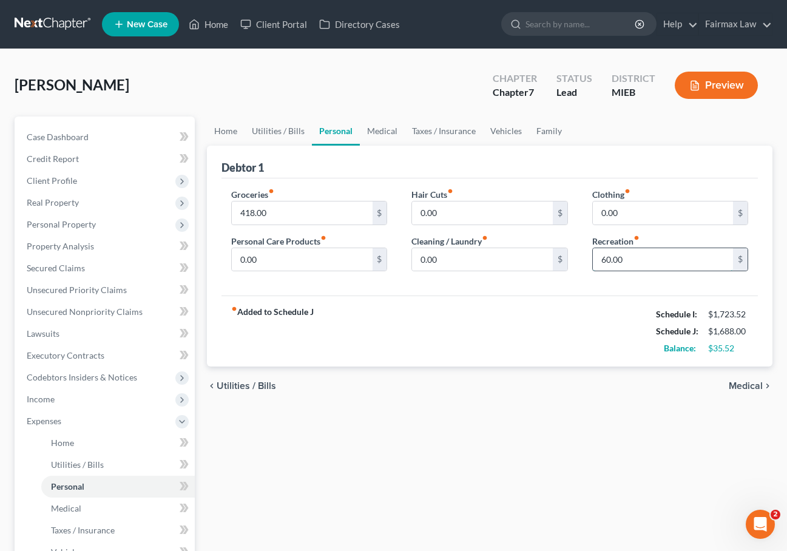
click at [607, 257] on input "60.00" at bounding box center [663, 259] width 140 height 23
type input "65.00"
click at [429, 323] on div "fiber_manual_record Added to Schedule J Schedule I: $1,723.52 Schedule J: $1,69…" at bounding box center [489, 330] width 536 height 71
click at [242, 261] on input "0.00" at bounding box center [302, 259] width 140 height 23
type input "30.00"
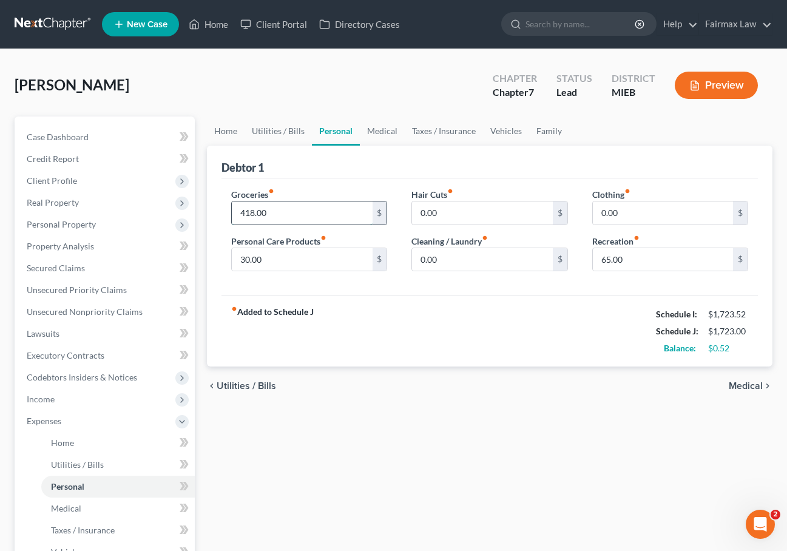
click at [252, 214] on input "418.00" at bounding box center [302, 212] width 140 height 23
type input "400.00"
click at [303, 305] on div "fiber_manual_record Added to Schedule J Schedule I: $1,723.52 Schedule J: $1,70…" at bounding box center [489, 330] width 536 height 71
click at [99, 267] on link "Secured Claims" at bounding box center [106, 268] width 178 height 22
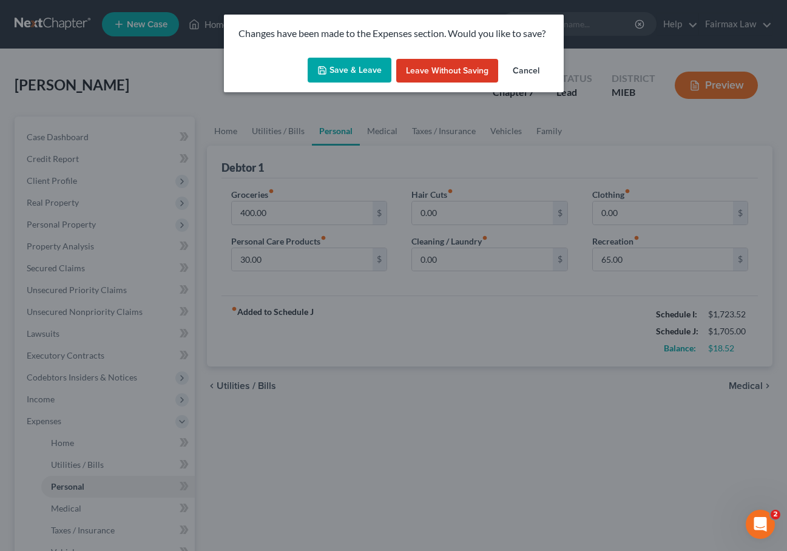
click at [352, 64] on button "Save & Leave" at bounding box center [350, 70] width 84 height 25
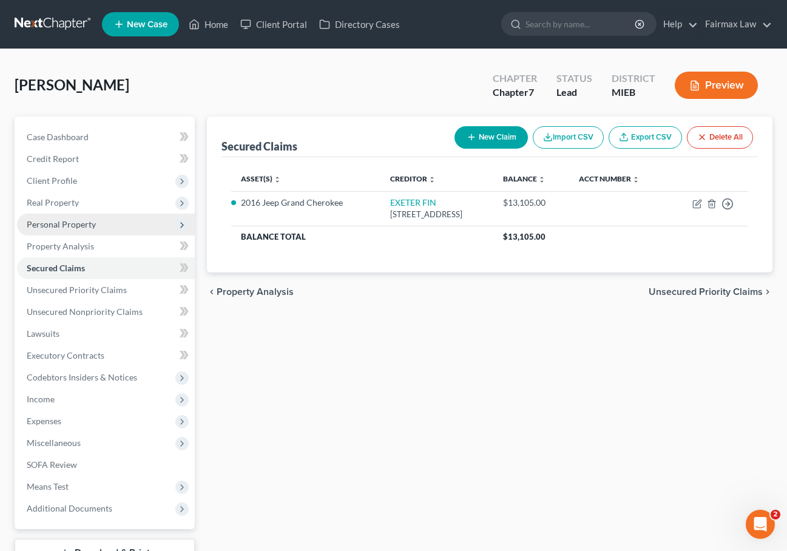
click at [81, 222] on span "Personal Property" at bounding box center [61, 224] width 69 height 10
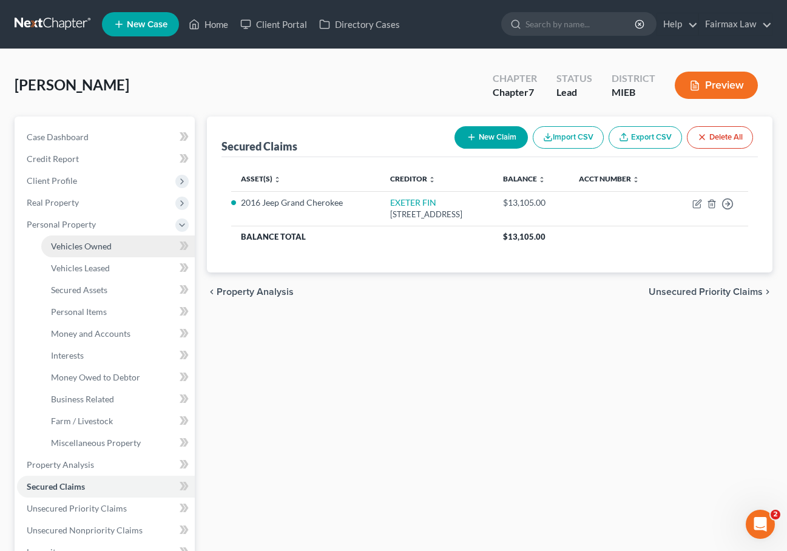
click at [75, 246] on span "Vehicles Owned" at bounding box center [81, 246] width 61 height 10
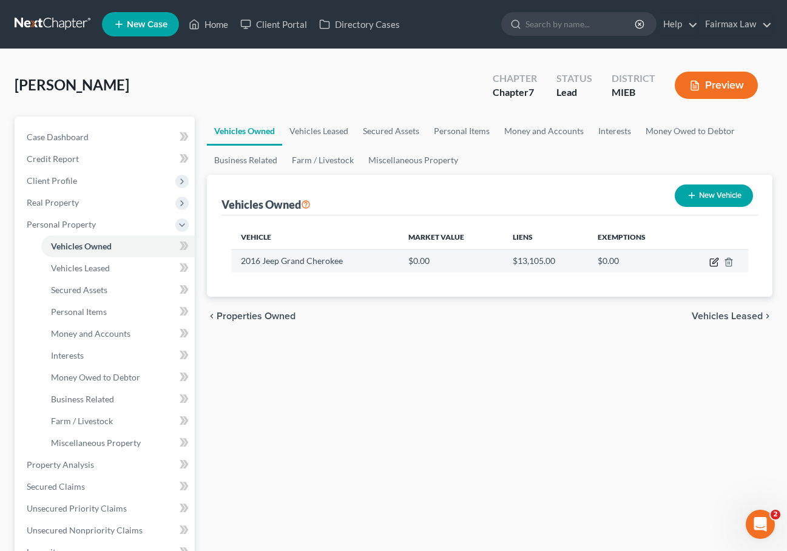
click at [714, 261] on icon "button" at bounding box center [714, 260] width 5 height 5
select select "0"
select select "10"
select select "4"
select select "0"
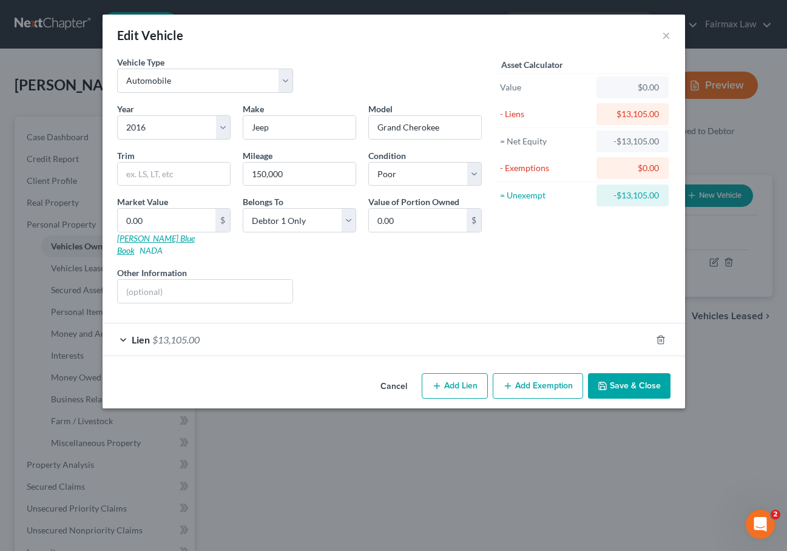
click at [146, 238] on link "Kelly Blue Book" at bounding box center [156, 244] width 78 height 22
click at [399, 376] on button "Cancel" at bounding box center [394, 386] width 46 height 24
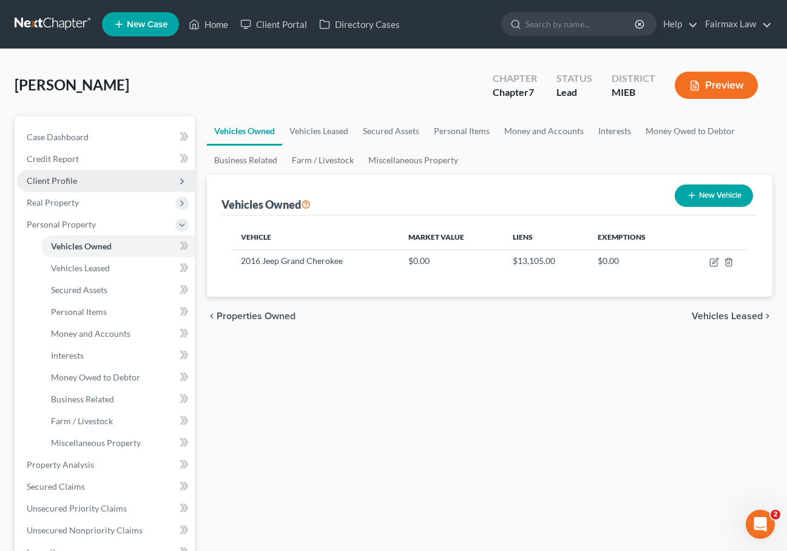
click at [76, 182] on span "Client Profile" at bounding box center [106, 181] width 178 height 22
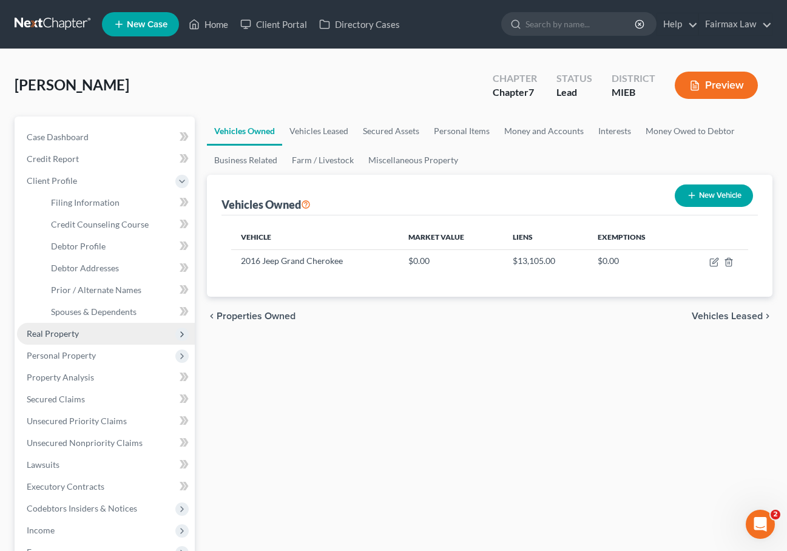
click at [97, 337] on span "Real Property" at bounding box center [106, 334] width 178 height 22
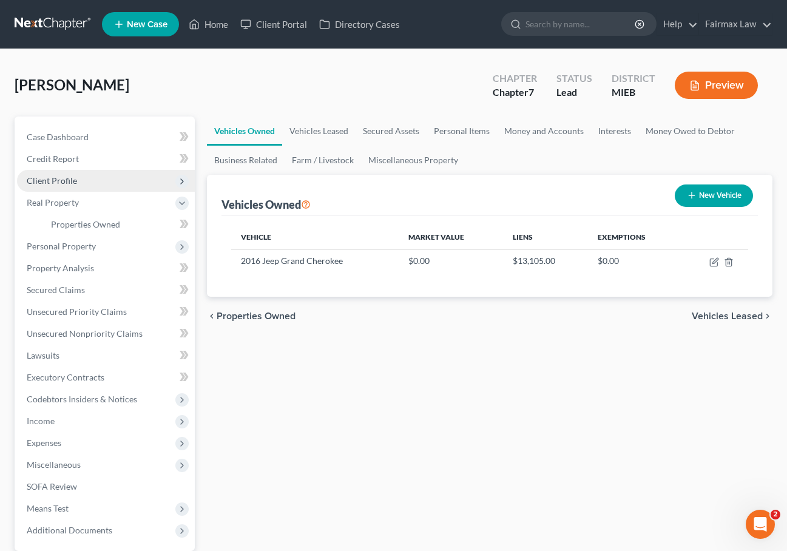
click at [89, 186] on span "Client Profile" at bounding box center [106, 181] width 178 height 22
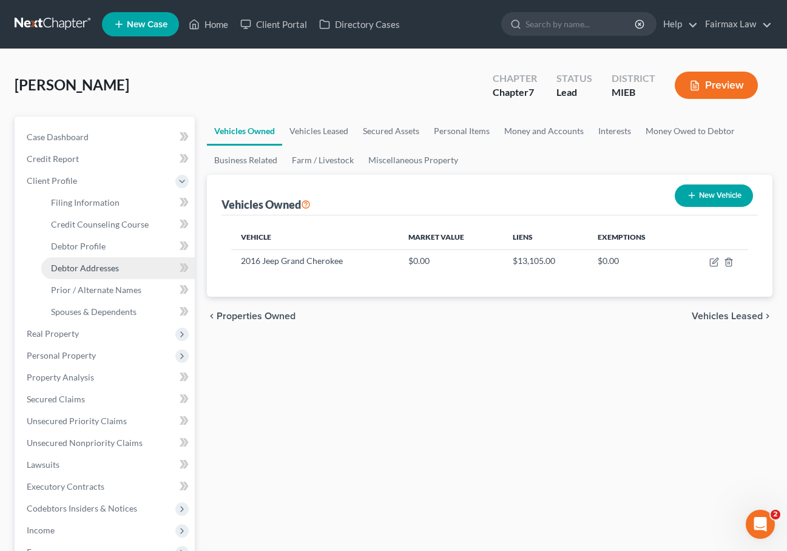
click at [129, 272] on link "Debtor Addresses" at bounding box center [117, 268] width 153 height 22
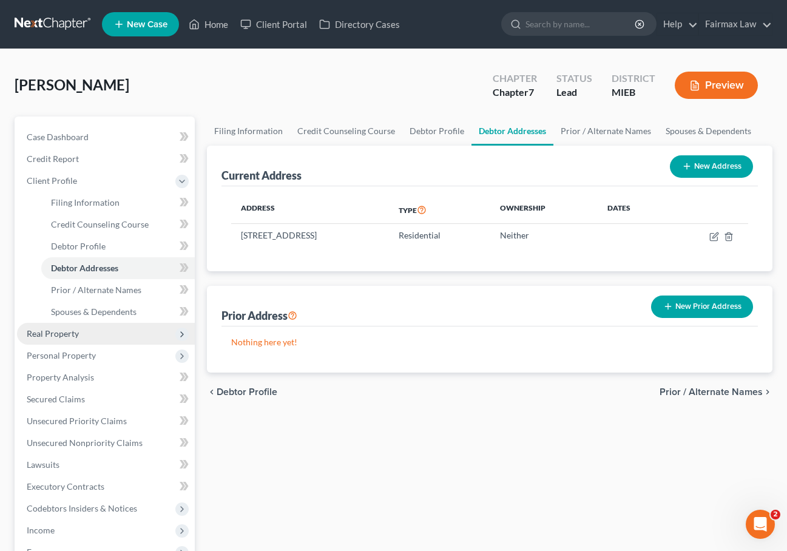
click at [66, 335] on span "Real Property" at bounding box center [53, 333] width 52 height 10
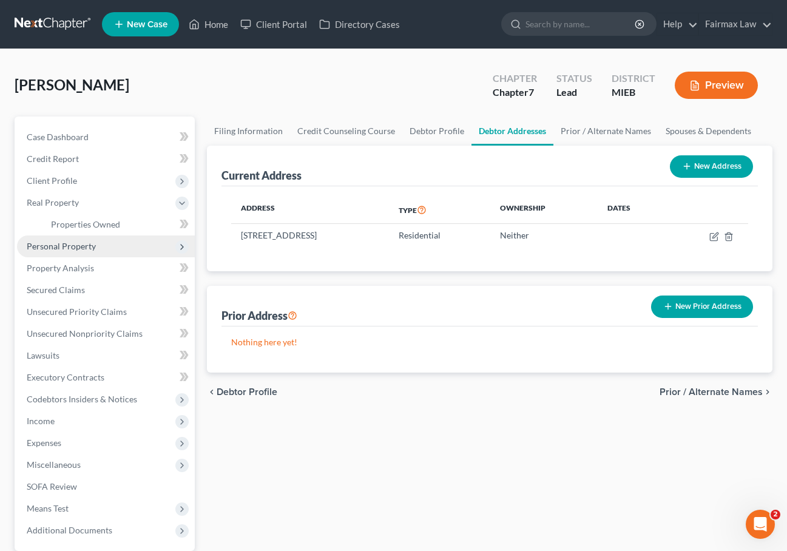
click at [78, 250] on span "Personal Property" at bounding box center [61, 246] width 69 height 10
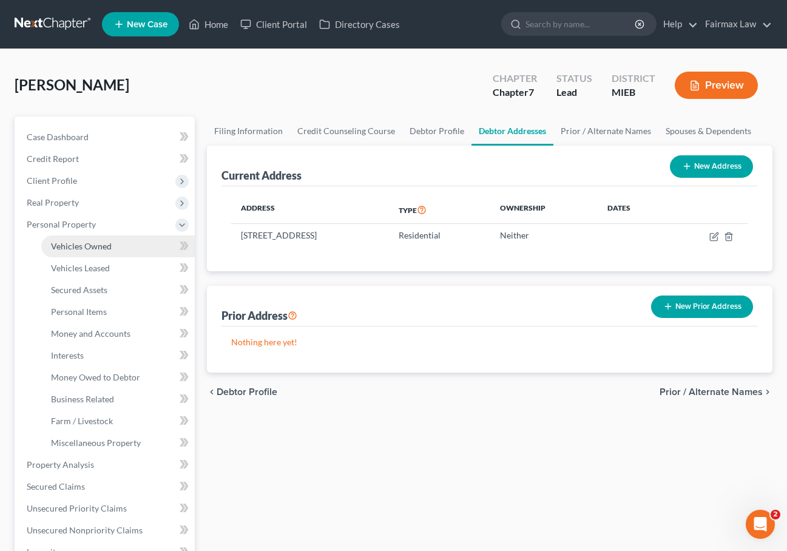
click at [86, 251] on span "Vehicles Owned" at bounding box center [81, 246] width 61 height 10
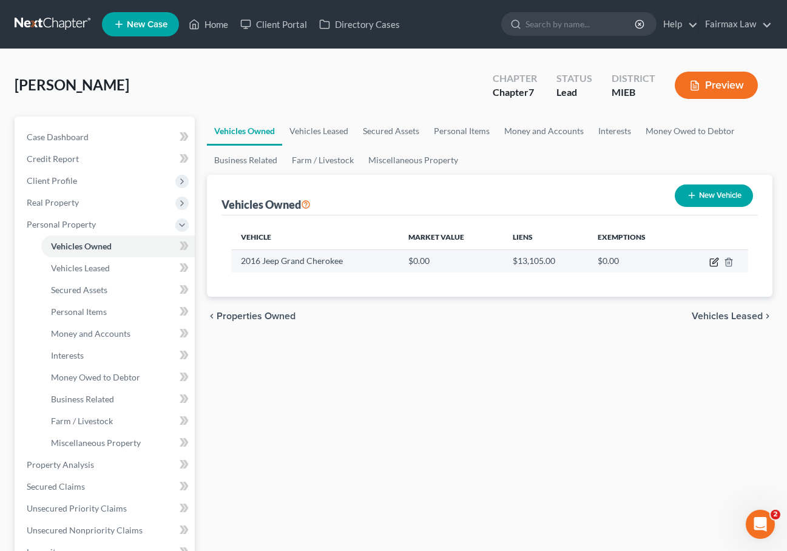
click at [711, 263] on icon "button" at bounding box center [714, 262] width 10 height 10
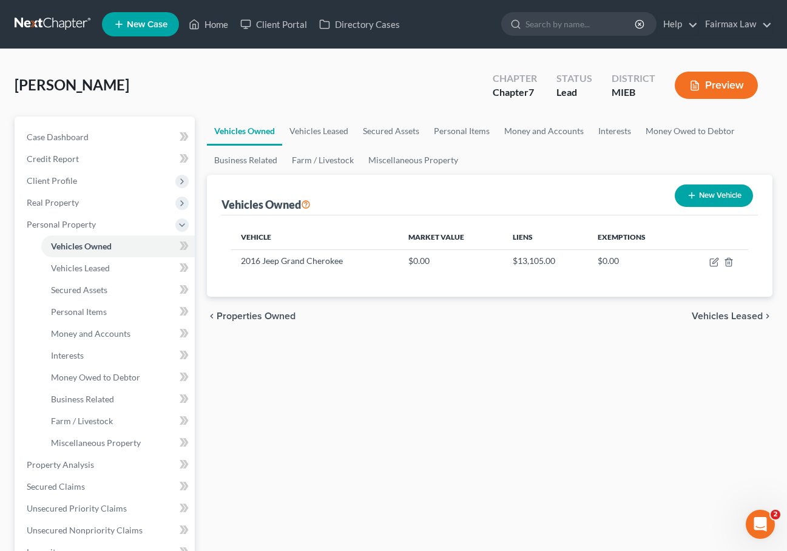
select select "0"
select select "10"
select select "4"
select select "0"
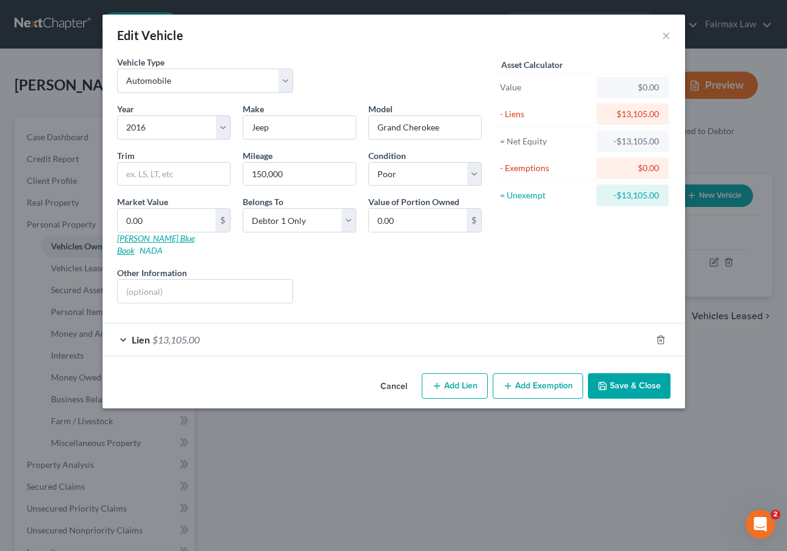
click at [156, 241] on link "Kelly Blue Book" at bounding box center [156, 244] width 78 height 22
click at [169, 222] on input "0.00" at bounding box center [167, 220] width 98 height 23
type input "9"
type input "9.00"
type input "98"
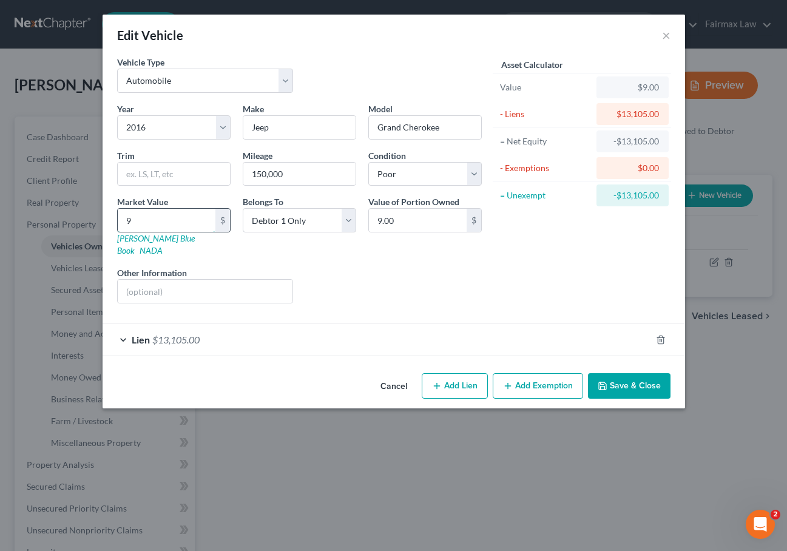
type input "98.00"
type input "981"
type input "981.00"
type input "9814"
type input "9,814.00"
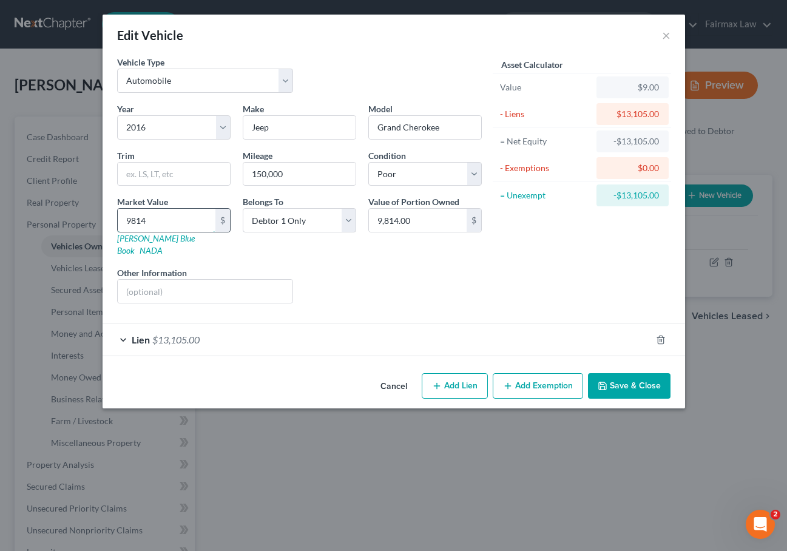
type input "9,814"
click at [399, 220] on input "9,814.00" at bounding box center [418, 220] width 98 height 23
type input "9"
type input "0.00"
click at [402, 266] on div "Liens Select" at bounding box center [393, 284] width 189 height 37
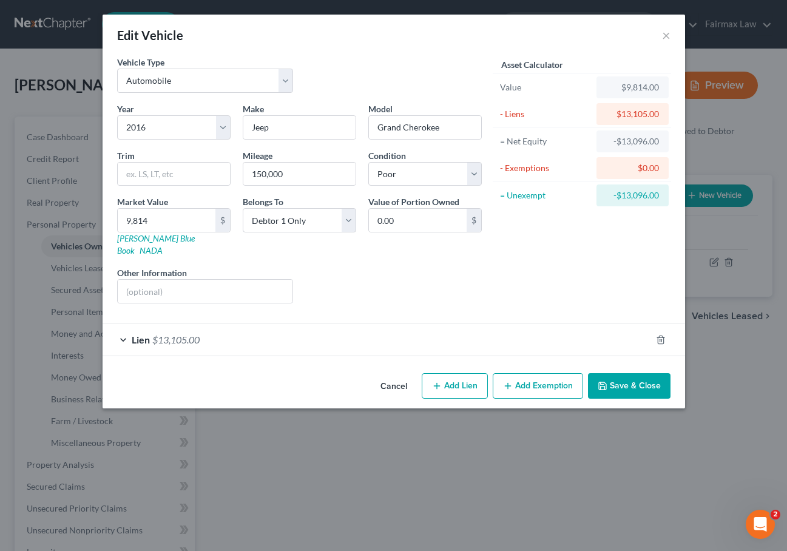
click at [125, 327] on div "Lien $13,105.00" at bounding box center [377, 339] width 548 height 32
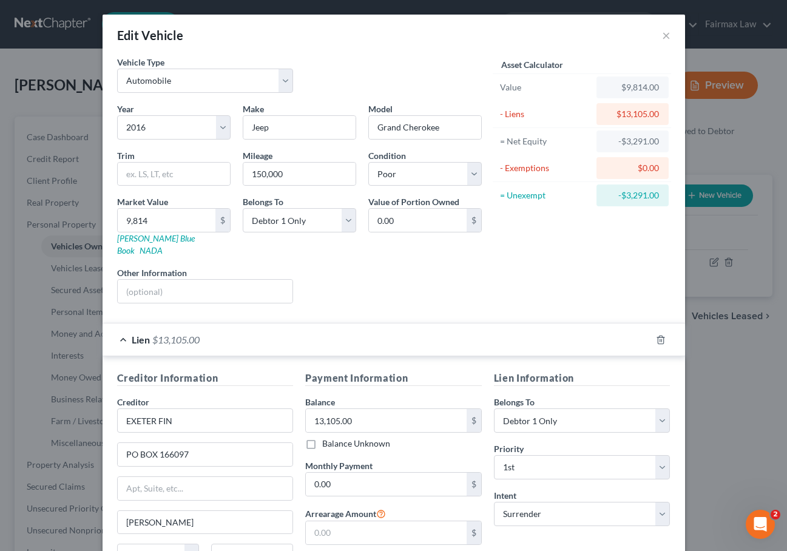
click at [130, 328] on div "Lien $13,105.00" at bounding box center [377, 339] width 548 height 32
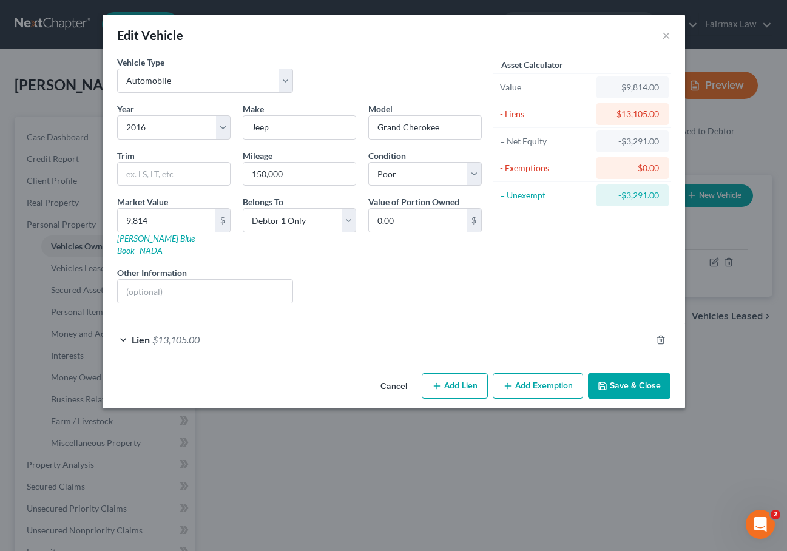
click at [522, 373] on button "Add Exemption" at bounding box center [538, 385] width 90 height 25
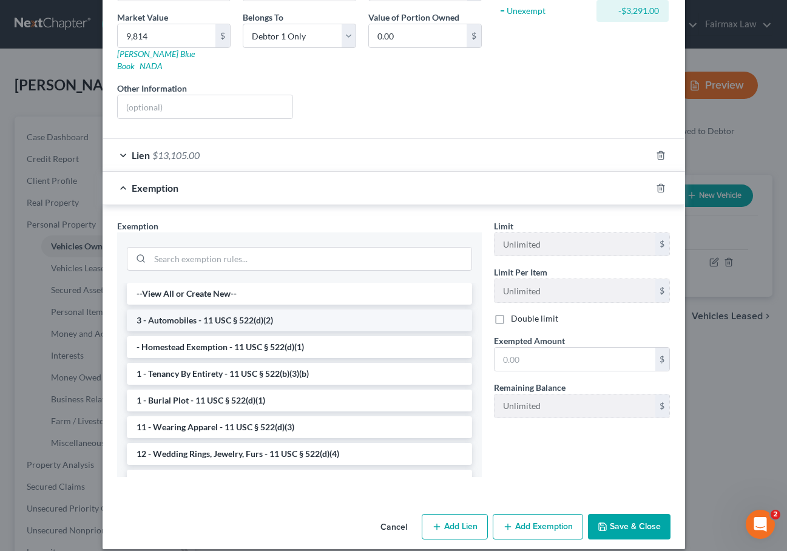
click at [286, 309] on li "3 - Automobiles - 11 USC § 522(d)(2)" at bounding box center [299, 320] width 345 height 22
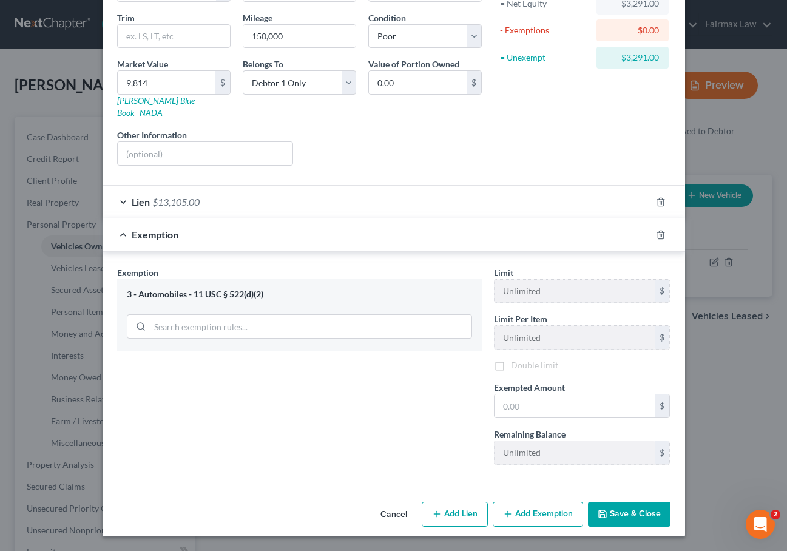
scroll to position [126, 0]
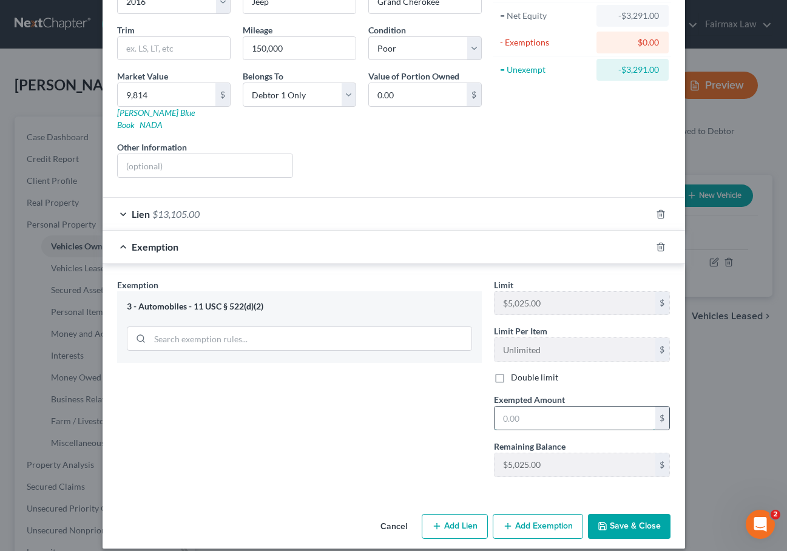
click at [528, 406] on input "text" at bounding box center [574, 417] width 161 height 23
type input "0.00"
click at [628, 514] on button "Save & Close" at bounding box center [629, 526] width 82 height 25
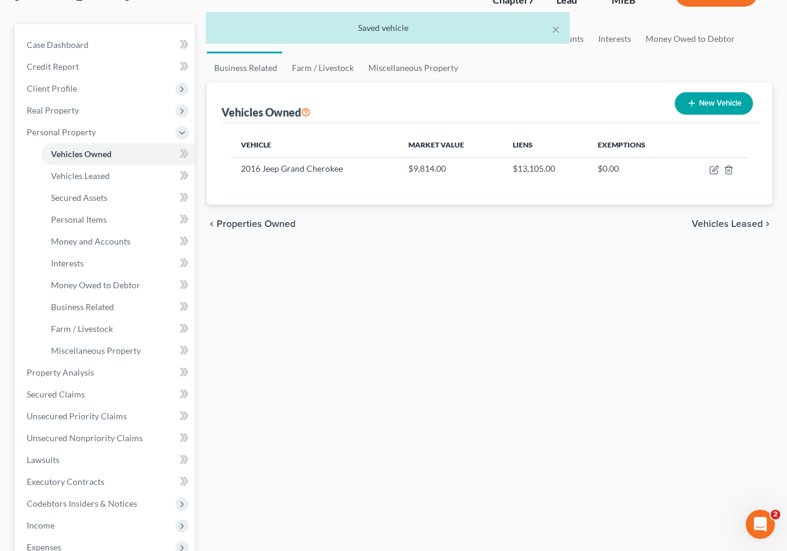
scroll to position [103, 0]
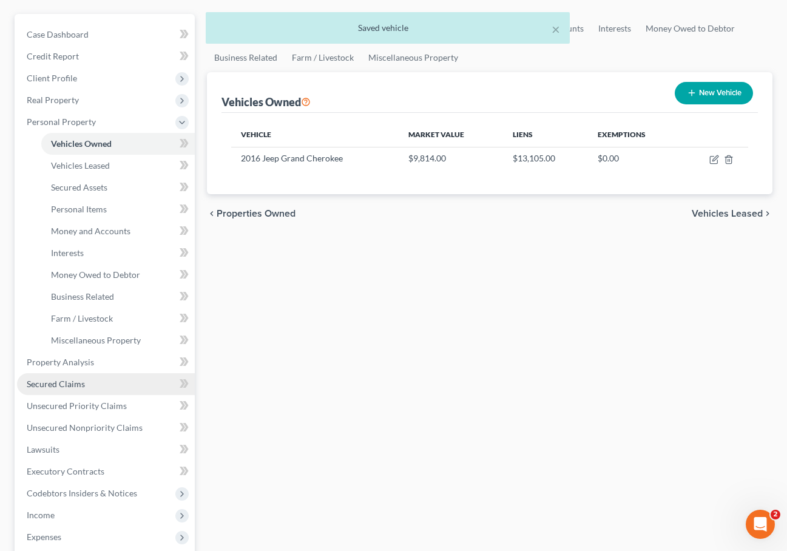
click at [89, 389] on link "Secured Claims" at bounding box center [106, 384] width 178 height 22
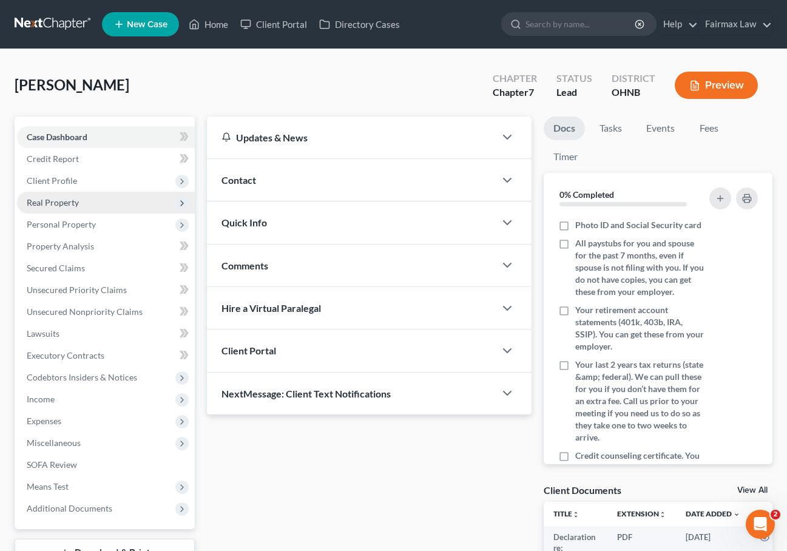
click at [67, 205] on span "Real Property" at bounding box center [53, 202] width 52 height 10
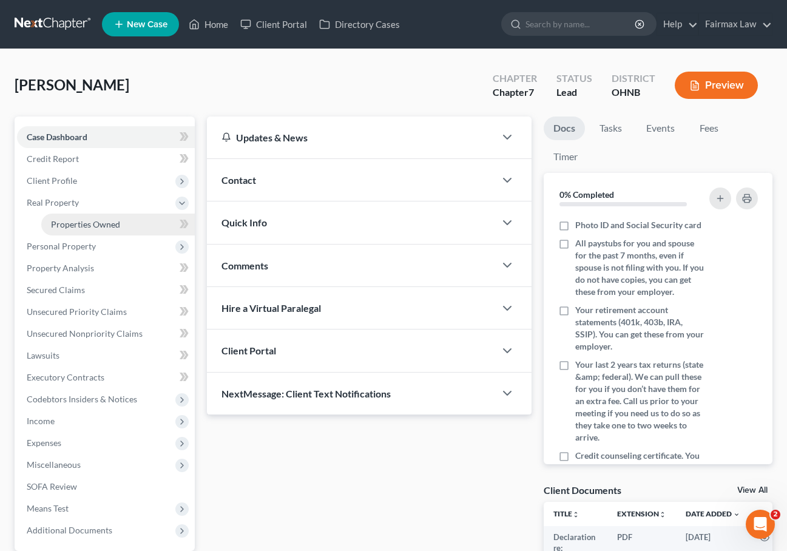
click at [69, 220] on span "Properties Owned" at bounding box center [85, 224] width 69 height 10
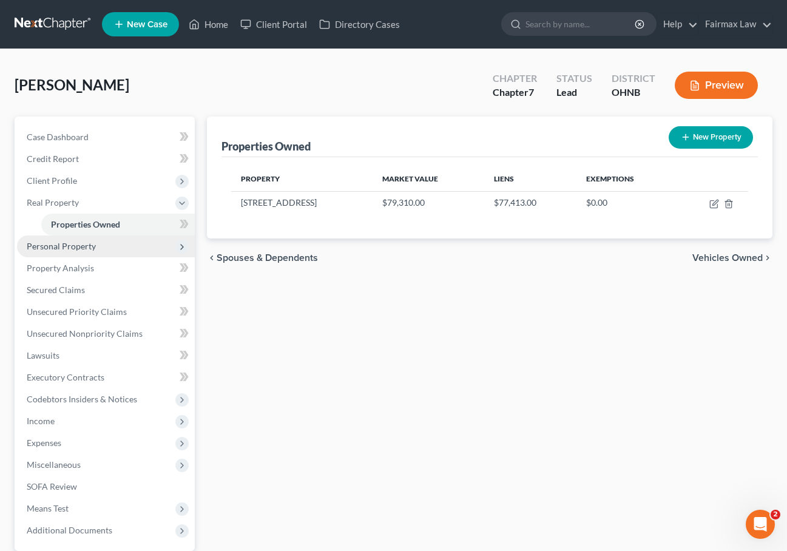
click at [65, 244] on span "Personal Property" at bounding box center [61, 246] width 69 height 10
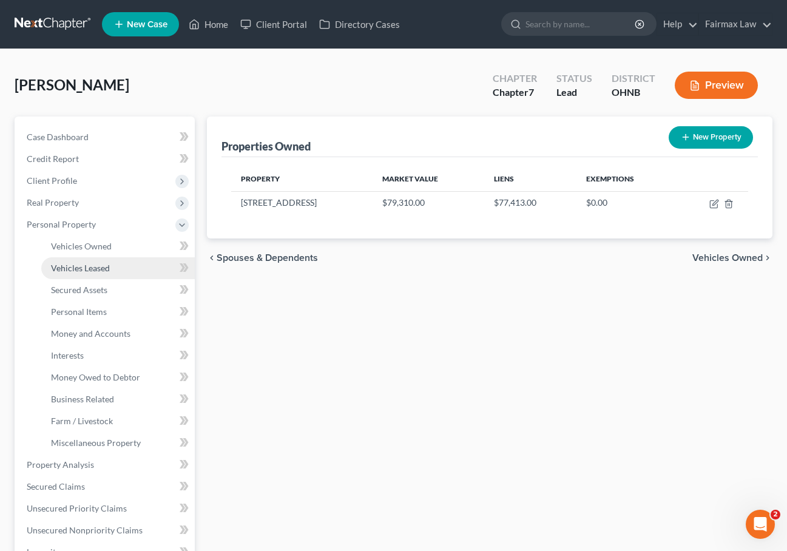
click at [79, 266] on span "Vehicles Leased" at bounding box center [80, 268] width 59 height 10
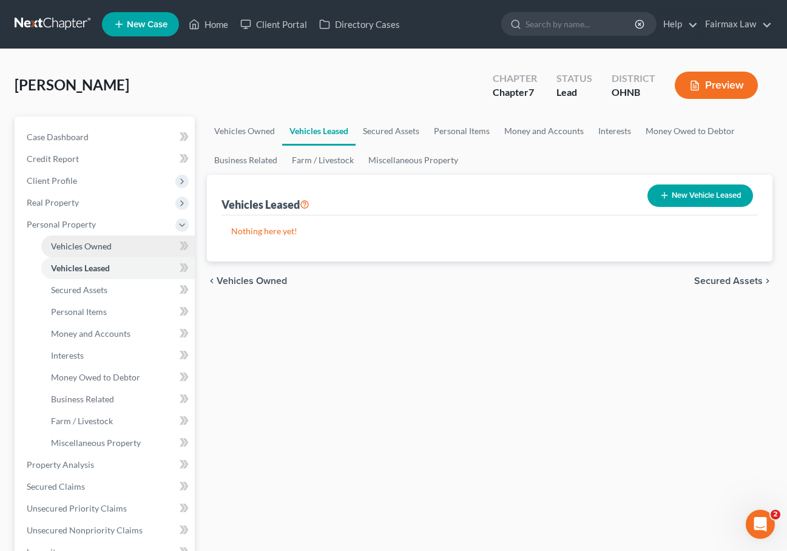
click at [78, 254] on link "Vehicles Owned" at bounding box center [117, 246] width 153 height 22
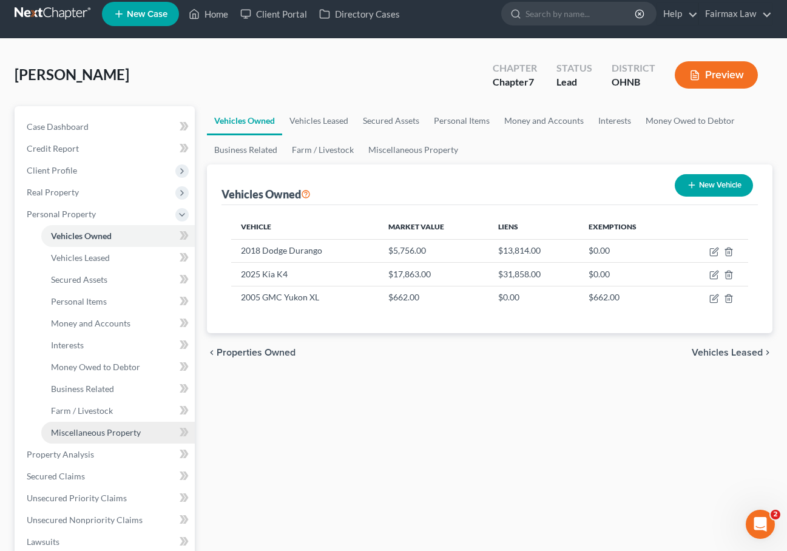
scroll to position [21, 0]
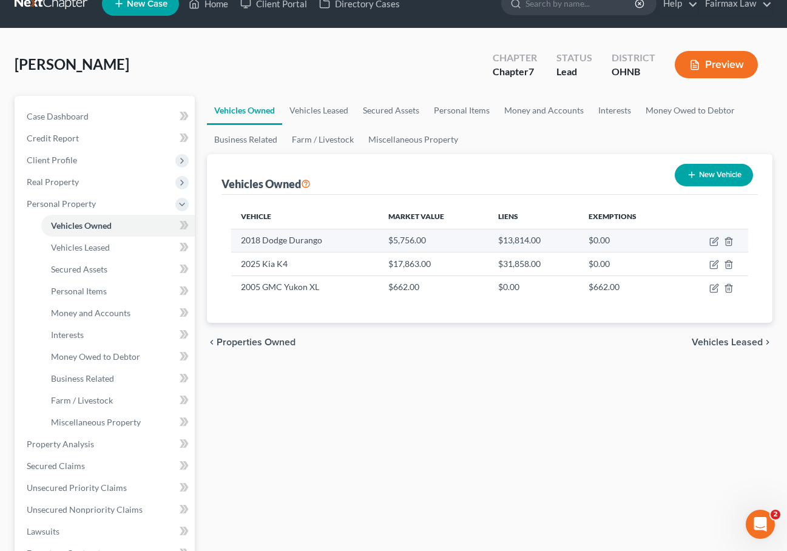
click at [523, 237] on td "$13,814.00" at bounding box center [533, 240] width 90 height 23
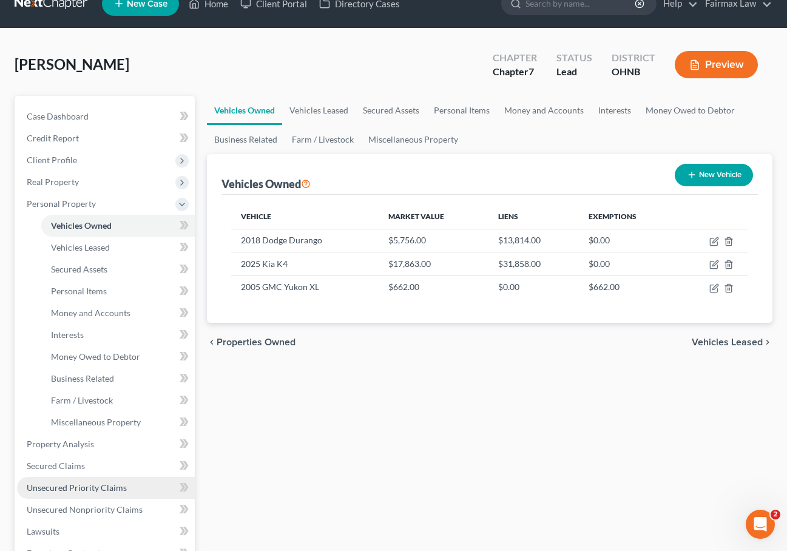
click at [79, 488] on span "Unsecured Priority Claims" at bounding box center [77, 487] width 100 height 10
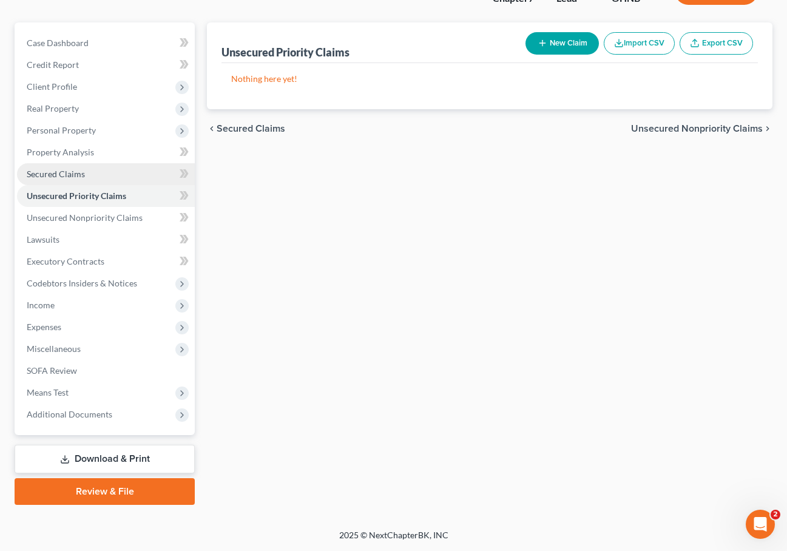
click at [87, 176] on link "Secured Claims" at bounding box center [106, 174] width 178 height 22
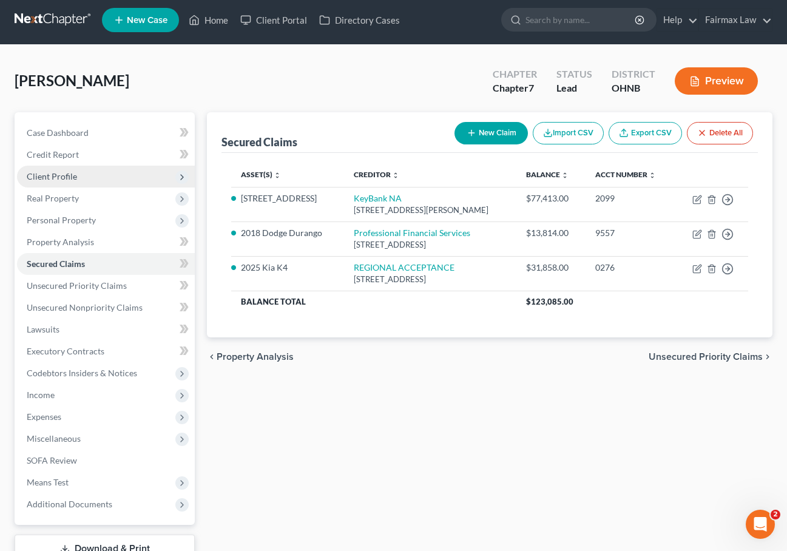
scroll to position [14, 0]
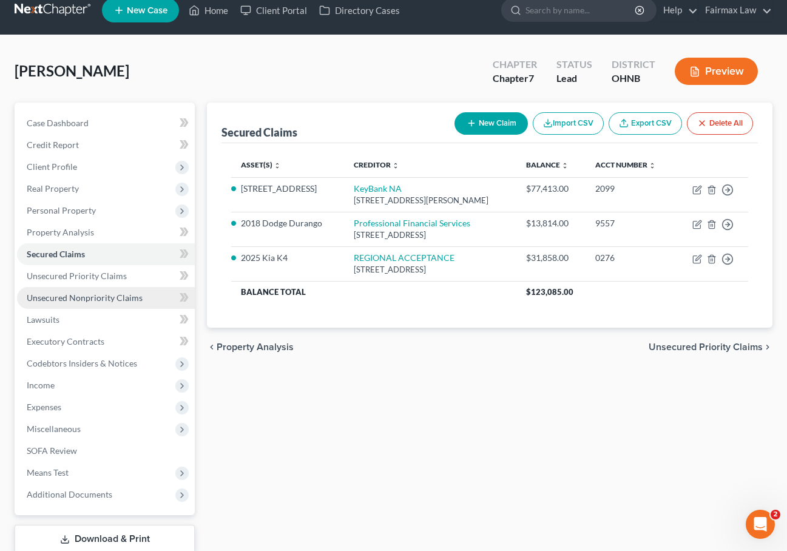
click at [119, 292] on span "Unsecured Nonpriority Claims" at bounding box center [85, 297] width 116 height 10
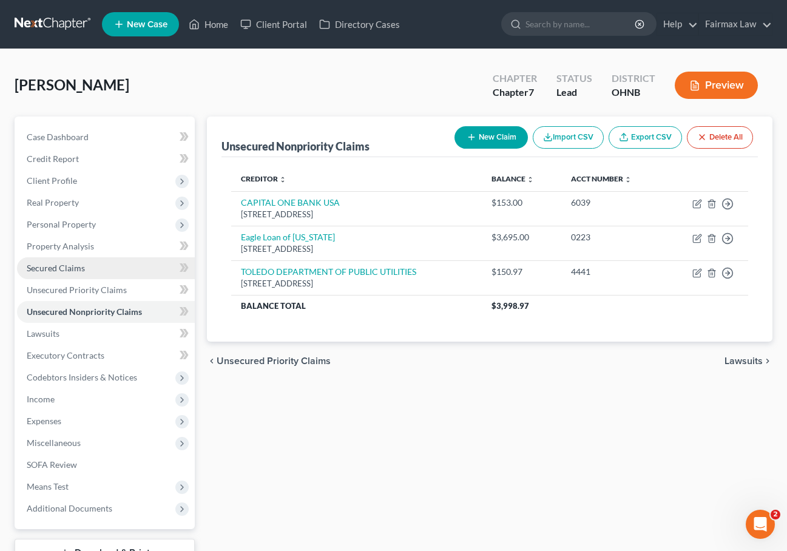
click at [103, 268] on link "Secured Claims" at bounding box center [106, 268] width 178 height 22
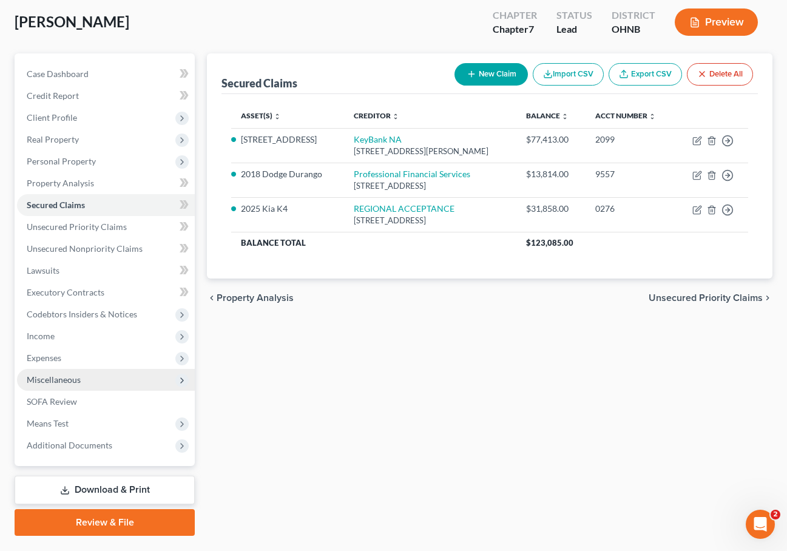
scroll to position [68, 0]
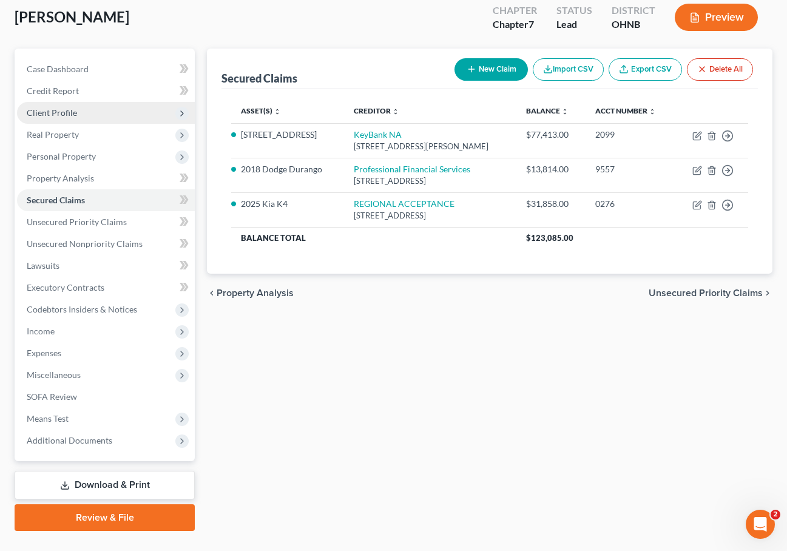
click at [86, 110] on span "Client Profile" at bounding box center [106, 113] width 178 height 22
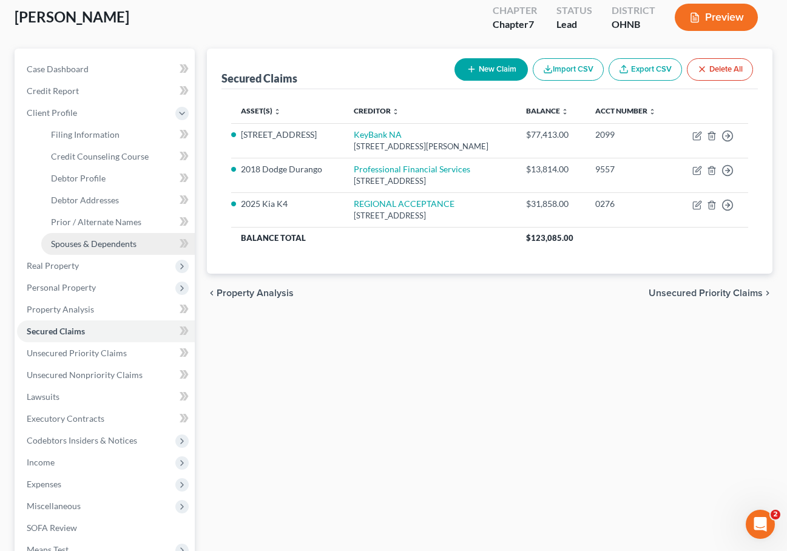
click at [78, 243] on span "Spouses & Dependents" at bounding box center [94, 243] width 86 height 10
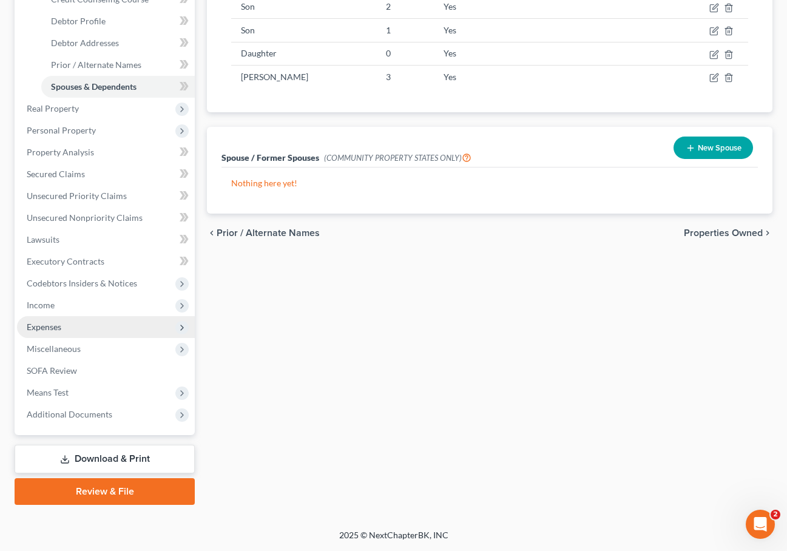
scroll to position [225, 0]
click at [75, 326] on span "Expenses" at bounding box center [106, 327] width 178 height 22
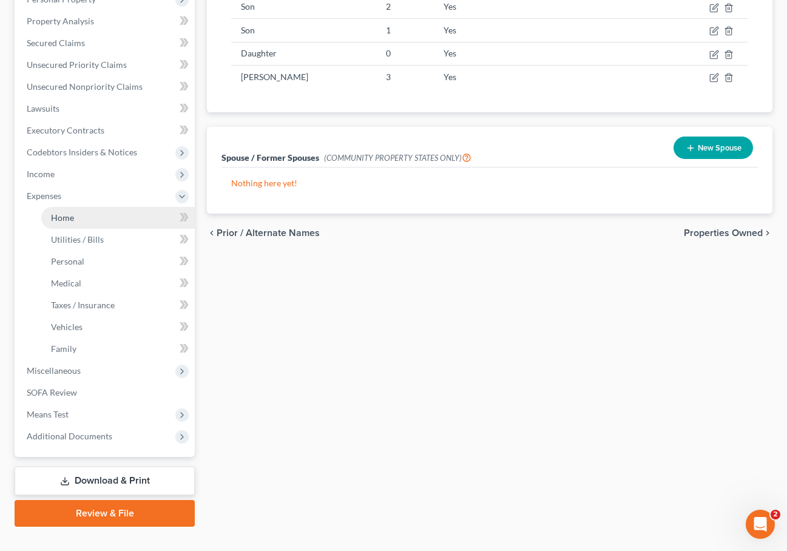
click at [108, 227] on link "Home" at bounding box center [117, 218] width 153 height 22
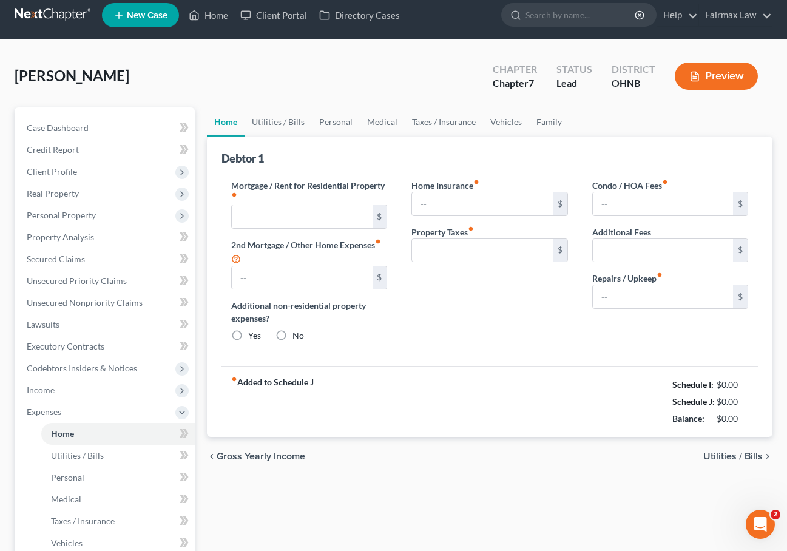
type input "649.00"
type input "0.00"
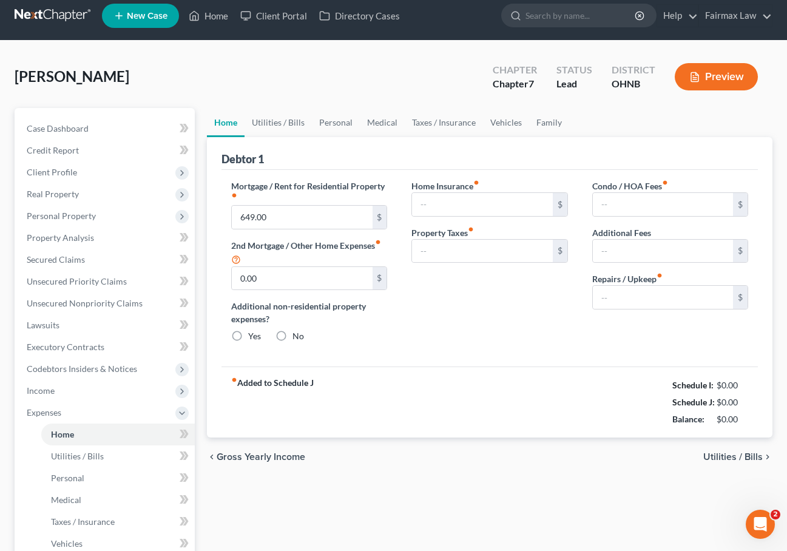
radio input "true"
type input "0.00"
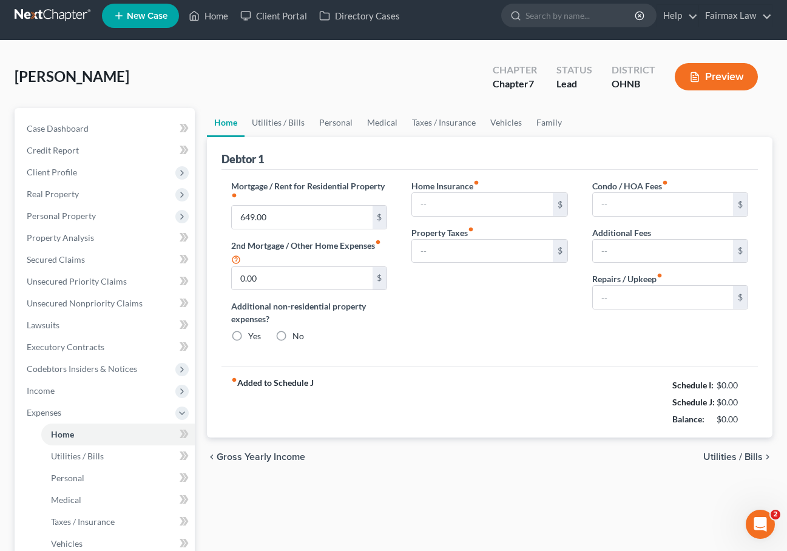
type input "0.00"
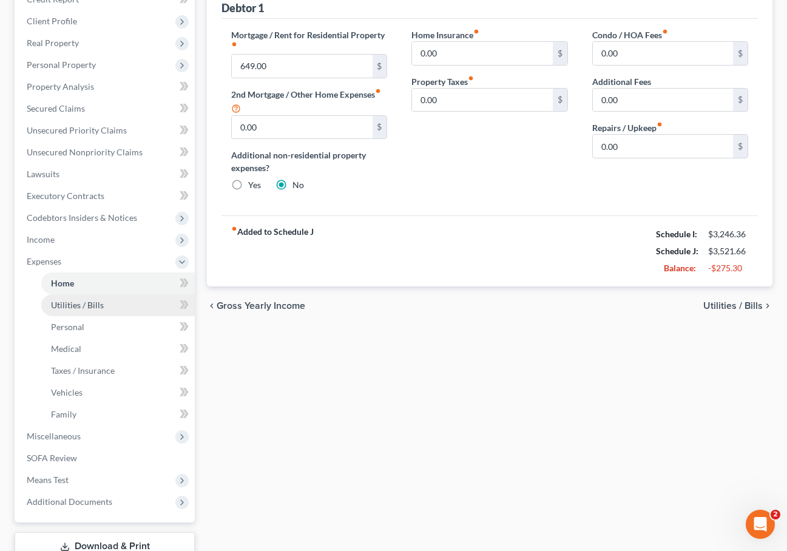
scroll to position [161, 0]
click at [121, 300] on link "Utilities / Bills" at bounding box center [117, 304] width 153 height 22
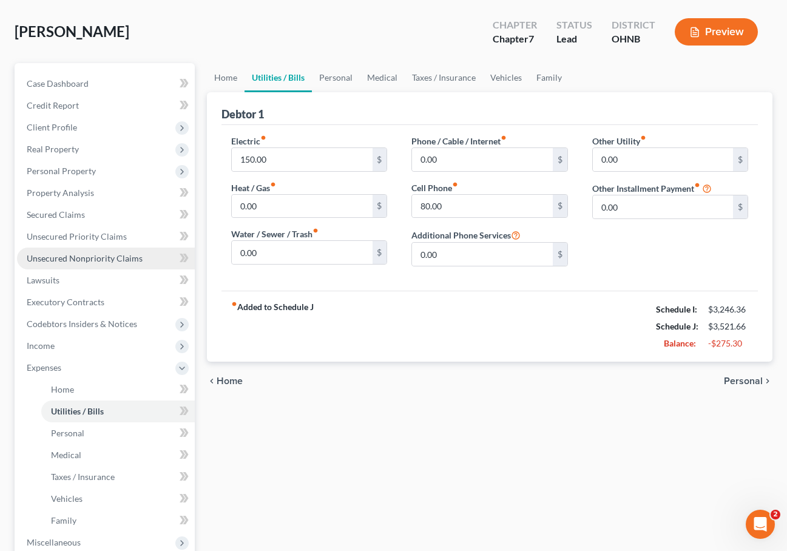
scroll to position [56, 0]
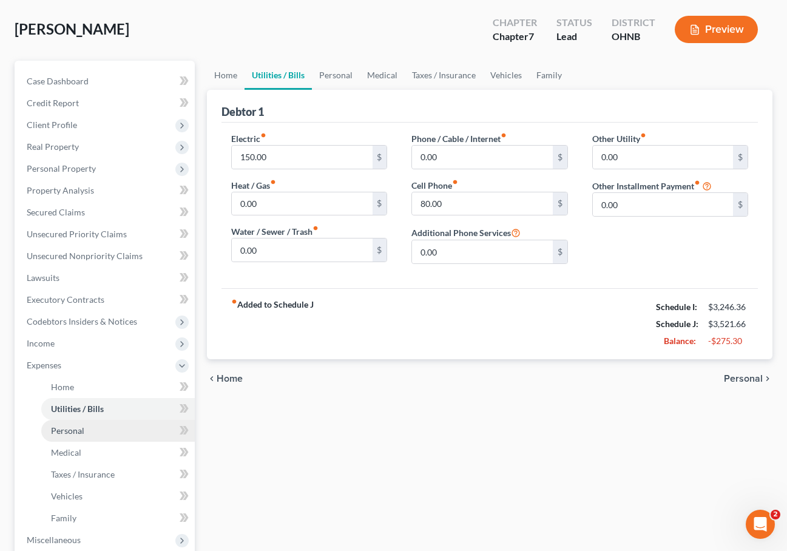
click at [82, 436] on link "Personal" at bounding box center [117, 431] width 153 height 22
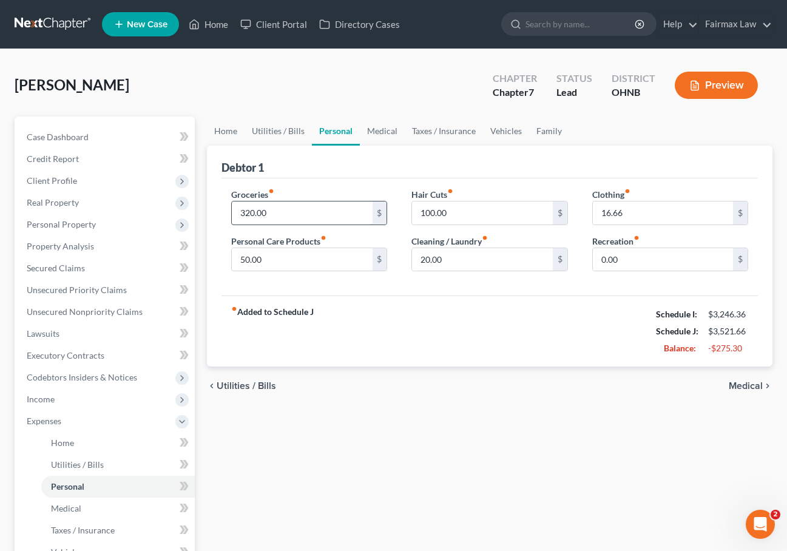
click at [249, 210] on input "320.00" at bounding box center [302, 212] width 140 height 23
type input "240.00"
click at [429, 325] on div "fiber_manual_record Added to Schedule J Schedule I: $3,246.36 Schedule J: $3,44…" at bounding box center [489, 330] width 536 height 71
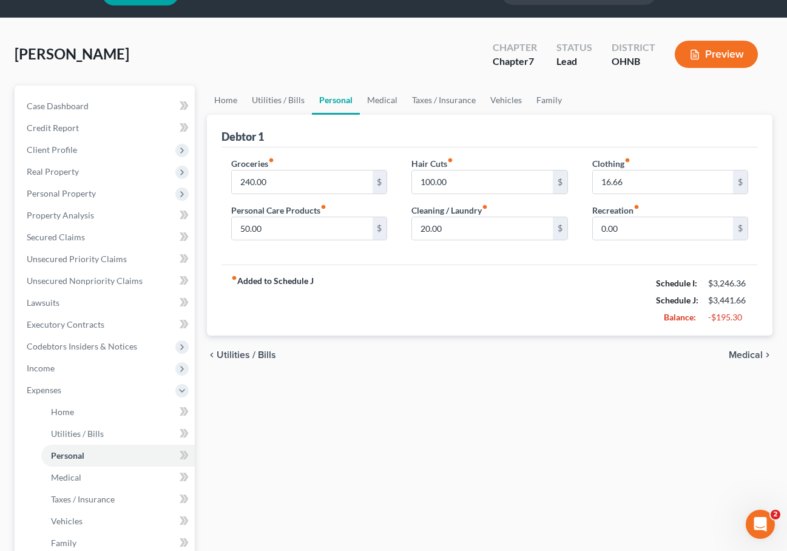
scroll to position [33, 0]
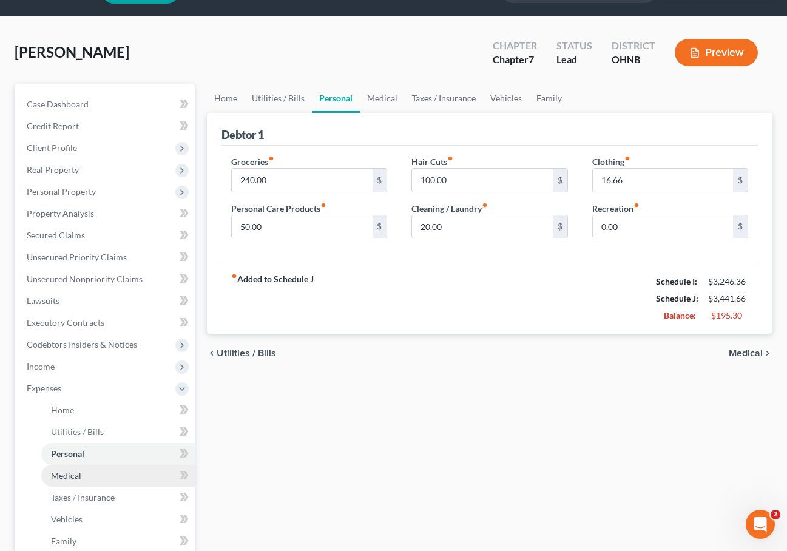
click at [112, 479] on link "Medical" at bounding box center [117, 476] width 153 height 22
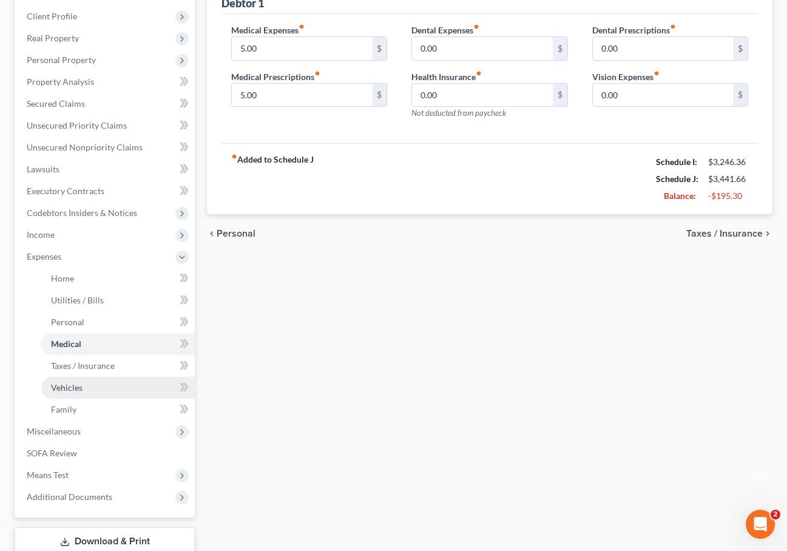
click at [77, 391] on span "Vehicles" at bounding box center [67, 387] width 32 height 10
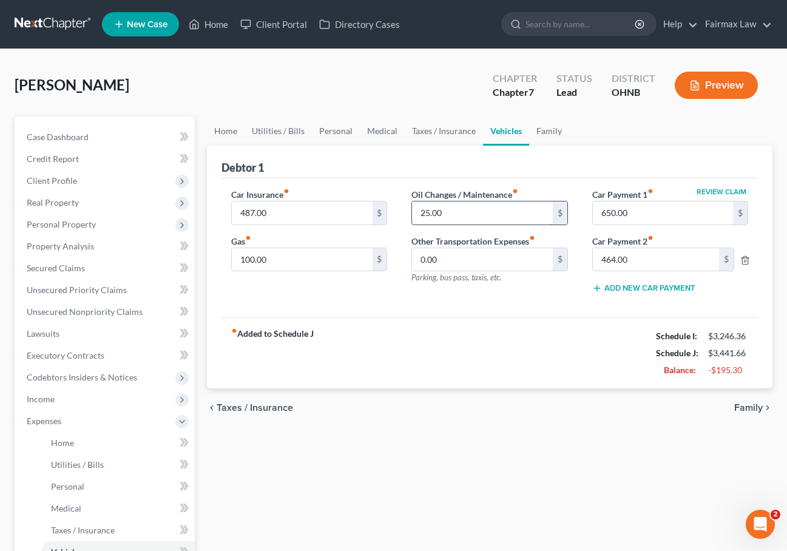
click at [429, 210] on input "25.00" at bounding box center [482, 212] width 140 height 23
type input "0.00"
click at [454, 363] on div "fiber_manual_record Added to Schedule J Schedule I: $3,246.36 Schedule J: $3,41…" at bounding box center [489, 352] width 536 height 71
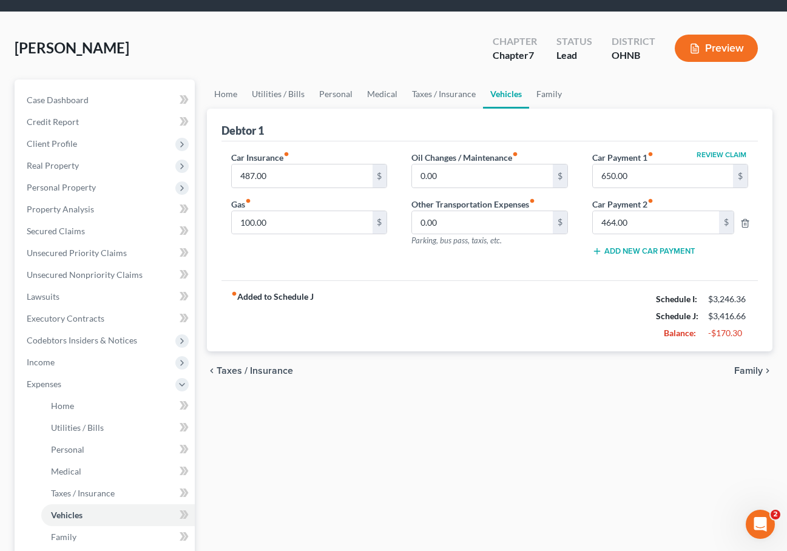
scroll to position [72, 0]
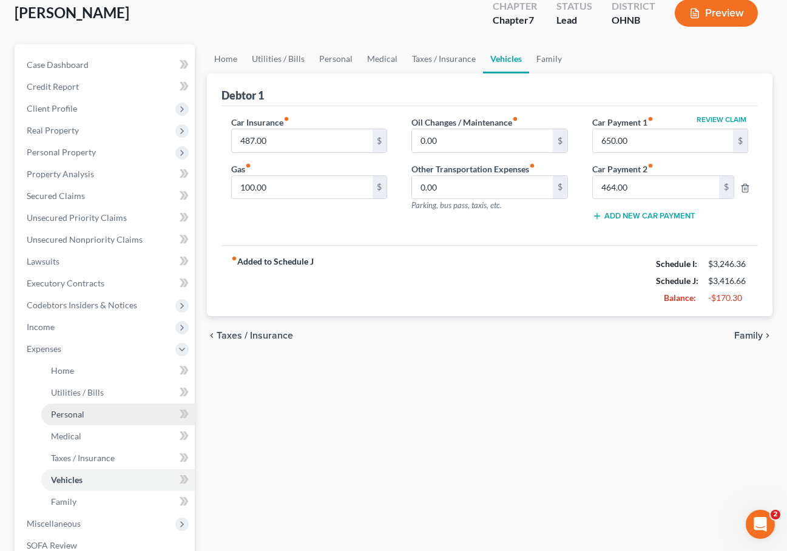
click at [84, 409] on link "Personal" at bounding box center [117, 414] width 153 height 22
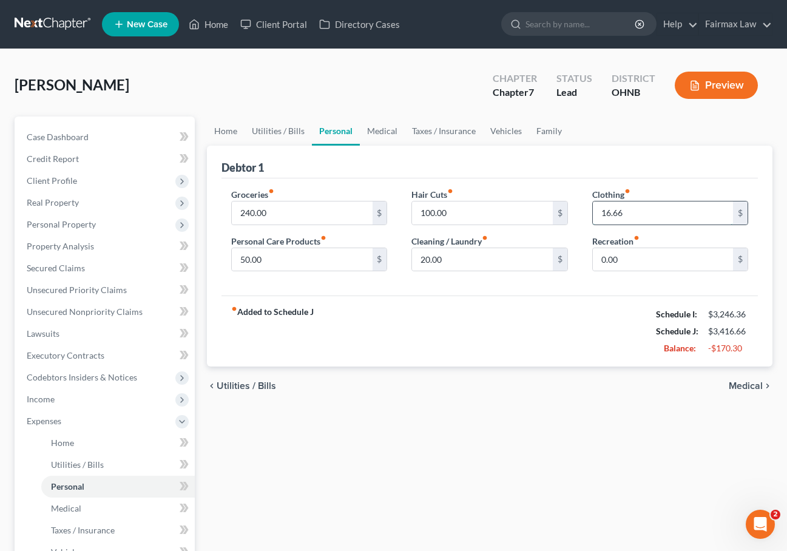
click at [631, 213] on input "16.66" at bounding box center [663, 212] width 140 height 23
type input "1"
type input "0.00"
click at [430, 214] on input "100.00" at bounding box center [482, 212] width 140 height 23
type input "0.00"
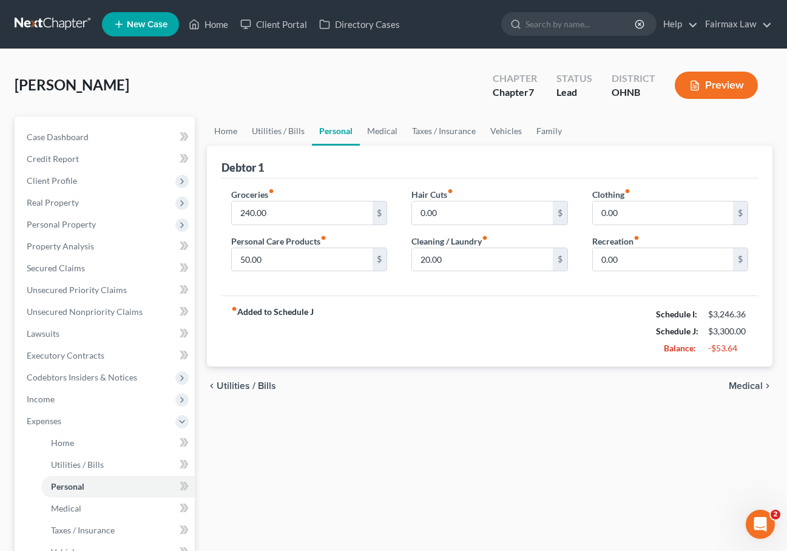
click at [425, 328] on div "fiber_manual_record Added to Schedule J Schedule I: $3,246.36 Schedule J: $3,30…" at bounding box center [489, 330] width 536 height 71
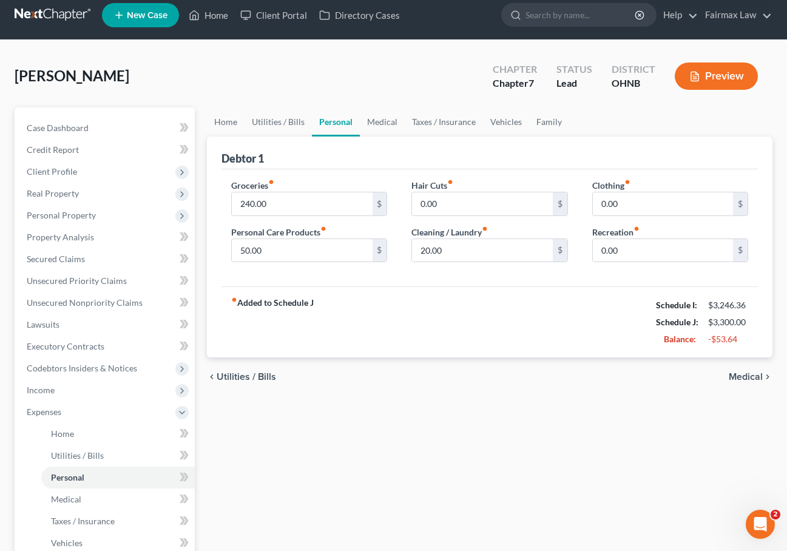
scroll to position [14, 0]
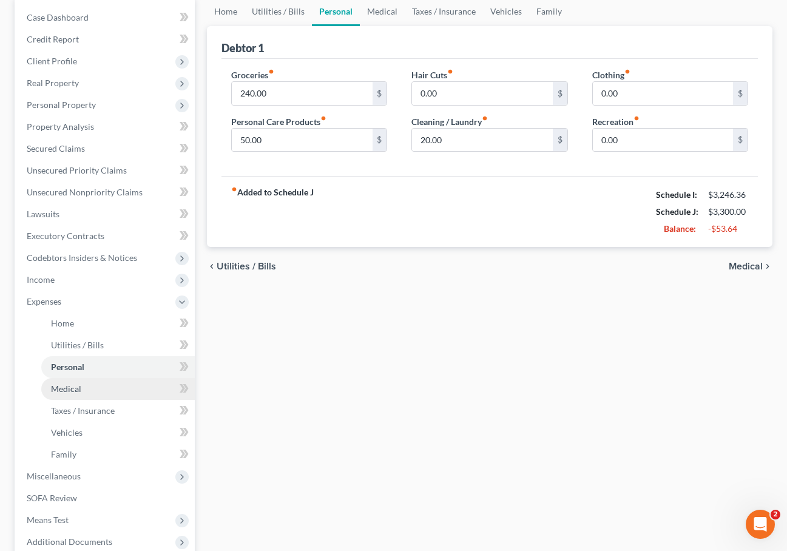
click at [123, 386] on link "Medical" at bounding box center [117, 389] width 153 height 22
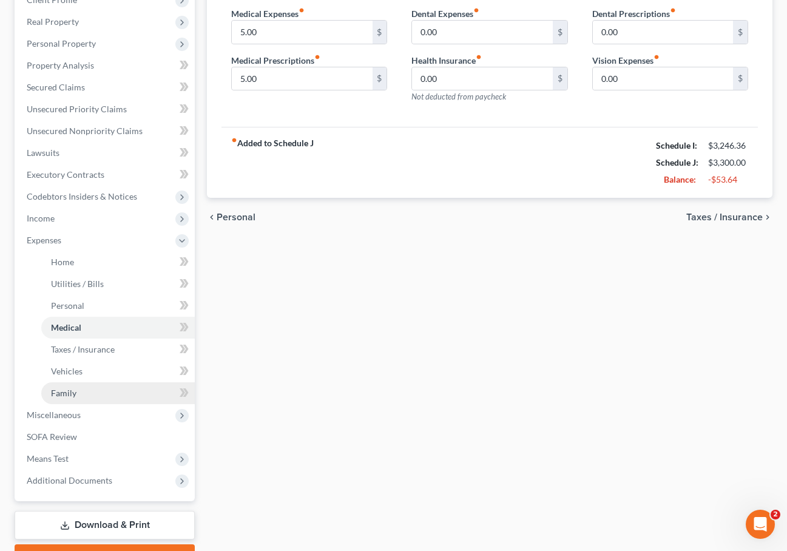
scroll to position [183, 0]
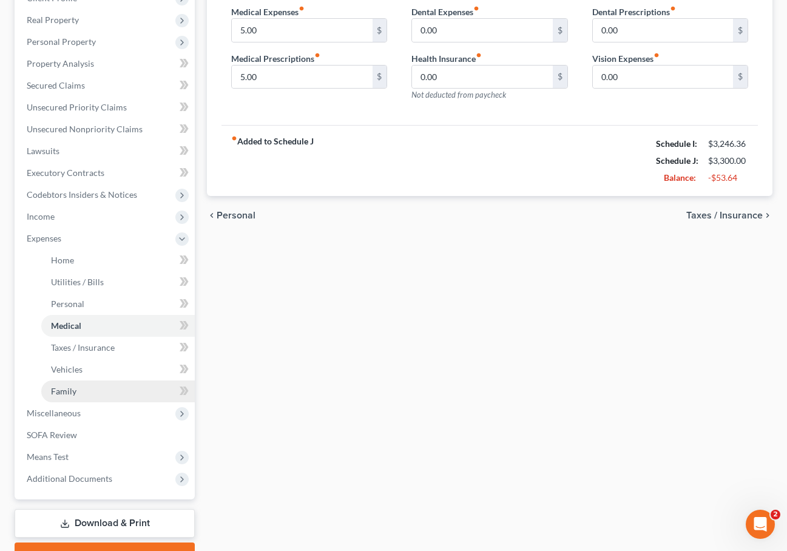
click at [81, 395] on link "Family" at bounding box center [117, 391] width 153 height 22
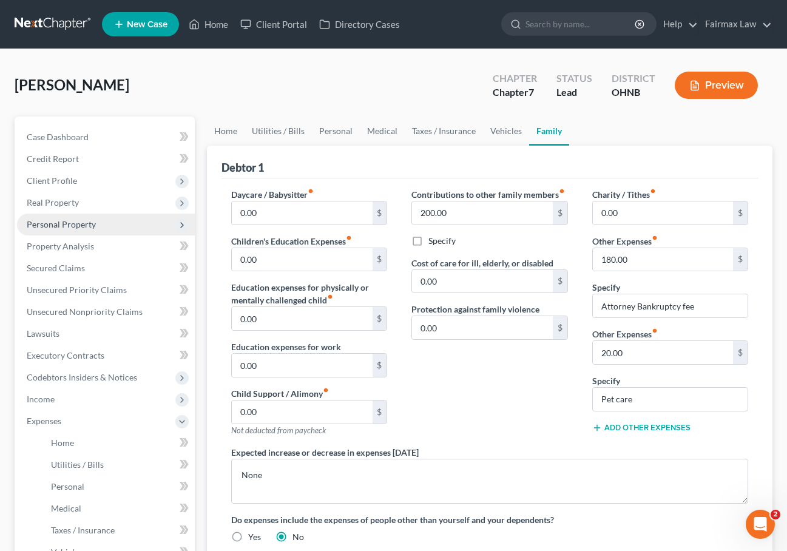
click at [112, 229] on span "Personal Property" at bounding box center [106, 225] width 178 height 22
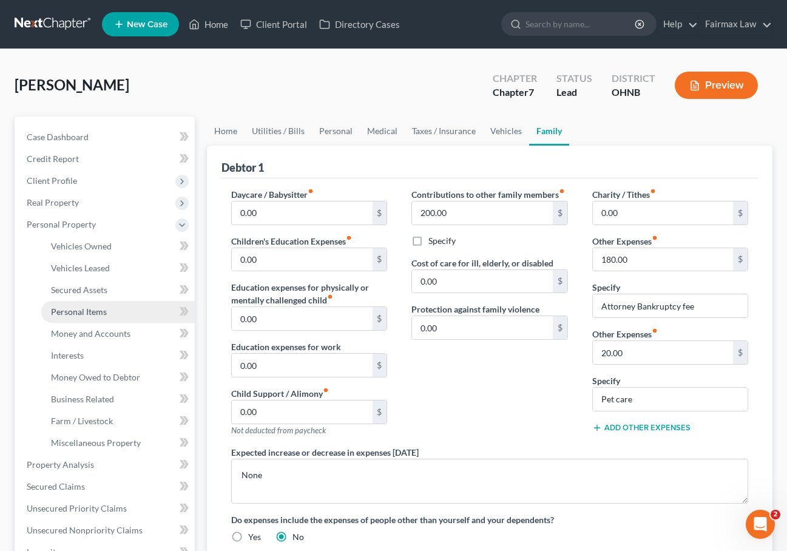
click at [99, 311] on span "Personal Items" at bounding box center [79, 311] width 56 height 10
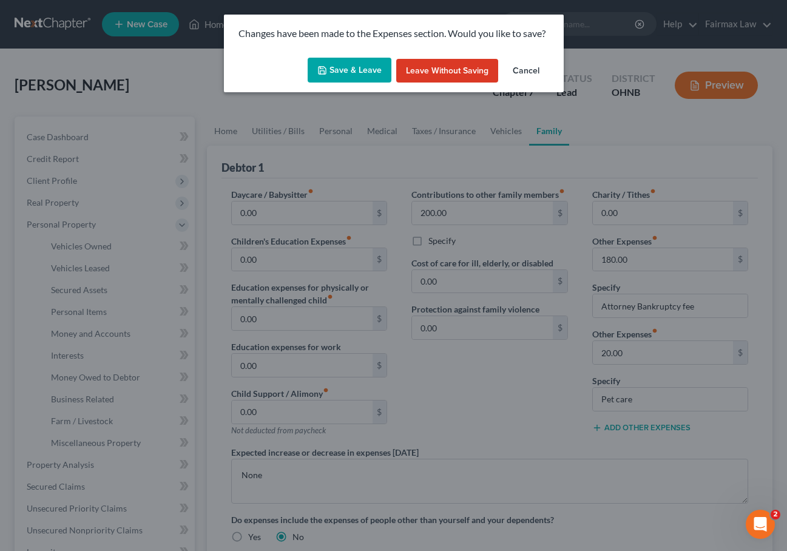
click at [361, 69] on button "Save & Leave" at bounding box center [350, 70] width 84 height 25
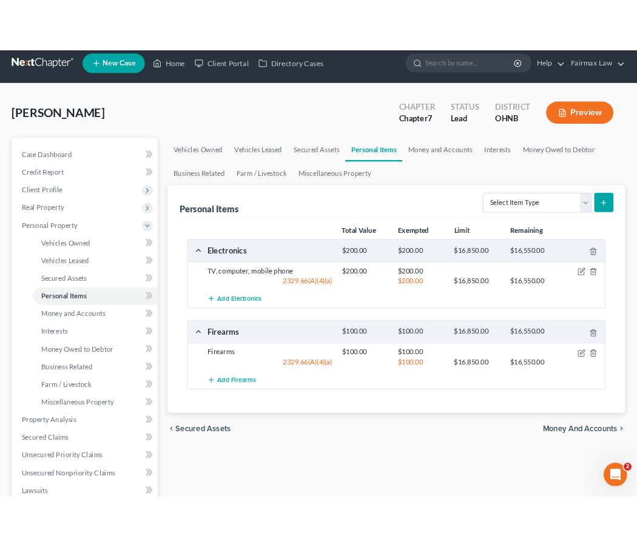
scroll to position [12, 0]
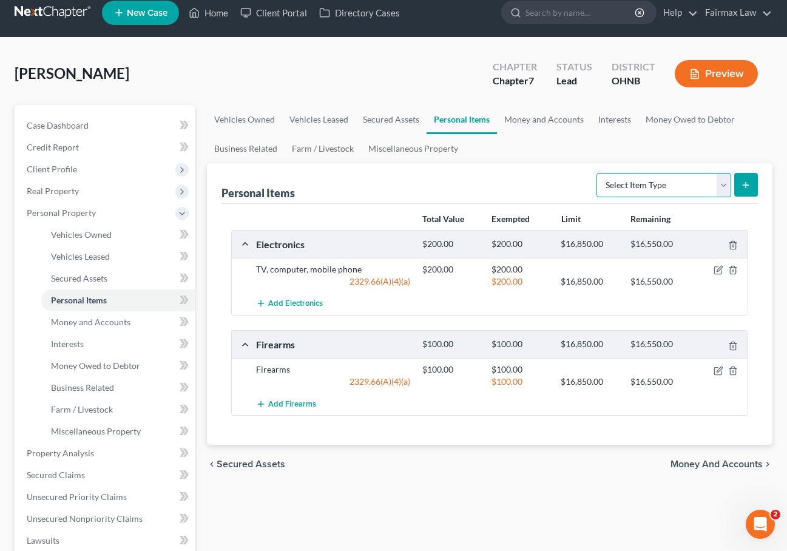
select select "pets"
click at [745, 188] on icon "submit" at bounding box center [746, 185] width 10 height 10
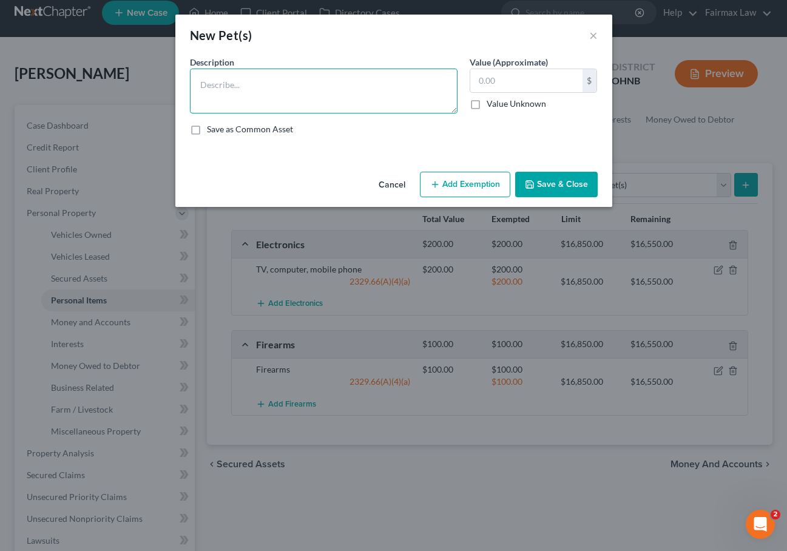
click at [394, 110] on textarea at bounding box center [324, 91] width 268 height 45
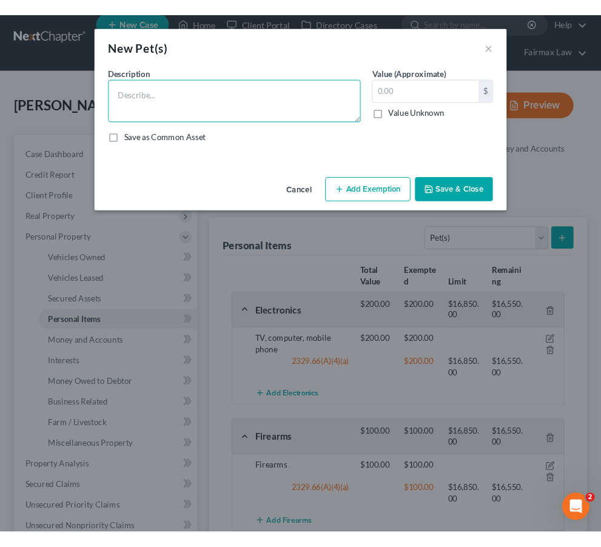
scroll to position [0, 0]
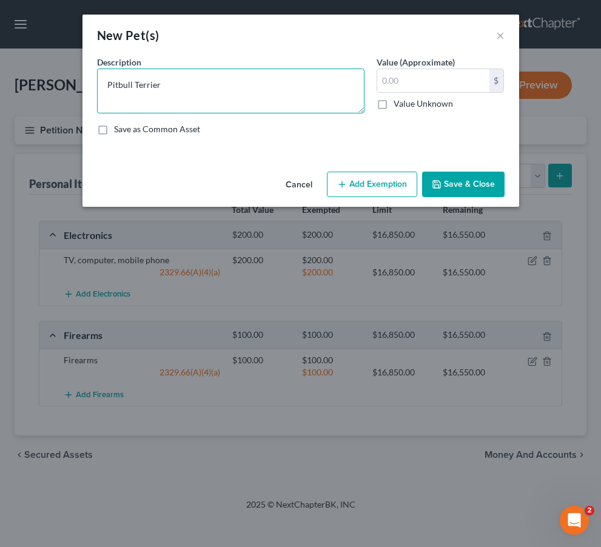
type textarea "Pitbull Terrier"
click at [403, 108] on label "Value Unknown" at bounding box center [423, 104] width 59 height 12
click at [403, 106] on input "Value Unknown" at bounding box center [403, 102] width 8 height 8
checkbox input "true"
type input "0.00"
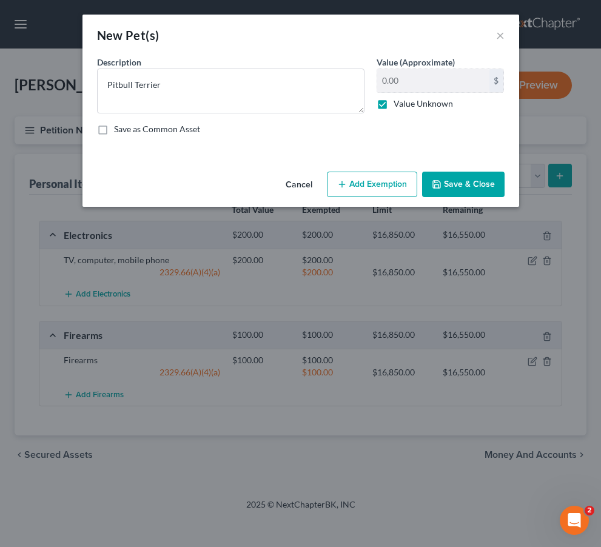
click at [468, 187] on button "Save & Close" at bounding box center [463, 184] width 82 height 25
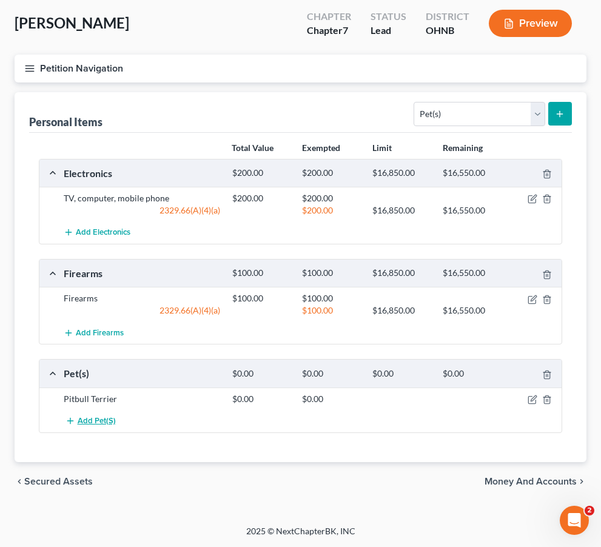
scroll to position [61, 0]
click at [533, 400] on icon "button" at bounding box center [533, 400] width 10 height 10
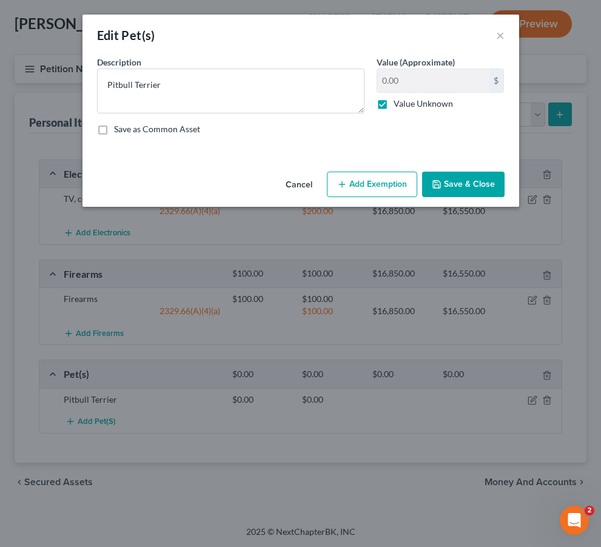
click at [386, 183] on button "Add Exemption" at bounding box center [372, 184] width 90 height 25
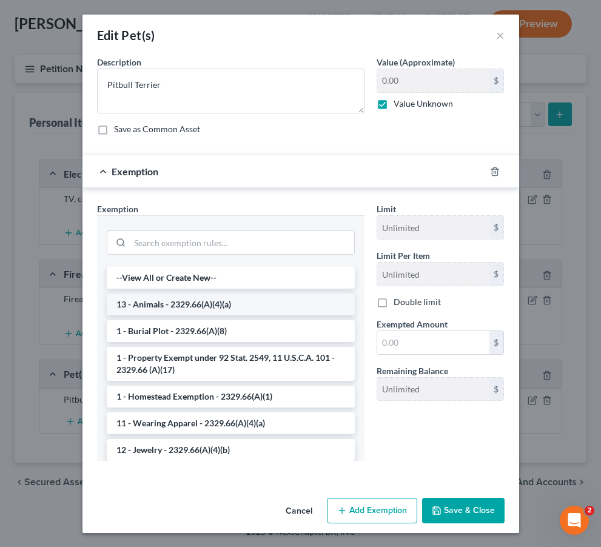
click at [216, 304] on li "13 - Animals - 2329.66(A)(4)(a)" at bounding box center [231, 305] width 248 height 22
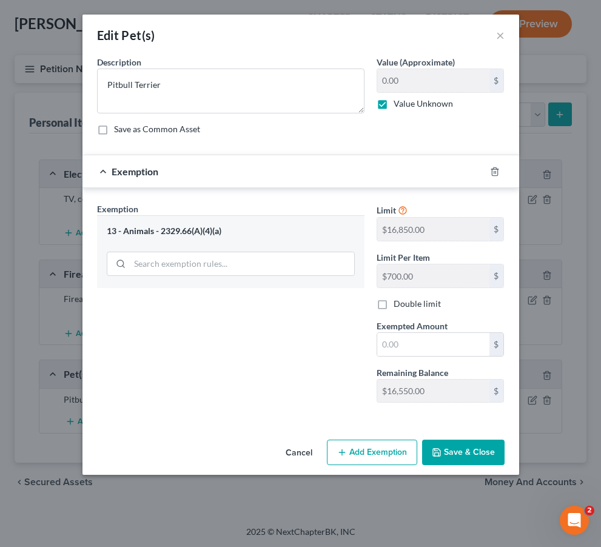
drag, startPoint x: 384, startPoint y: 454, endPoint x: 321, endPoint y: 362, distance: 111.7
click at [321, 362] on div "Edit Pet(s) × An exemption set must first be selected from the Filing Informati…" at bounding box center [300, 245] width 437 height 460
click at [458, 454] on button "Save & Close" at bounding box center [463, 452] width 82 height 25
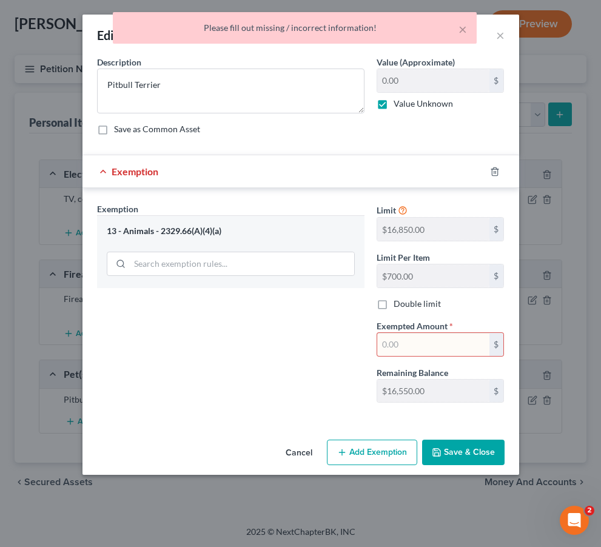
click at [427, 342] on input "text" at bounding box center [433, 344] width 112 height 23
type input "0.00"
click at [455, 458] on button "Save & Close" at bounding box center [463, 452] width 82 height 25
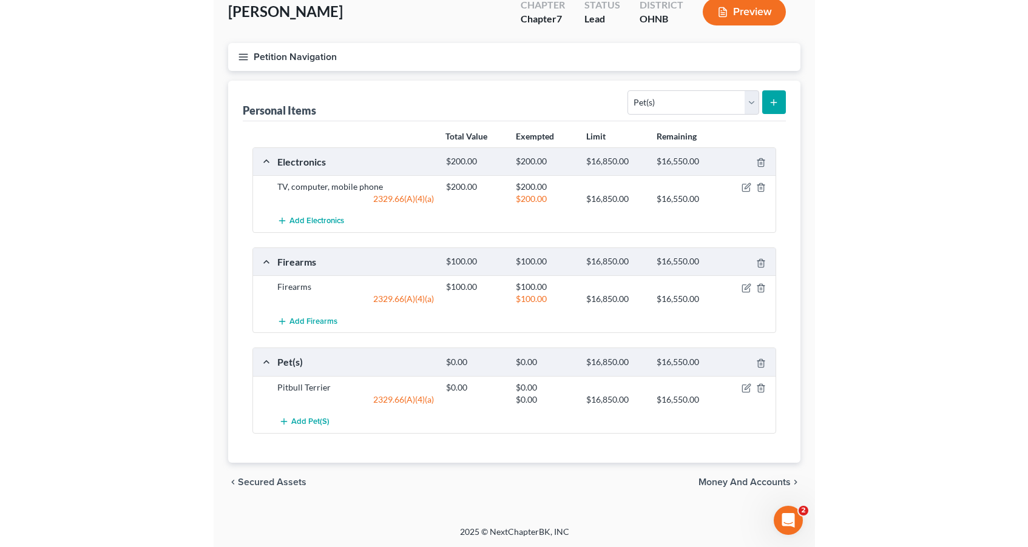
scroll to position [72, 0]
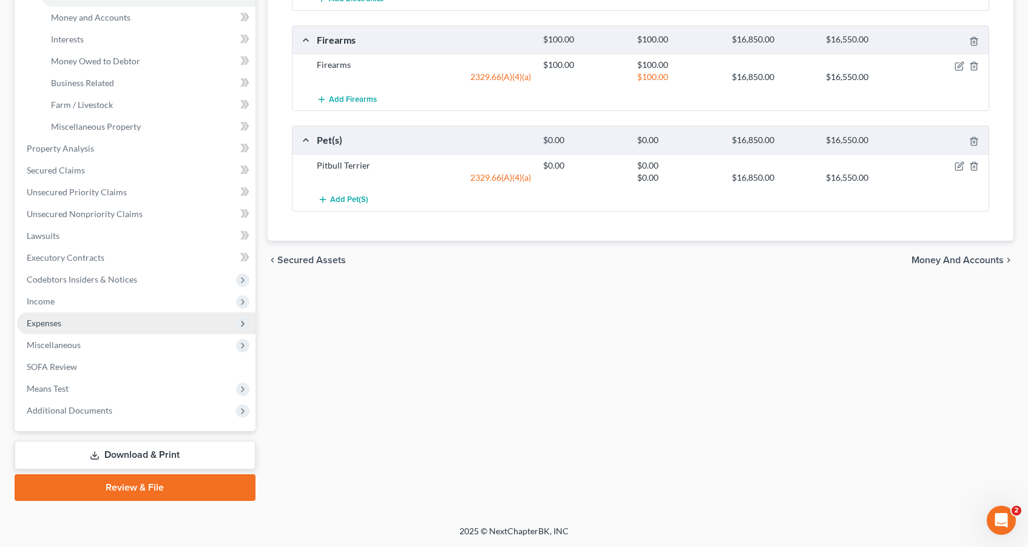
click at [96, 318] on span "Expenses" at bounding box center [136, 323] width 238 height 22
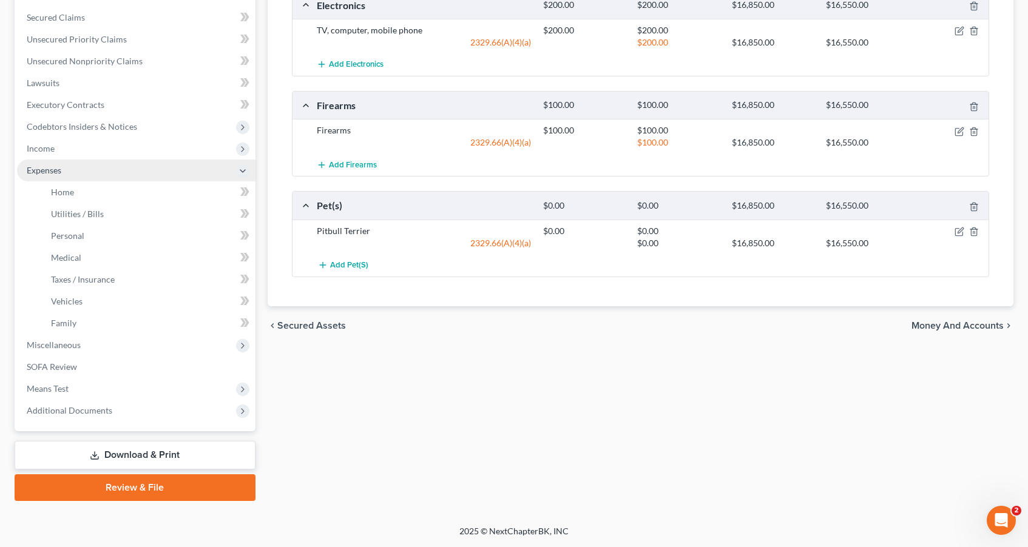
scroll to position [251, 0]
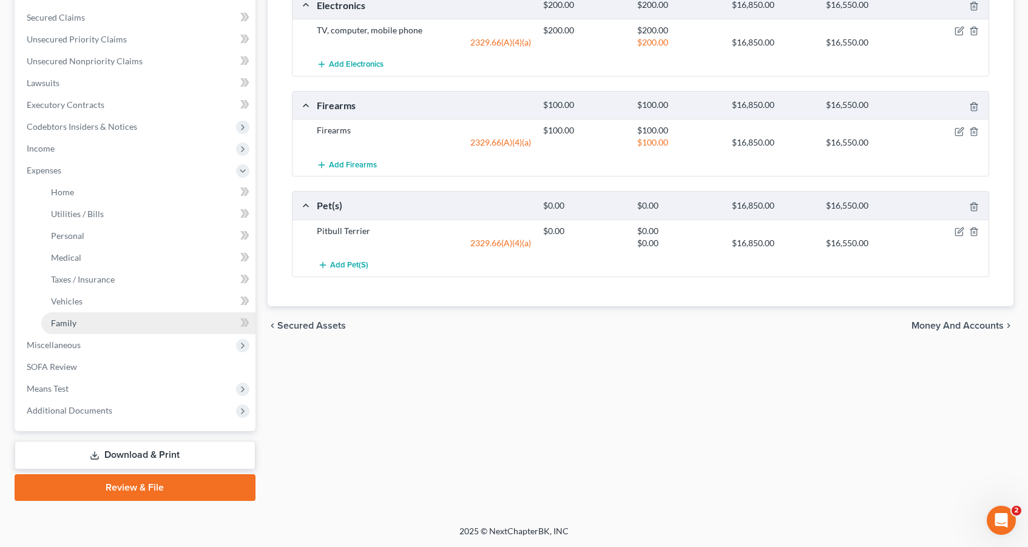
click at [116, 329] on link "Family" at bounding box center [148, 323] width 214 height 22
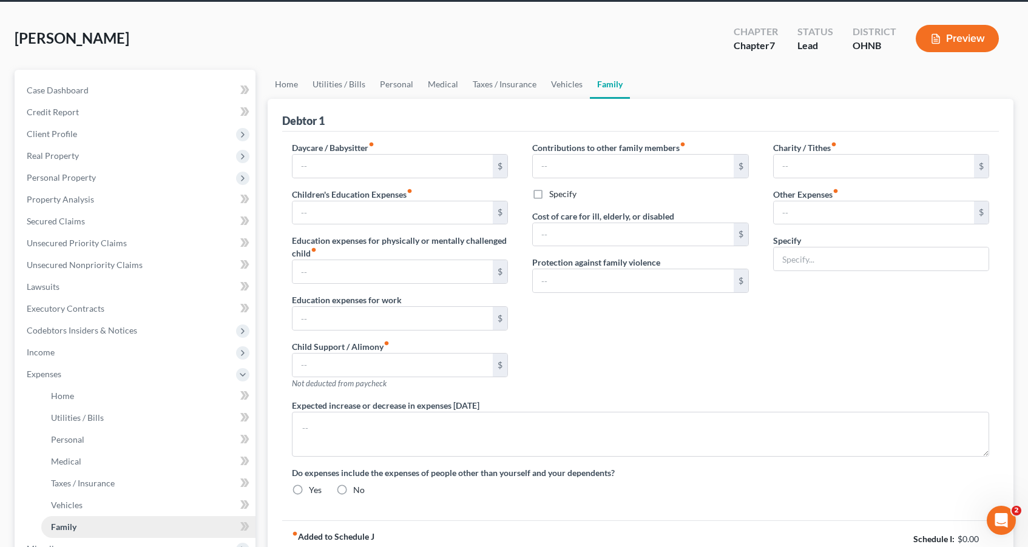
type input "0.00"
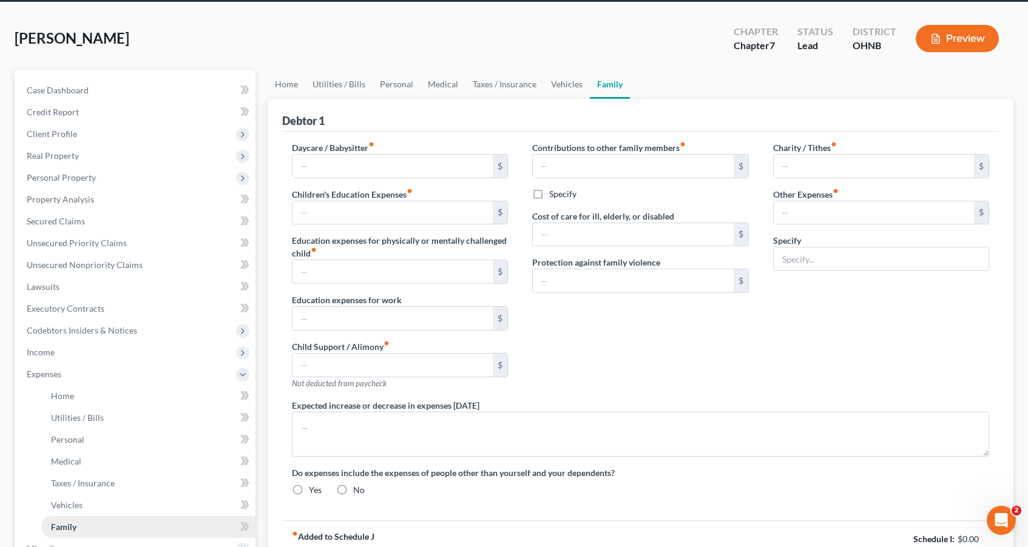
type input "200.00"
type input "0.00"
type input "180.00"
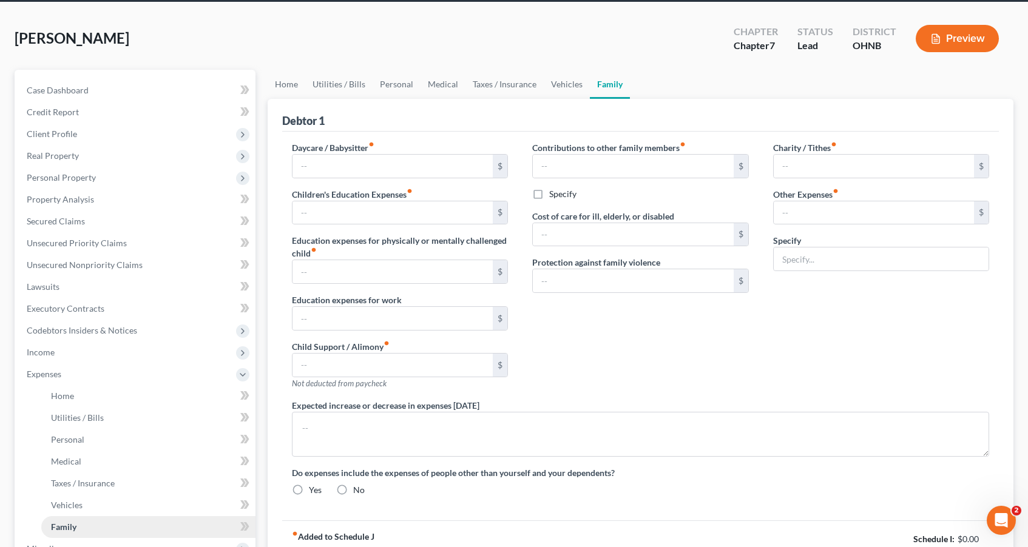
type input "Attorney Bankruptcy fee"
type textarea "None"
radio input "true"
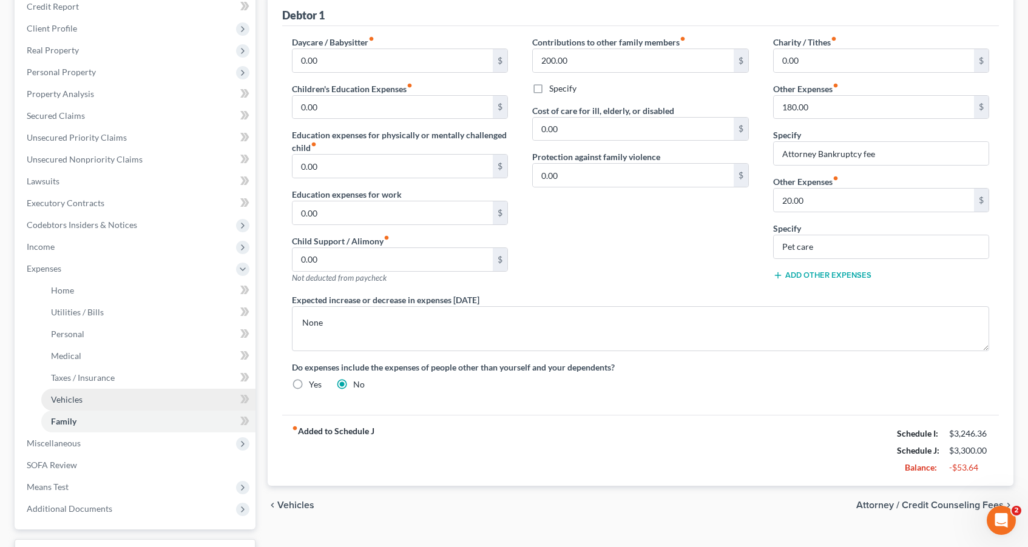
scroll to position [126, 0]
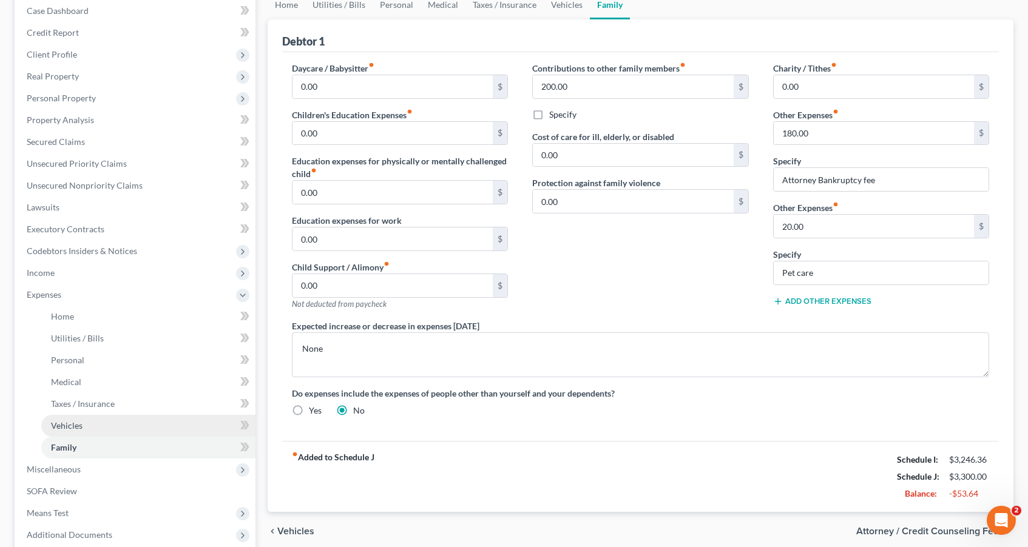
click at [67, 428] on span "Vehicles" at bounding box center [67, 425] width 32 height 10
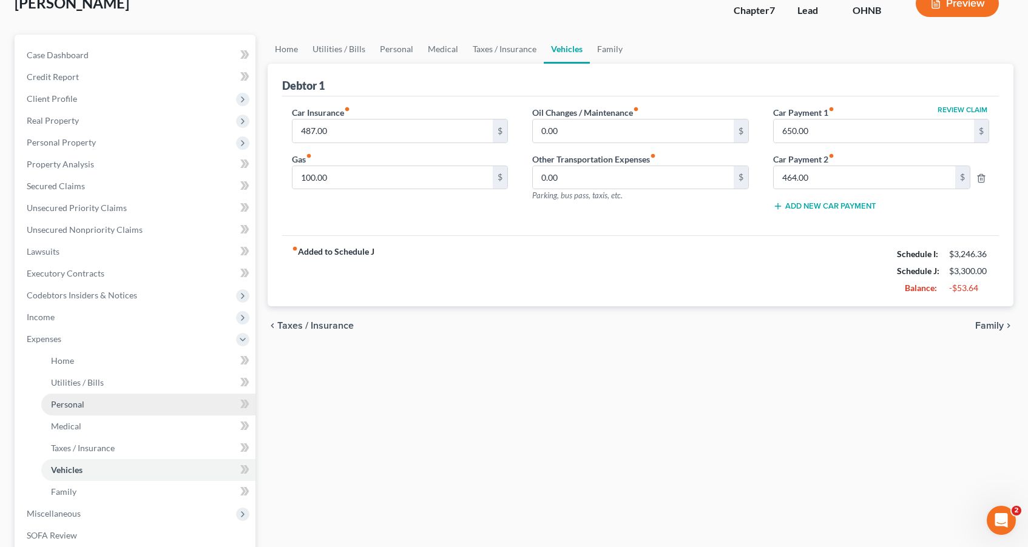
scroll to position [97, 0]
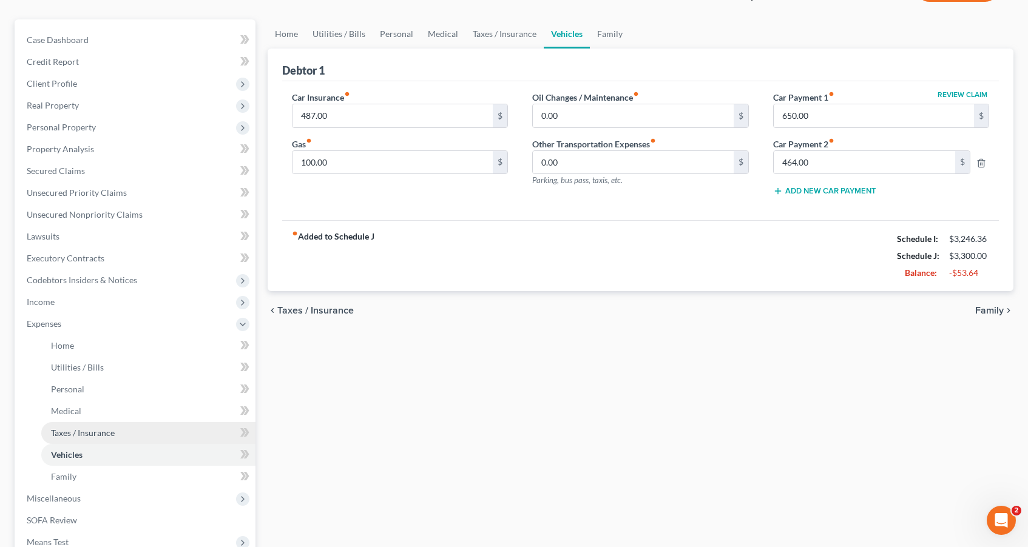
click at [67, 429] on span "Taxes / Insurance" at bounding box center [83, 433] width 64 height 10
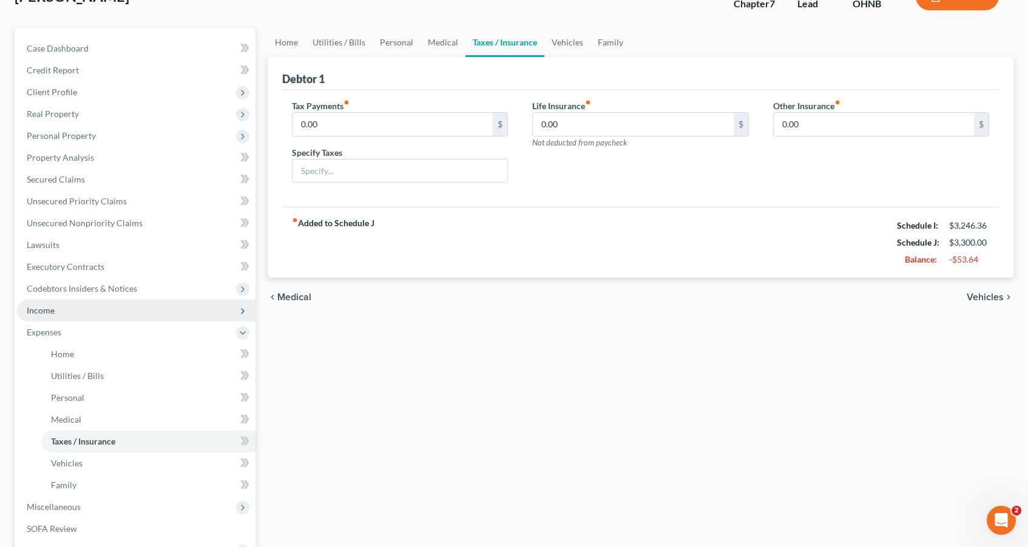
scroll to position [89, 0]
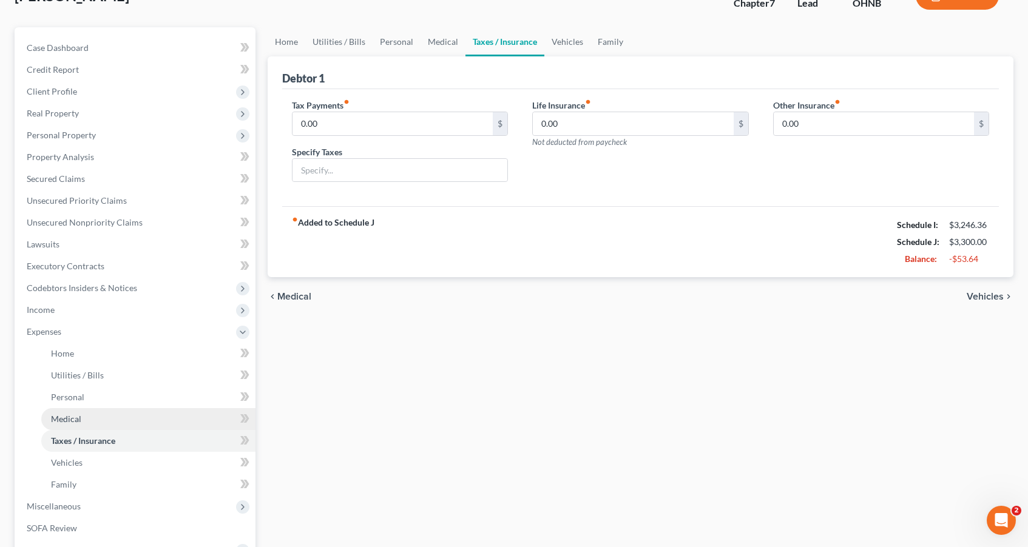
click at [99, 411] on link "Medical" at bounding box center [148, 419] width 214 height 22
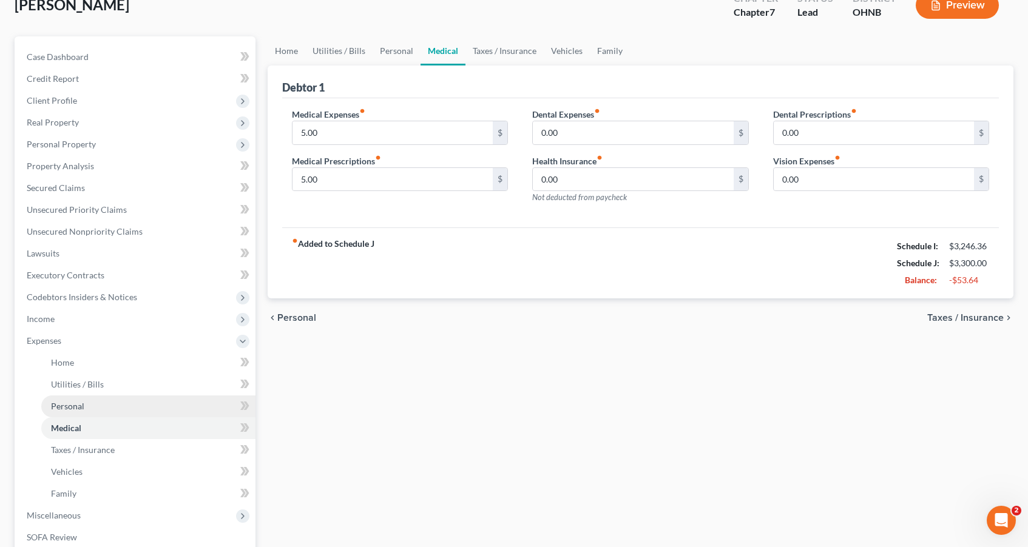
click at [87, 409] on link "Personal" at bounding box center [148, 406] width 214 height 22
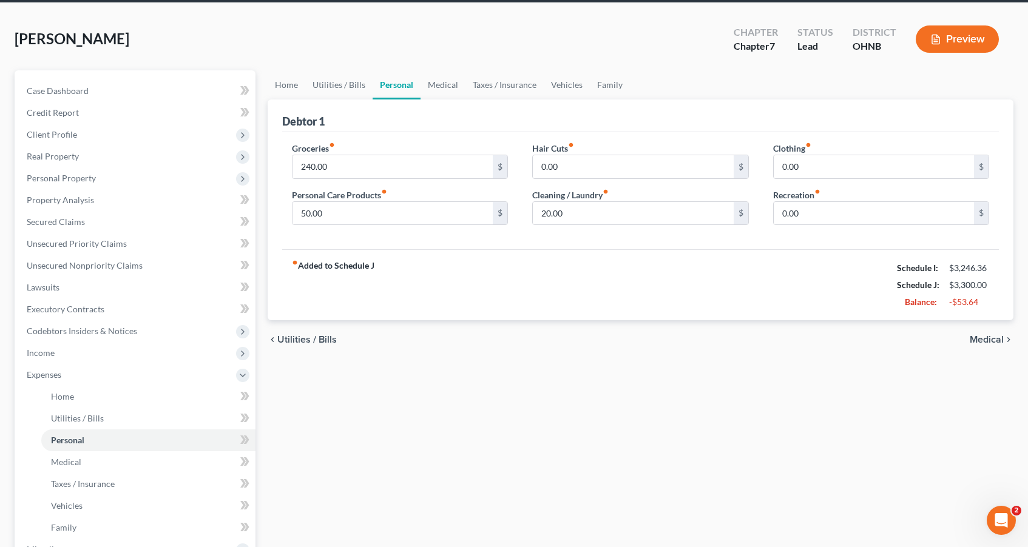
scroll to position [51, 0]
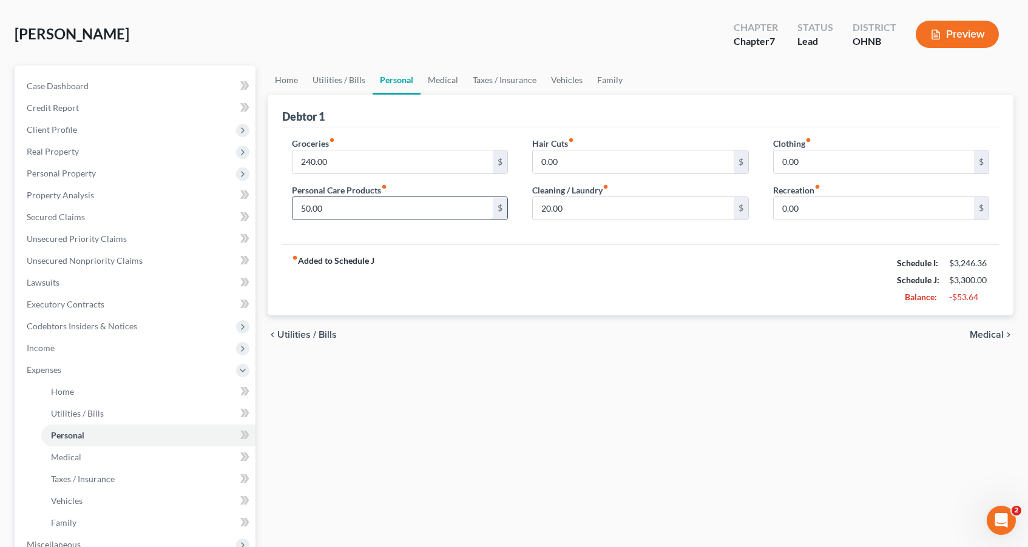
click at [304, 210] on input "50.00" at bounding box center [392, 208] width 201 height 23
click at [545, 208] on input "20.00" at bounding box center [633, 208] width 201 height 23
type input "0.00"
click at [559, 319] on div "chevron_left Utilities / Bills Medical chevron_right" at bounding box center [641, 334] width 746 height 39
click at [309, 163] on input "240.00" at bounding box center [392, 161] width 201 height 23
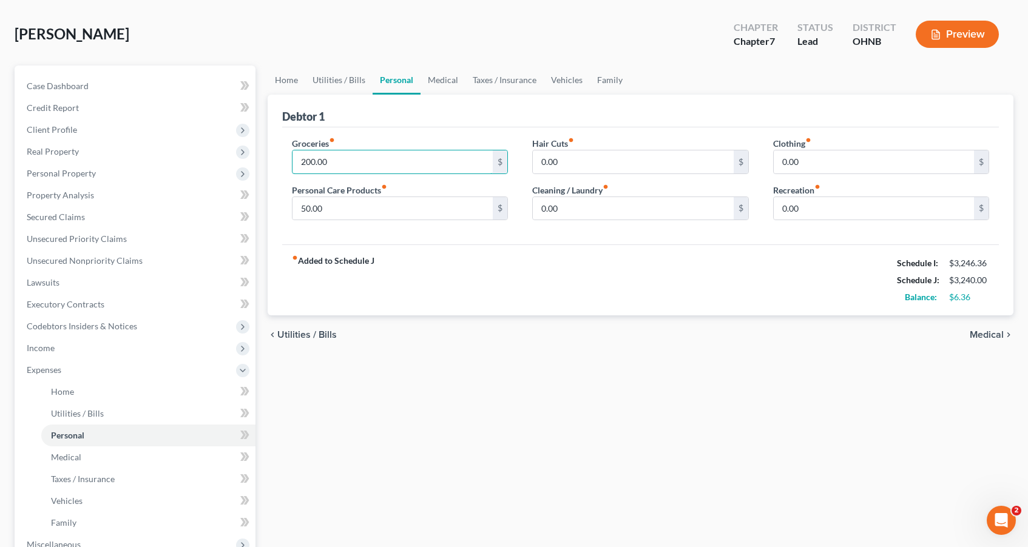
type input "200.00"
click at [511, 306] on div "fiber_manual_record Added to Schedule J Schedule I: $3,246.36 Schedule J: $3,24…" at bounding box center [640, 279] width 717 height 71
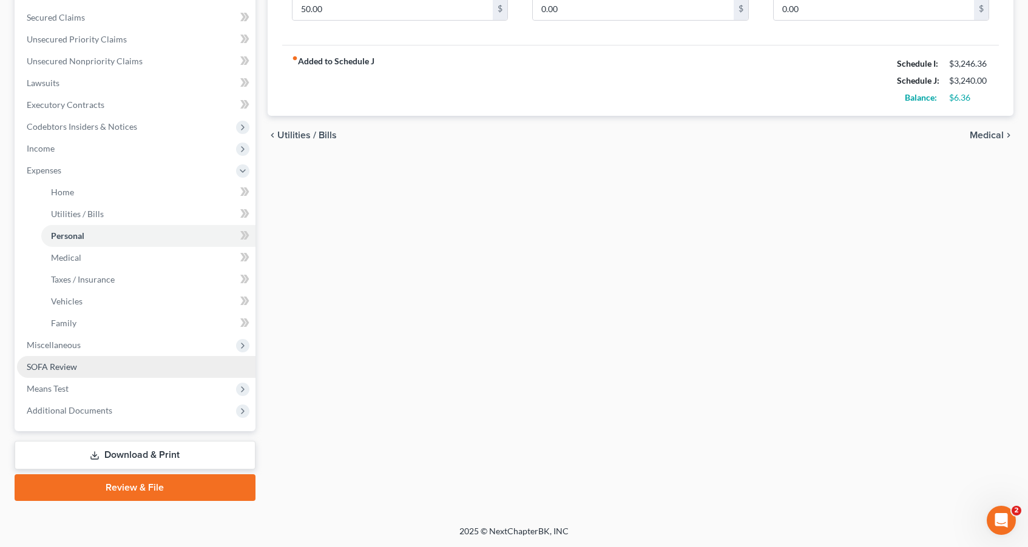
scroll to position [251, 0]
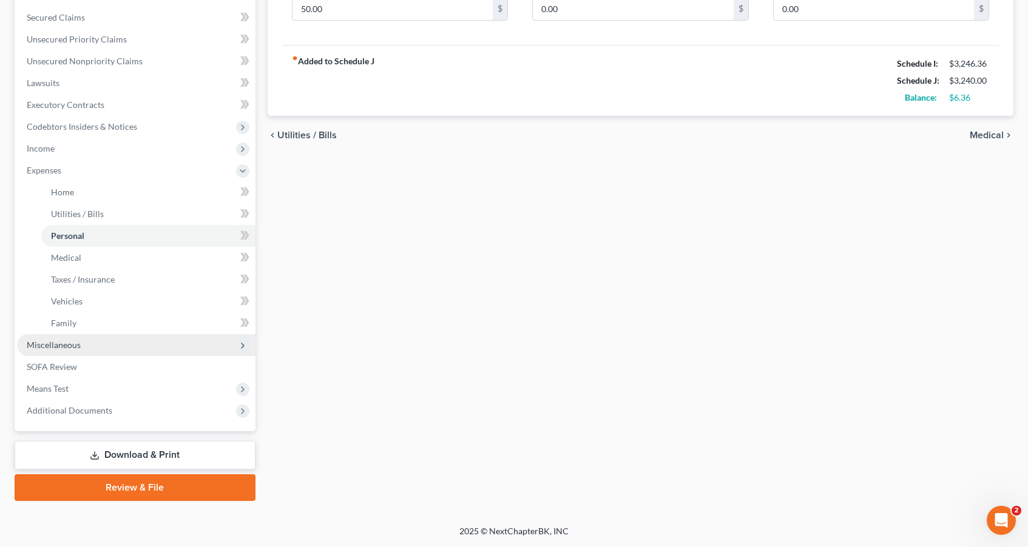
click at [182, 350] on span "Miscellaneous" at bounding box center [136, 345] width 238 height 22
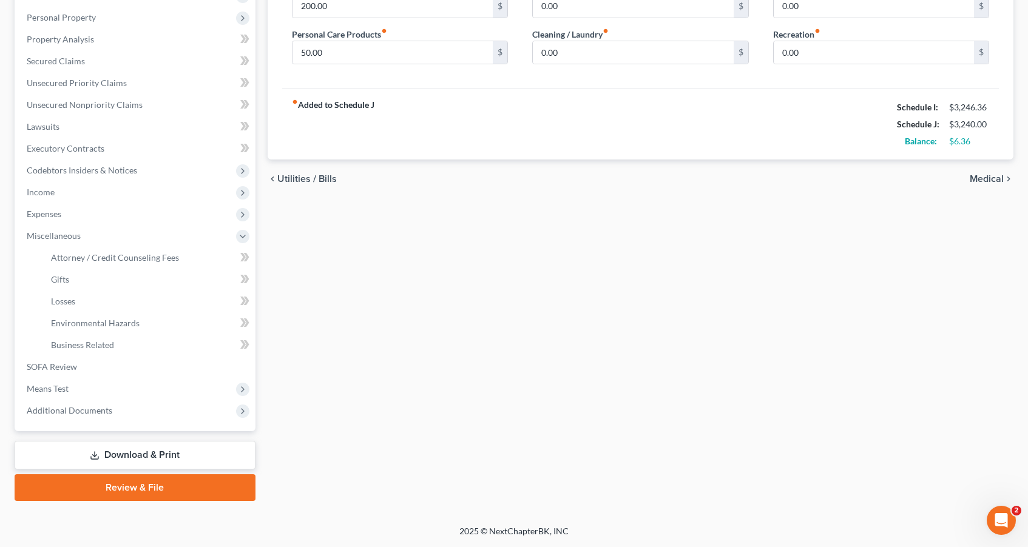
scroll to position [207, 0]
click at [152, 220] on span "Expenses" at bounding box center [136, 214] width 238 height 22
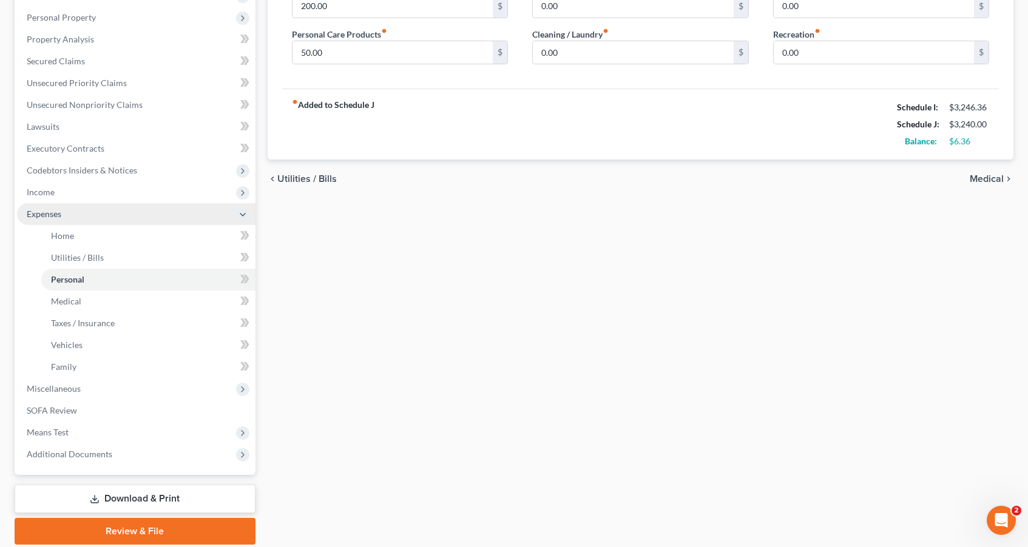
click at [152, 220] on span "Expenses" at bounding box center [136, 214] width 238 height 22
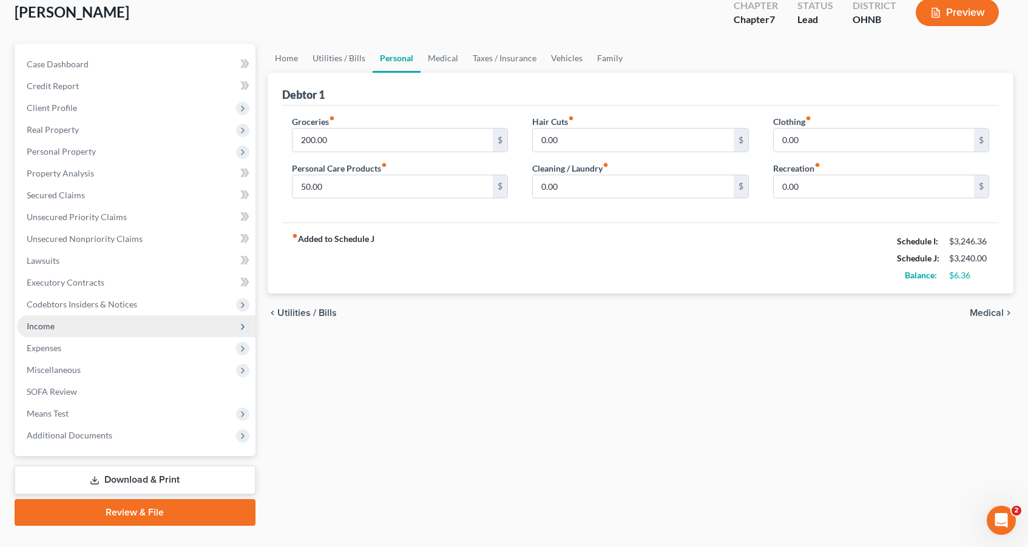
scroll to position [65, 0]
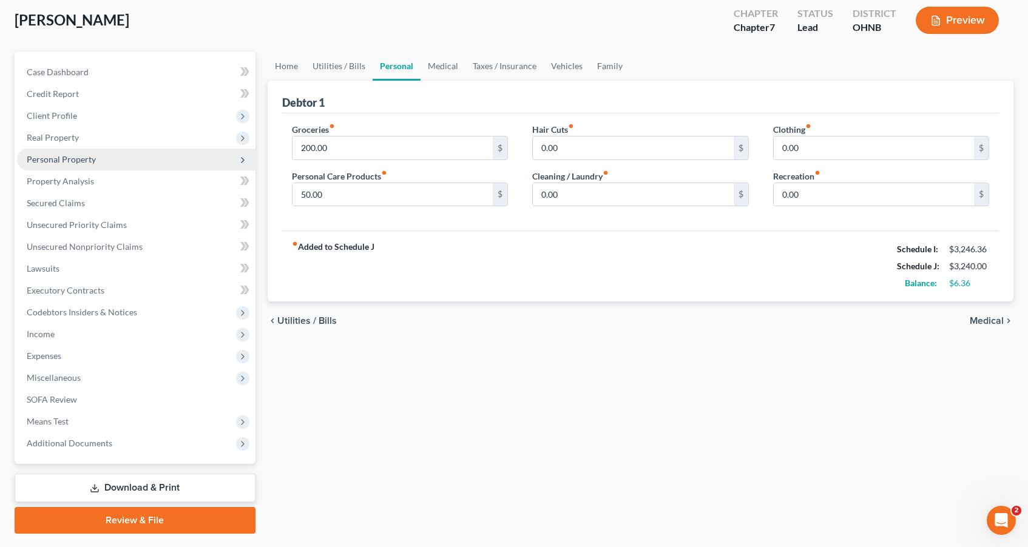
click at [103, 163] on span "Personal Property" at bounding box center [136, 160] width 238 height 22
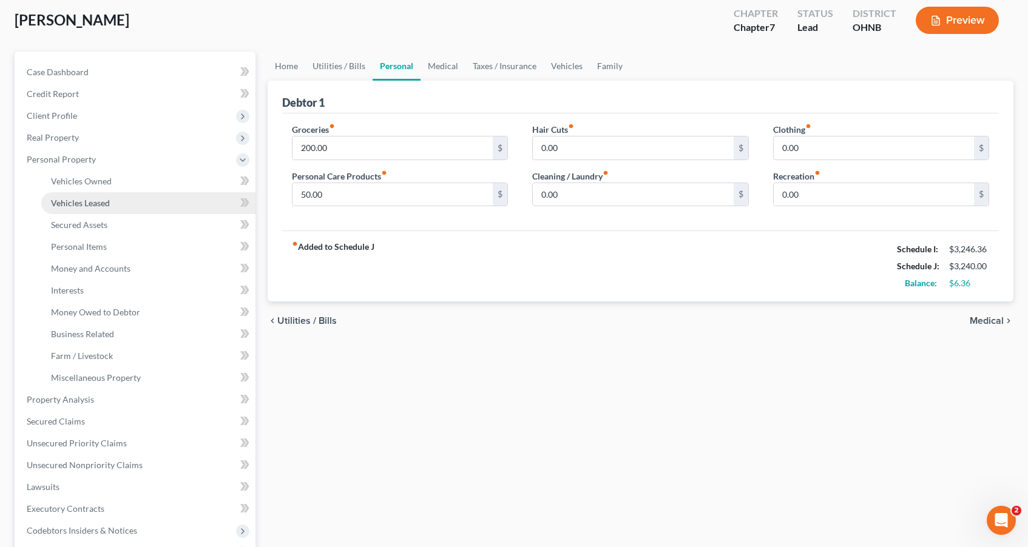
click at [102, 201] on span "Vehicles Leased" at bounding box center [80, 203] width 59 height 10
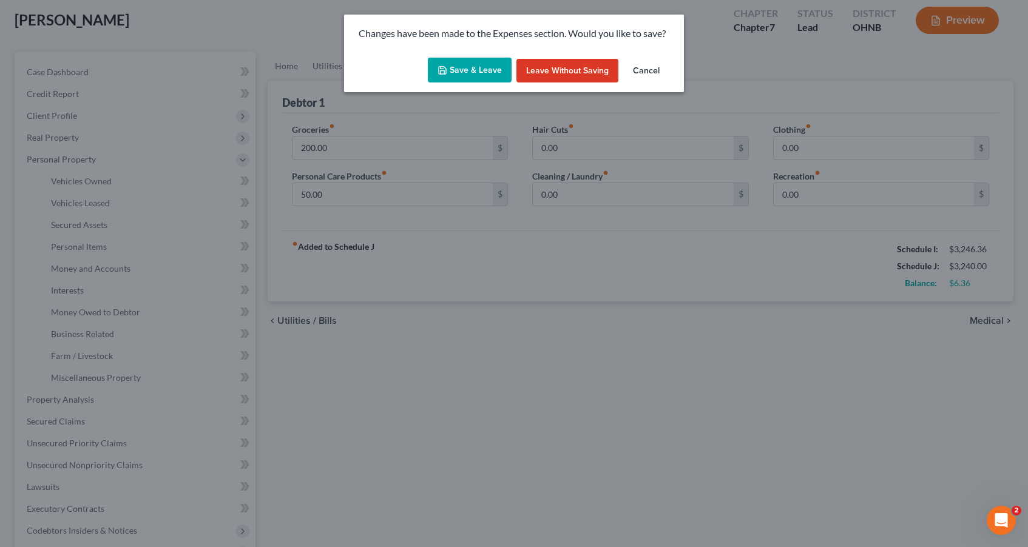
click at [493, 76] on button "Save & Leave" at bounding box center [470, 70] width 84 height 25
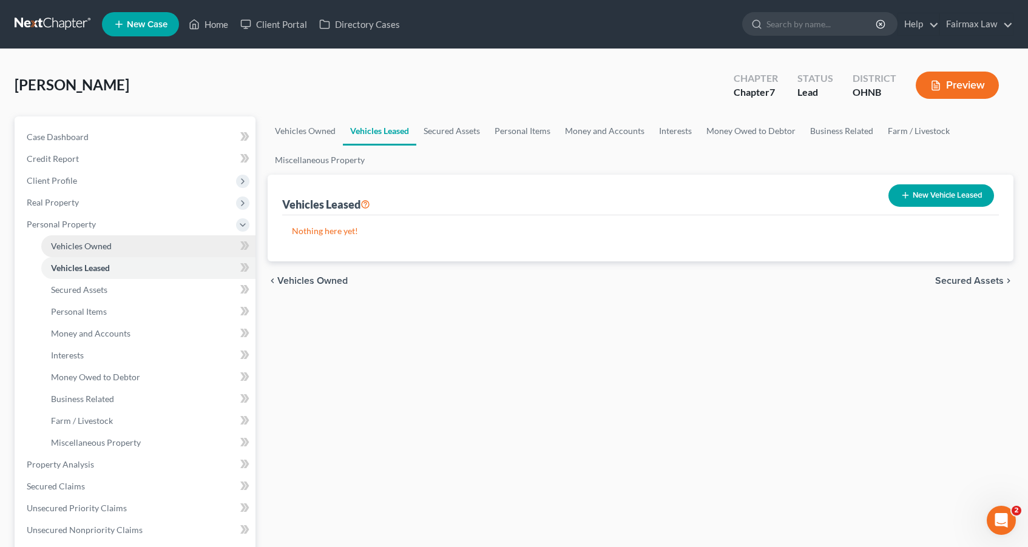
click at [161, 251] on link "Vehicles Owned" at bounding box center [148, 246] width 214 height 22
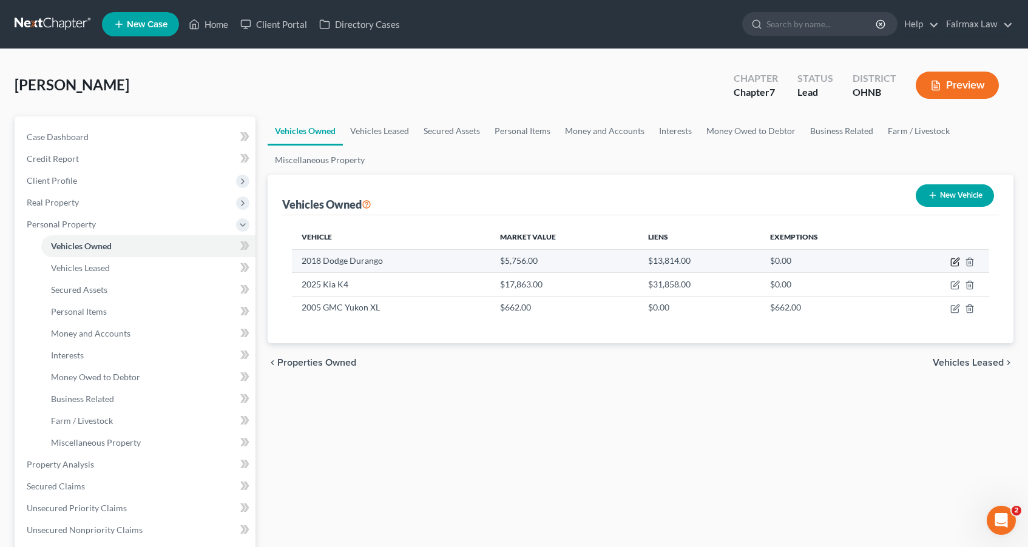
click at [786, 263] on icon "button" at bounding box center [955, 262] width 10 height 10
select select "0"
select select "8"
select select "3"
select select "0"
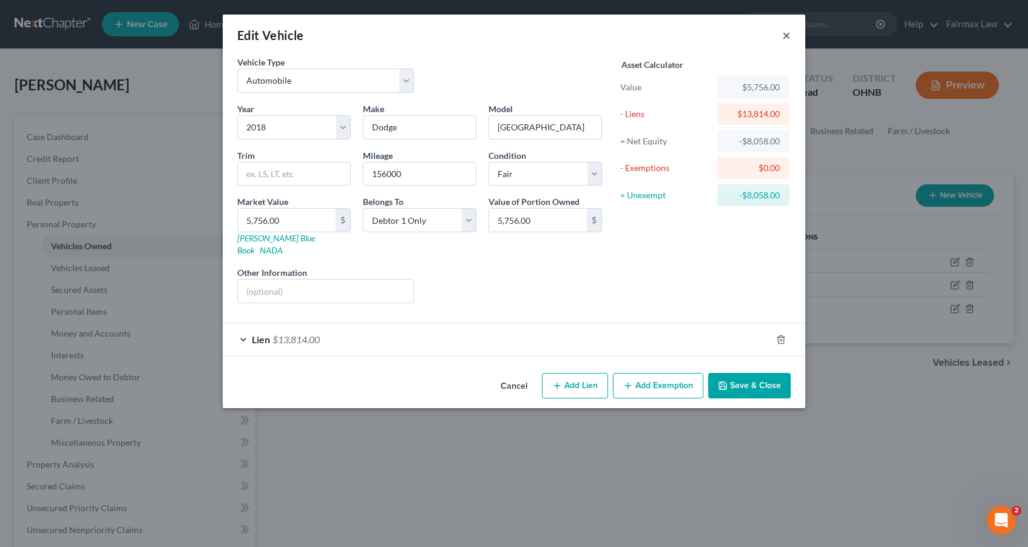
click at [786, 38] on button "×" at bounding box center [786, 35] width 8 height 15
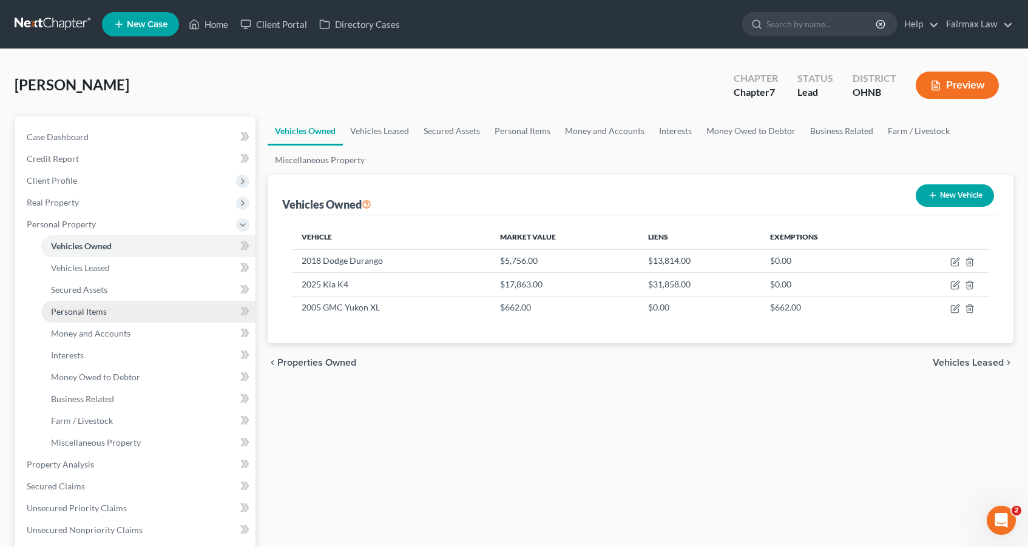
click at [70, 312] on span "Personal Items" at bounding box center [79, 311] width 56 height 10
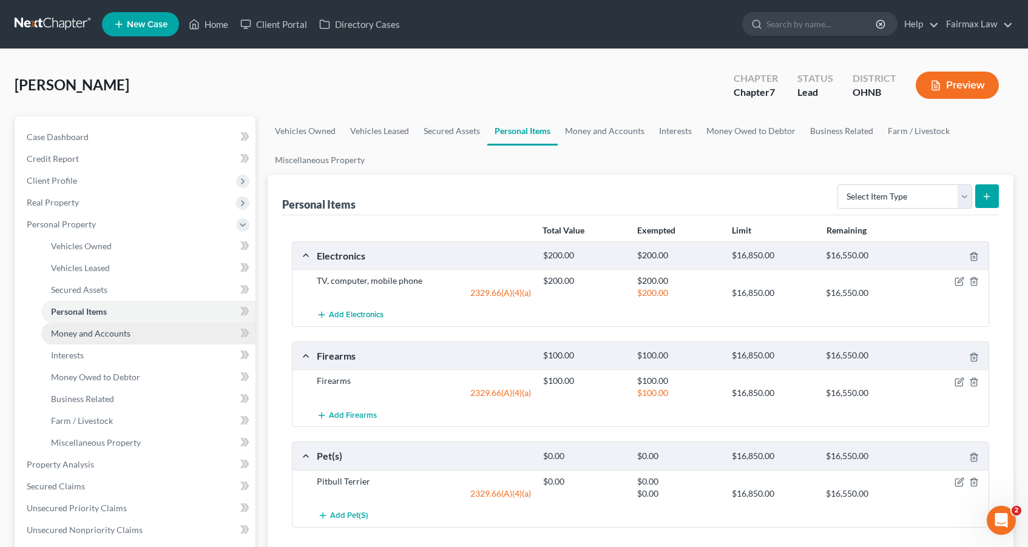
click at [72, 334] on span "Money and Accounts" at bounding box center [90, 333] width 79 height 10
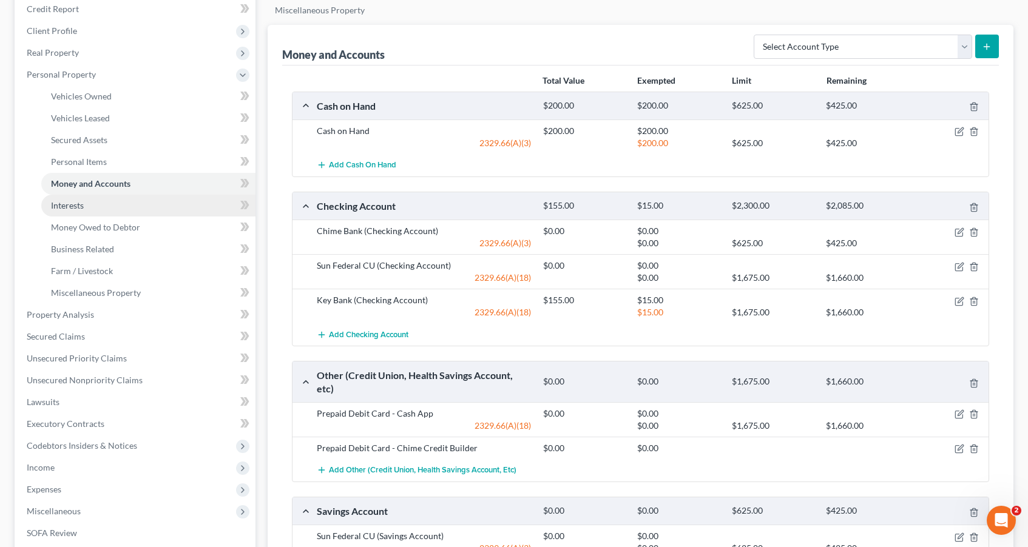
click at [132, 209] on link "Interests" at bounding box center [148, 206] width 214 height 22
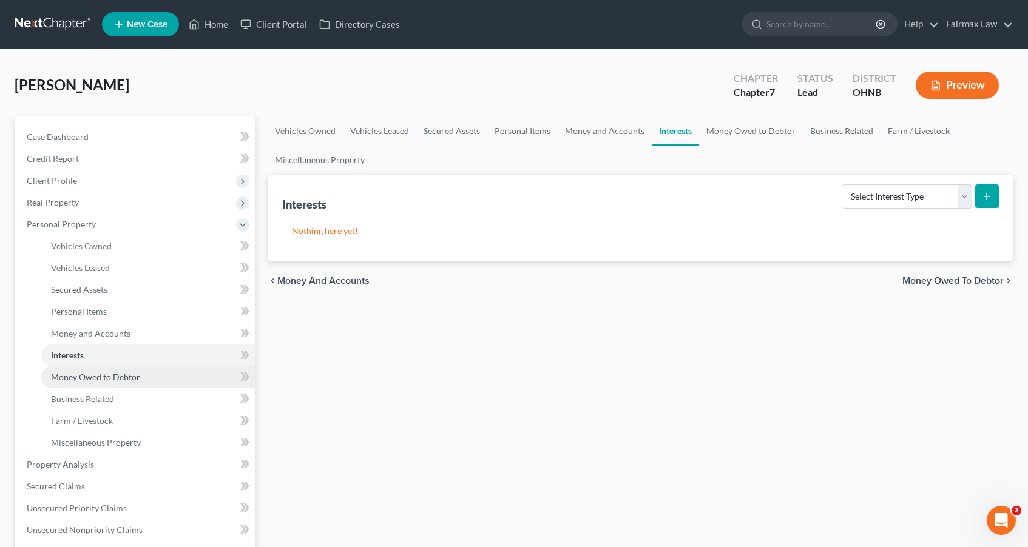
click at [99, 381] on span "Money Owed to Debtor" at bounding box center [95, 377] width 89 height 10
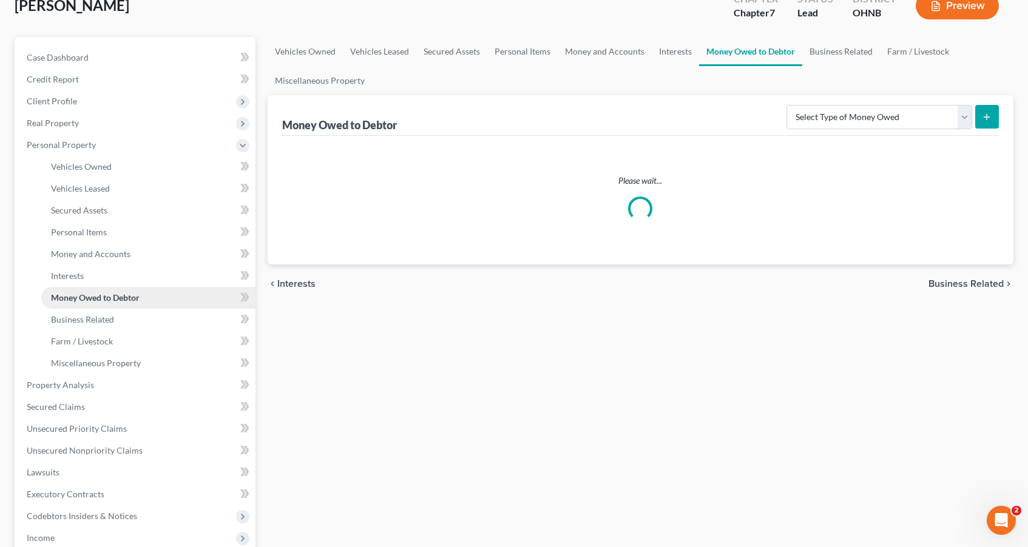
scroll to position [86, 0]
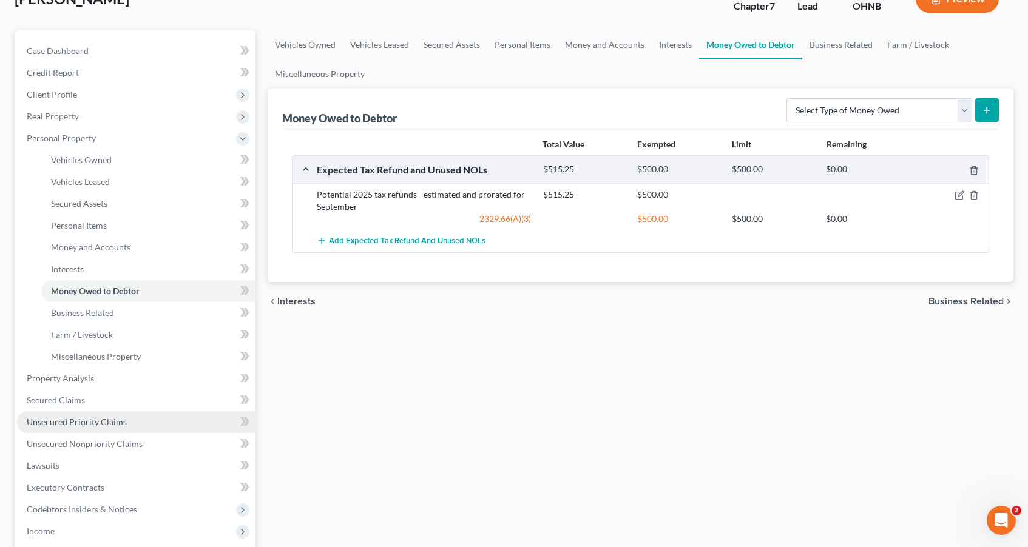
click at [78, 423] on span "Unsecured Priority Claims" at bounding box center [77, 422] width 100 height 10
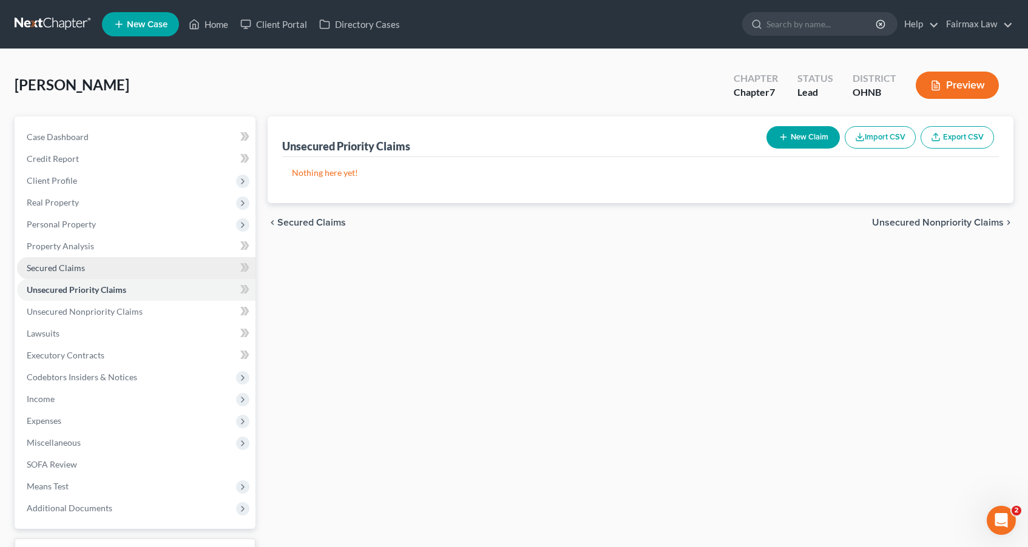
click at [86, 264] on link "Secured Claims" at bounding box center [136, 268] width 238 height 22
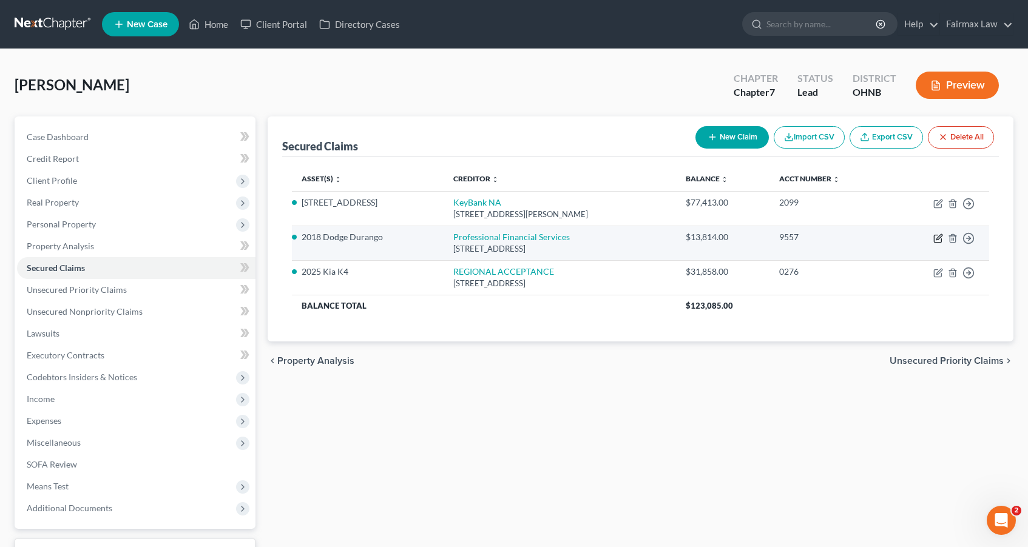
click at [786, 240] on icon "button" at bounding box center [938, 239] width 10 height 10
select select "36"
select select "4"
select select "0"
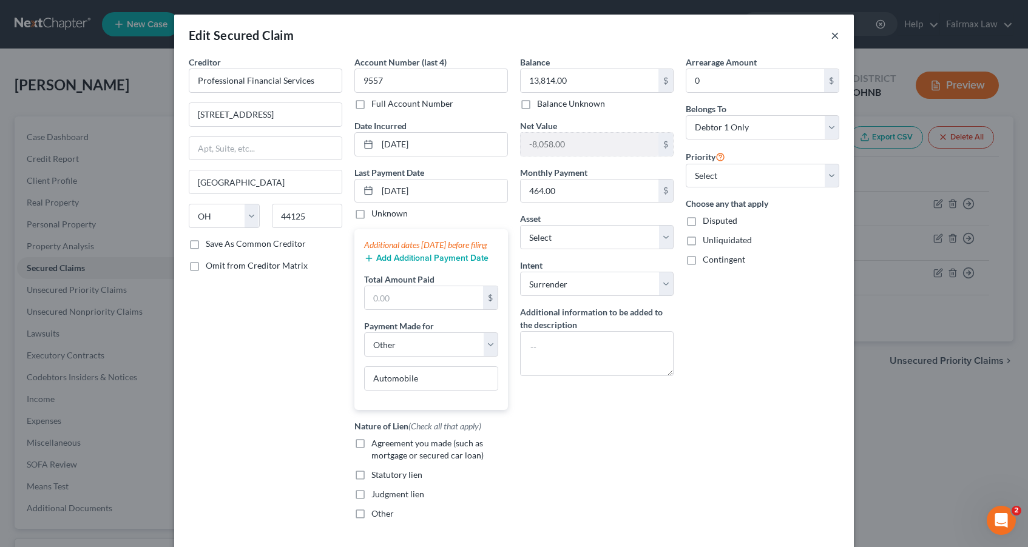
click at [786, 35] on button "×" at bounding box center [834, 35] width 8 height 15
